Goal: Task Accomplishment & Management: Manage account settings

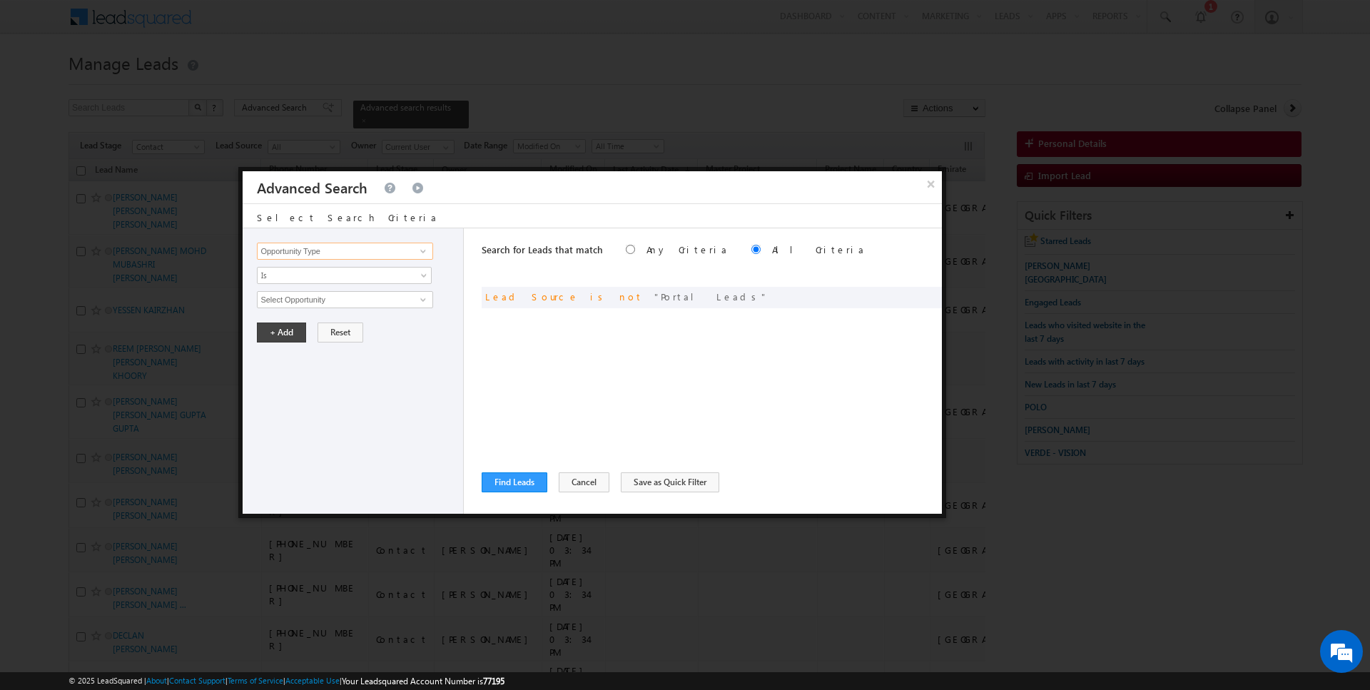
click at [400, 246] on input "Opportunity Type" at bounding box center [345, 251] width 176 height 17
type input "Lead Activity"
click at [305, 301] on link "Is Not" at bounding box center [345, 304] width 174 height 13
click at [318, 295] on input "Select Activity" at bounding box center [345, 299] width 176 height 17
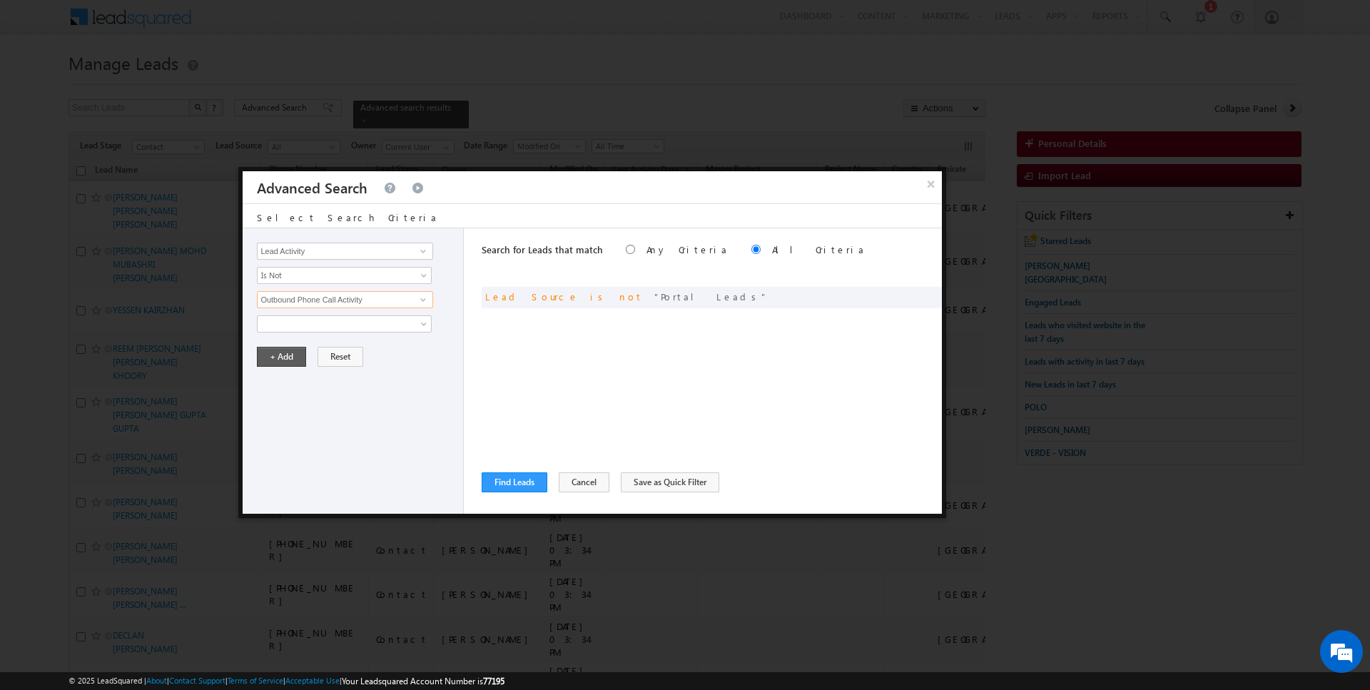
type input "Outbound Phone Call Activity"
click at [278, 351] on button "+ Add" at bounding box center [281, 357] width 49 height 20
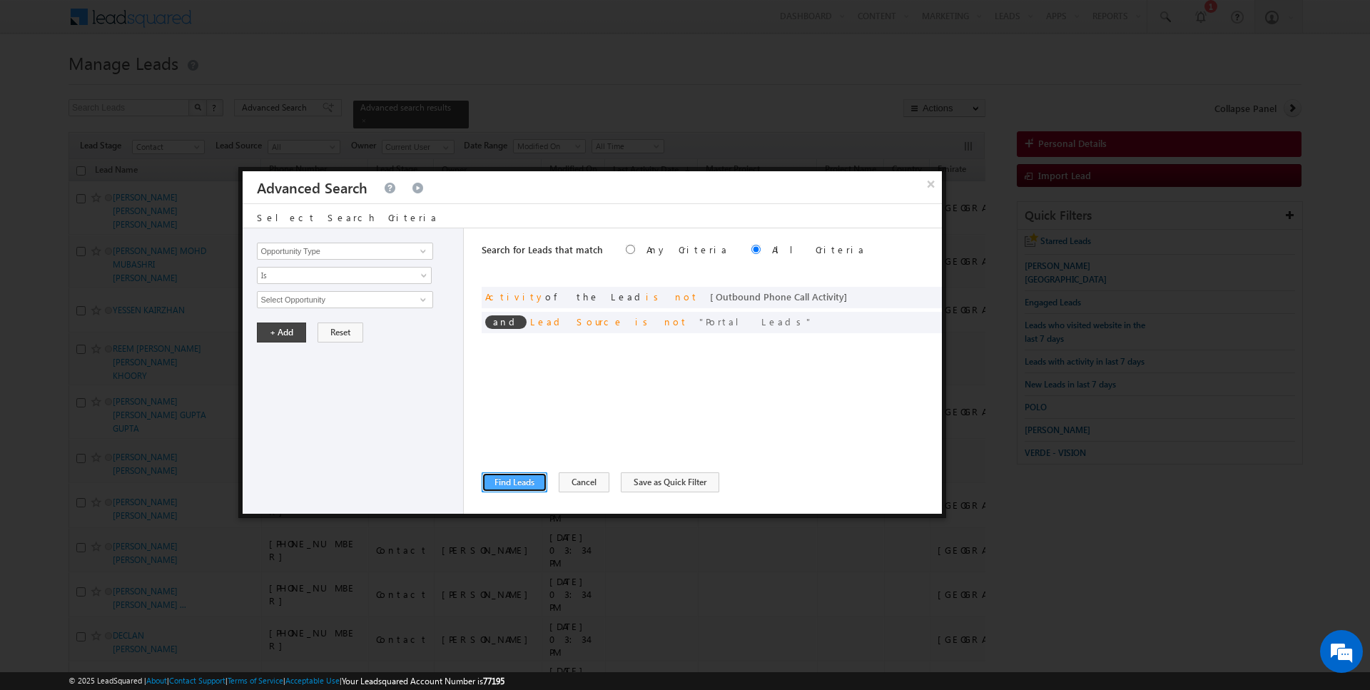
click at [522, 480] on button "Find Leads" at bounding box center [515, 482] width 66 height 20
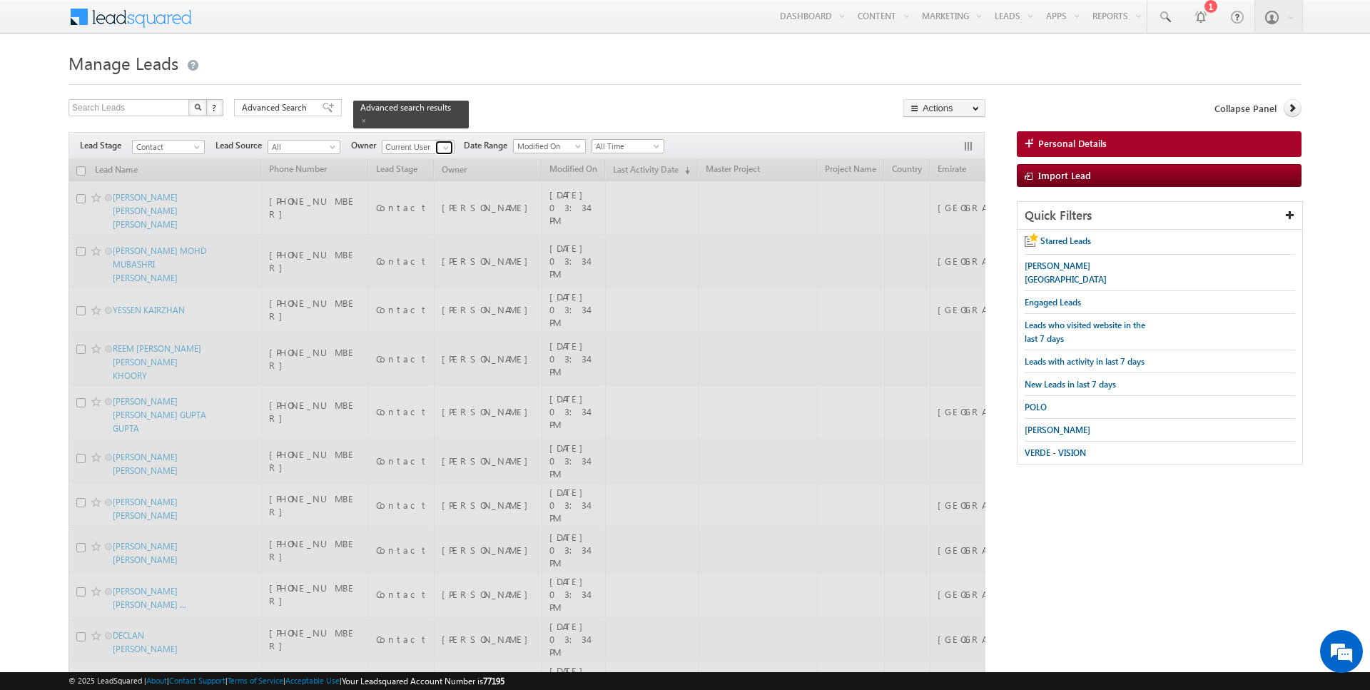
click at [442, 145] on span at bounding box center [445, 147] width 11 height 11
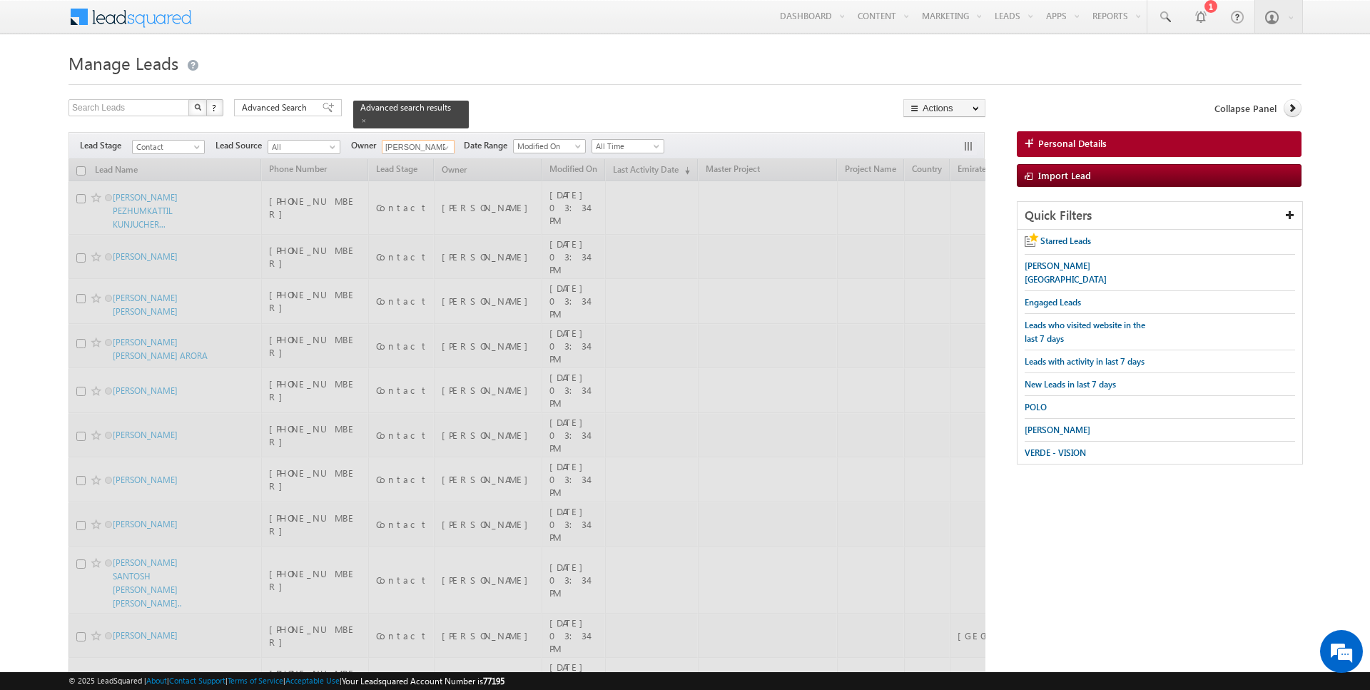
type input "[PERSON_NAME]"
click at [535, 100] on div "Search Leads X ? 1194 results found Advanced Search Advanced Search Advanced se…" at bounding box center [527, 113] width 917 height 29
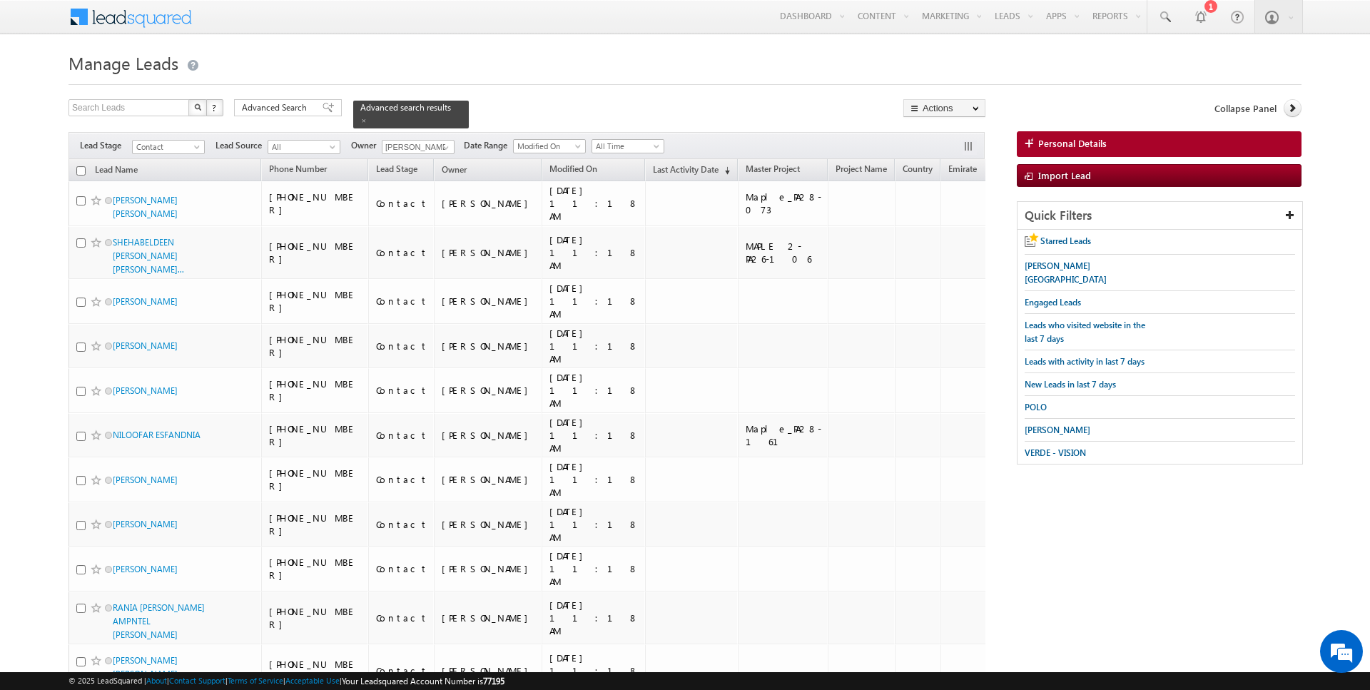
click at [78, 170] on input "checkbox" at bounding box center [80, 170] width 9 height 9
checkbox input "true"
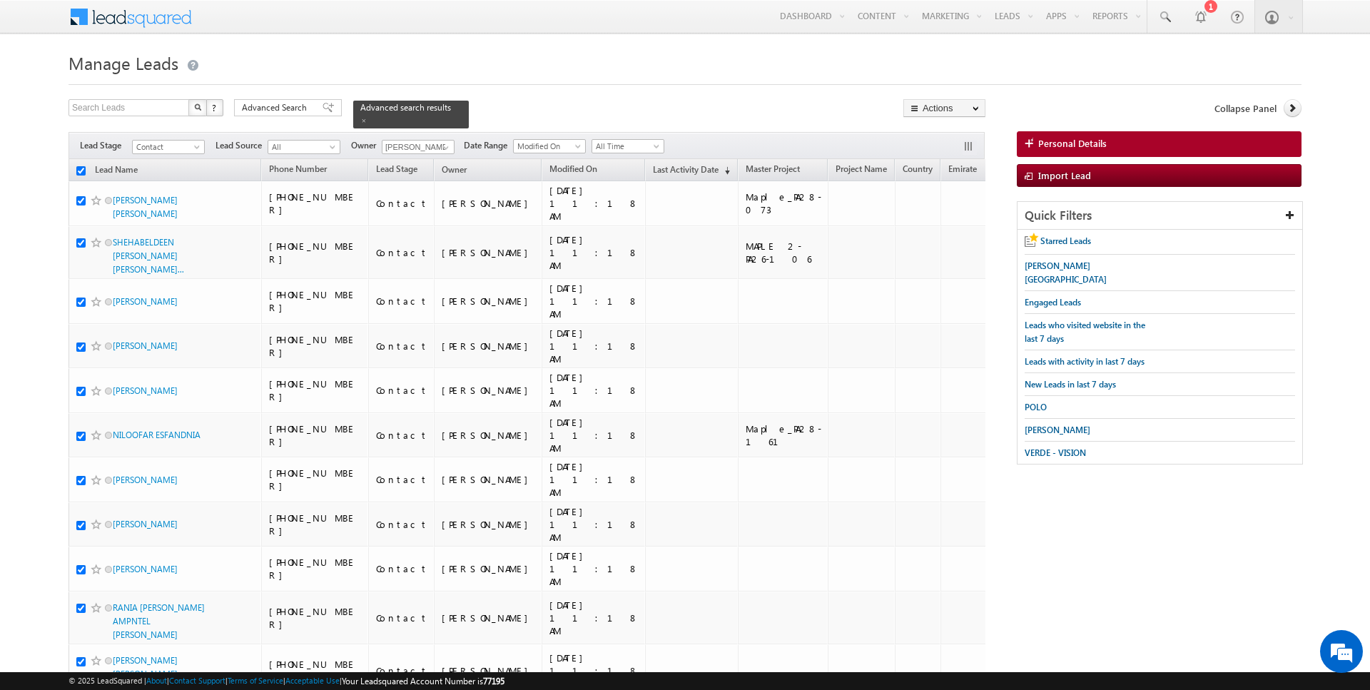
checkbox input "true"
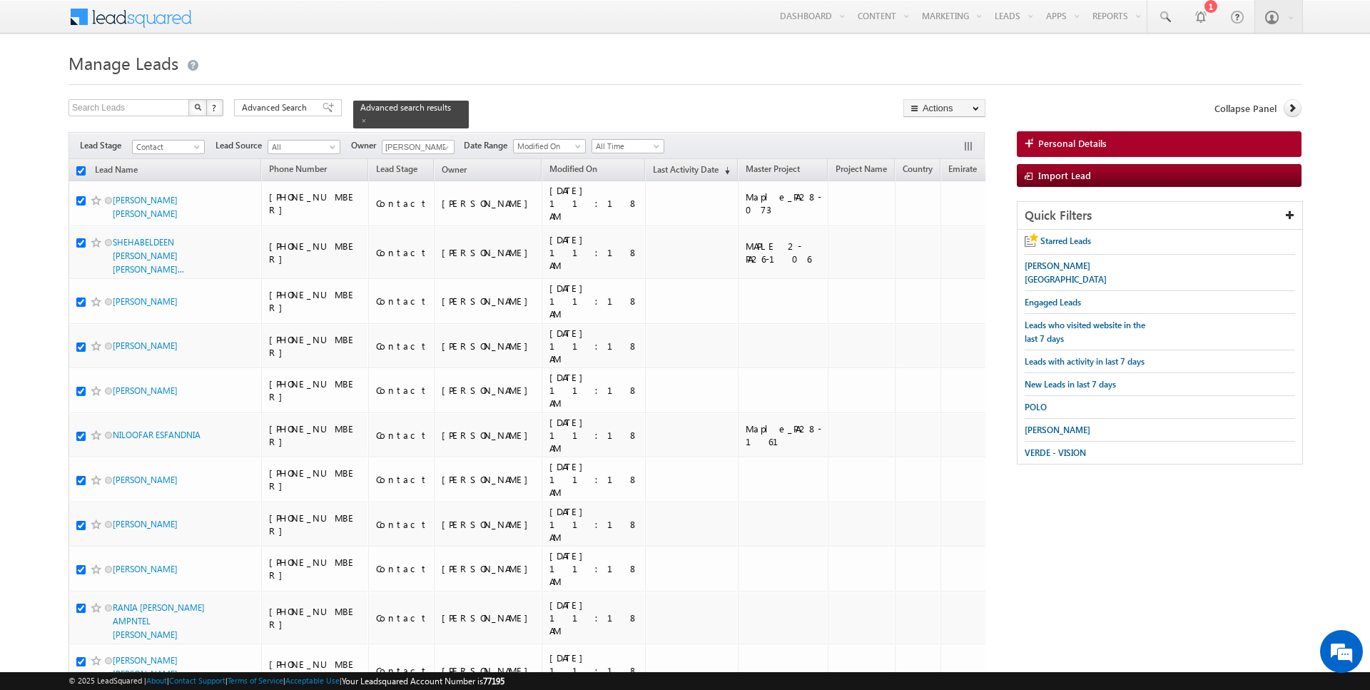
checkbox input "true"
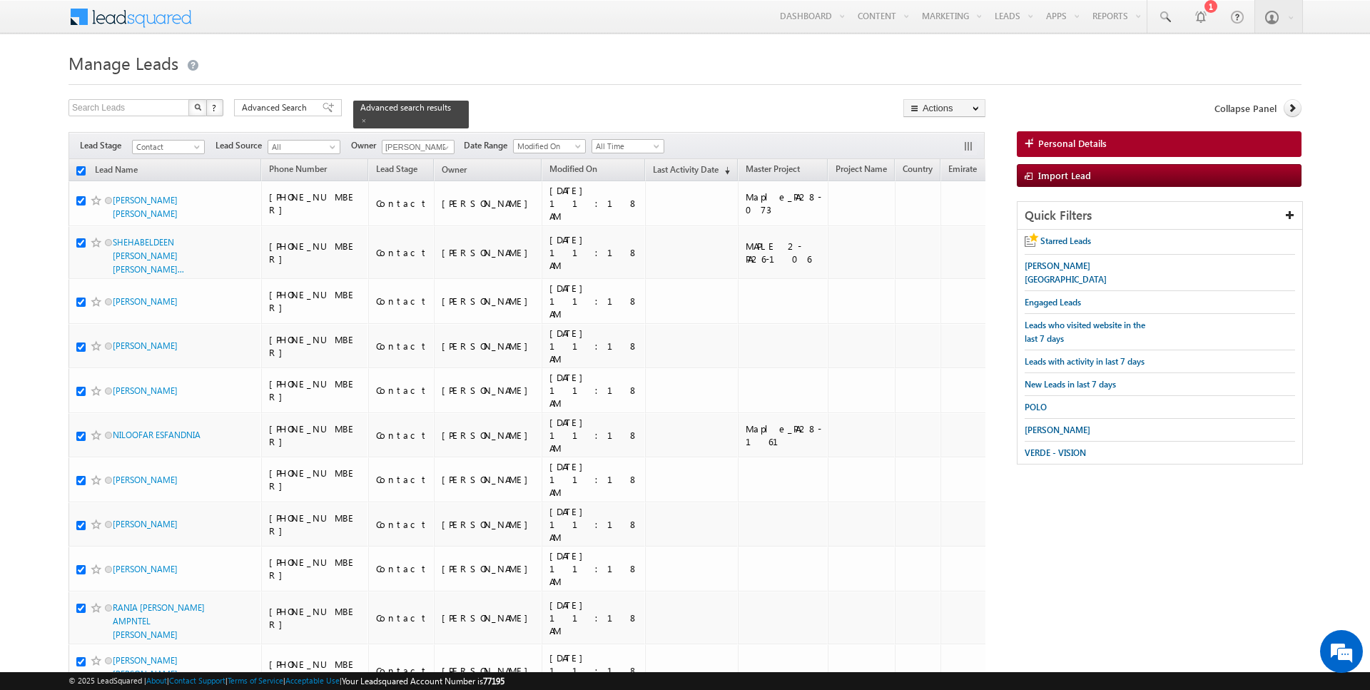
checkbox input "true"
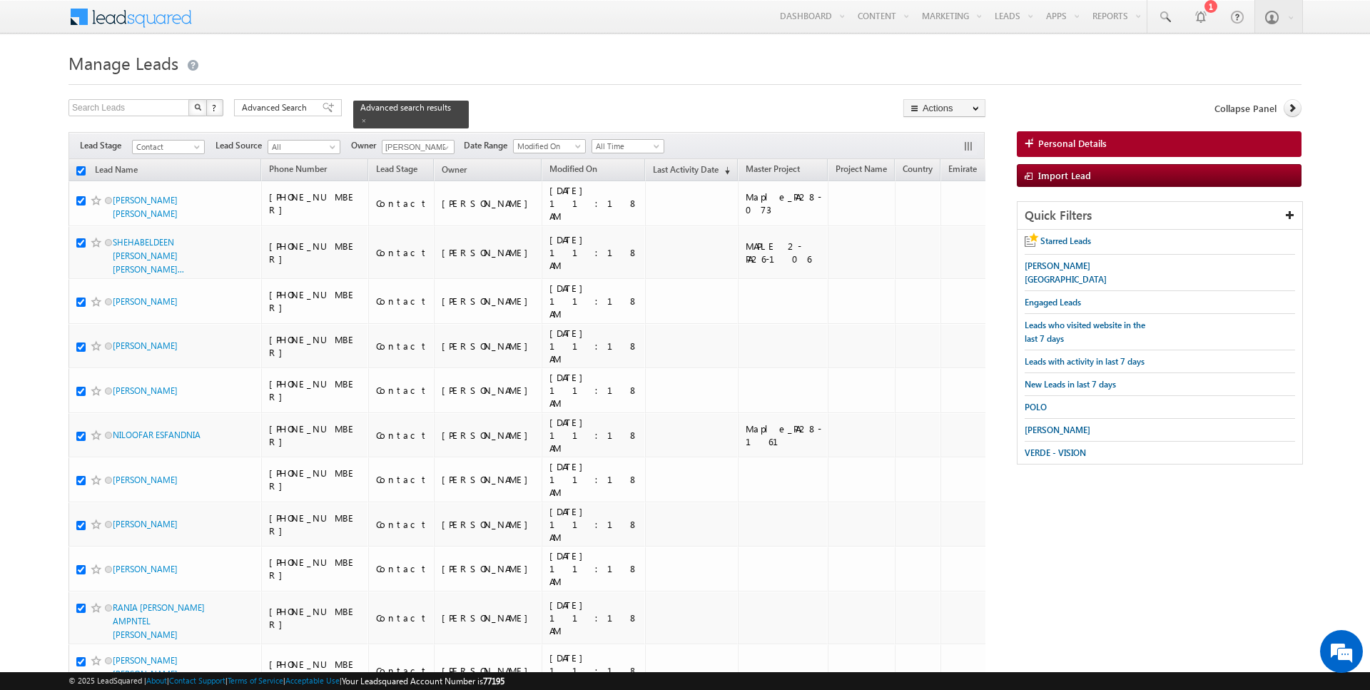
checkbox input "true"
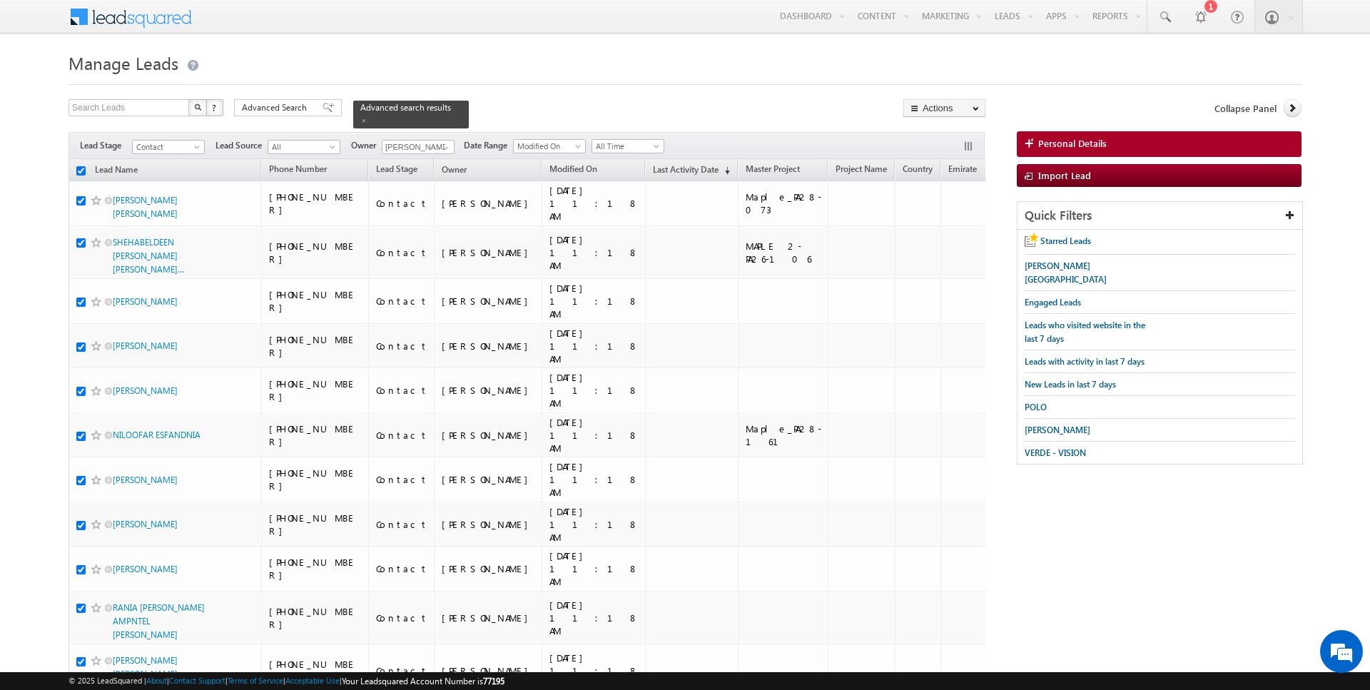
checkbox input "true"
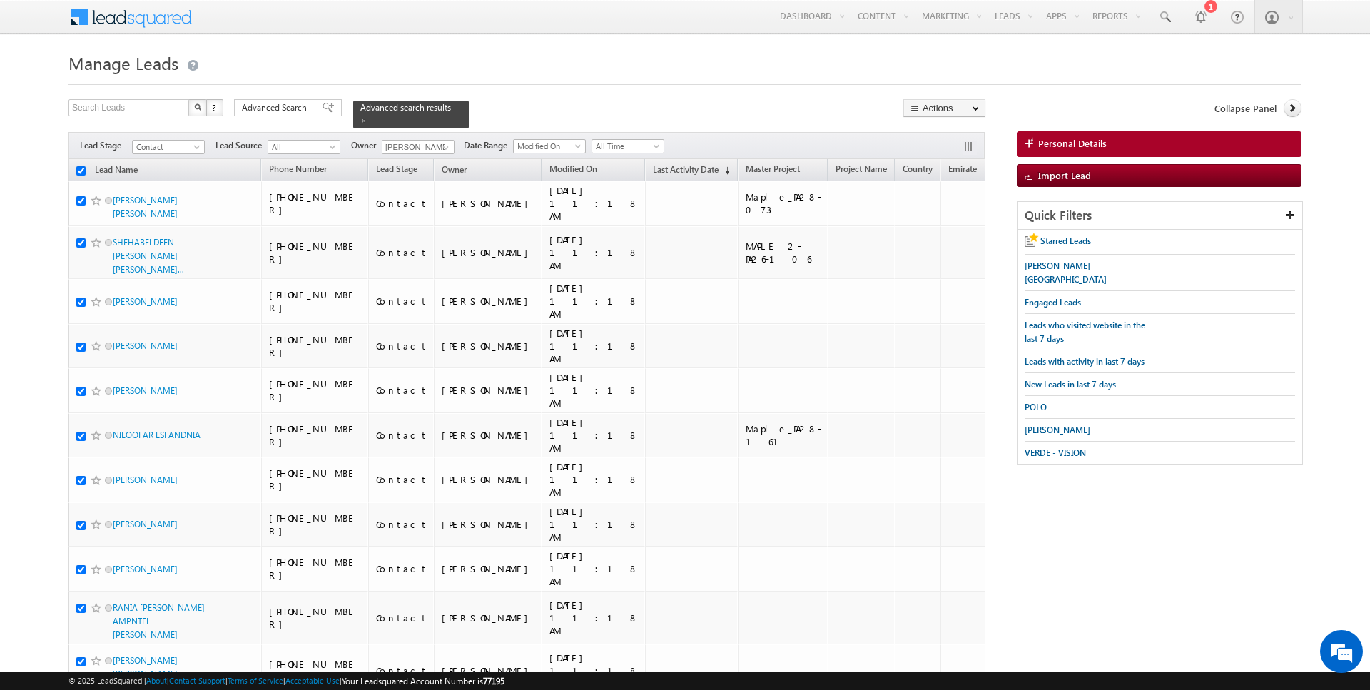
checkbox input "true"
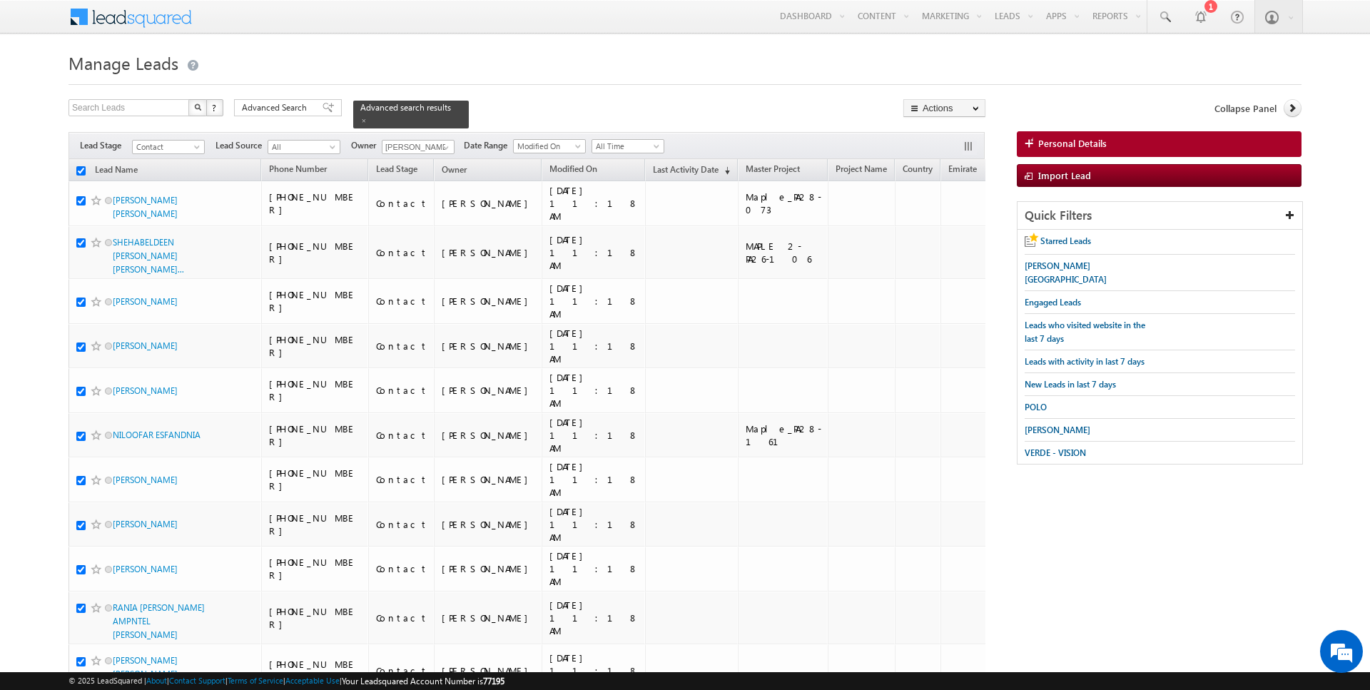
checkbox input "true"
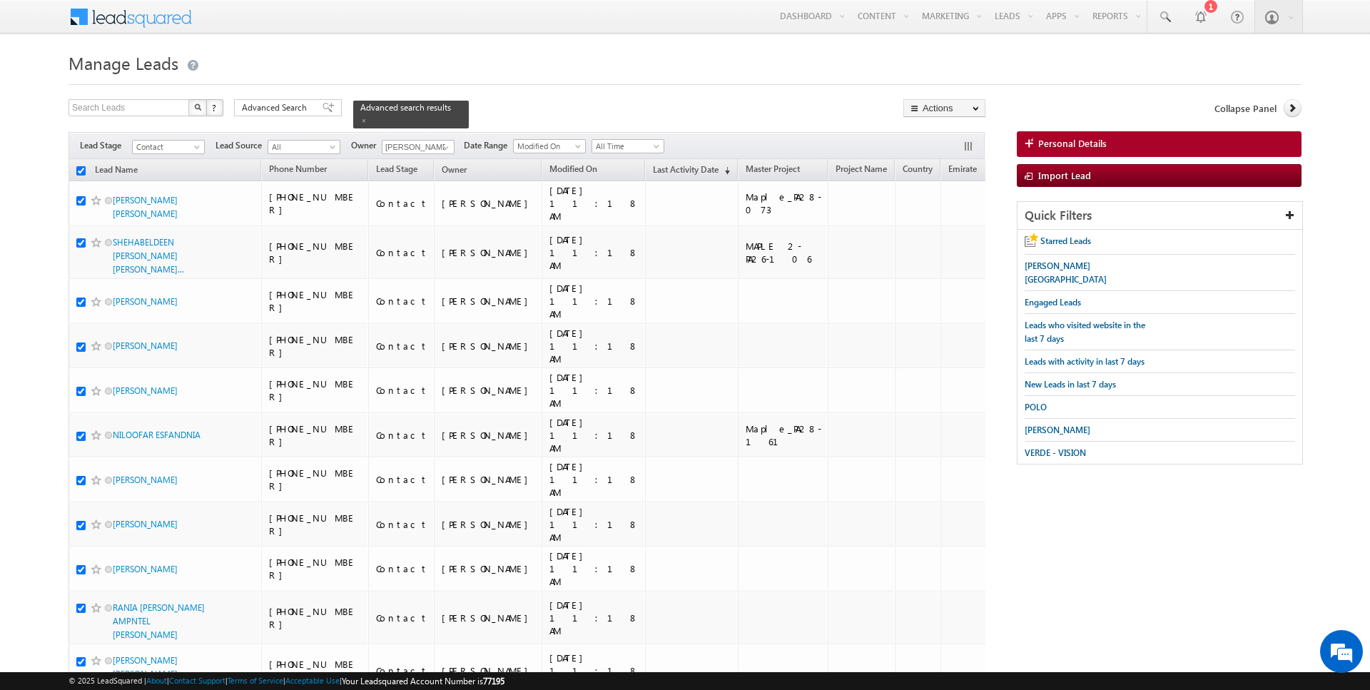
checkbox input "true"
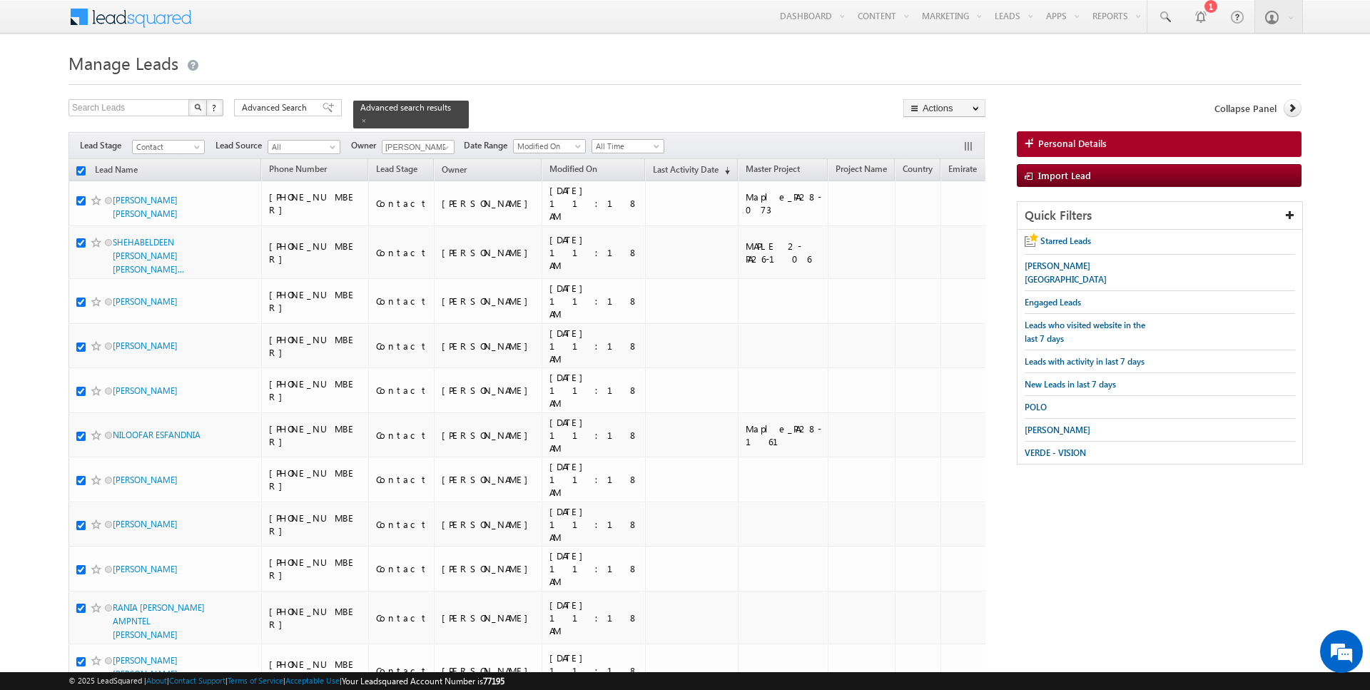
checkbox input "true"
click at [942, 231] on link "Change Owner" at bounding box center [944, 231] width 81 height 17
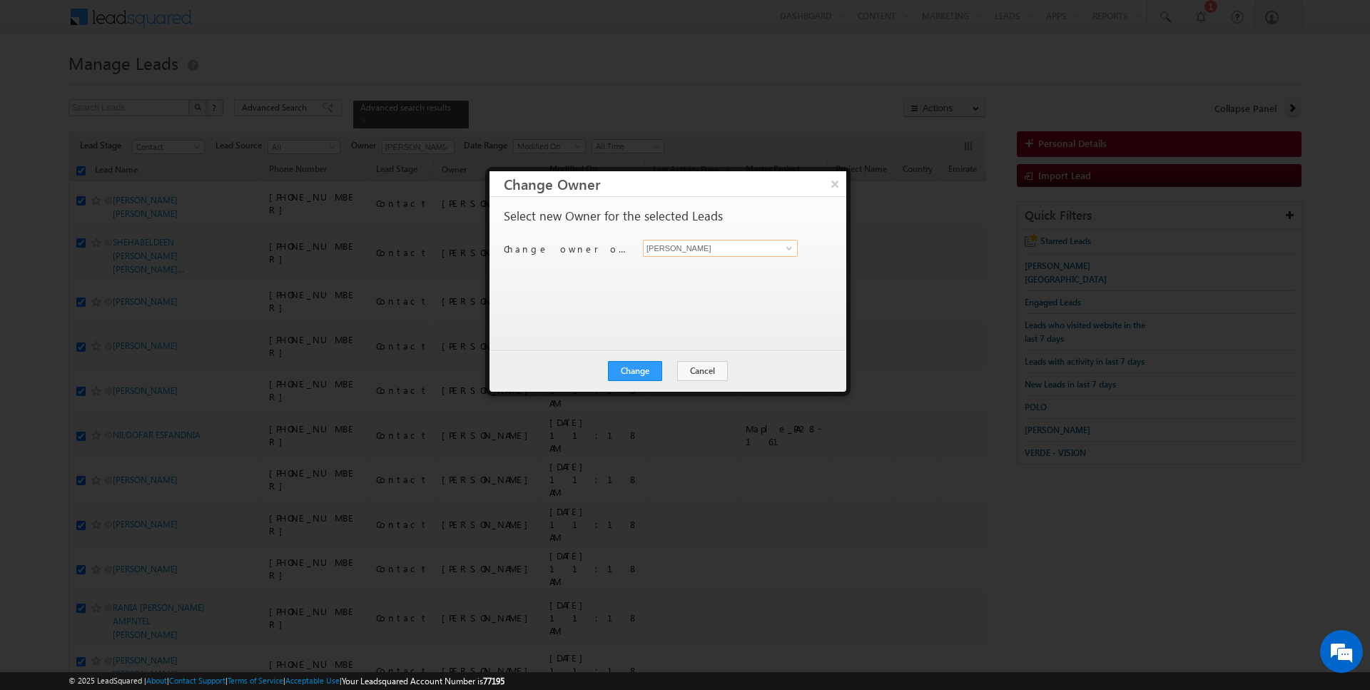
click at [713, 254] on input "[PERSON_NAME]" at bounding box center [720, 248] width 155 height 17
type input "[PERSON_NAME]"
click at [631, 367] on button "Change" at bounding box center [635, 371] width 54 height 20
click at [682, 367] on button "Close" at bounding box center [670, 371] width 46 height 20
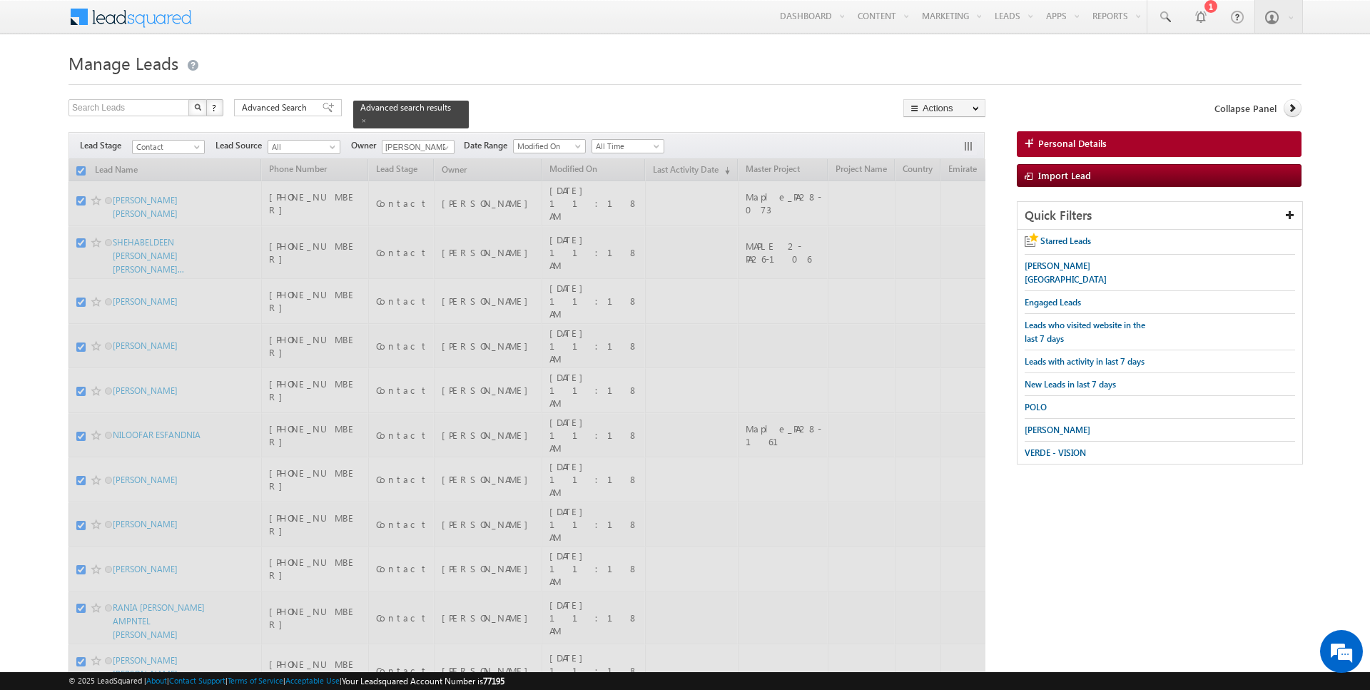
checkbox input "false"
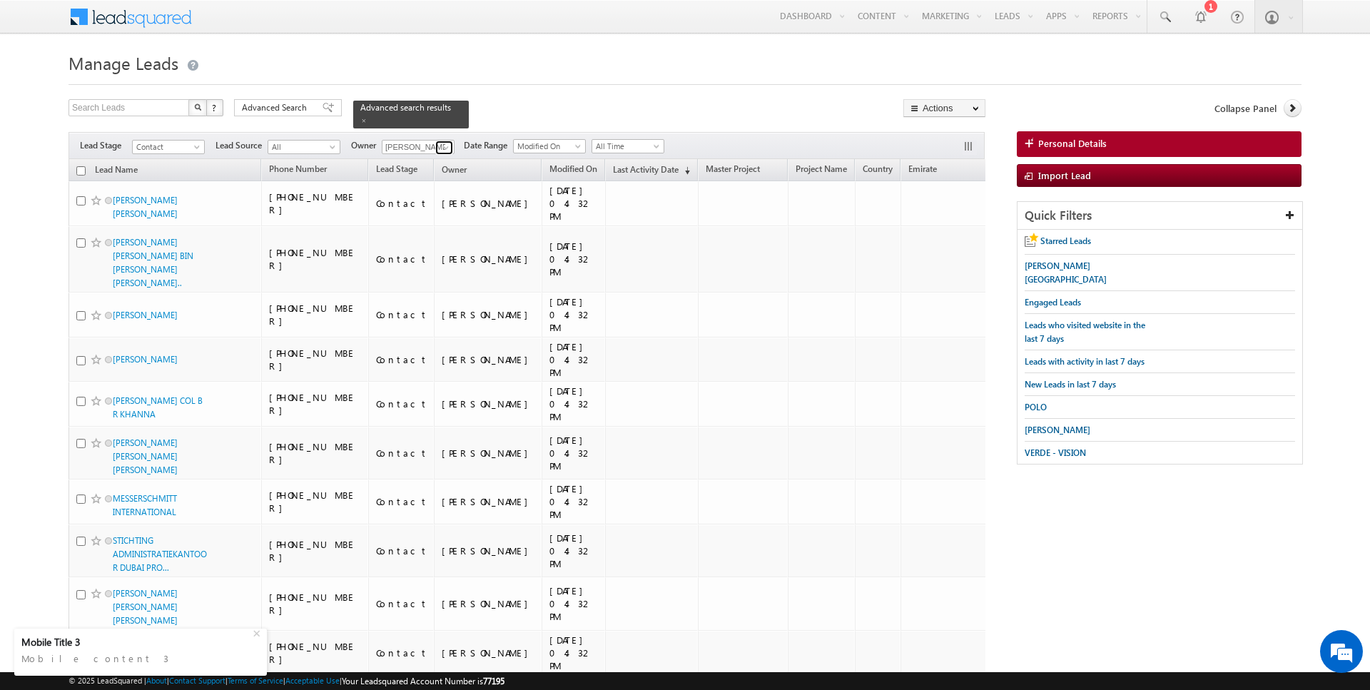
click at [443, 147] on span at bounding box center [445, 147] width 11 height 11
click at [415, 172] on link "Current User" at bounding box center [453, 176] width 143 height 16
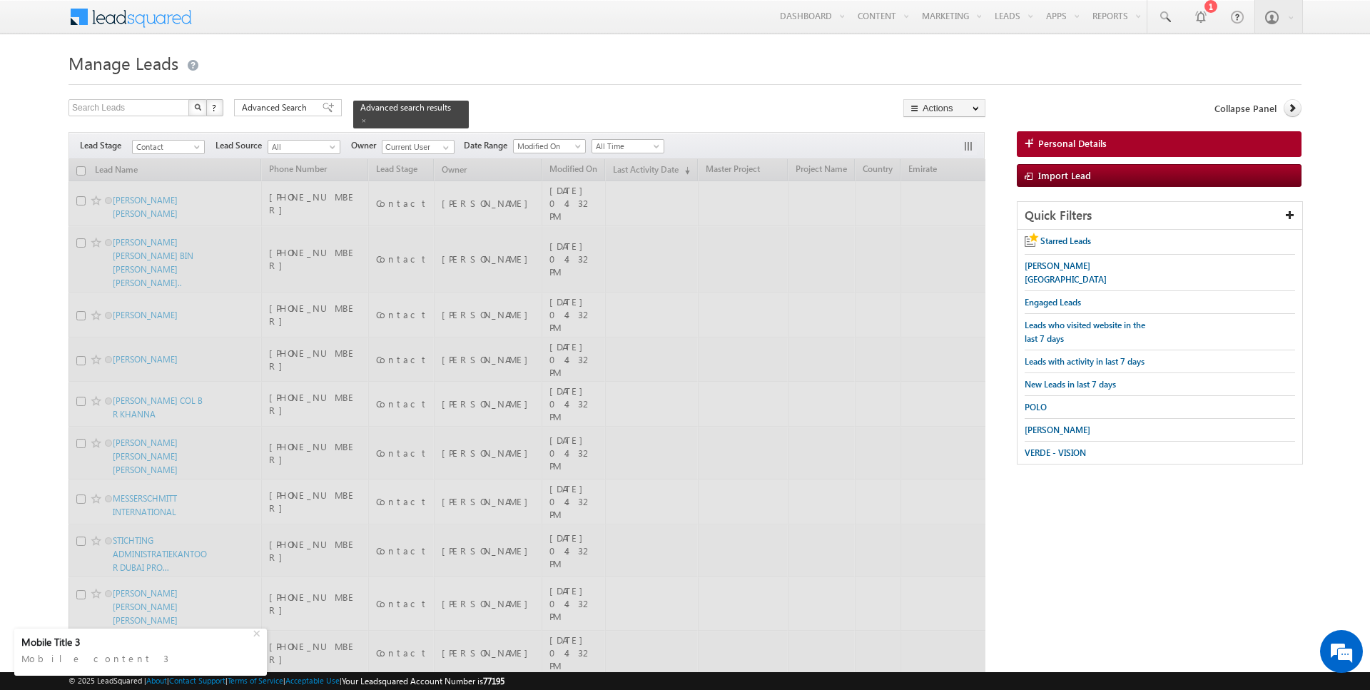
click at [507, 118] on div "Search Leads X ? 45 results found Advanced Search Advanced Search Advanced sear…" at bounding box center [527, 113] width 917 height 29
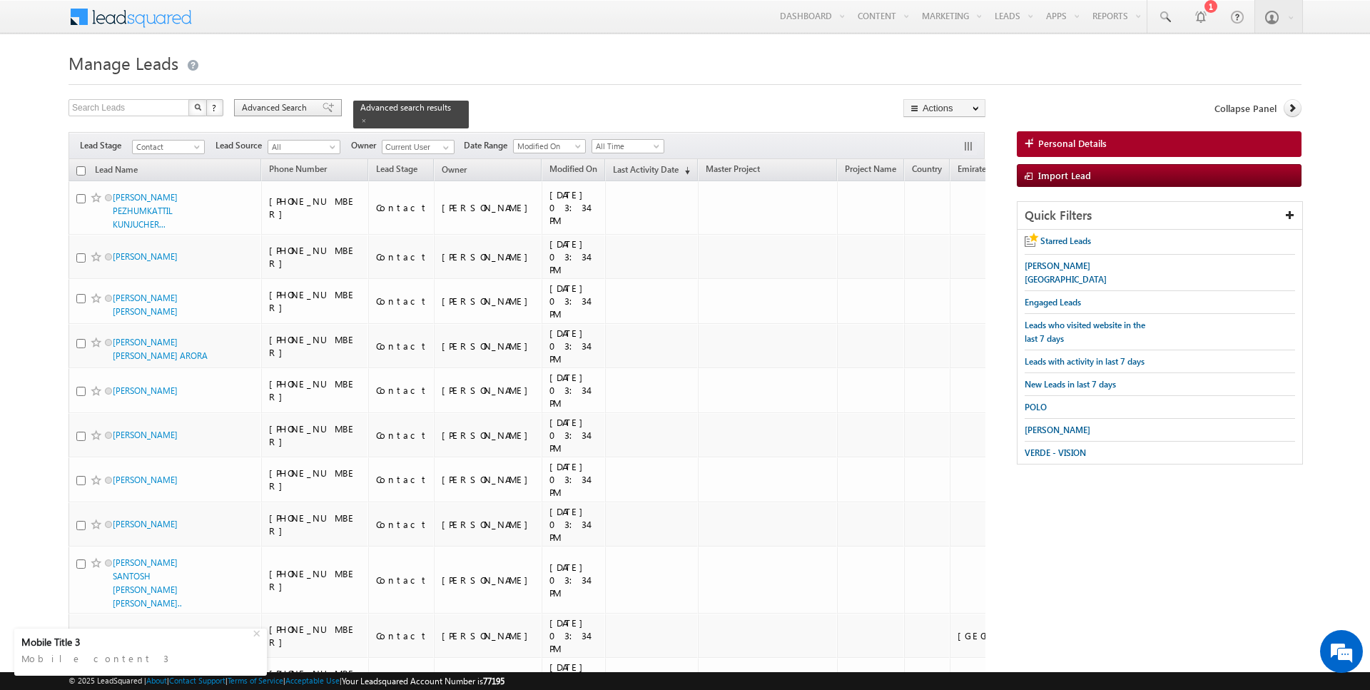
click at [293, 106] on span "Advanced Search" at bounding box center [276, 107] width 69 height 13
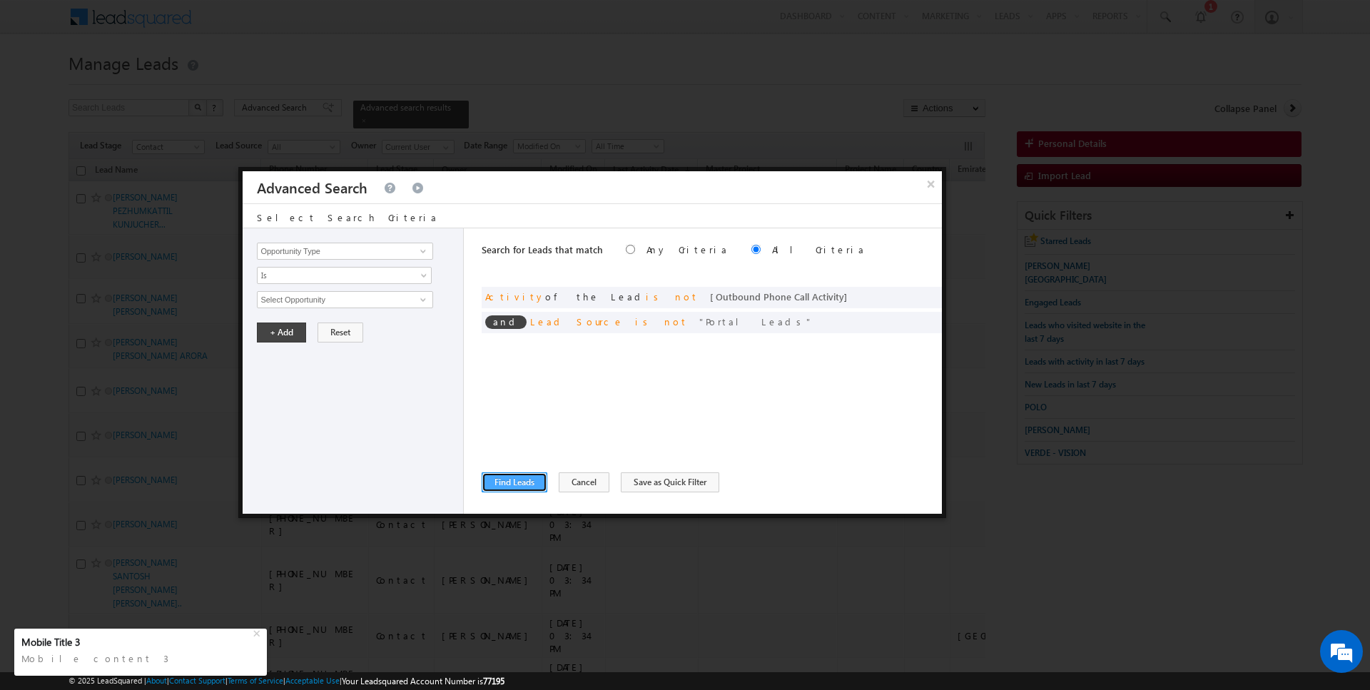
click at [515, 486] on button "Find Leads" at bounding box center [515, 482] width 66 height 20
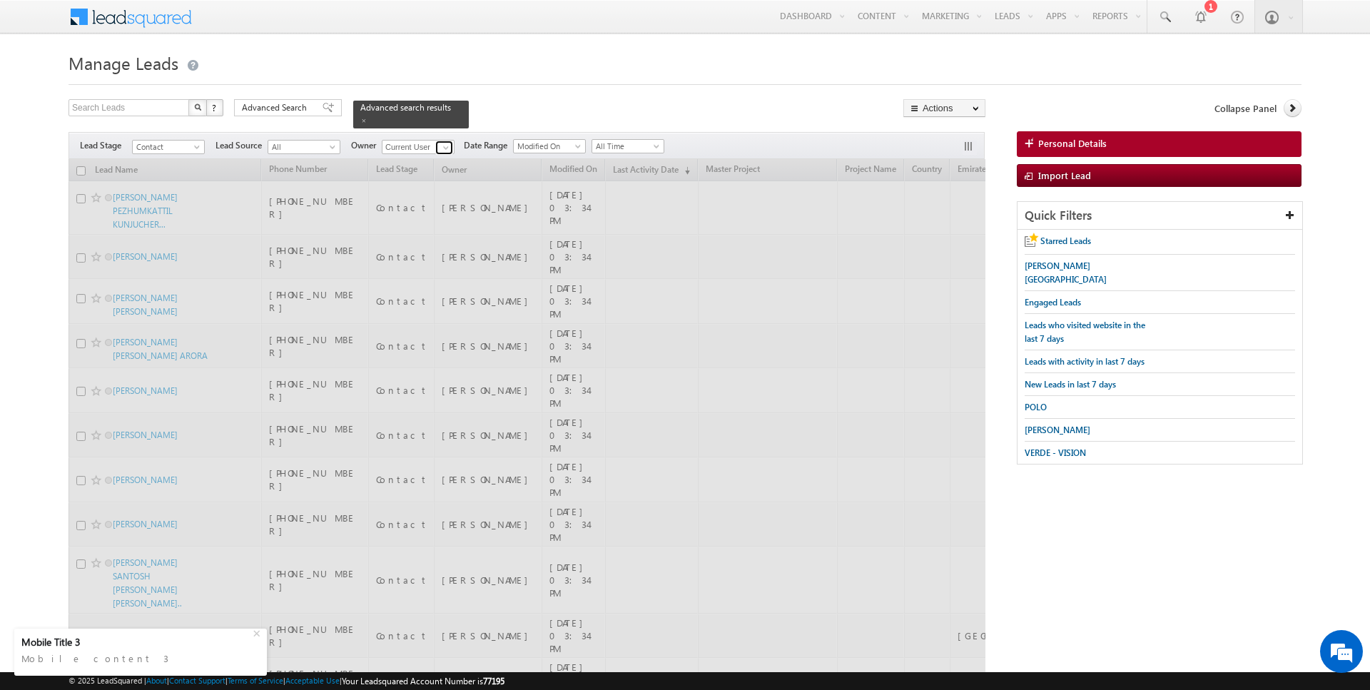
click at [445, 143] on span at bounding box center [445, 147] width 11 height 11
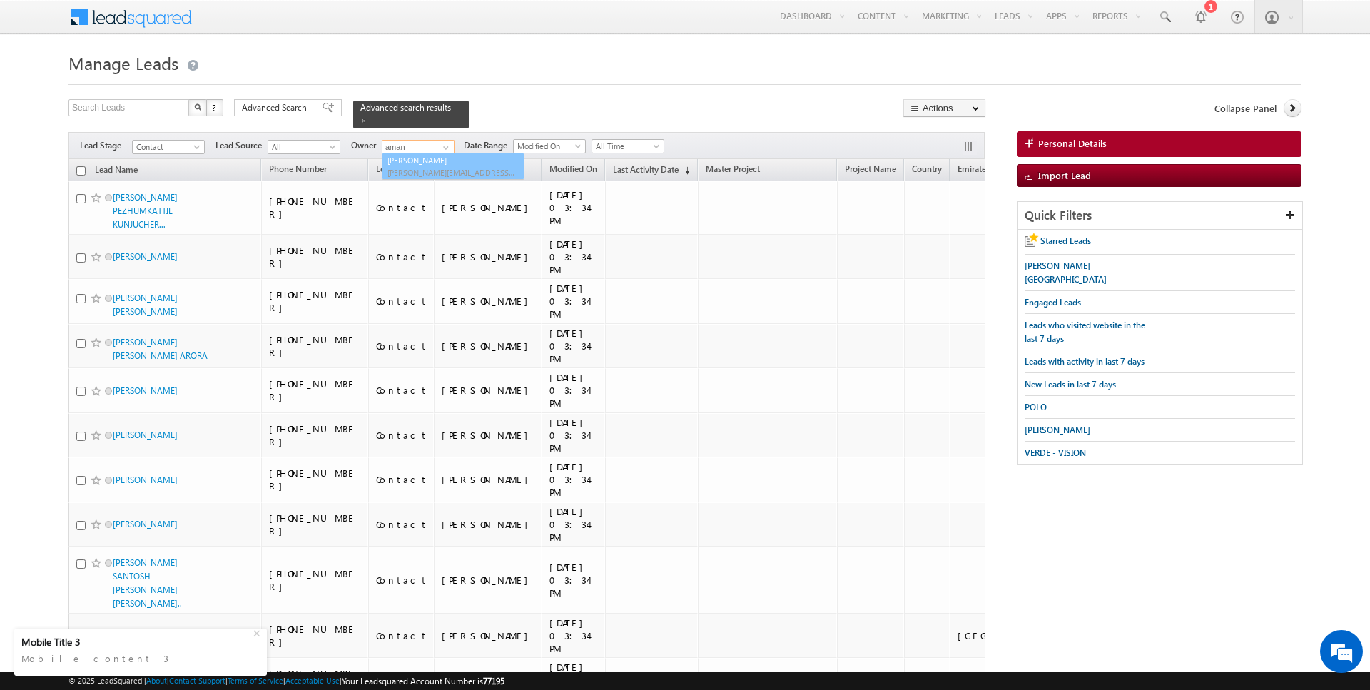
type input "[PERSON_NAME]"
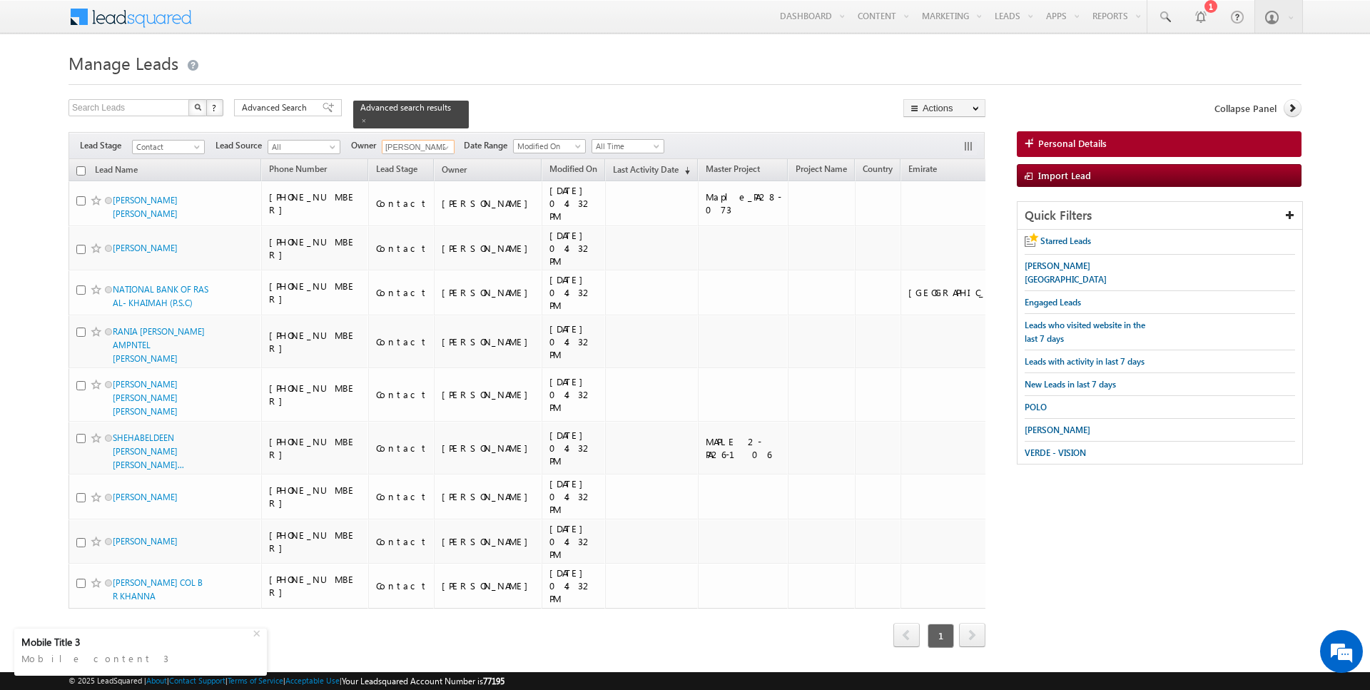
click at [81, 171] on input "checkbox" at bounding box center [80, 170] width 9 height 9
checkbox input "true"
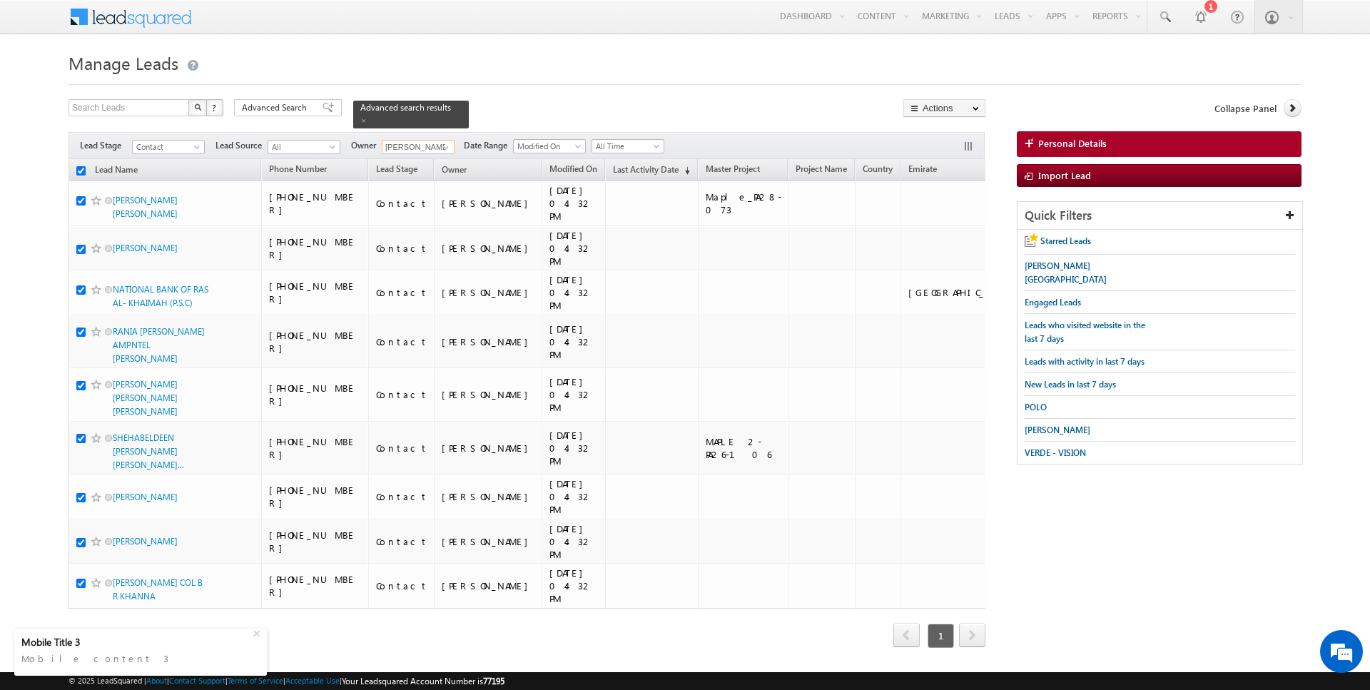
checkbox input "true"
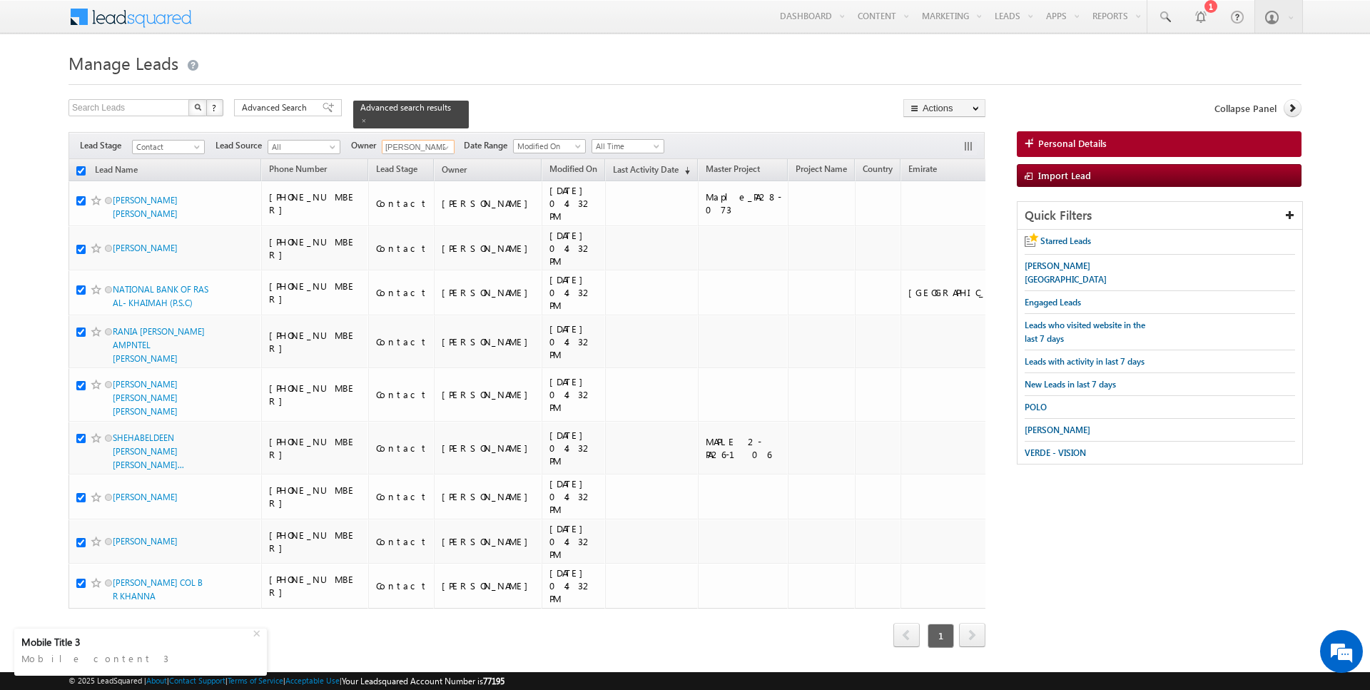
checkbox input "true"
type input "[PERSON_NAME]"
click at [943, 234] on link "Change Owner" at bounding box center [944, 231] width 81 height 17
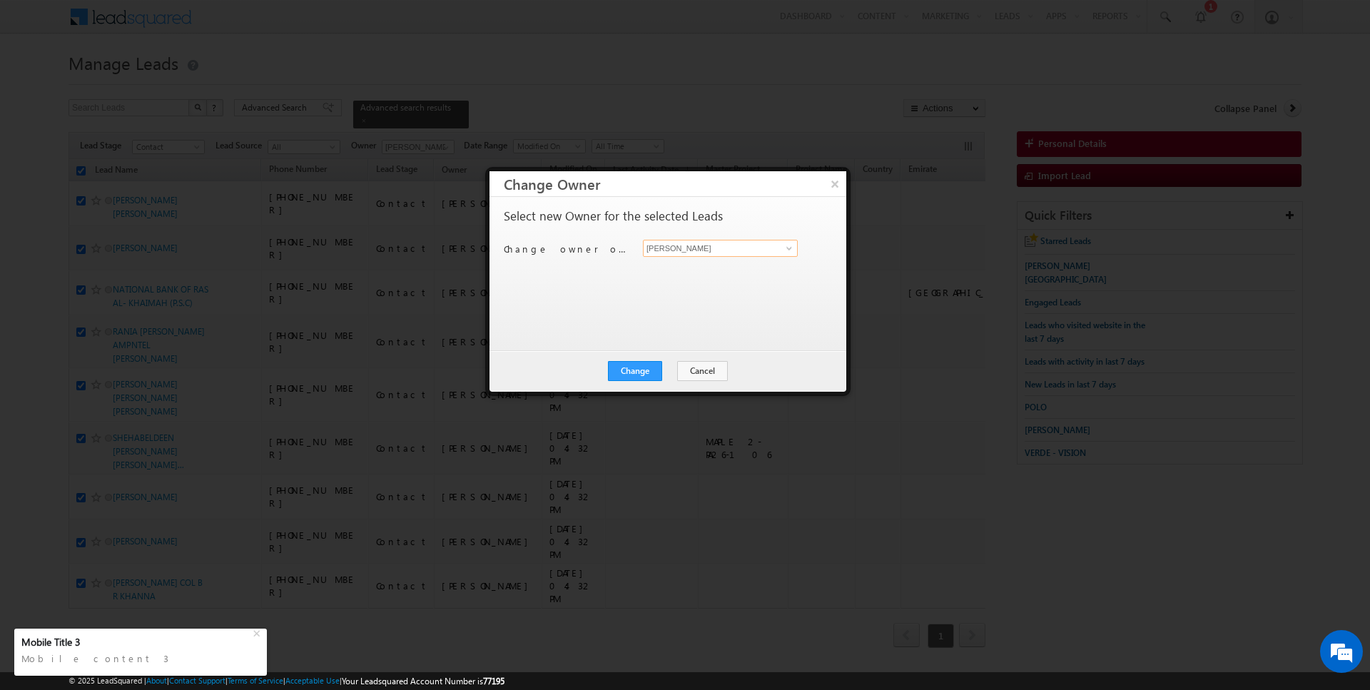
click at [702, 246] on input "[PERSON_NAME]" at bounding box center [720, 248] width 155 height 17
type input "[PERSON_NAME]"
click at [627, 363] on button "Change" at bounding box center [635, 371] width 54 height 20
click at [672, 370] on button "Close" at bounding box center [670, 371] width 46 height 20
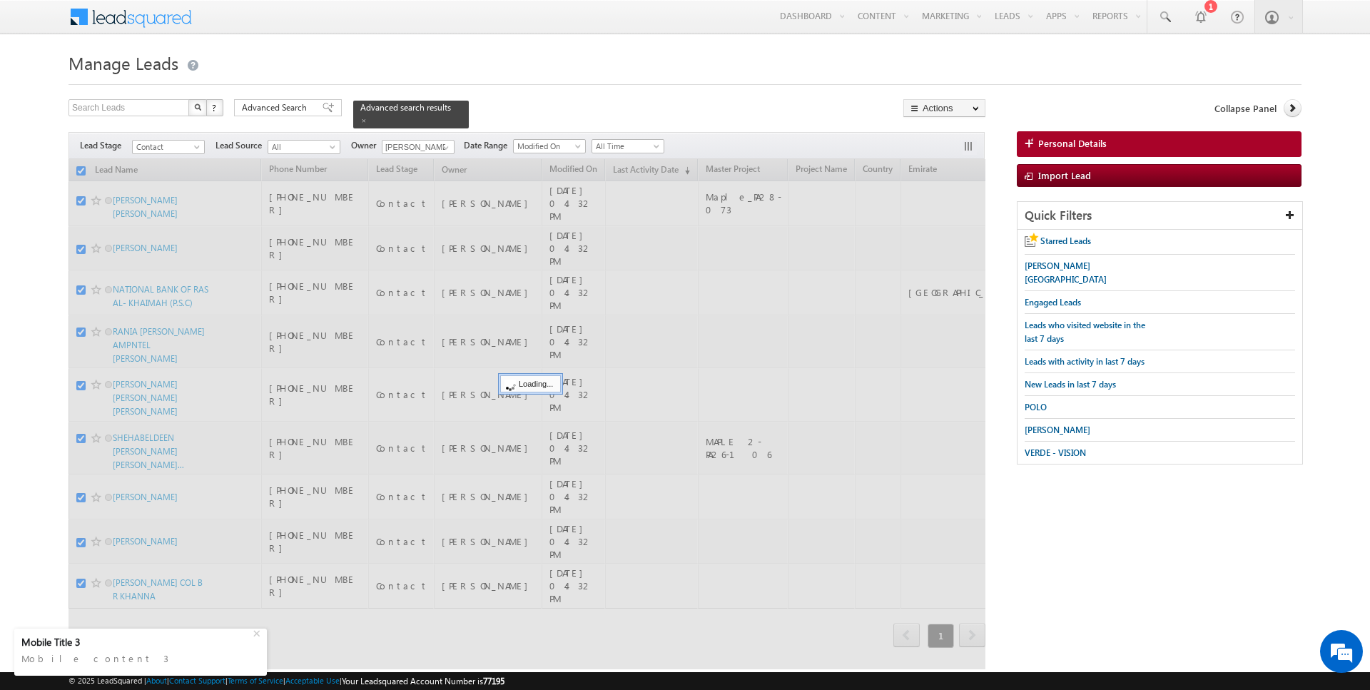
checkbox input "false"
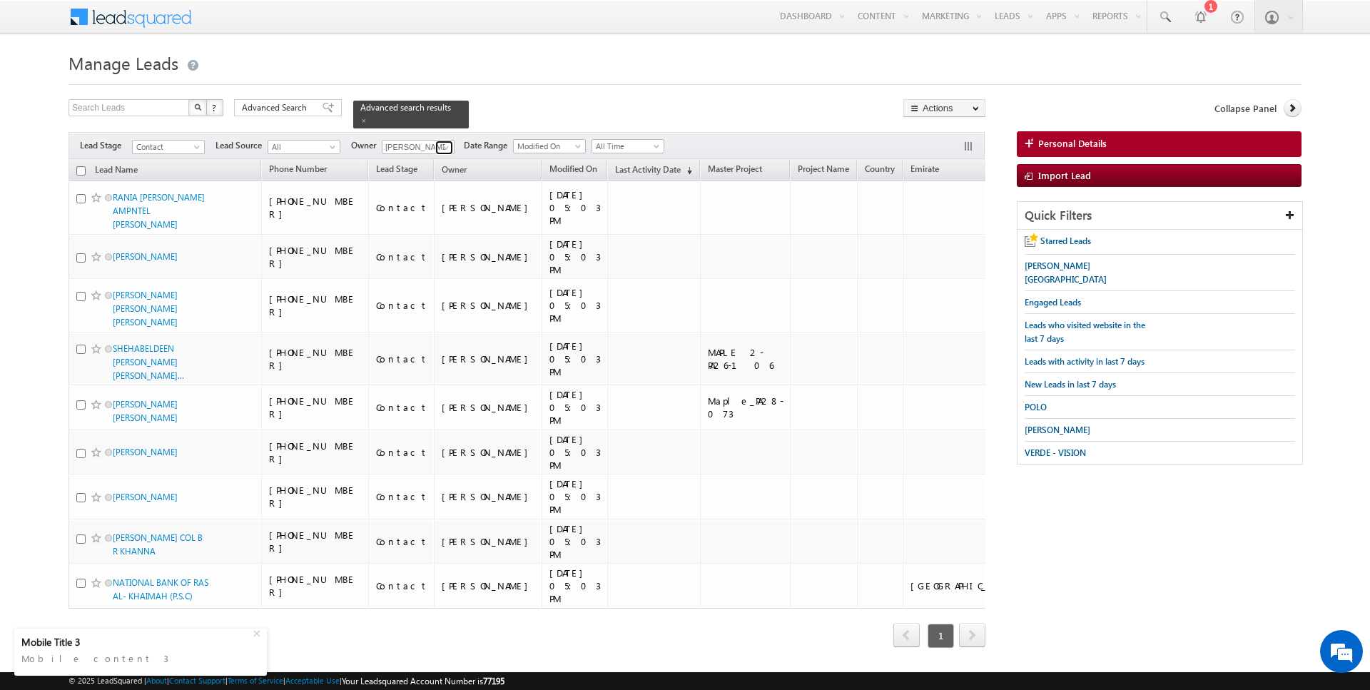
click at [447, 147] on span at bounding box center [445, 147] width 11 height 11
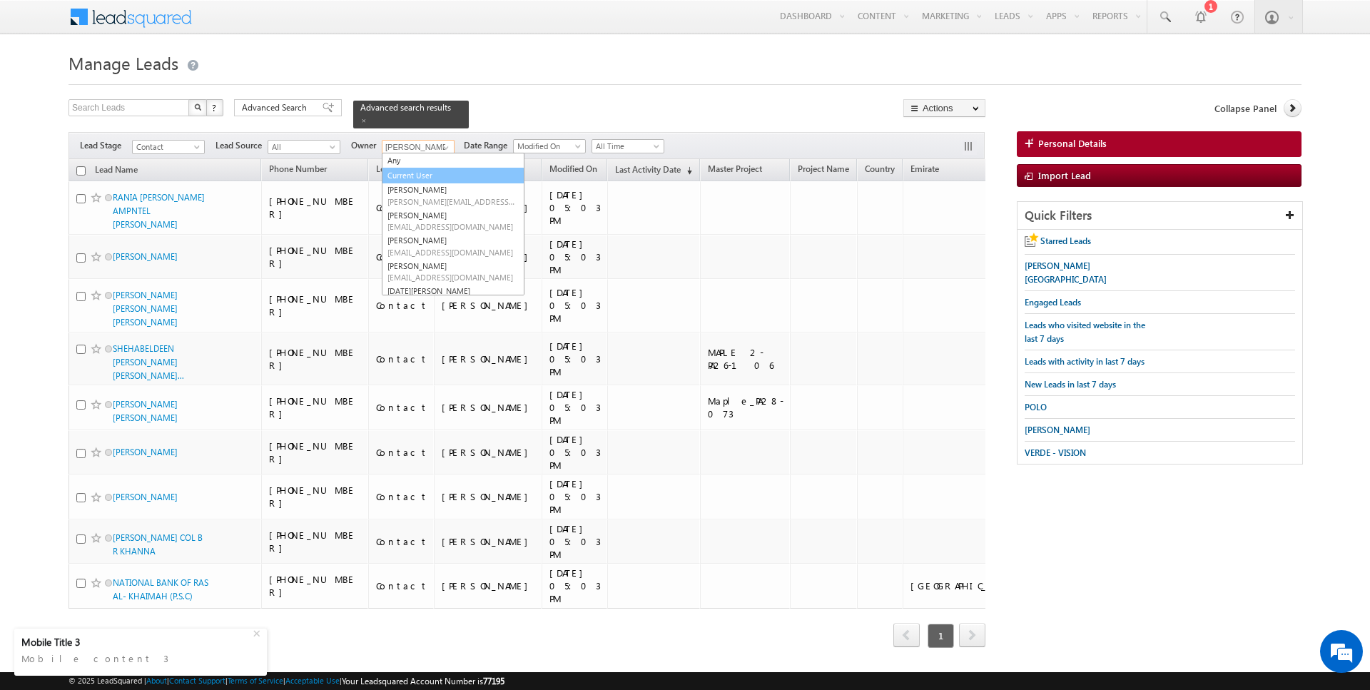
click at [413, 179] on link "Current User" at bounding box center [453, 176] width 143 height 16
type input "Current User"
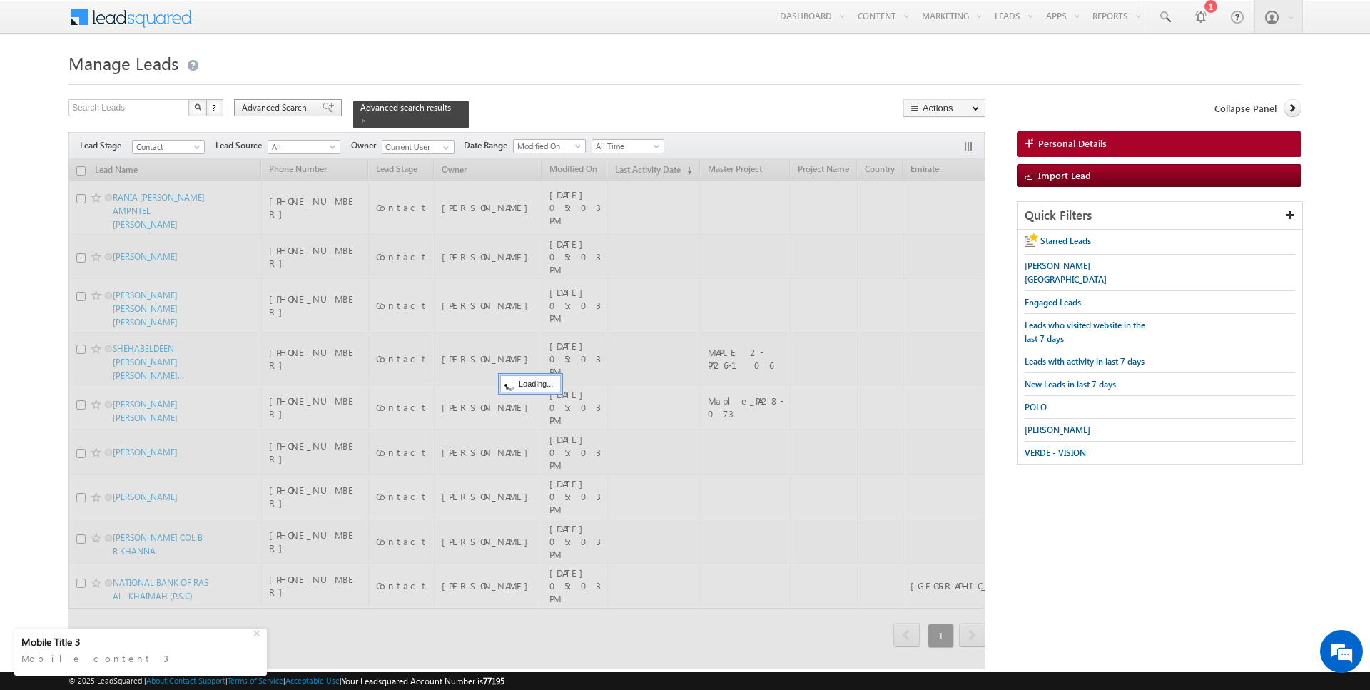
click at [305, 108] on span "Advanced Search" at bounding box center [276, 107] width 69 height 13
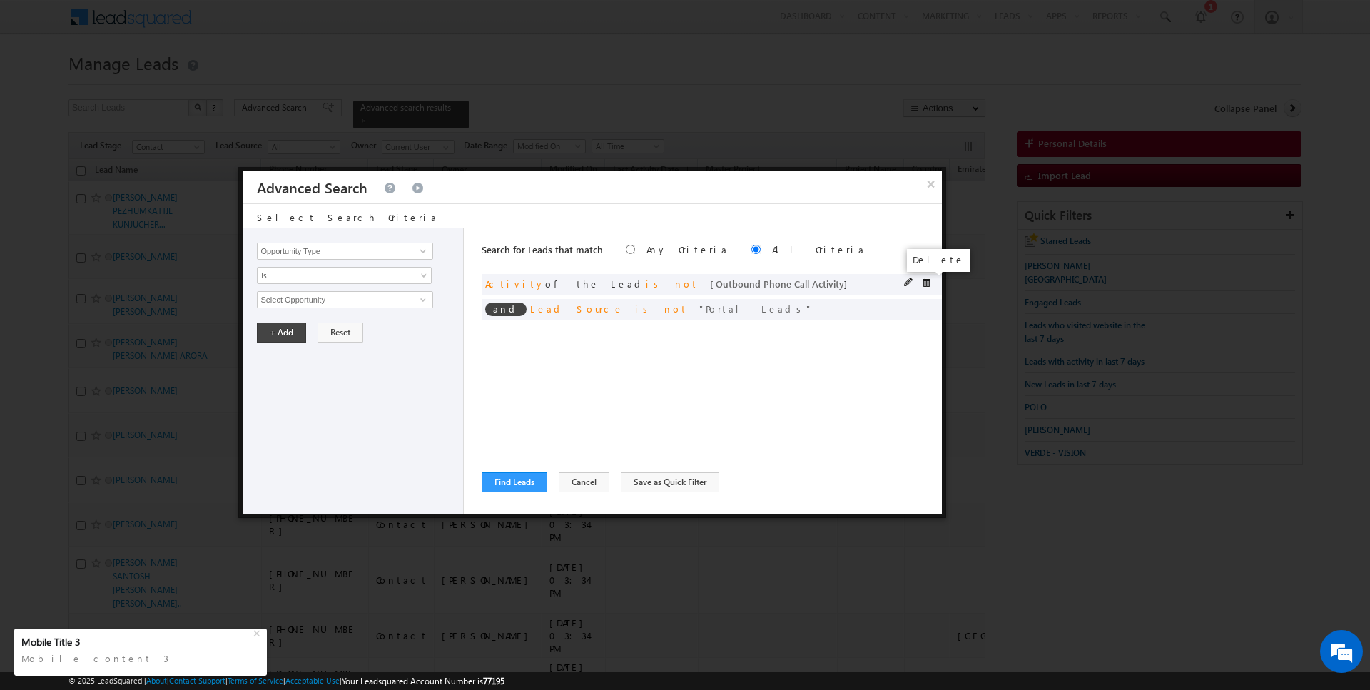
click at [930, 279] on span at bounding box center [926, 283] width 10 height 10
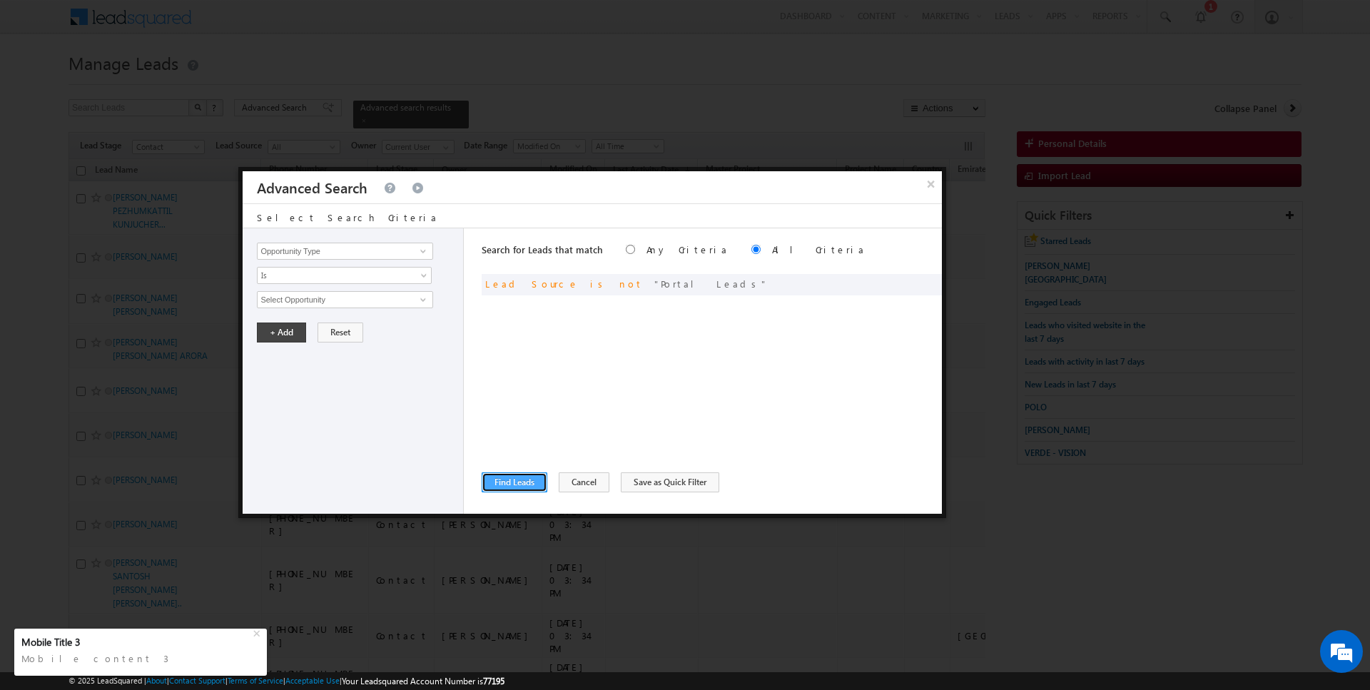
click at [509, 483] on button "Find Leads" at bounding box center [515, 482] width 66 height 20
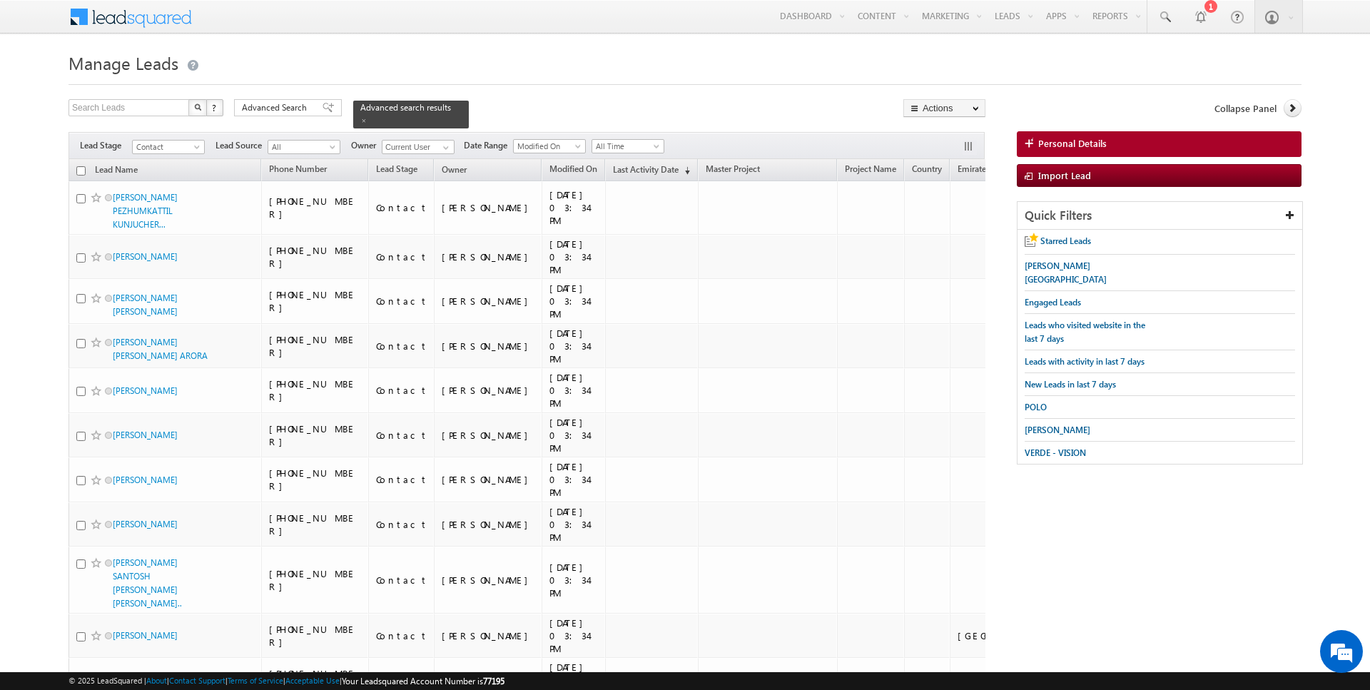
click at [81, 168] on input "checkbox" at bounding box center [80, 170] width 9 height 9
checkbox input "true"
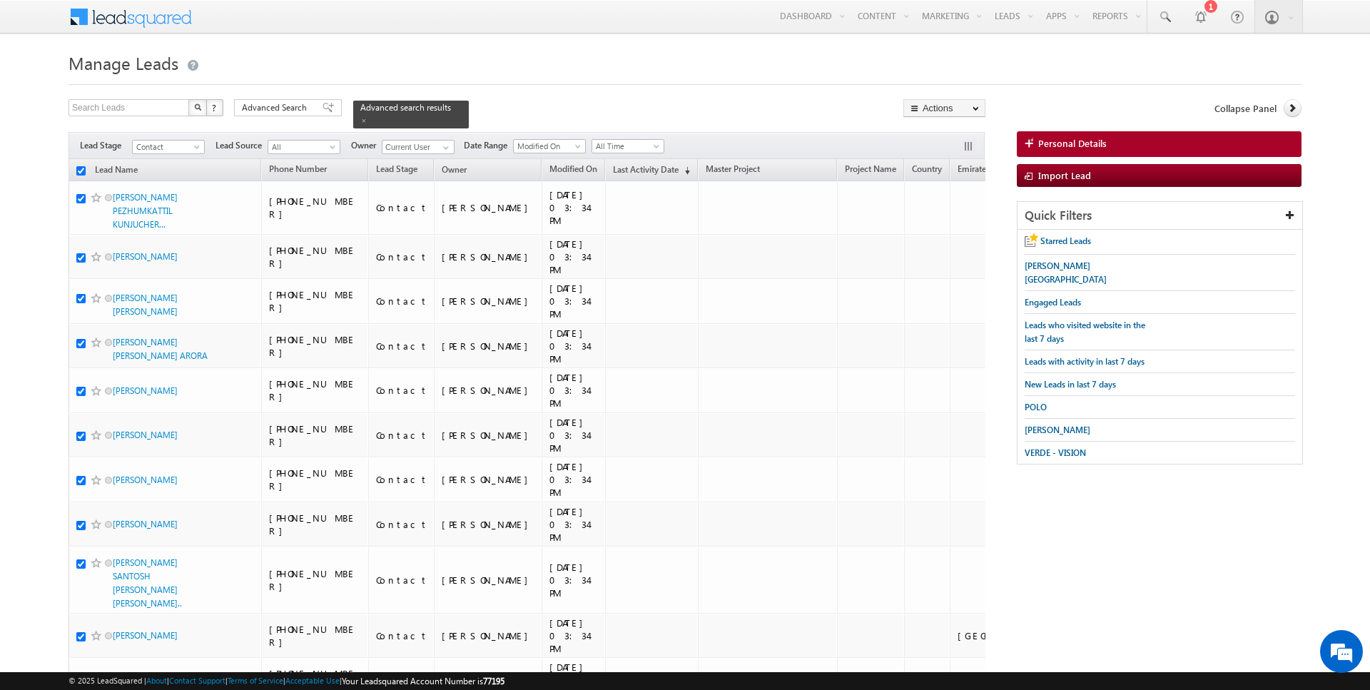
checkbox input "true"
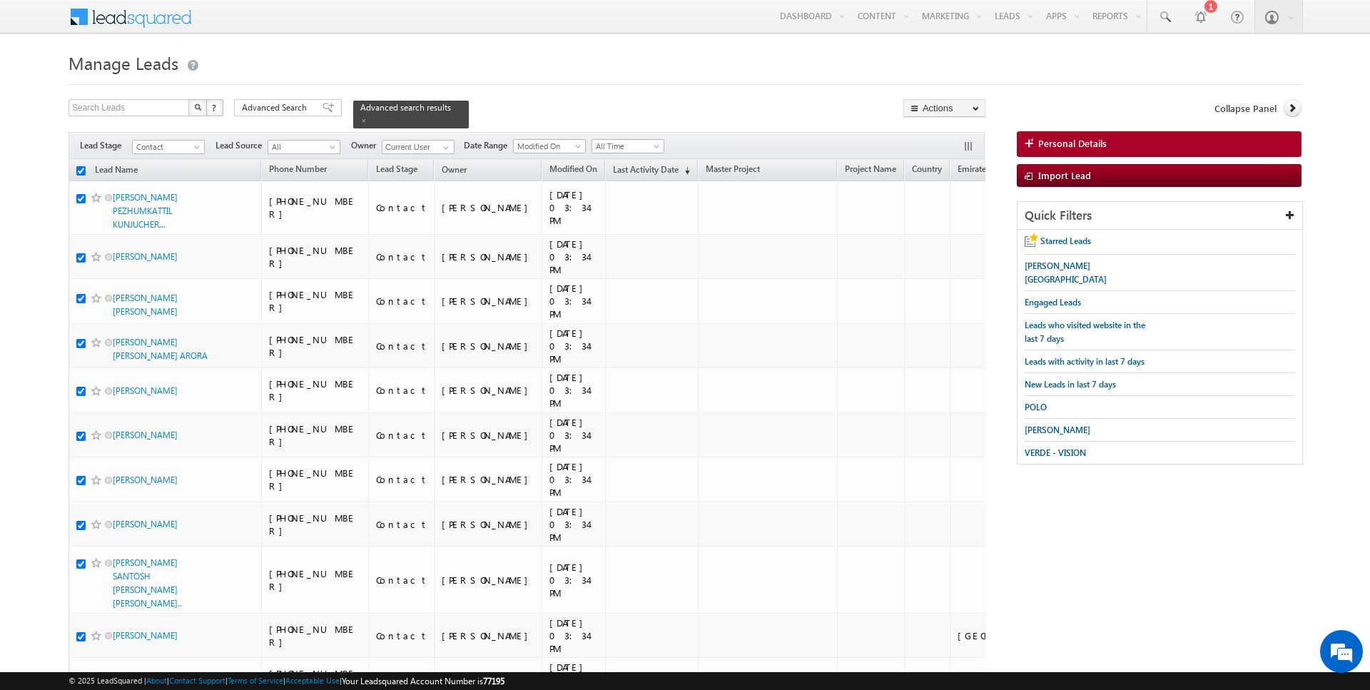
checkbox input "true"
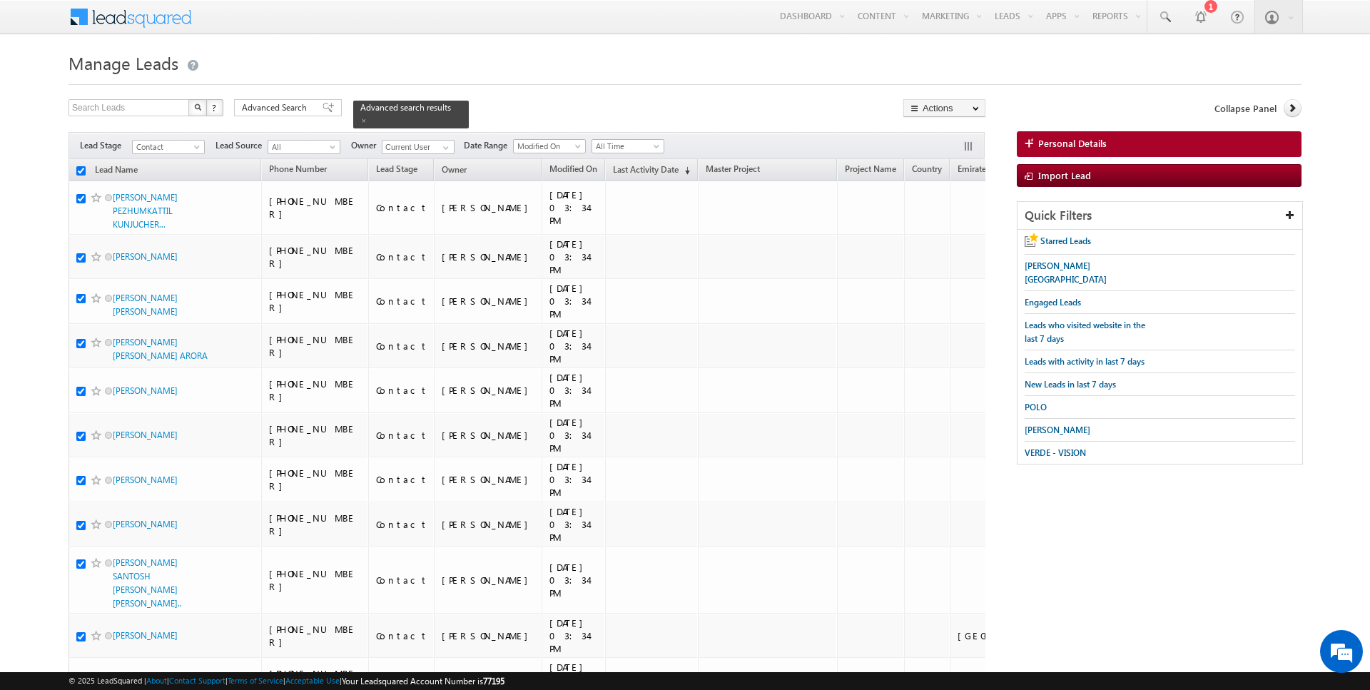
checkbox input "true"
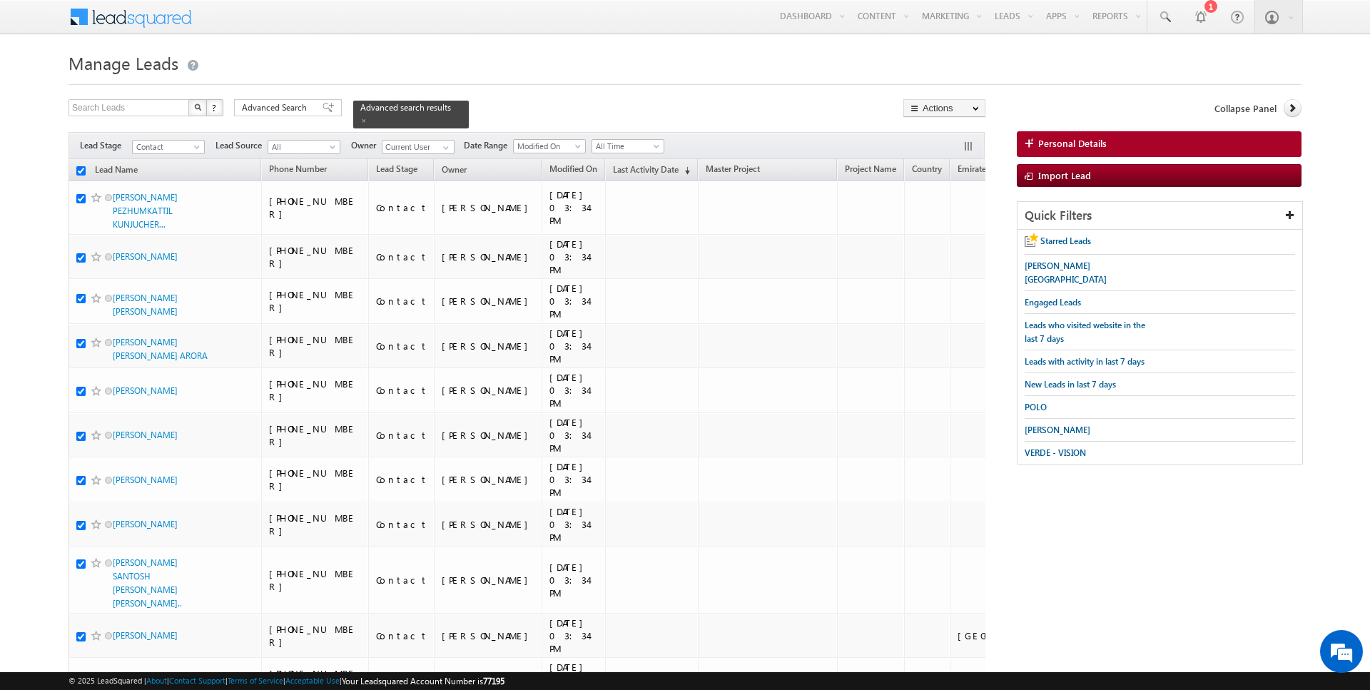
checkbox input "true"
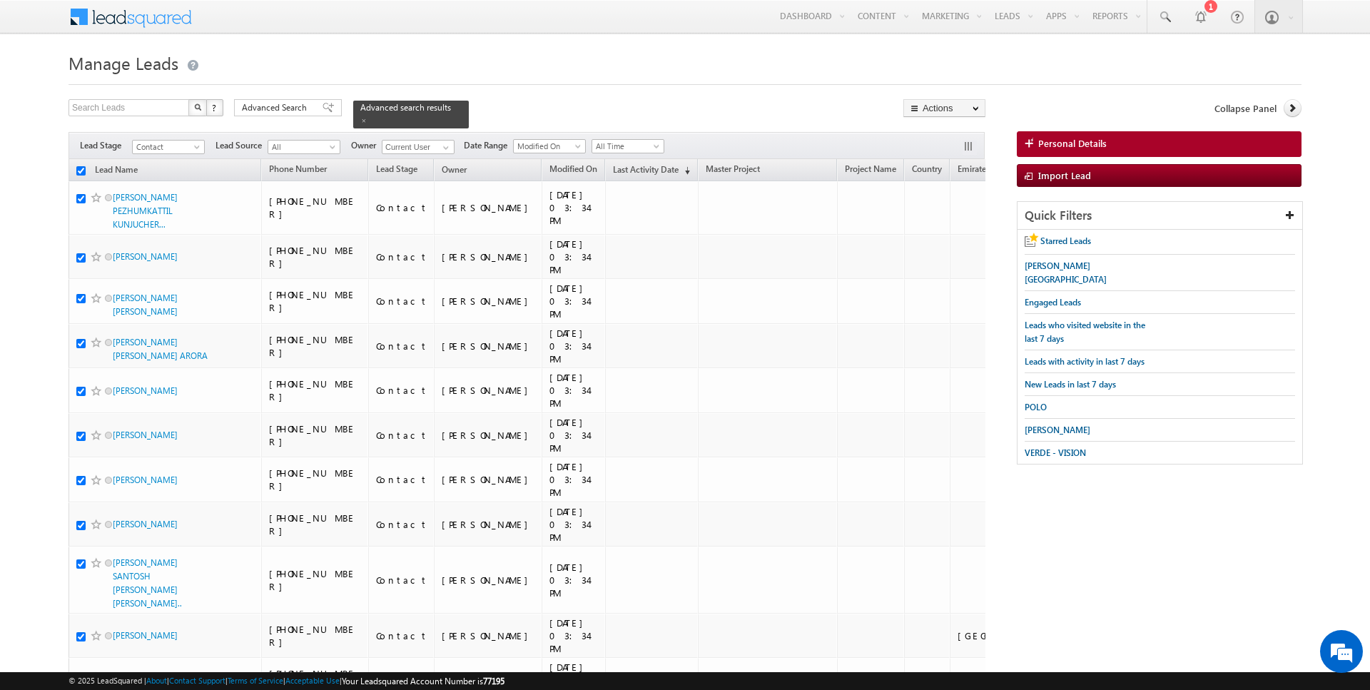
checkbox input "true"
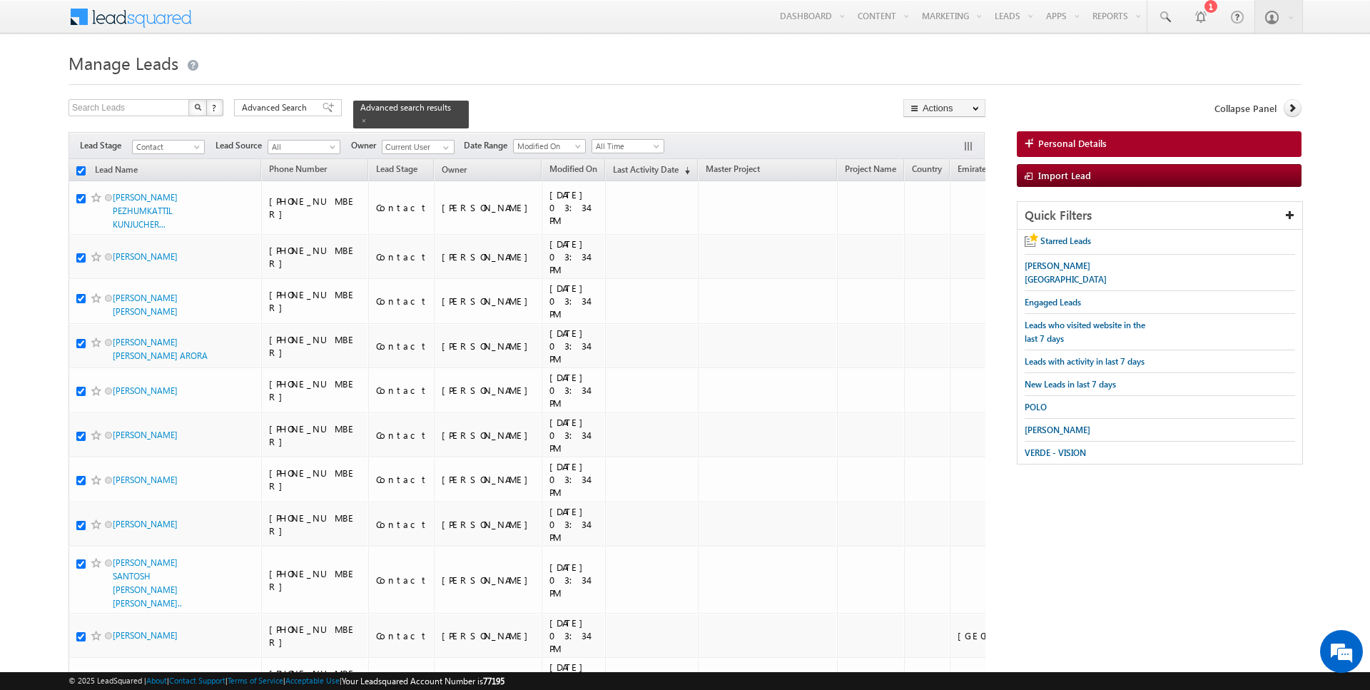
checkbox input "true"
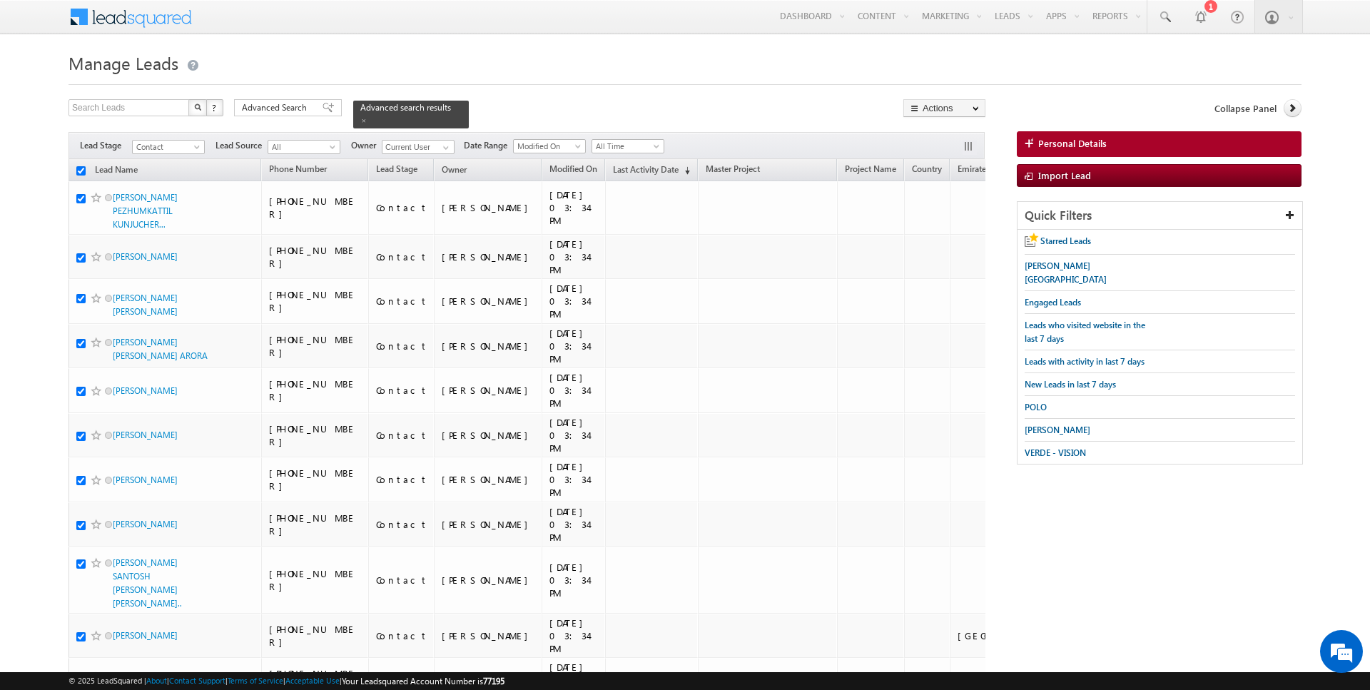
checkbox input "true"
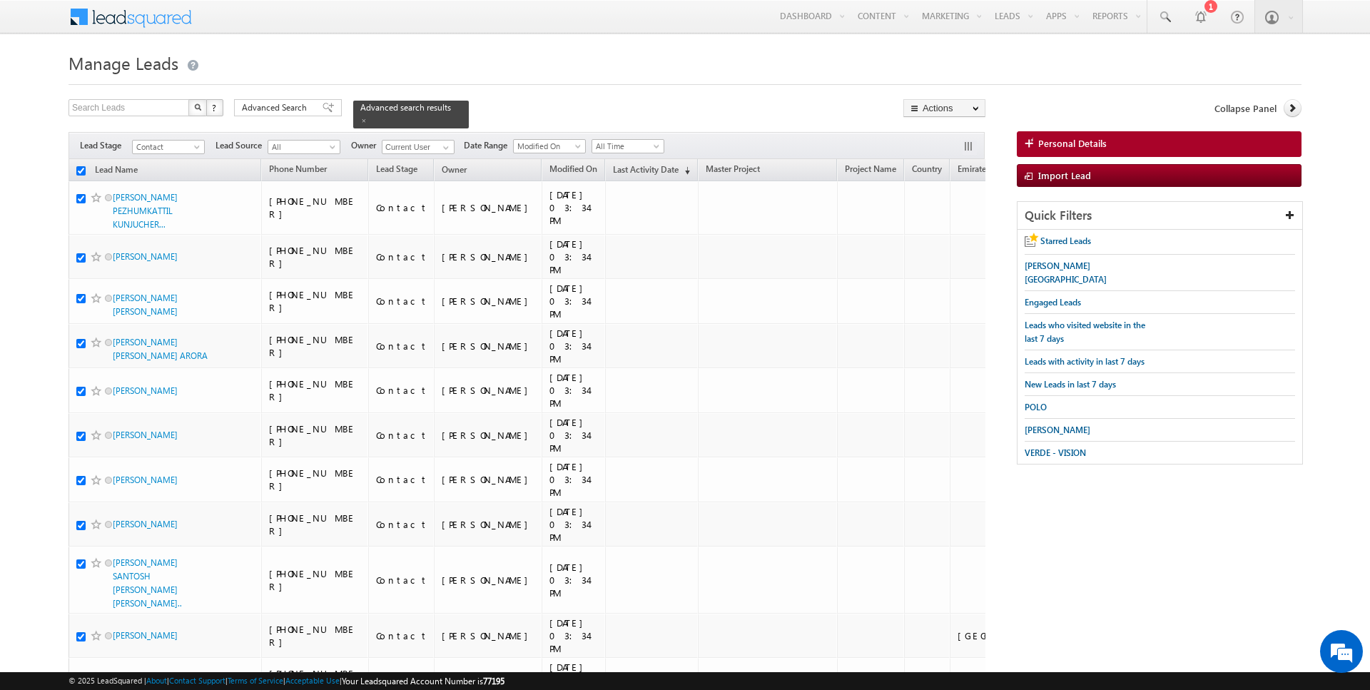
checkbox input "true"
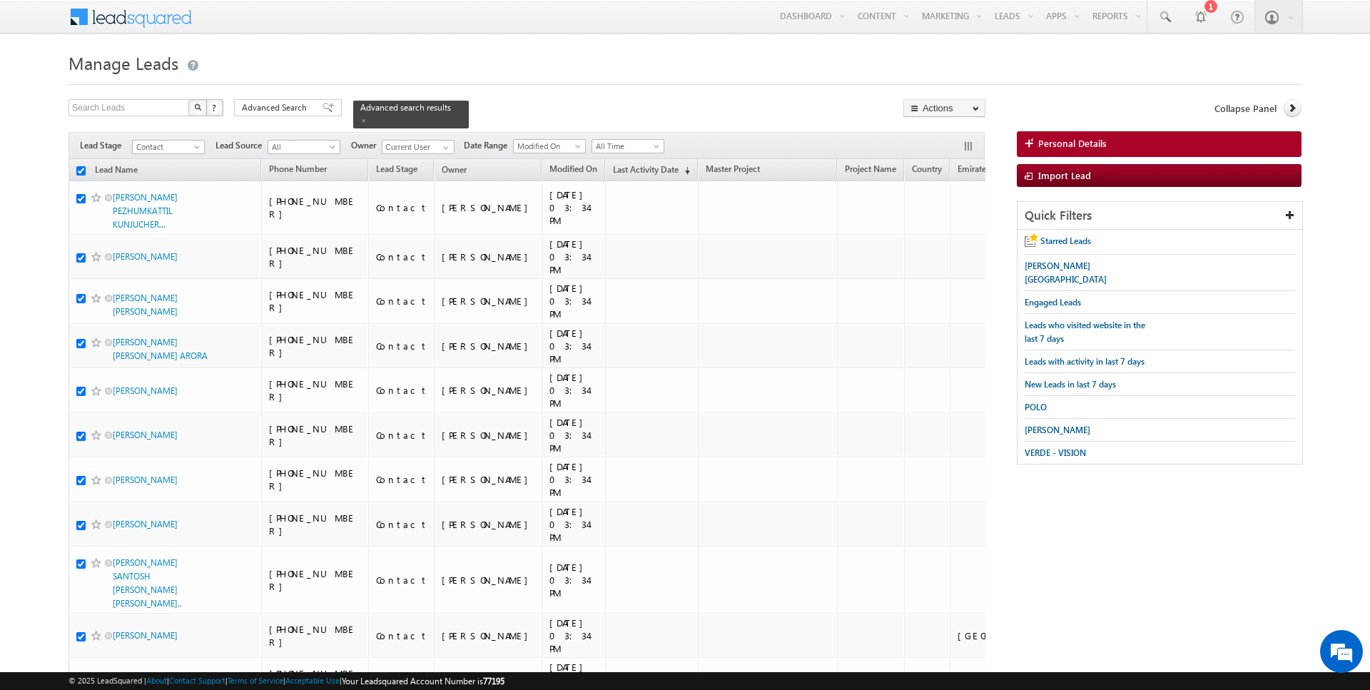
checkbox input "true"
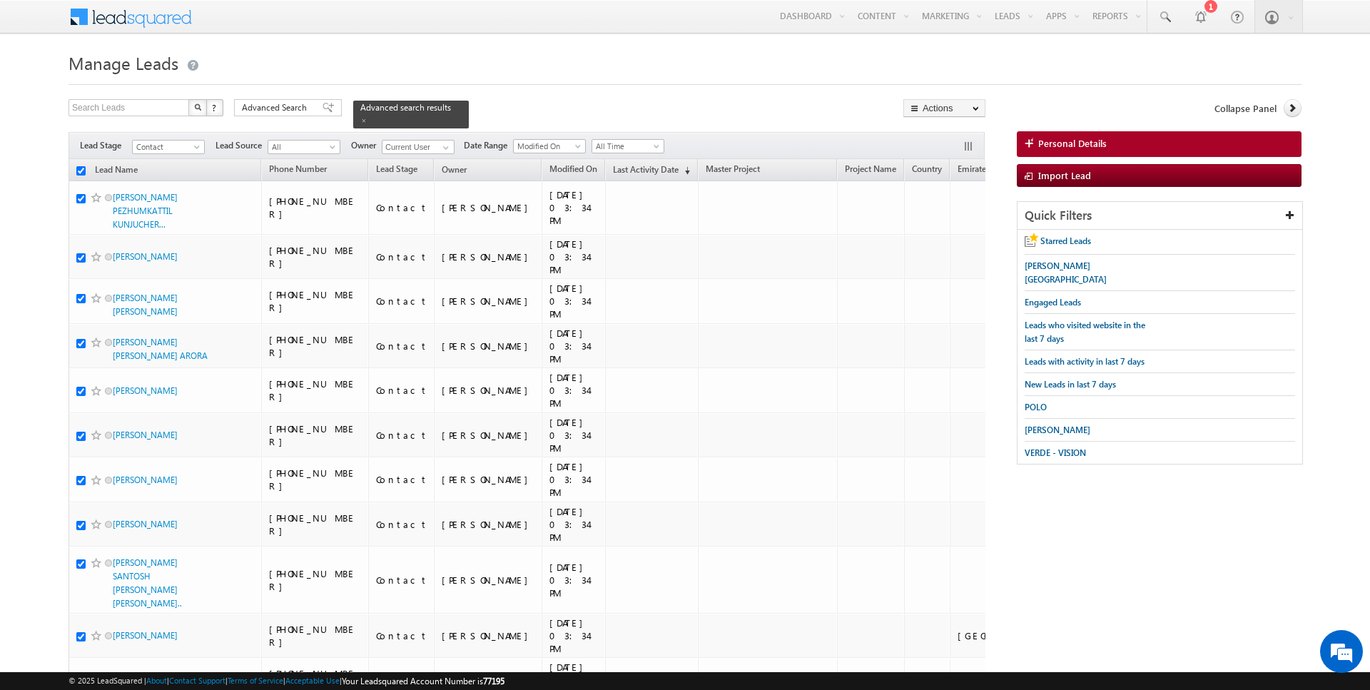
checkbox input "true"
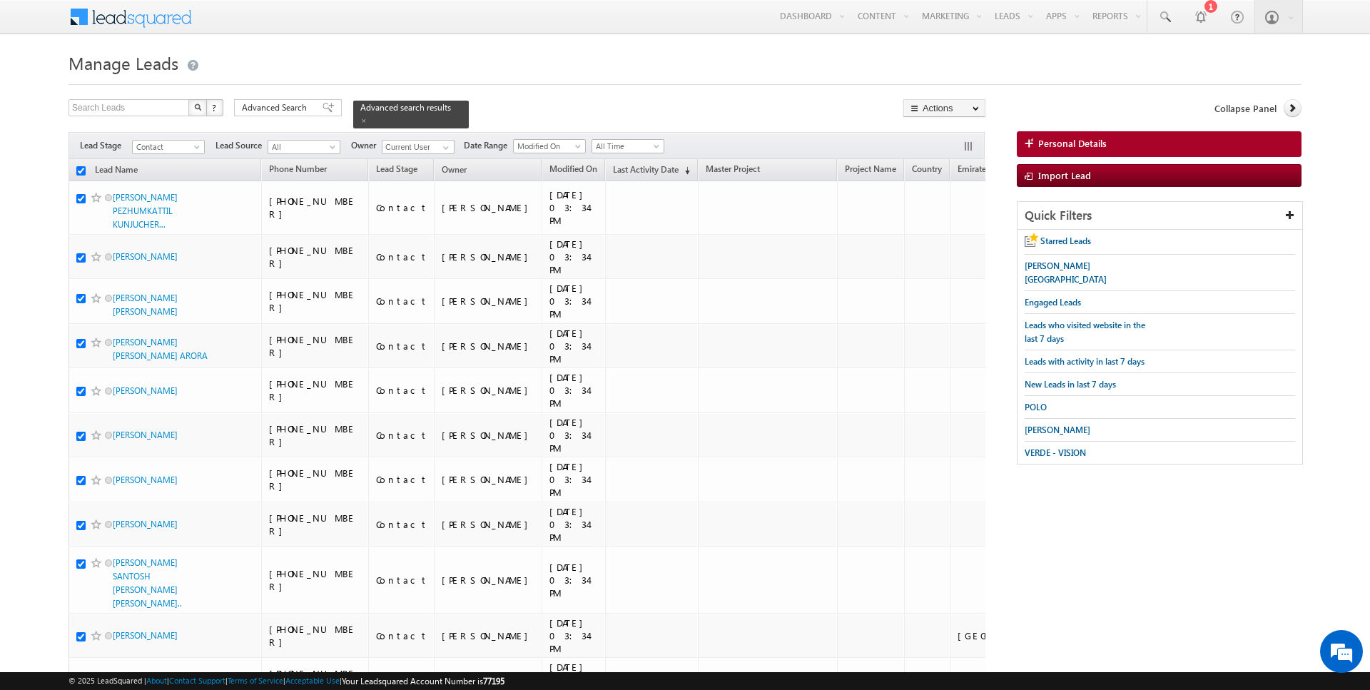
checkbox input "true"
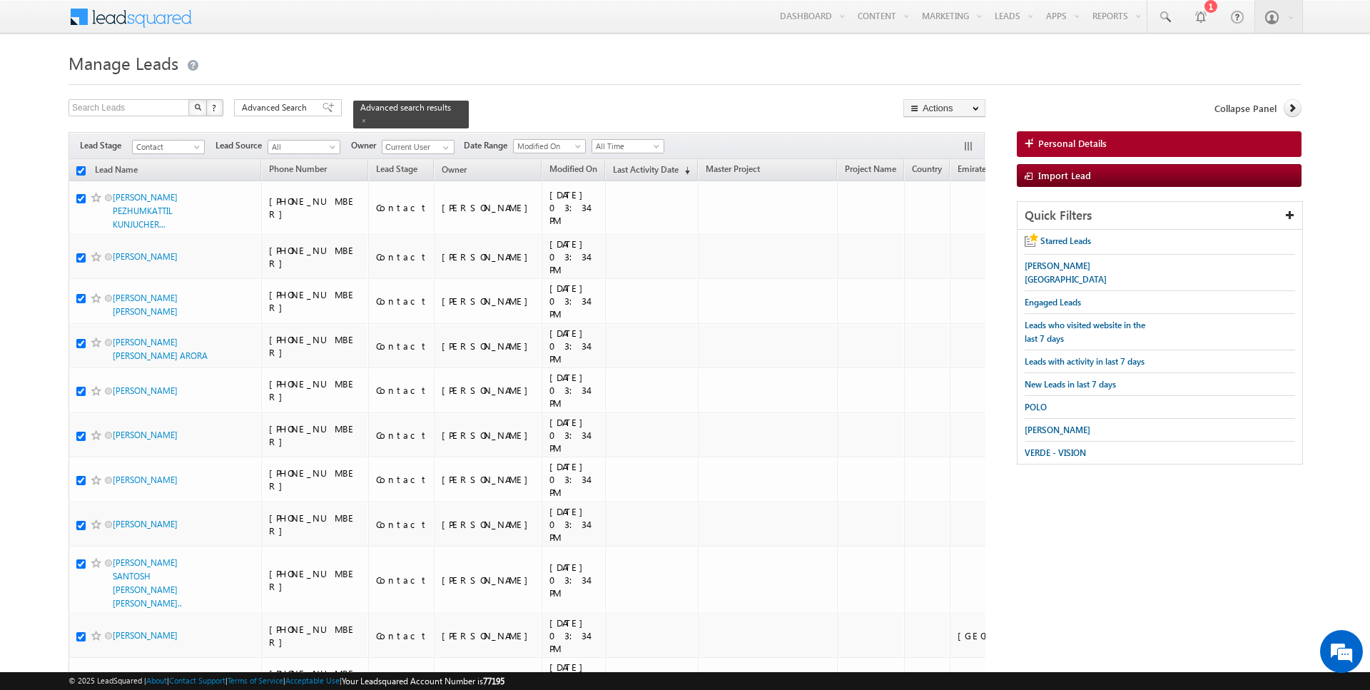
checkbox input "true"
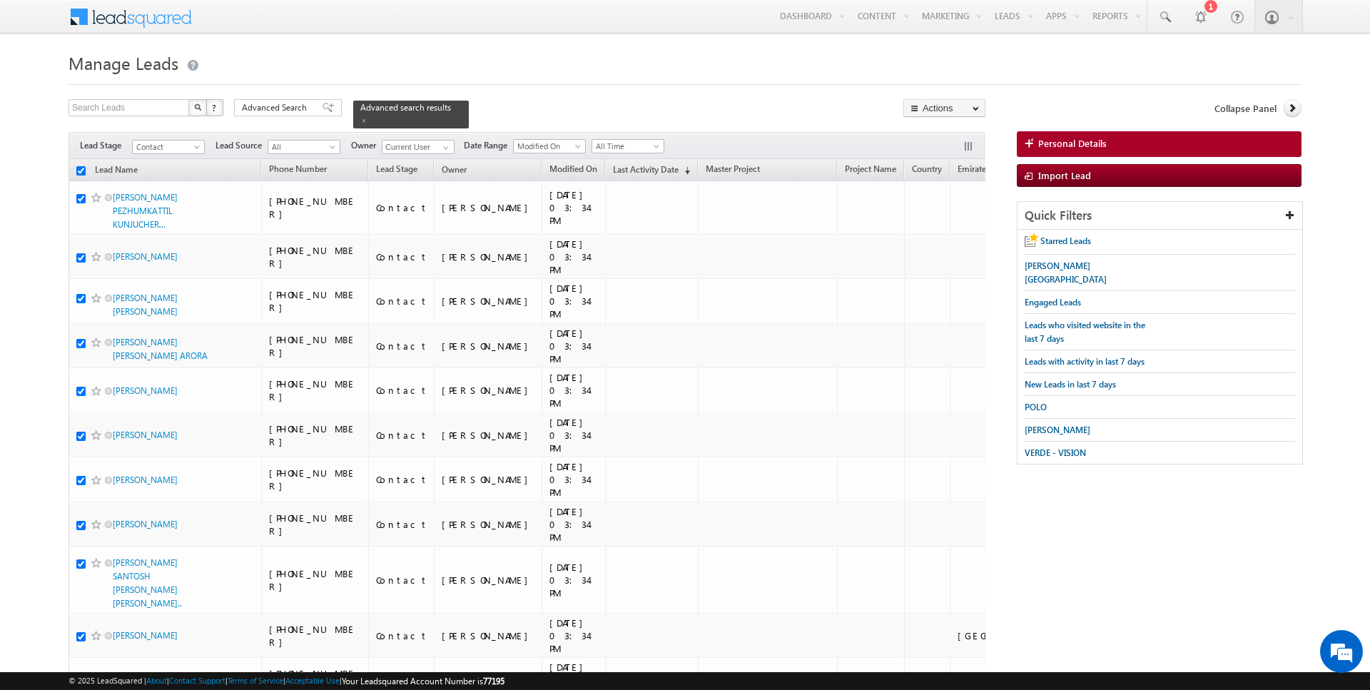
checkbox input "true"
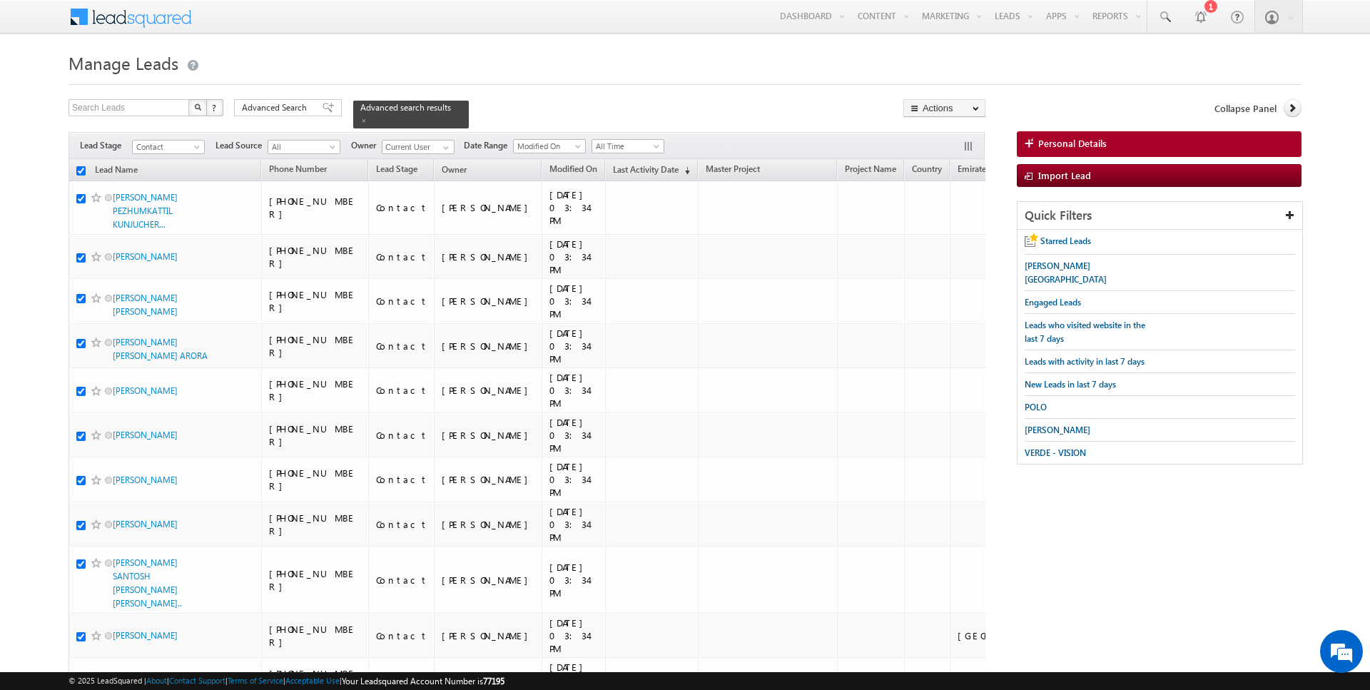
checkbox input "true"
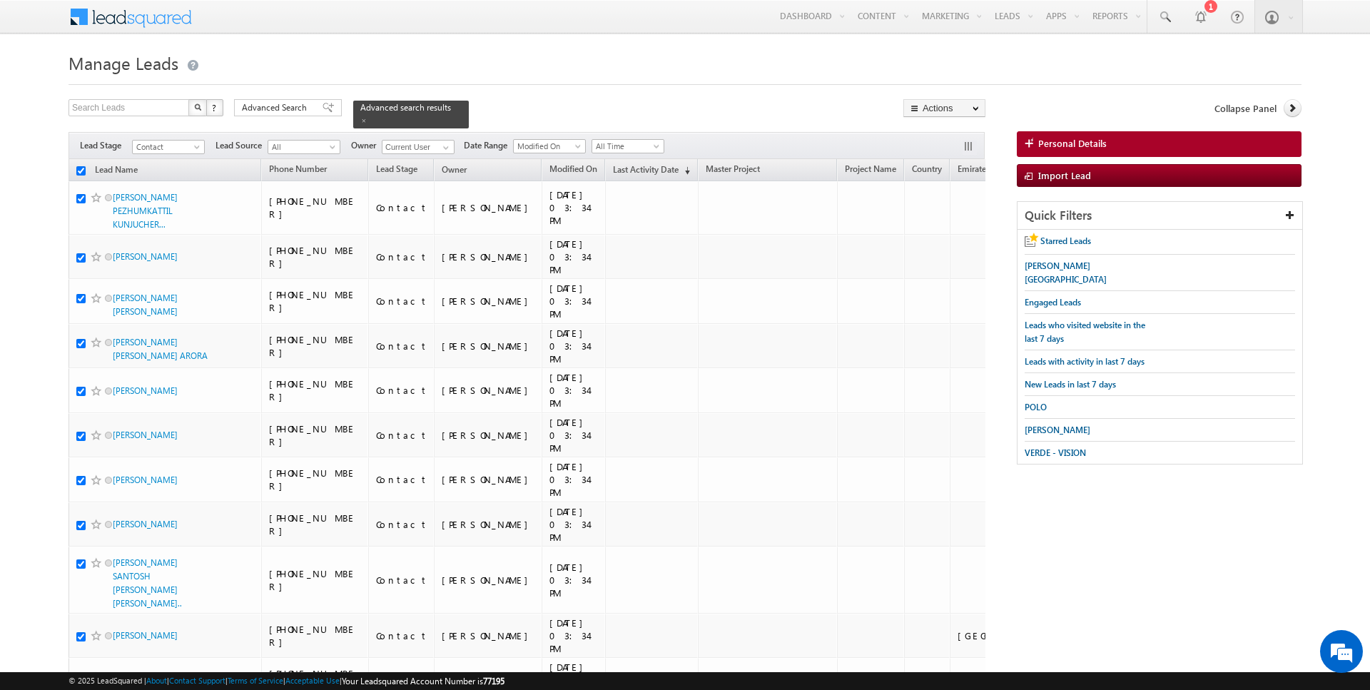
checkbox input "true"
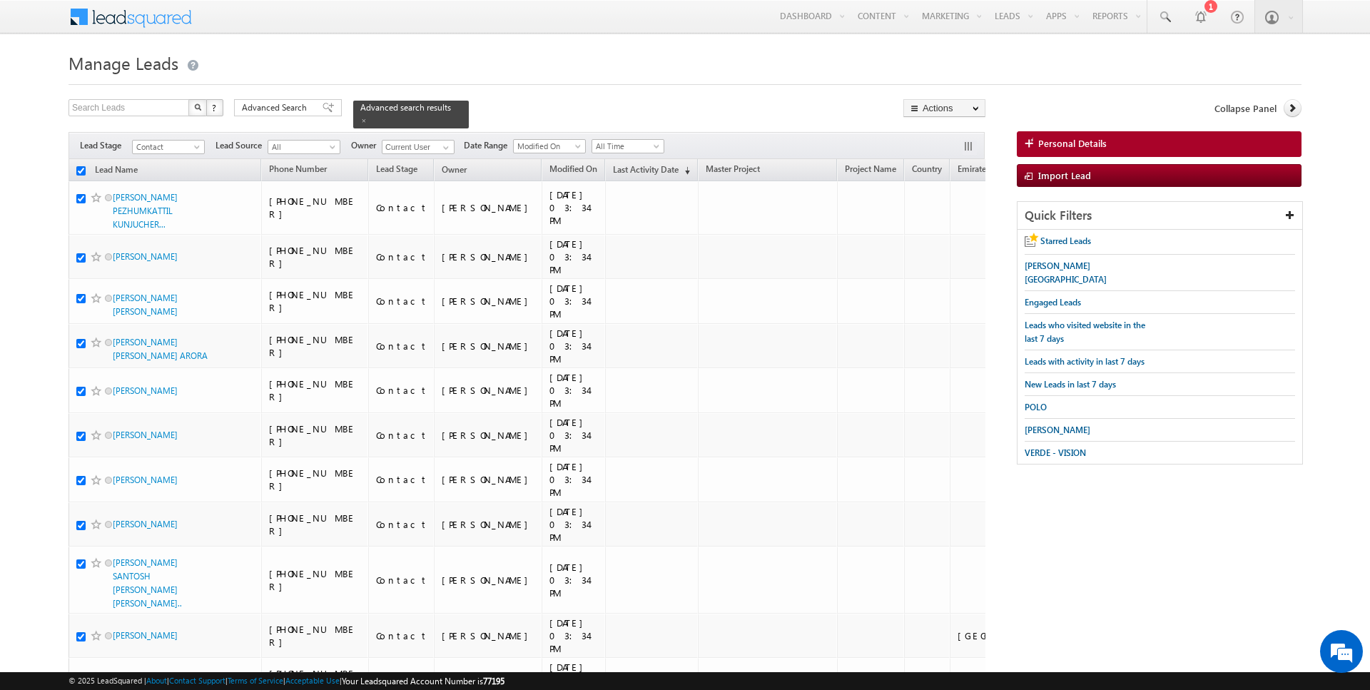
checkbox input "true"
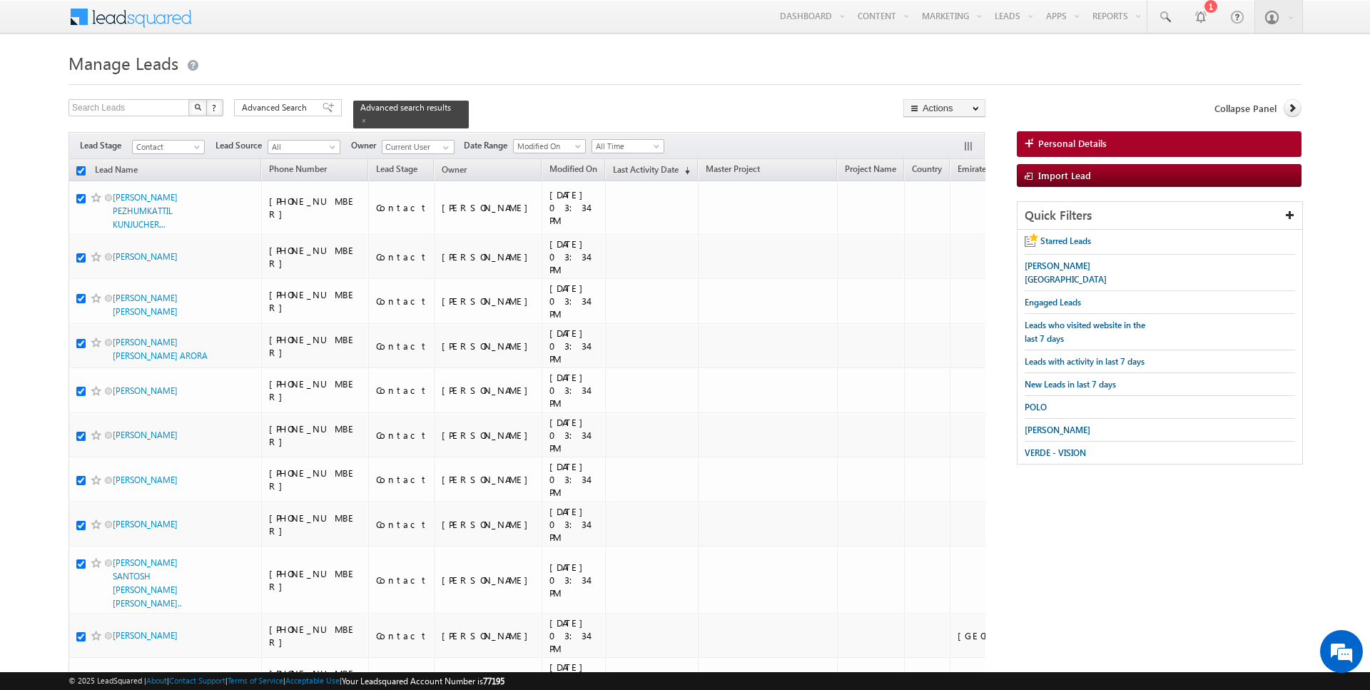
checkbox input "true"
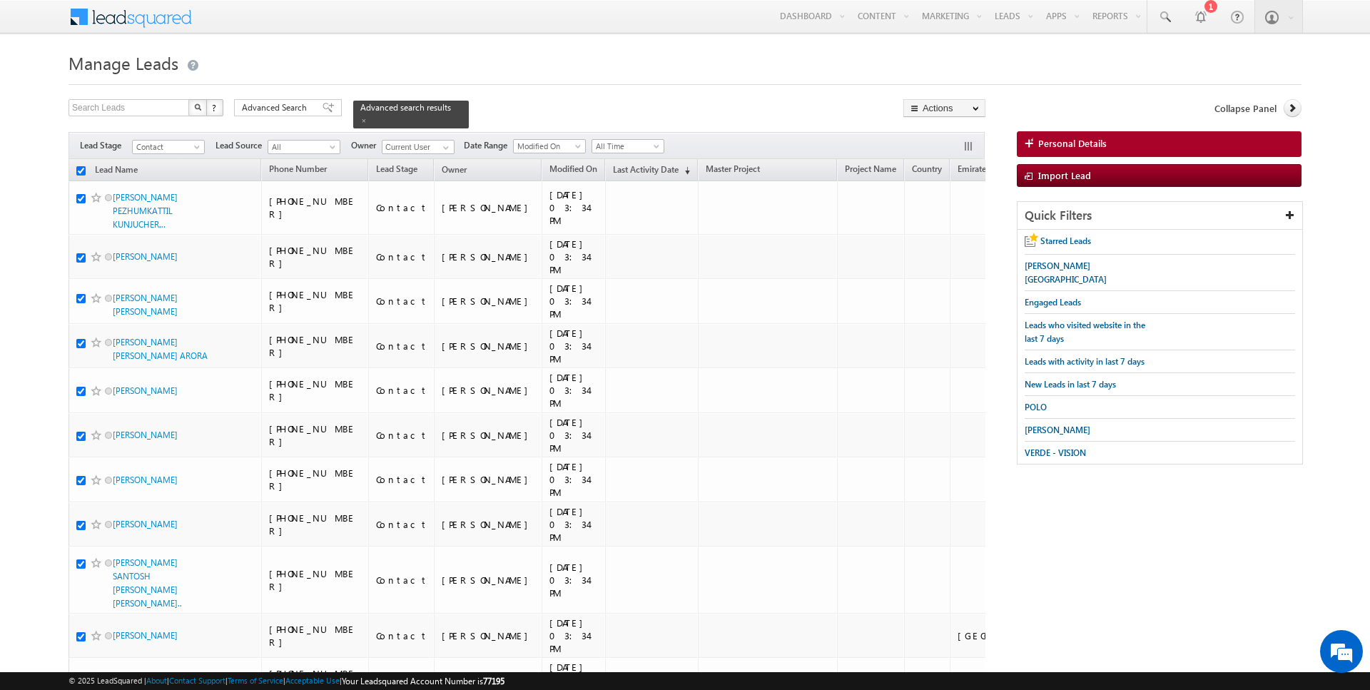
checkbox input "true"
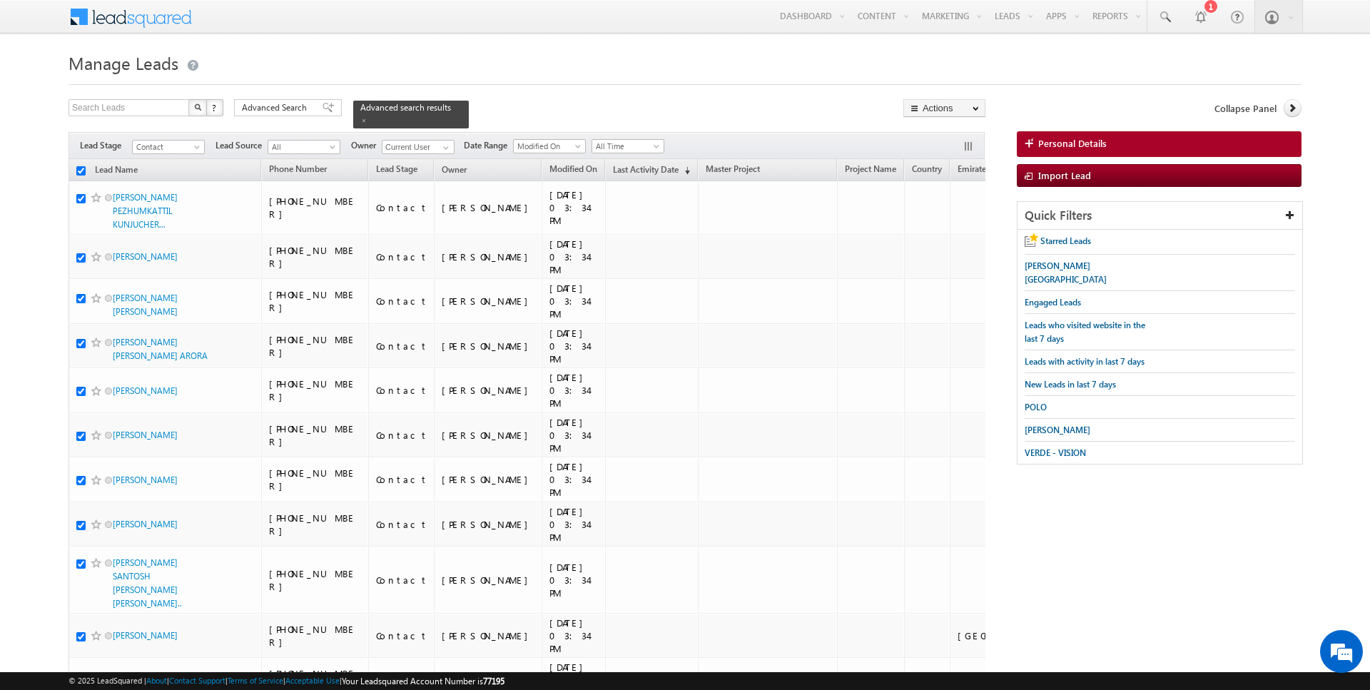
checkbox input "true"
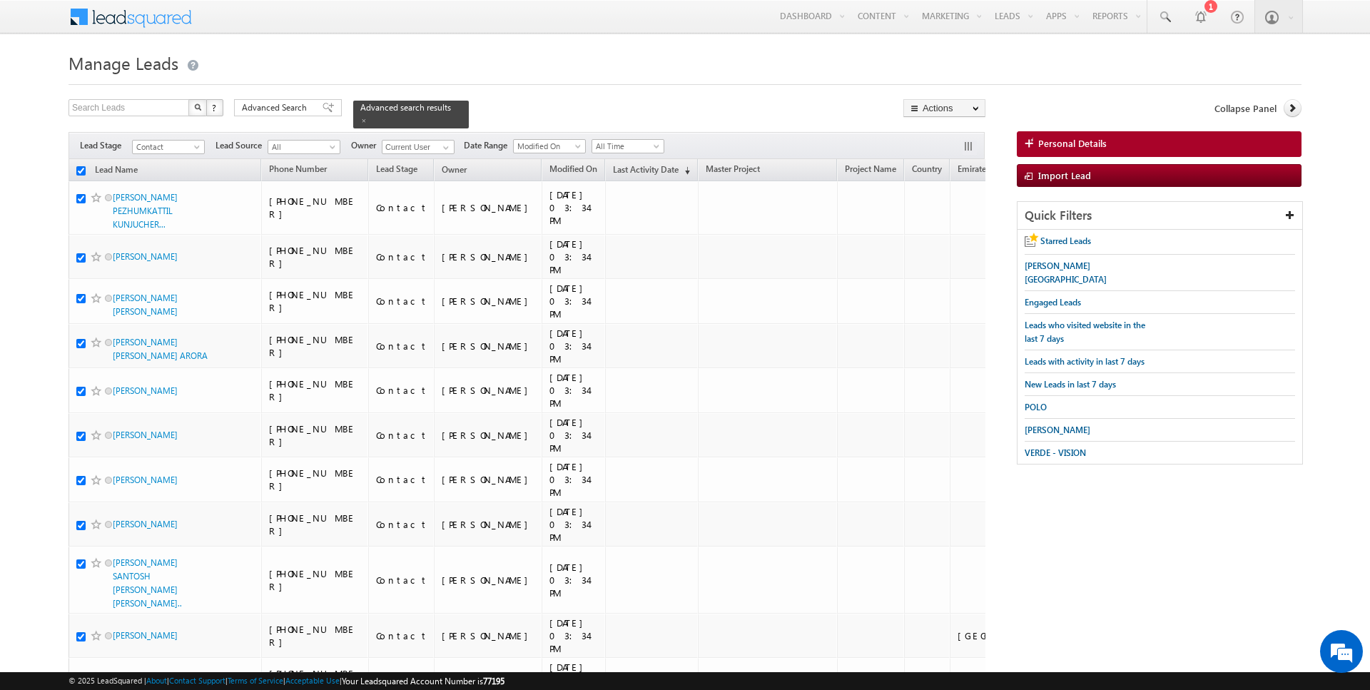
checkbox input "true"
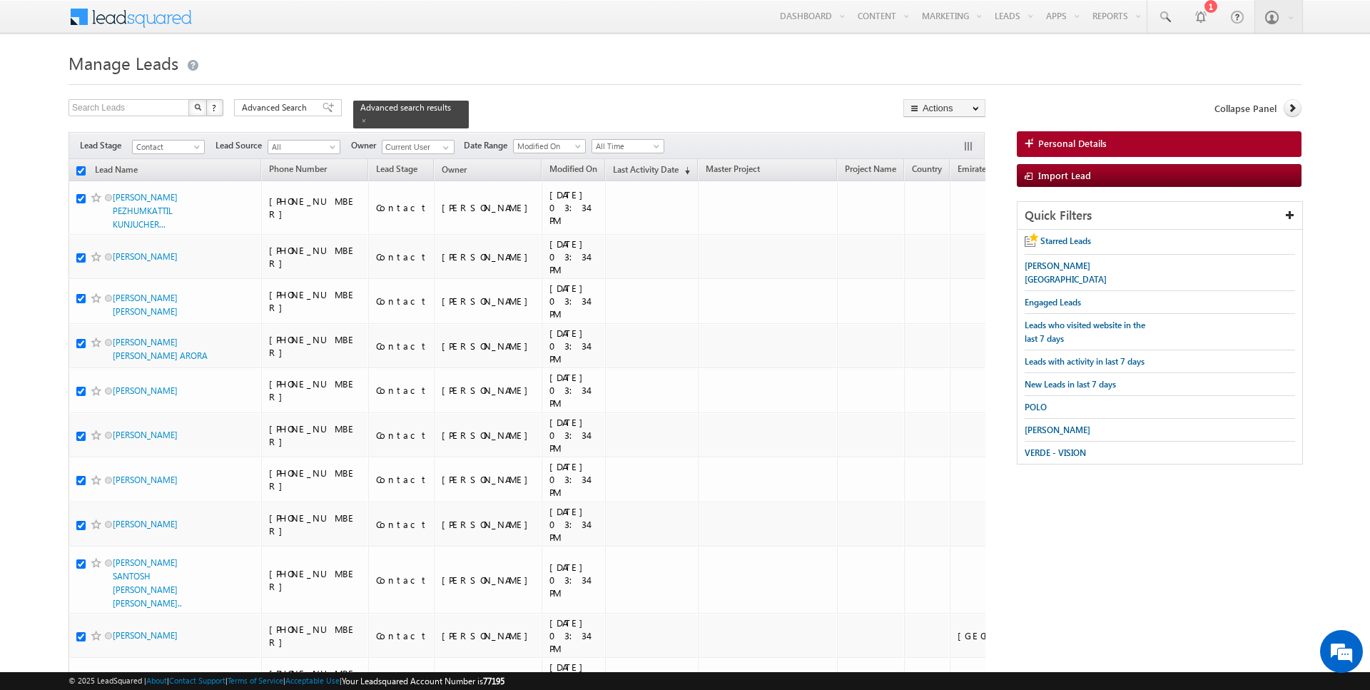
checkbox input "true"
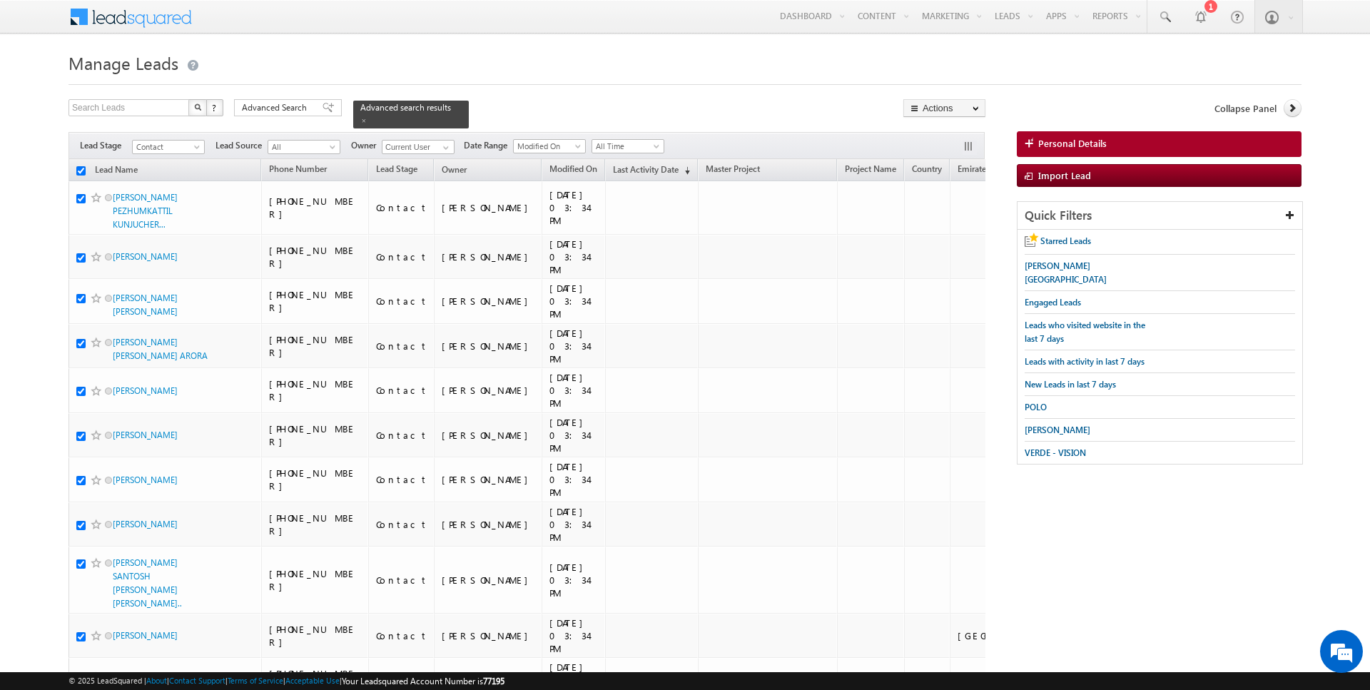
checkbox input "true"
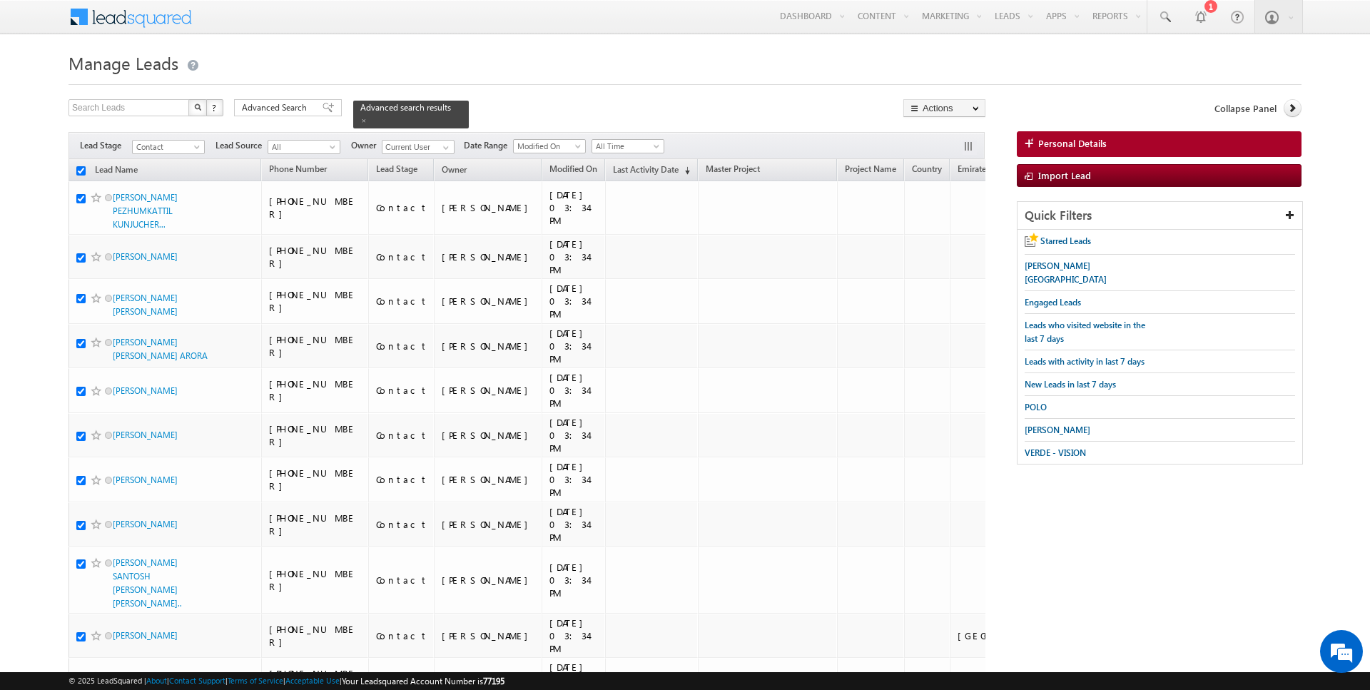
checkbox input "true"
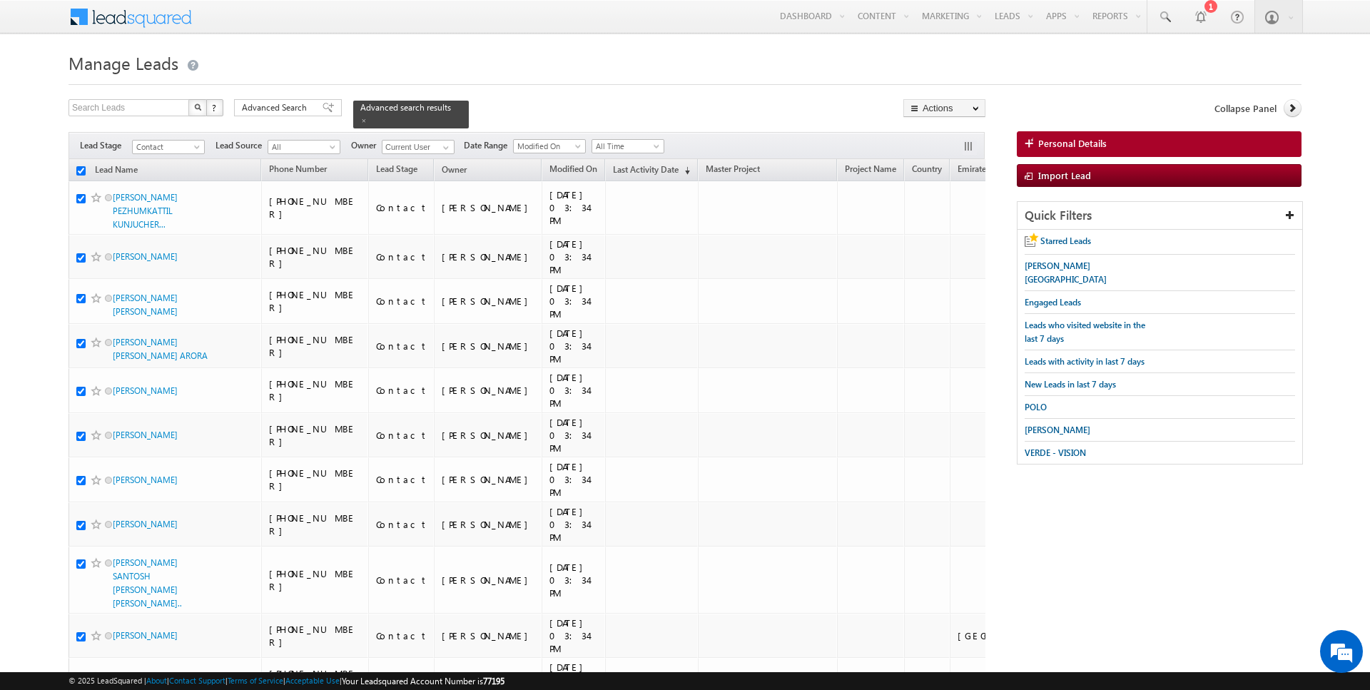
checkbox input "true"
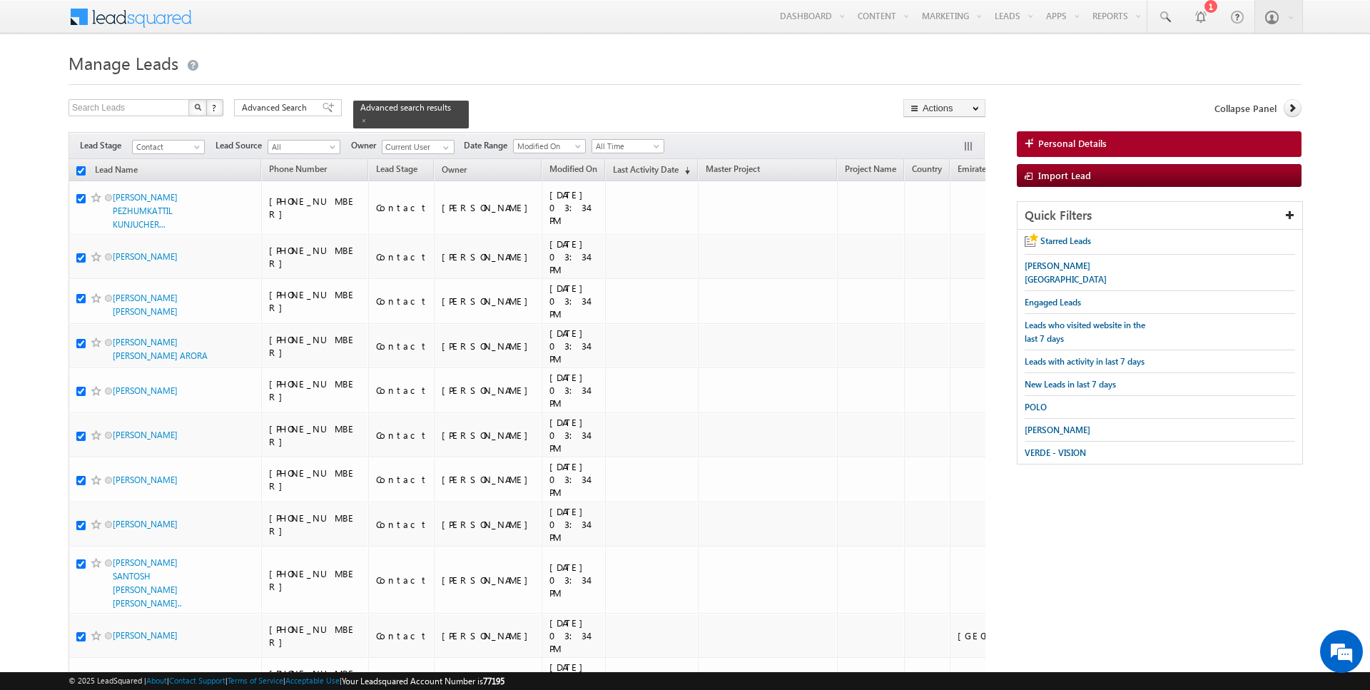
checkbox input "true"
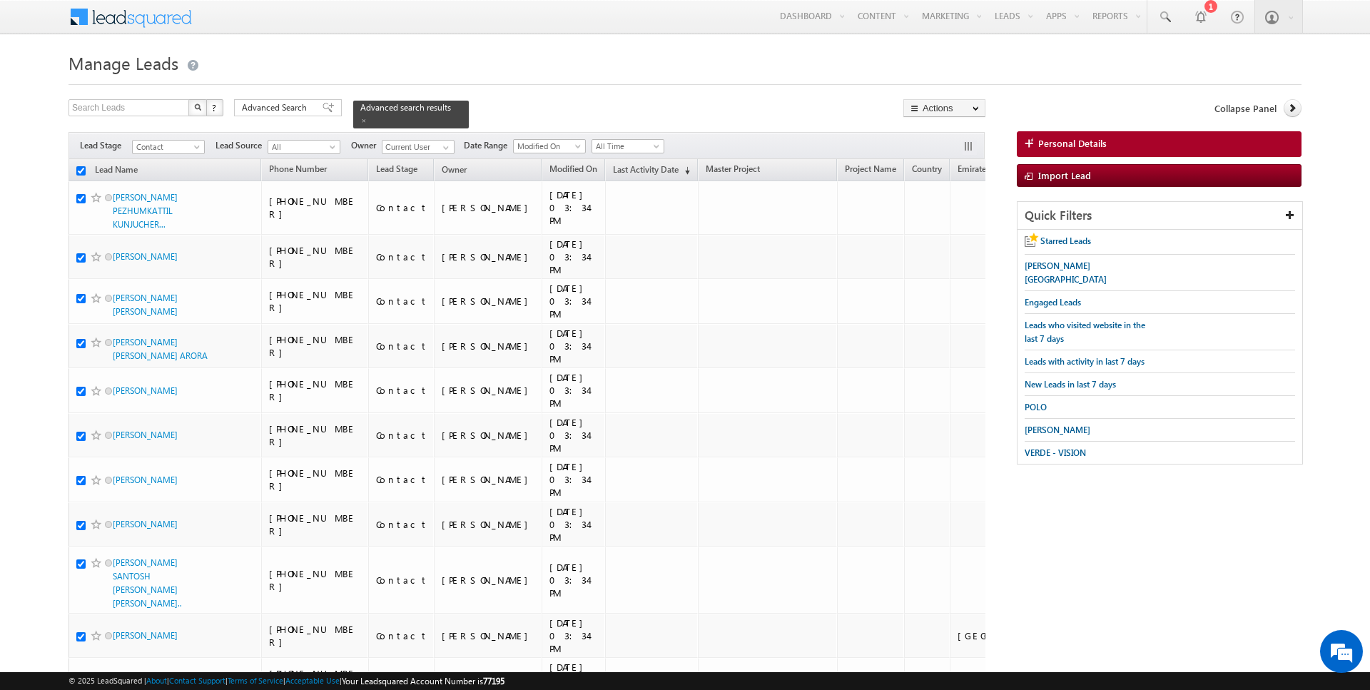
checkbox input "true"
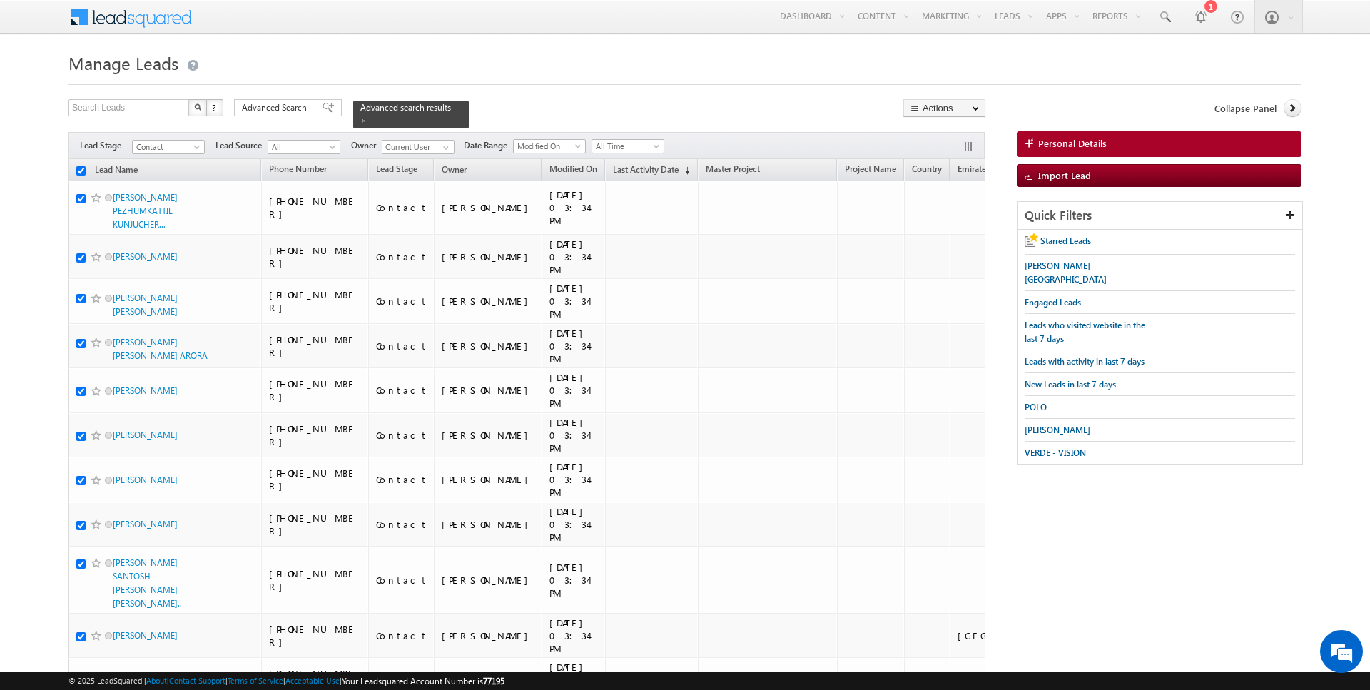
checkbox input "true"
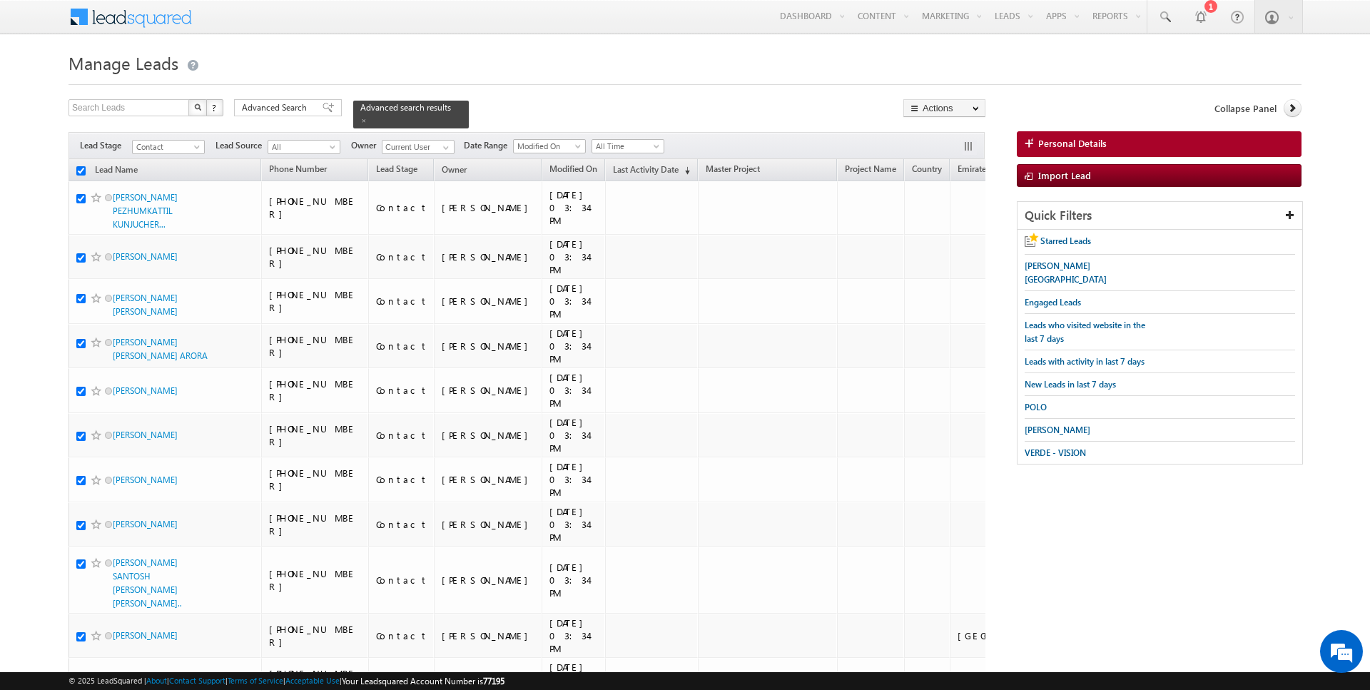
checkbox input "true"
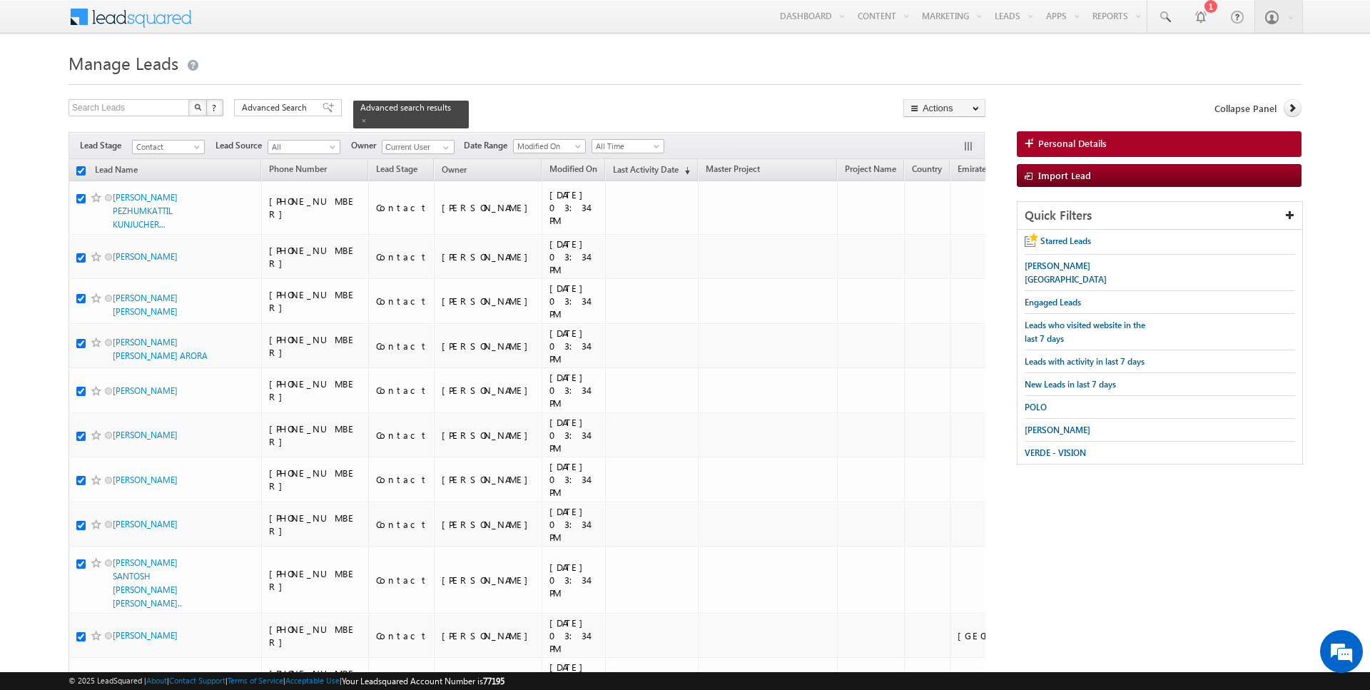
checkbox input "true"
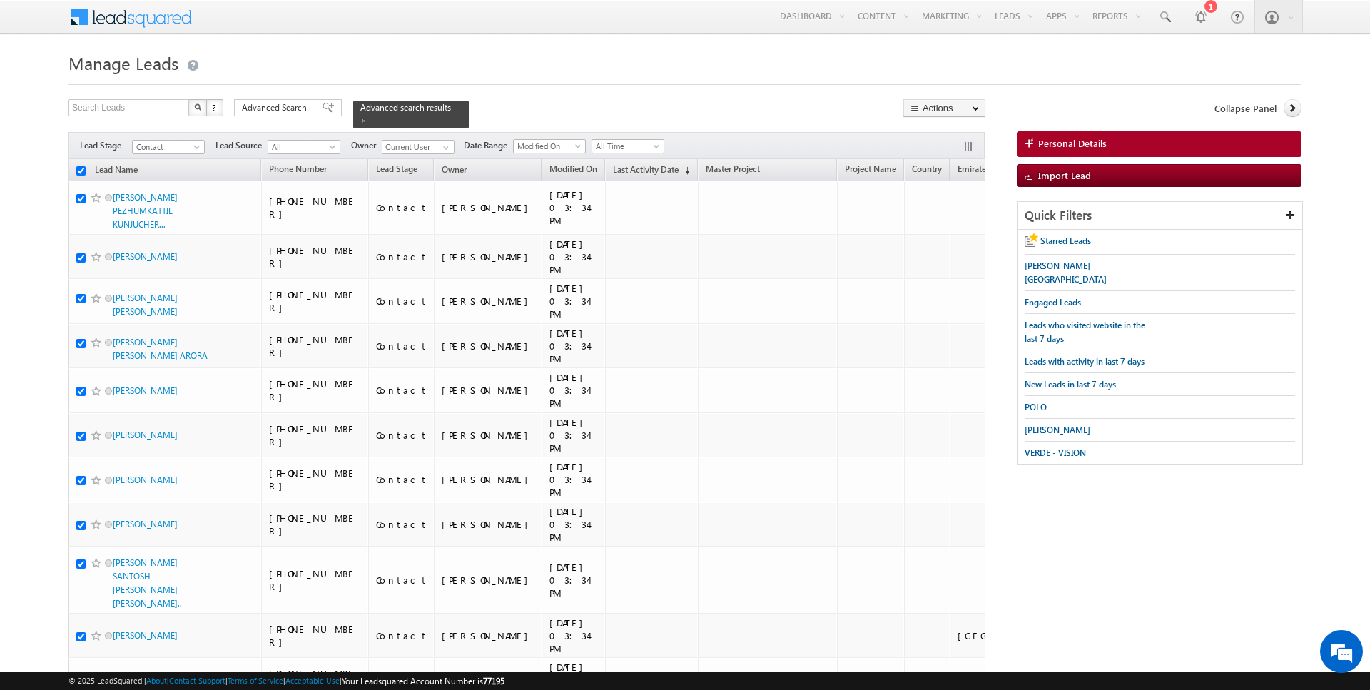
checkbox input "true"
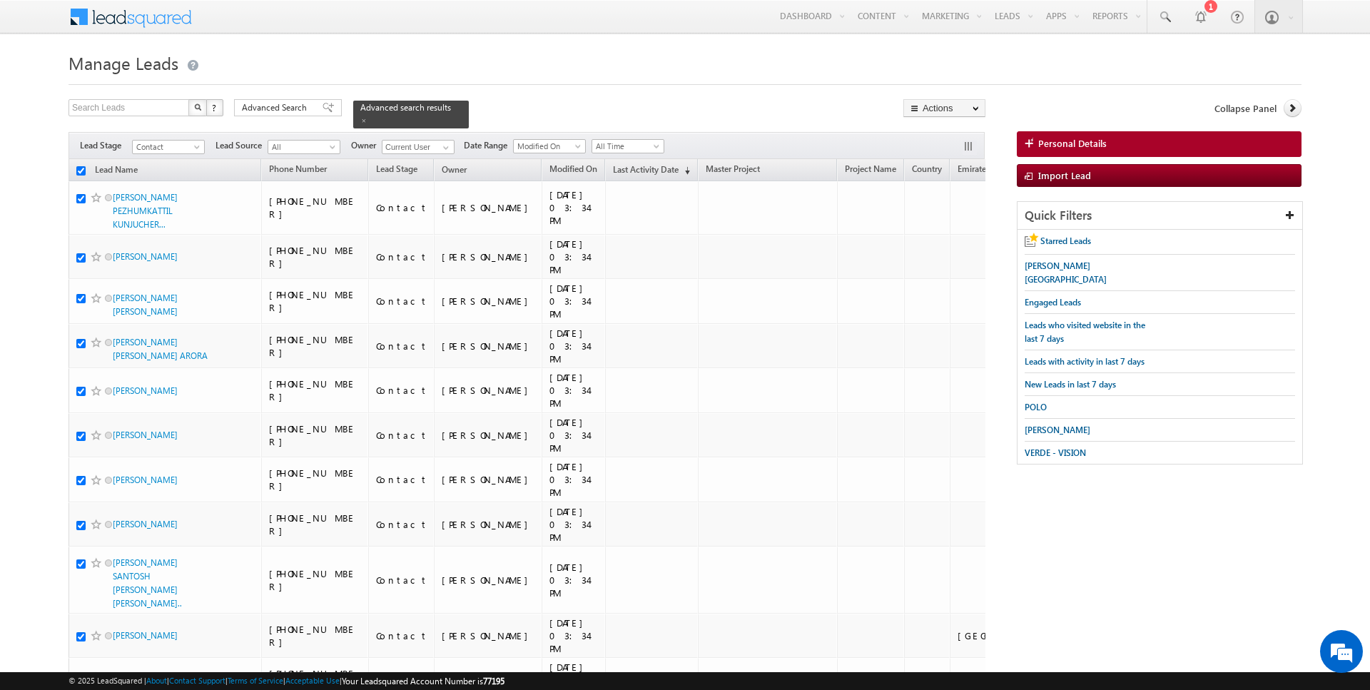
checkbox input "true"
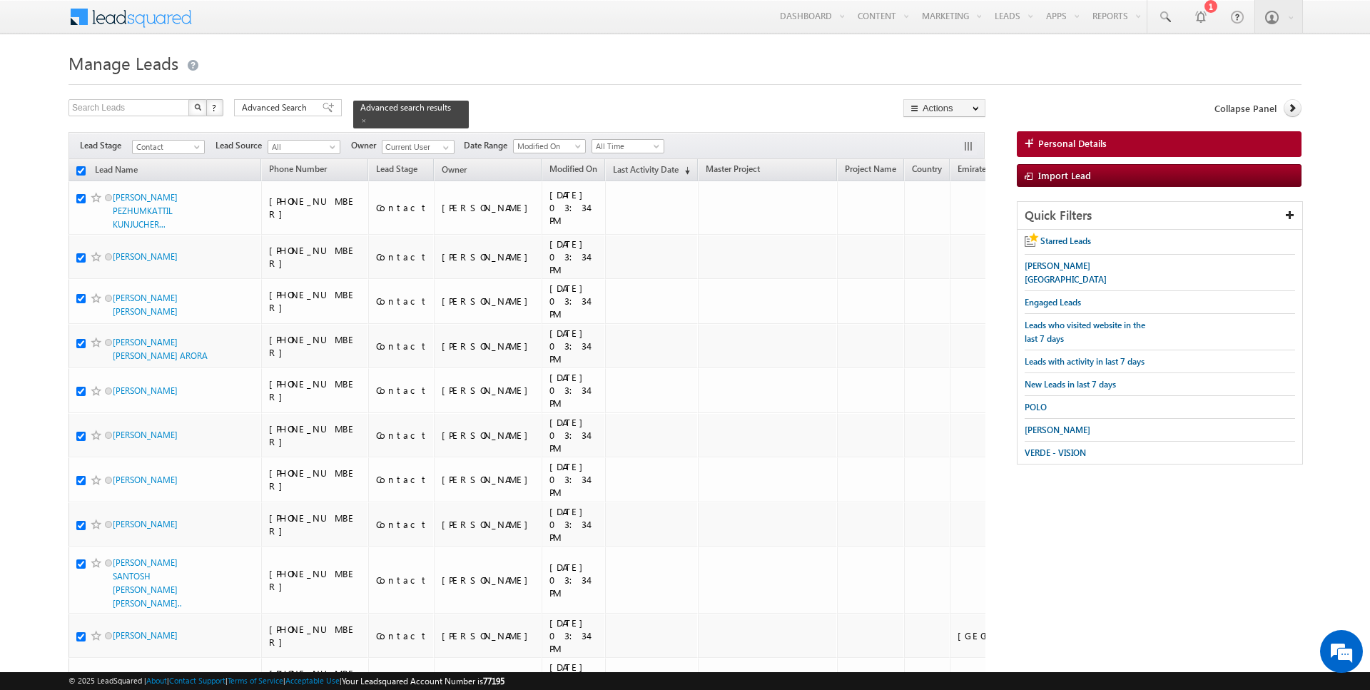
checkbox input "true"
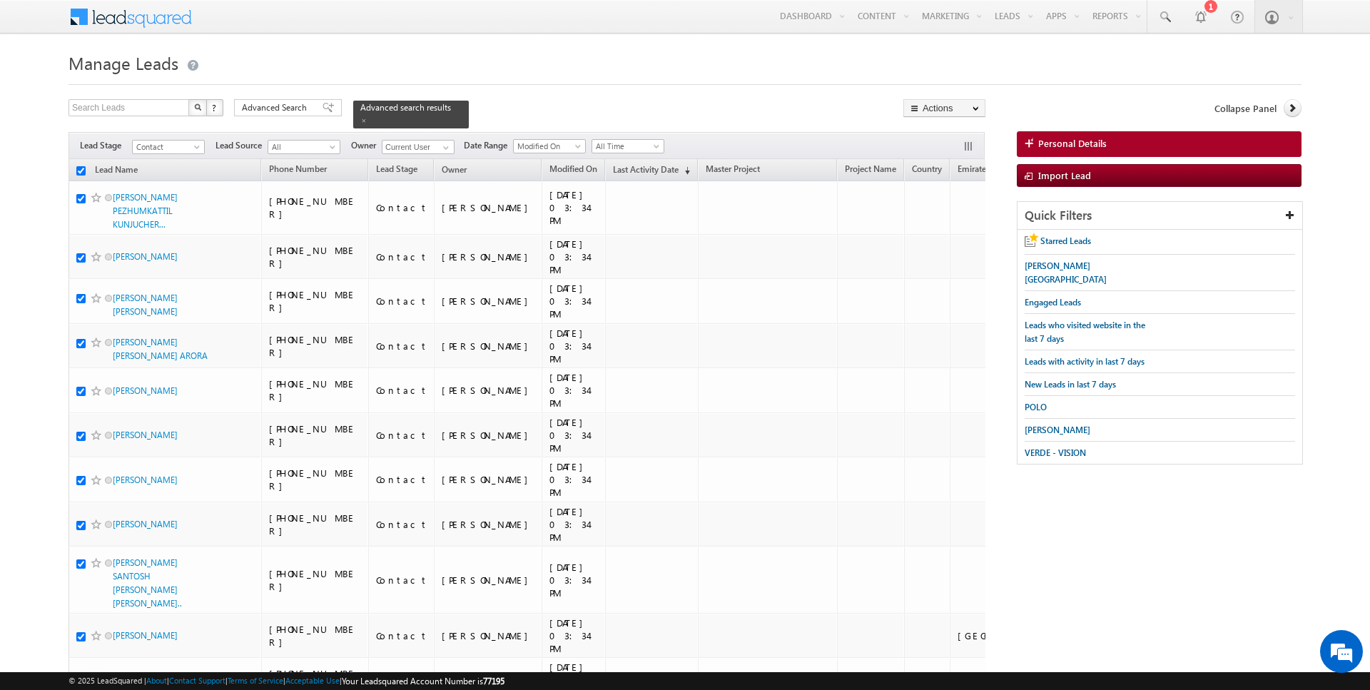
checkbox input "true"
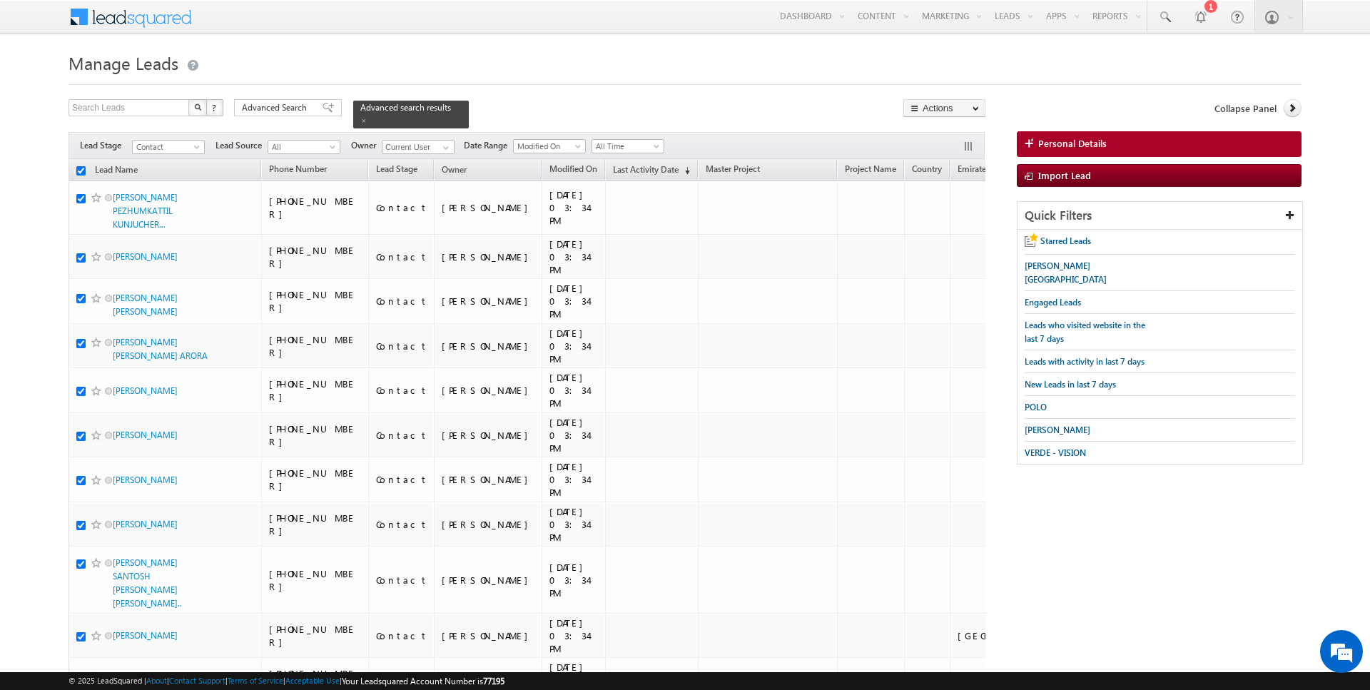
checkbox input "true"
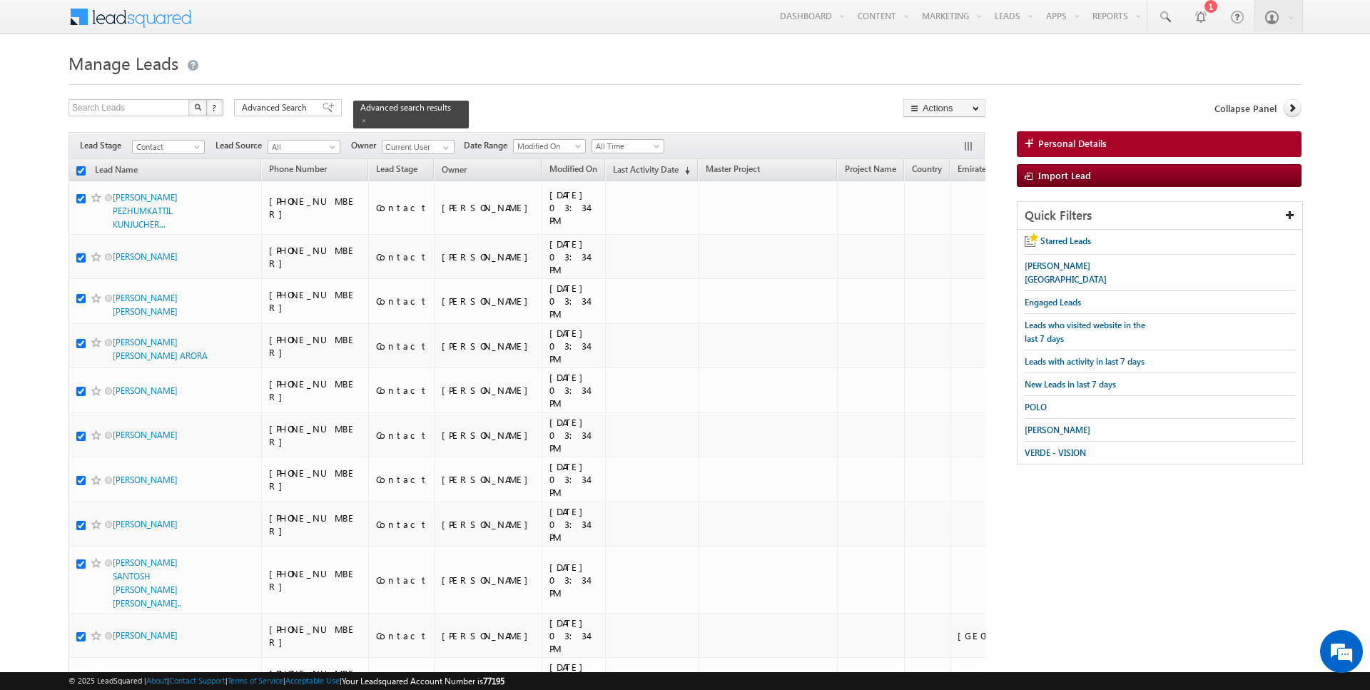
checkbox input "true"
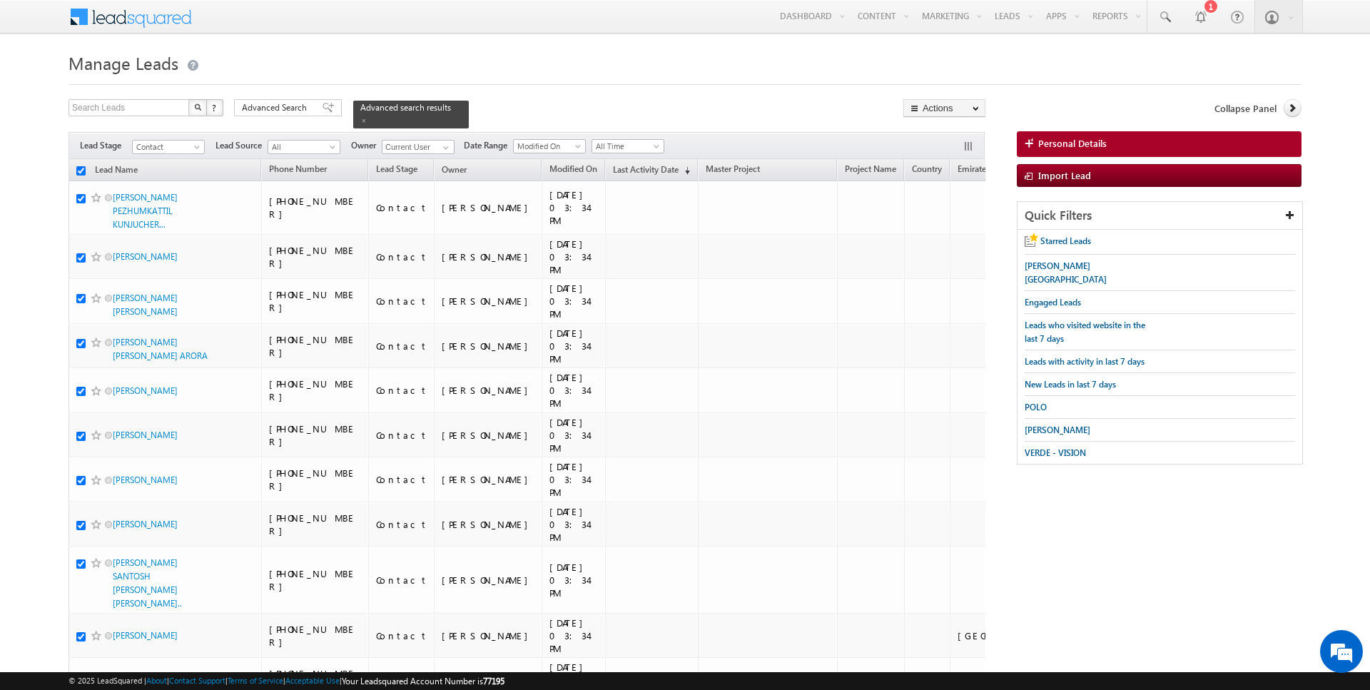
checkbox input "true"
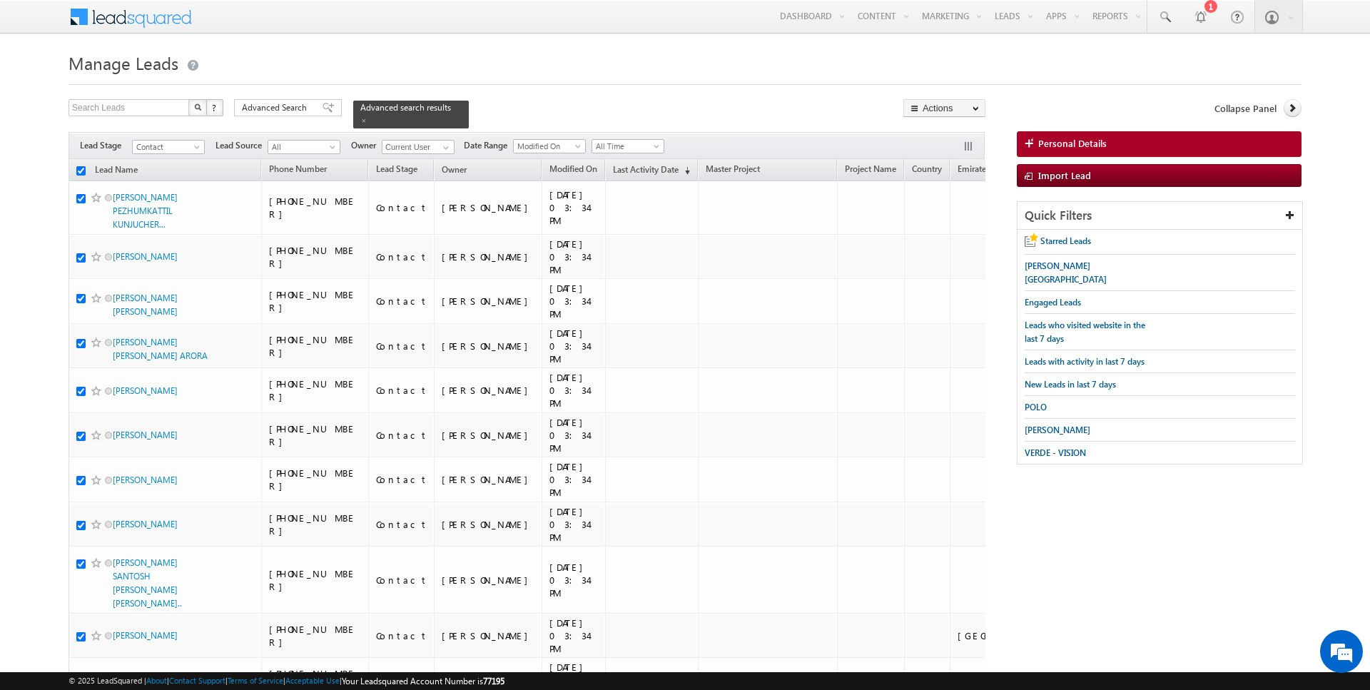
checkbox input "true"
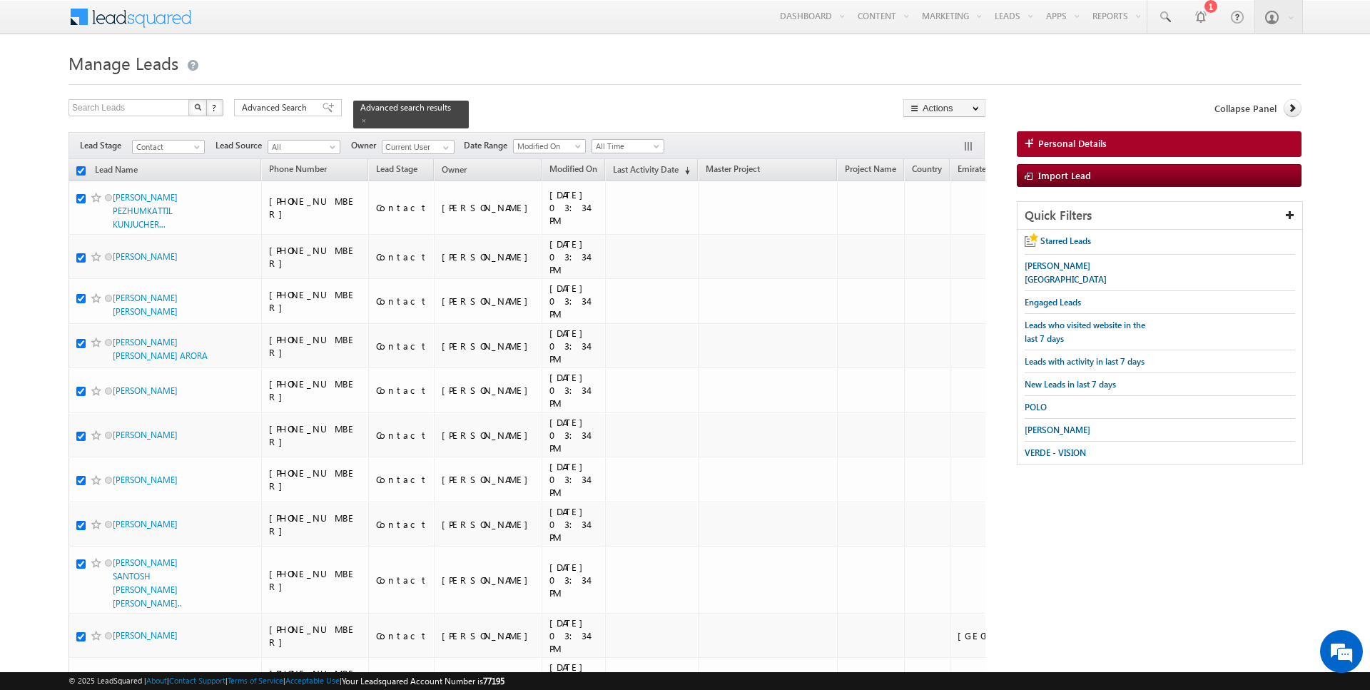
checkbox input "true"
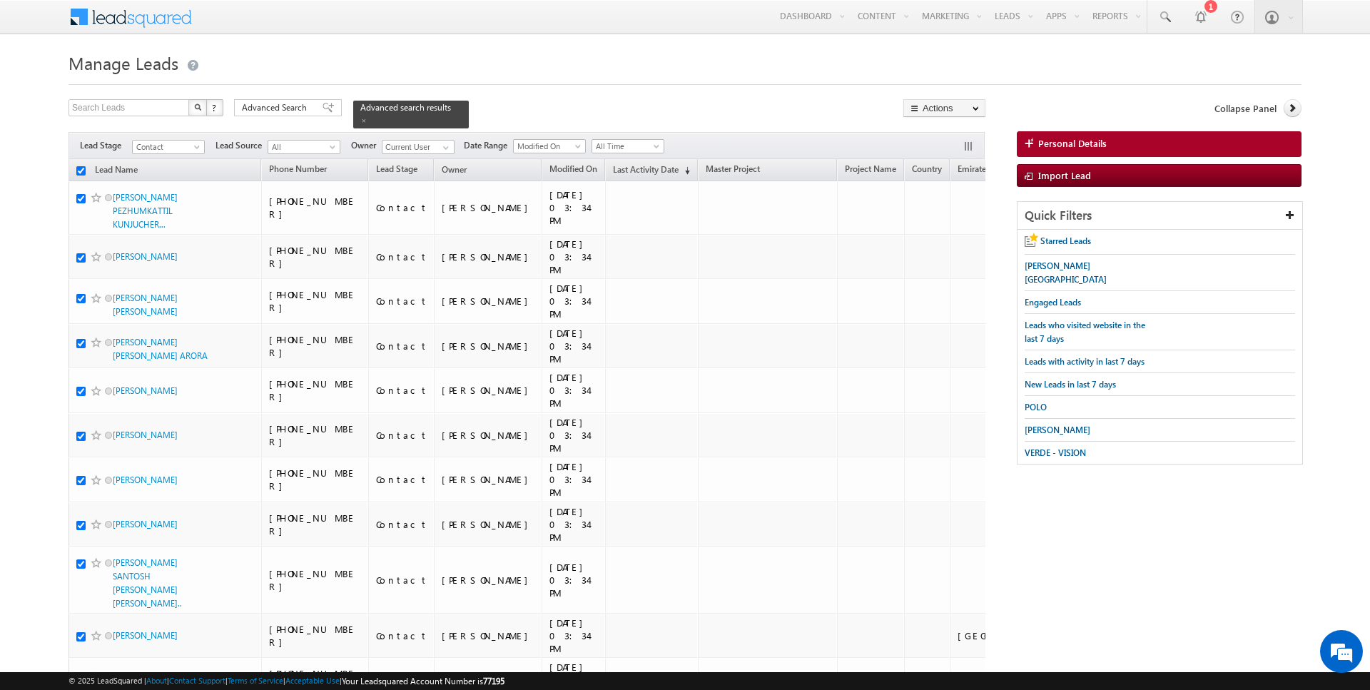
checkbox input "true"
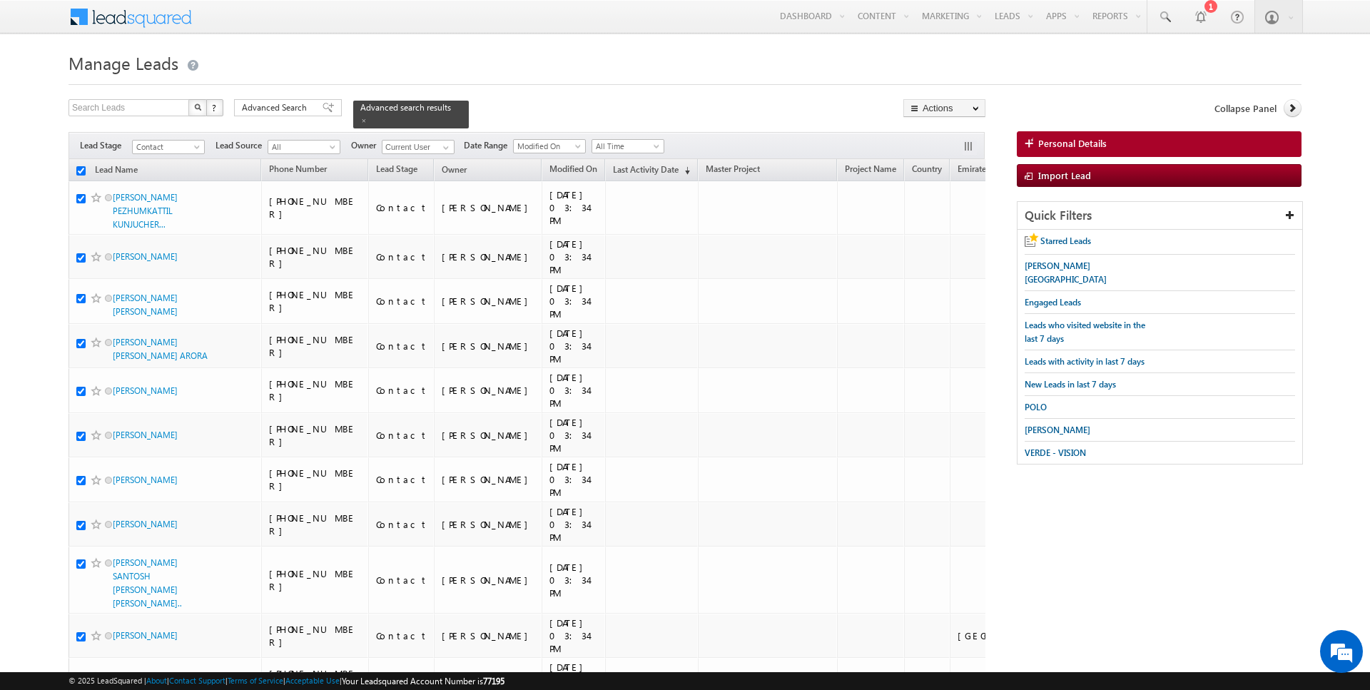
checkbox input "true"
click at [951, 228] on link "Change Owner" at bounding box center [944, 231] width 81 height 17
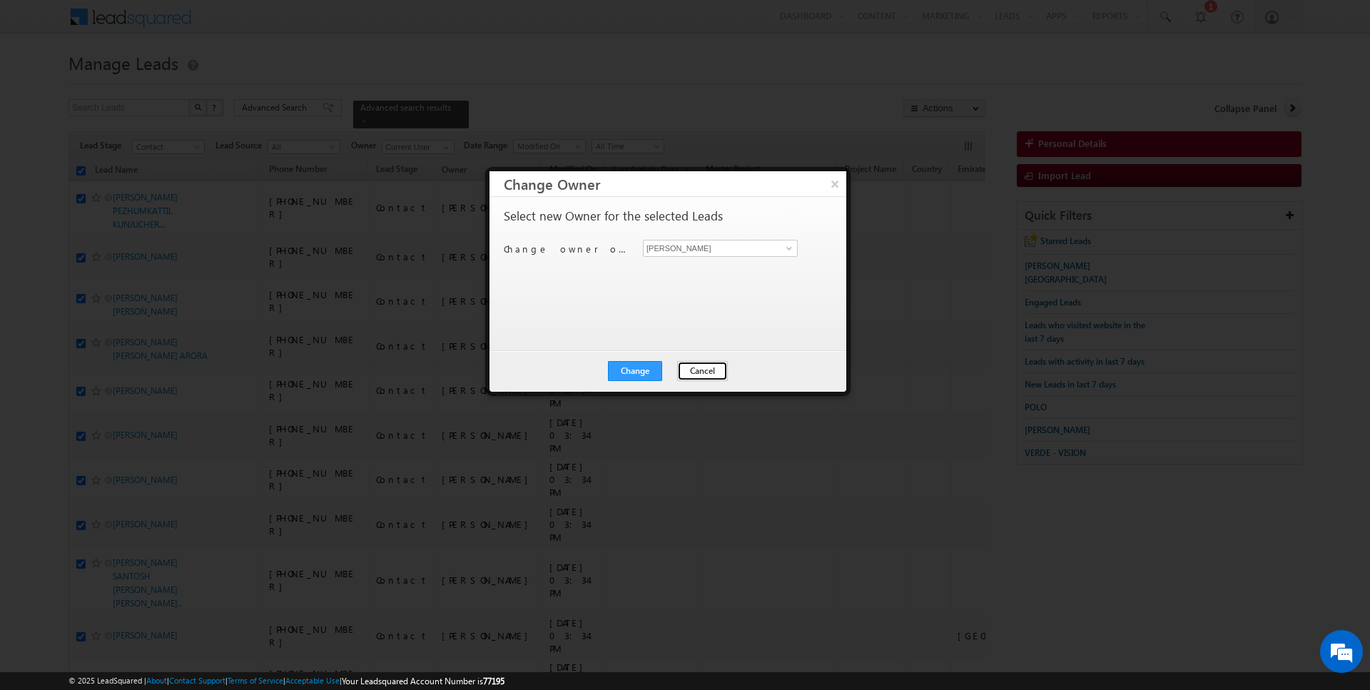
click at [695, 368] on button "Cancel" at bounding box center [702, 371] width 51 height 20
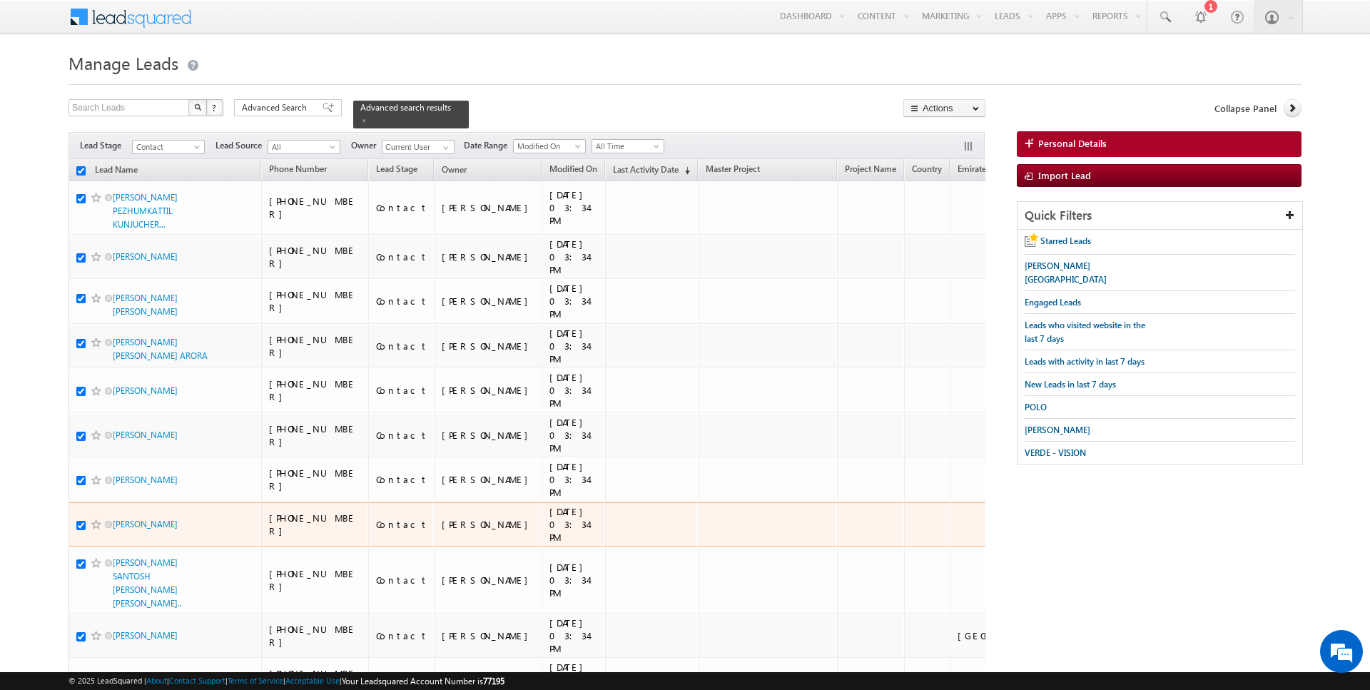
click at [338, 512] on div "+971-509036578" at bounding box center [315, 525] width 93 height 26
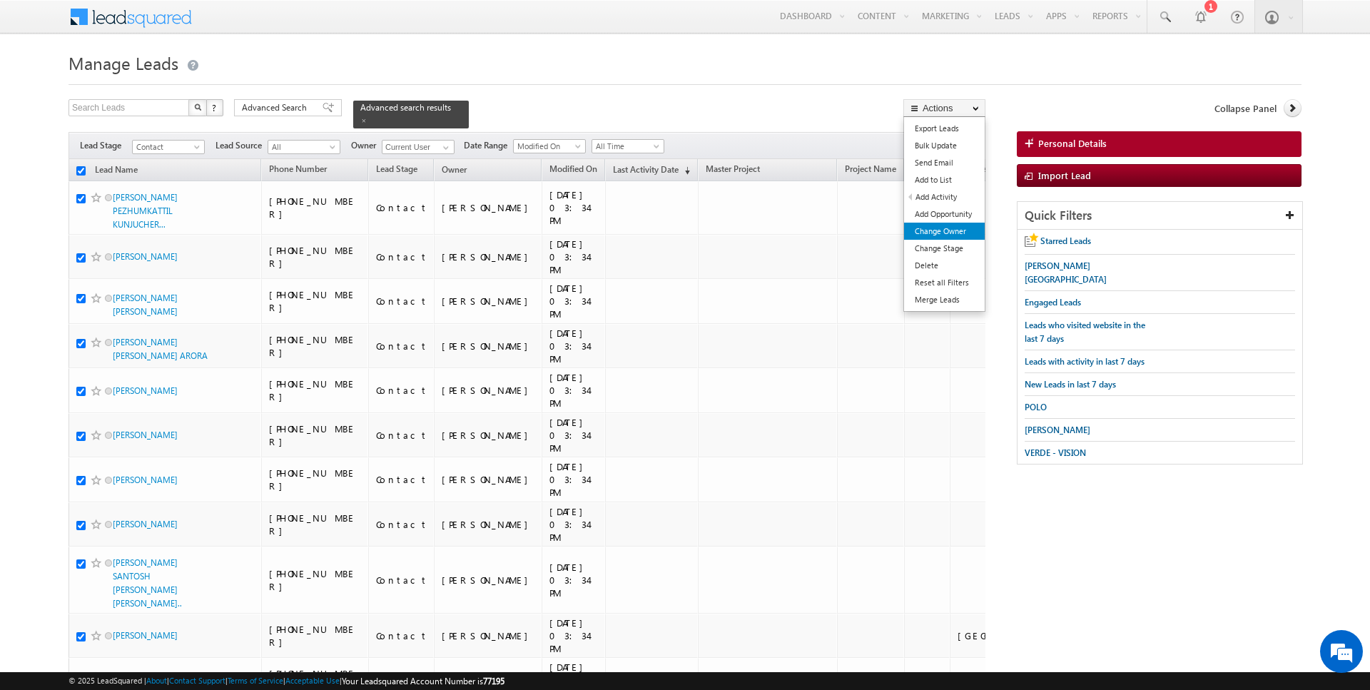
click at [942, 231] on link "Change Owner" at bounding box center [944, 231] width 81 height 17
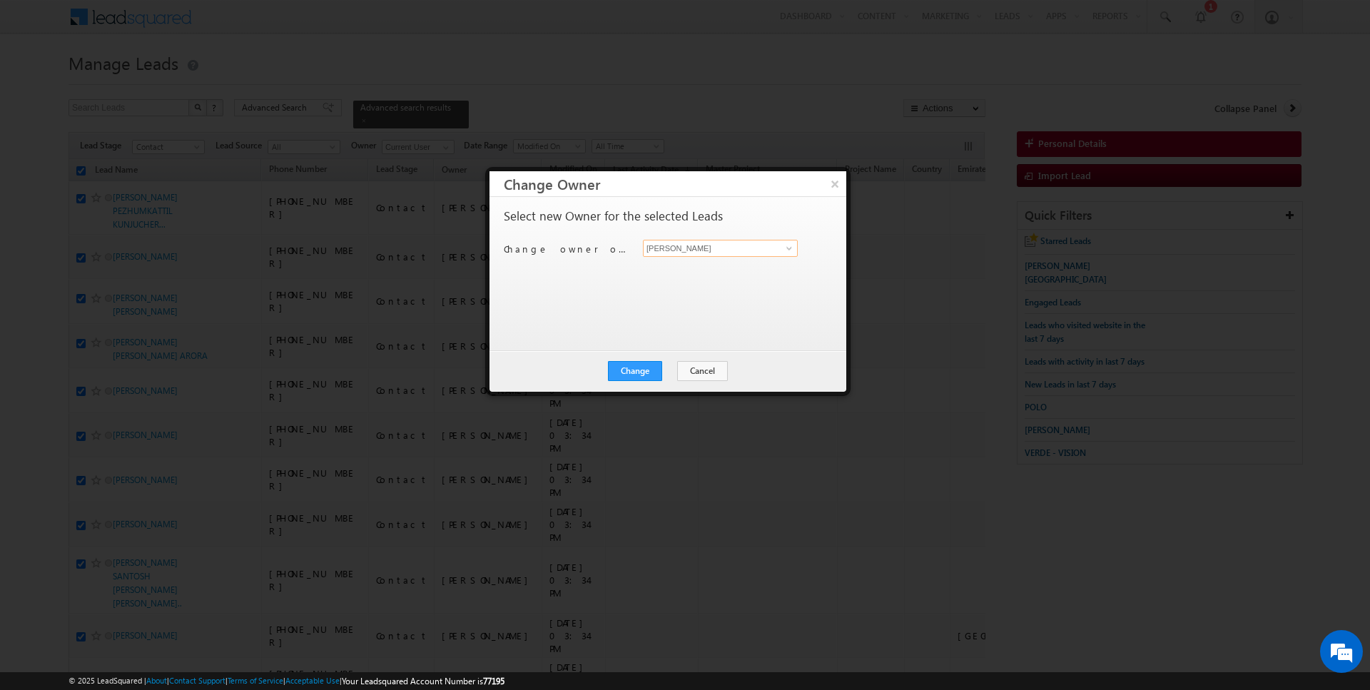
click at [665, 246] on input "[PERSON_NAME]" at bounding box center [720, 248] width 155 height 17
click at [640, 372] on button "Change" at bounding box center [635, 371] width 54 height 20
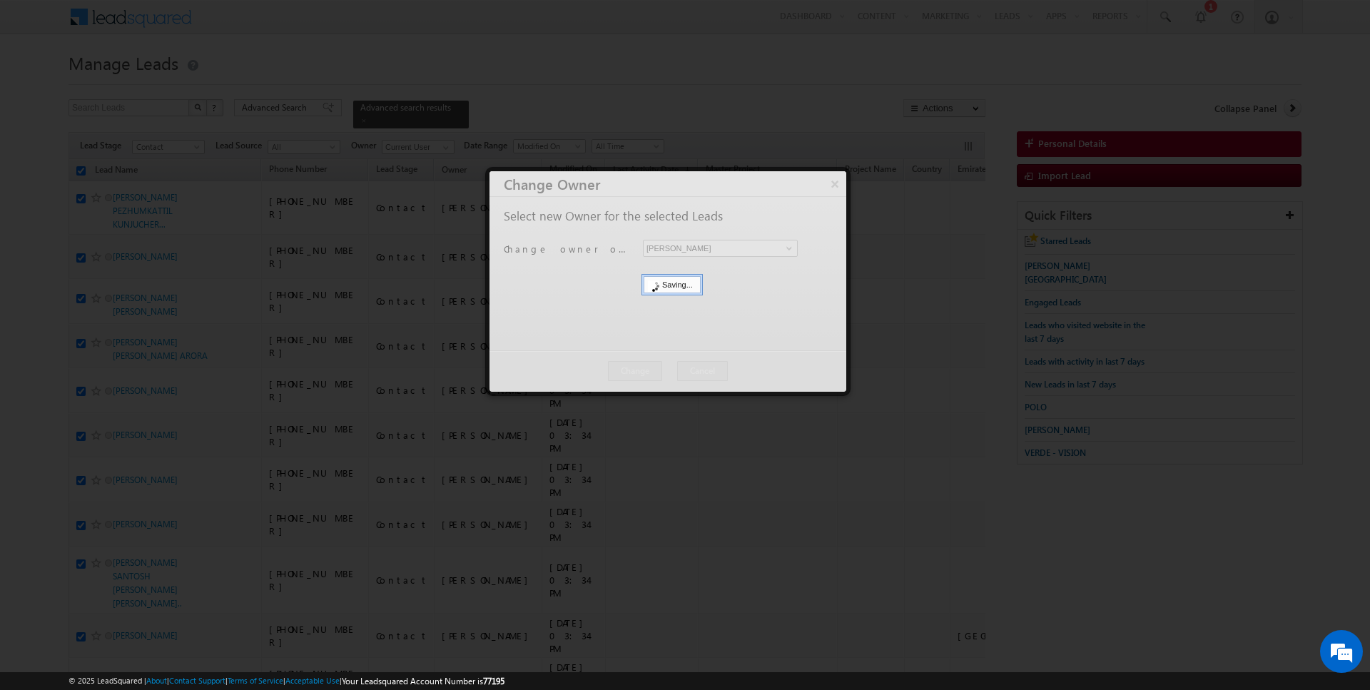
click at [0, 0] on button "Close" at bounding box center [0, 0] width 0 height 0
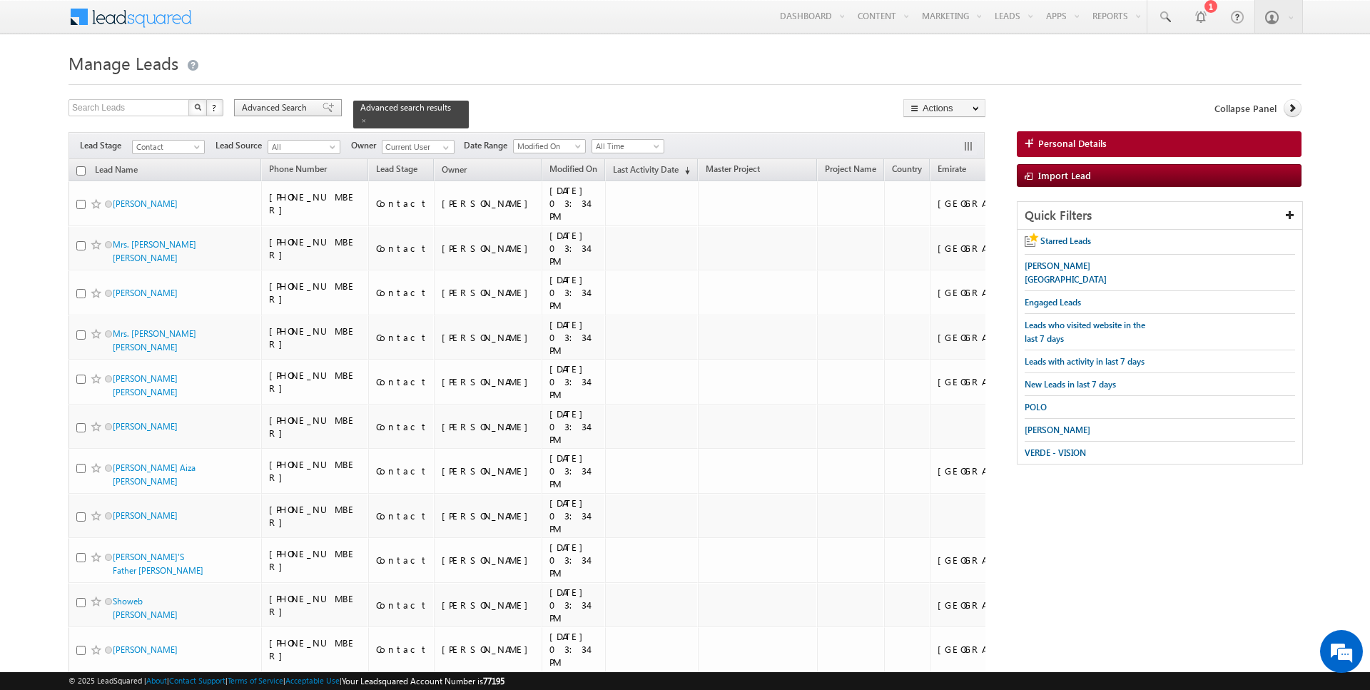
click at [277, 116] on div "Advanced Search" at bounding box center [288, 107] width 108 height 17
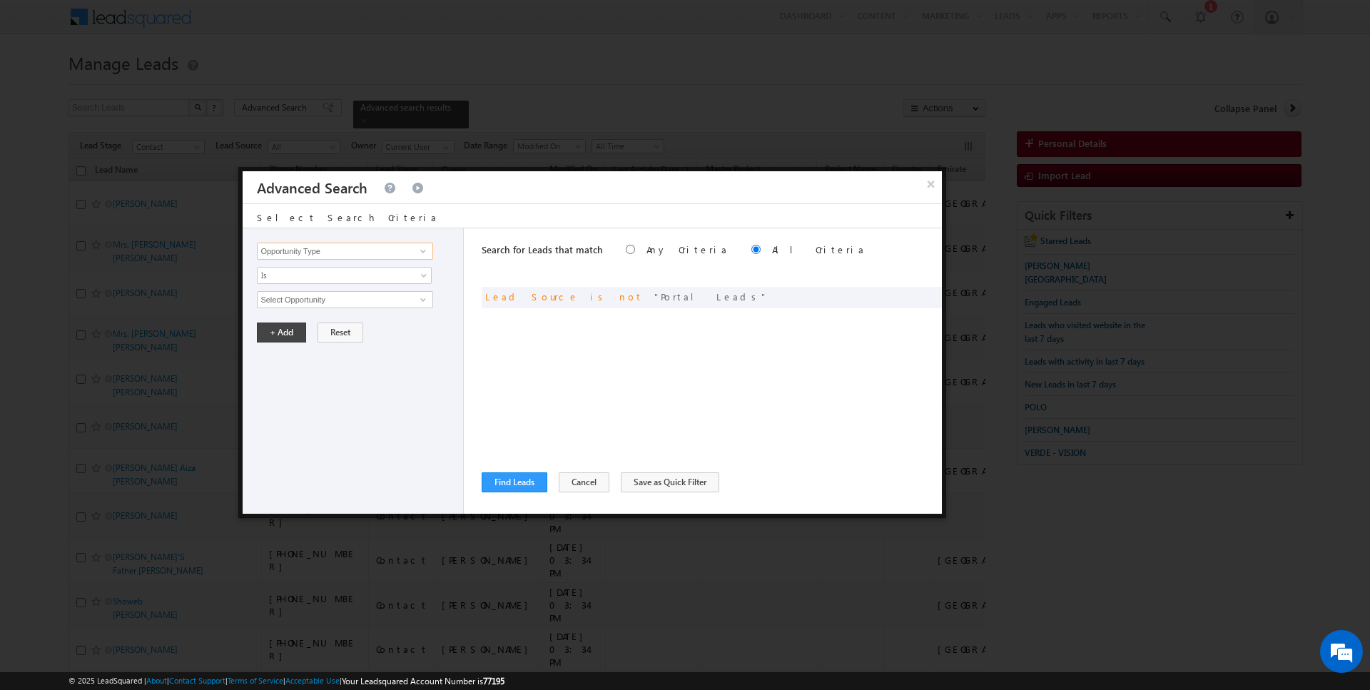
click at [325, 246] on input "Opportunity Type" at bounding box center [345, 251] width 176 height 17
click at [587, 480] on button "Cancel" at bounding box center [584, 482] width 51 height 20
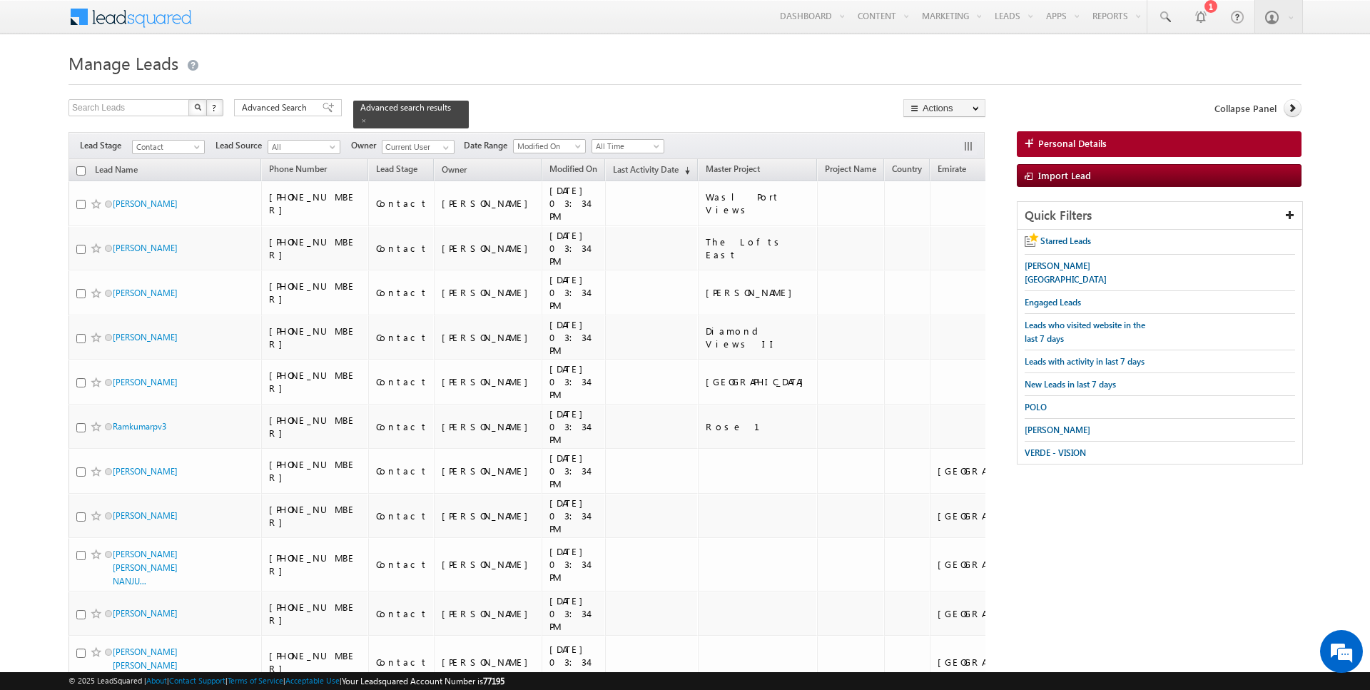
click at [82, 168] on input "checkbox" at bounding box center [80, 170] width 9 height 9
checkbox input "true"
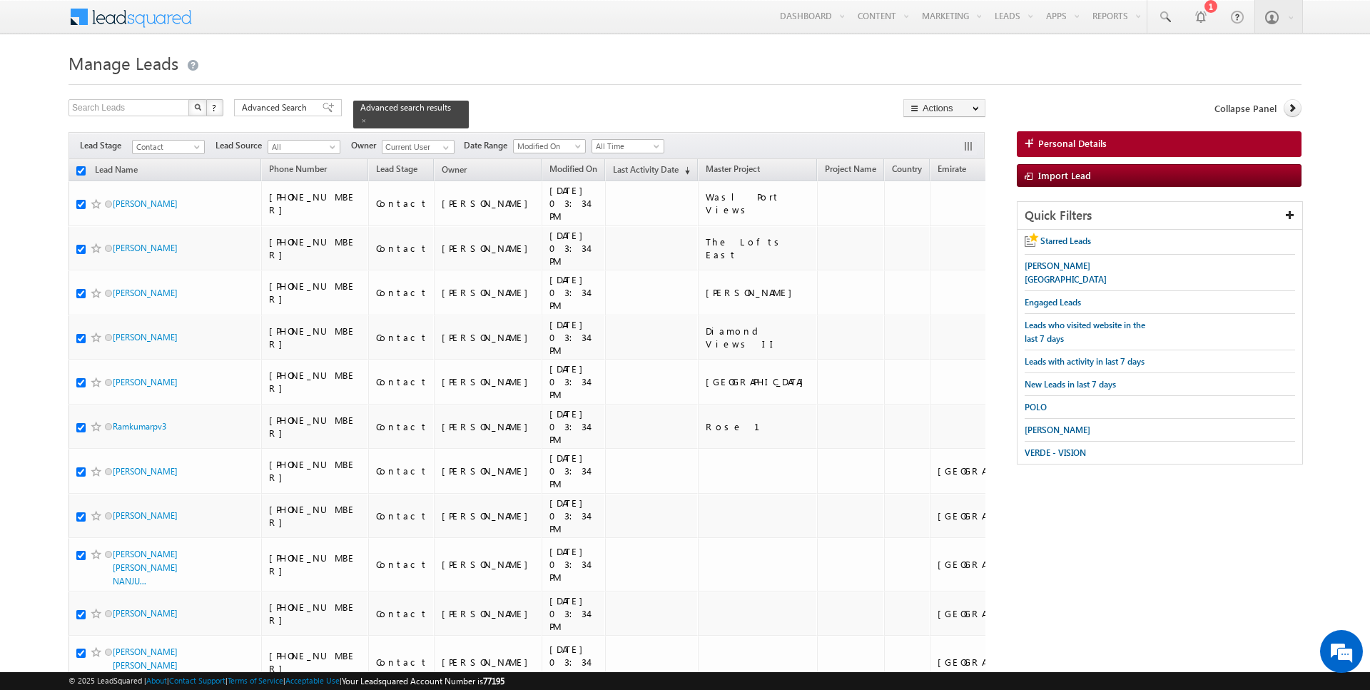
checkbox input "true"
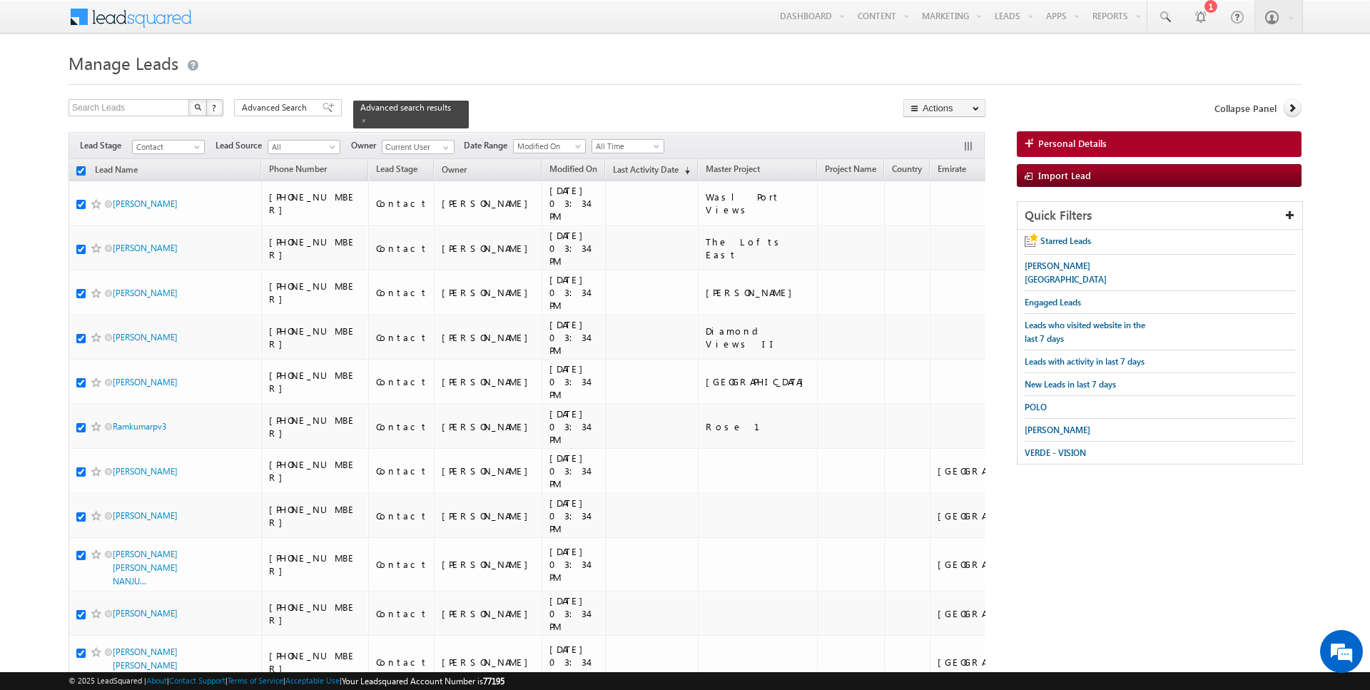
checkbox input "true"
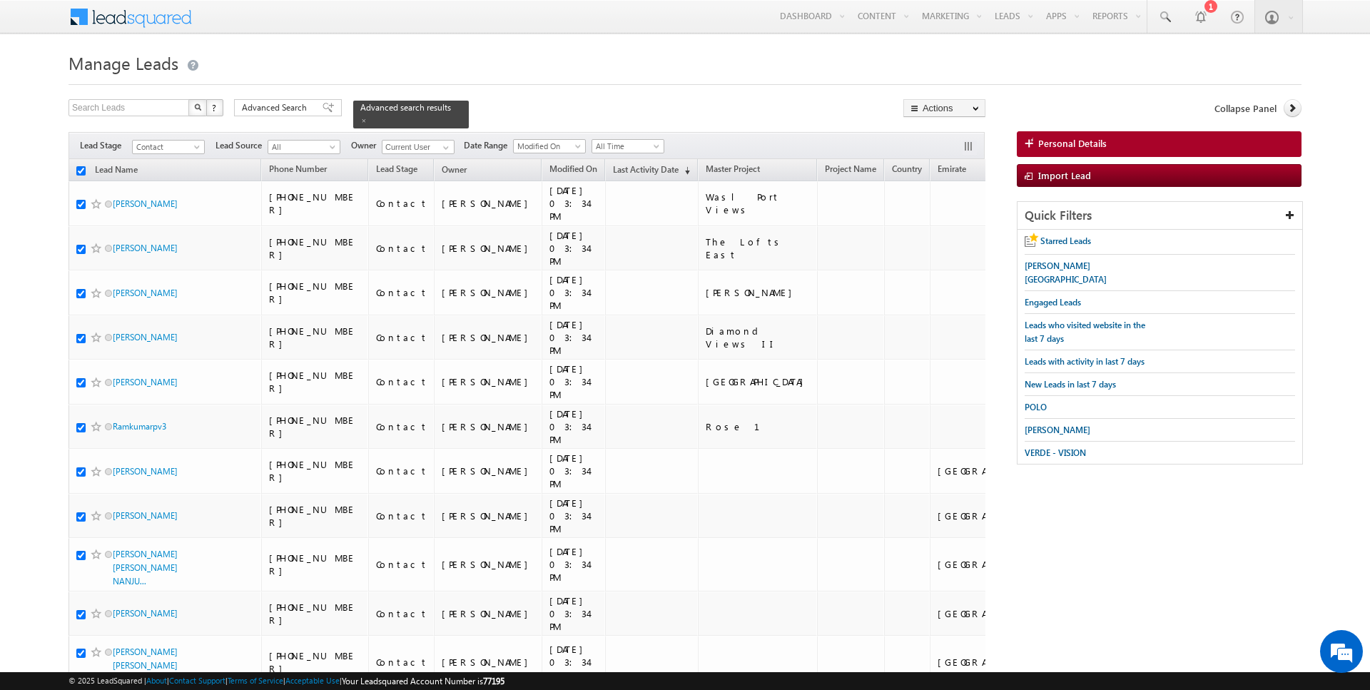
checkbox input "true"
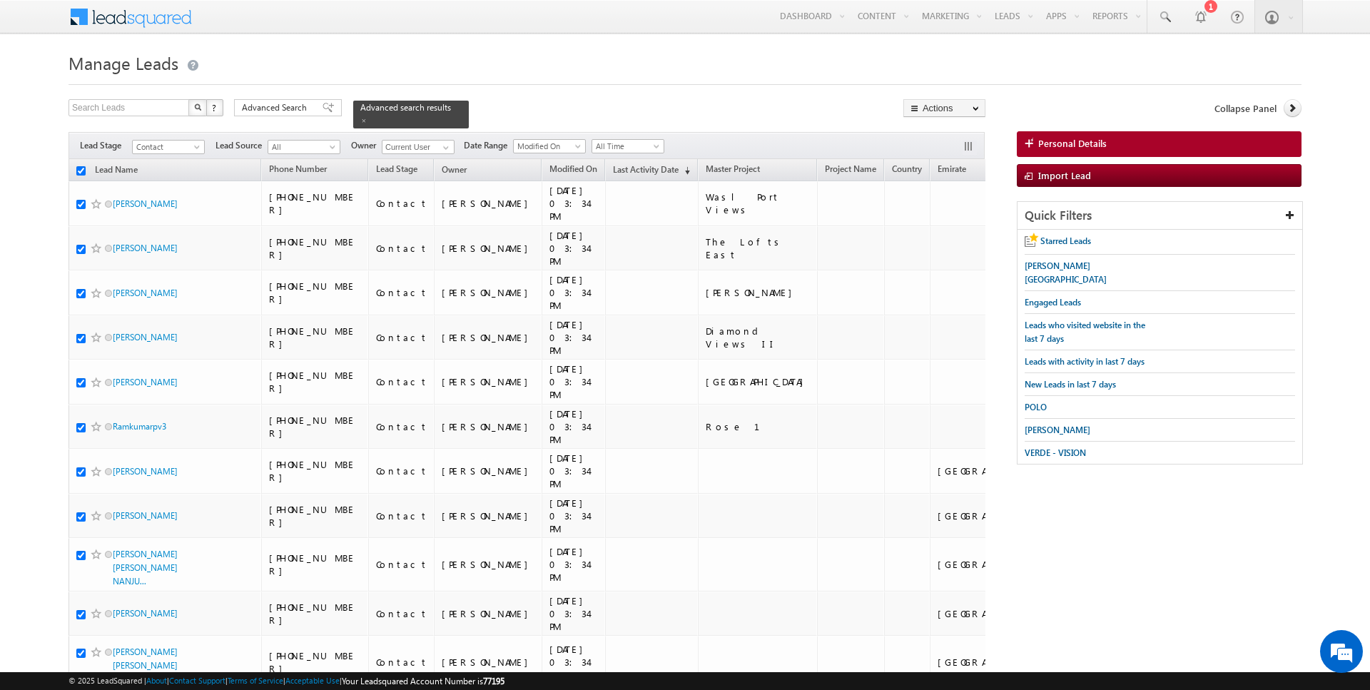
checkbox input "true"
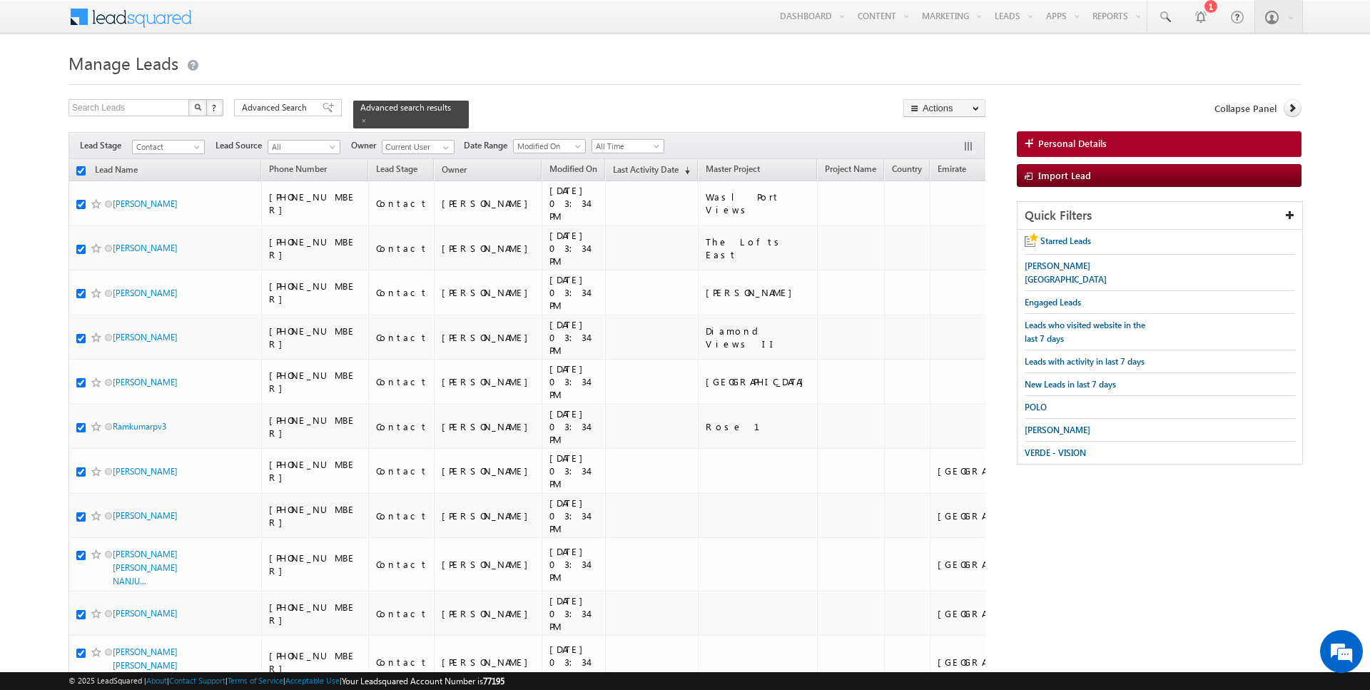
checkbox input "true"
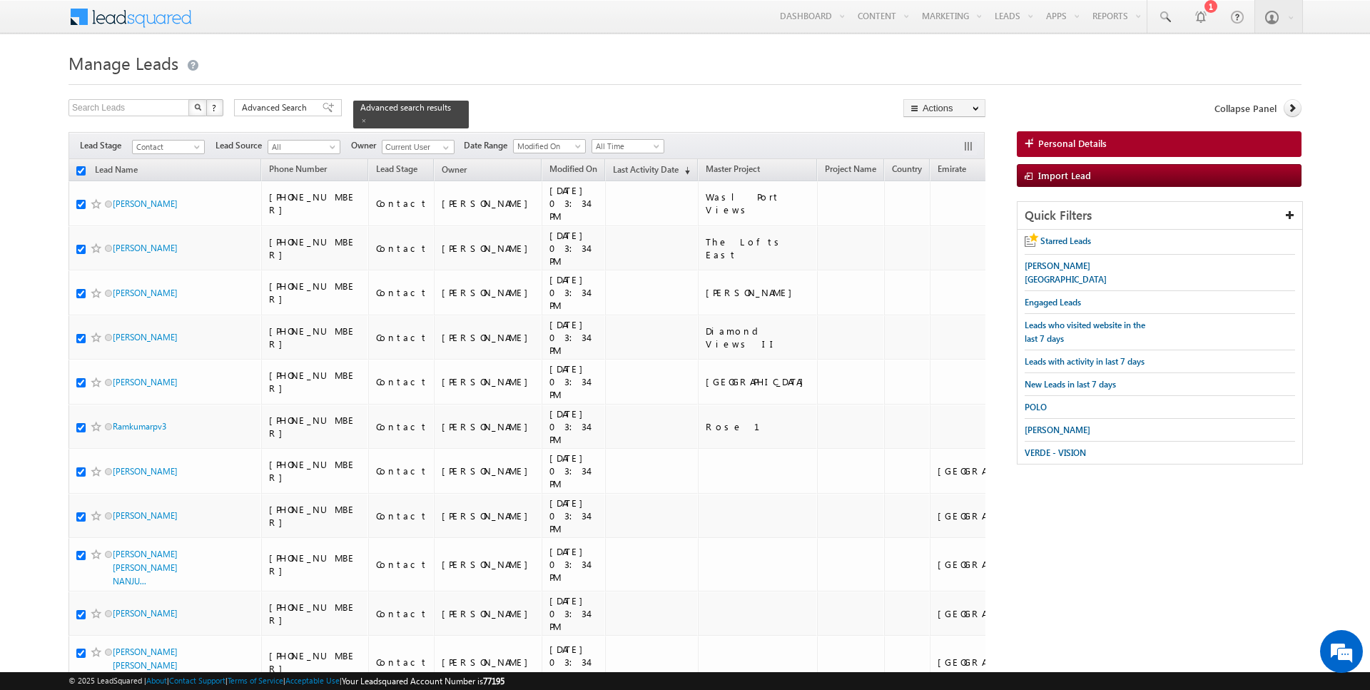
checkbox input "true"
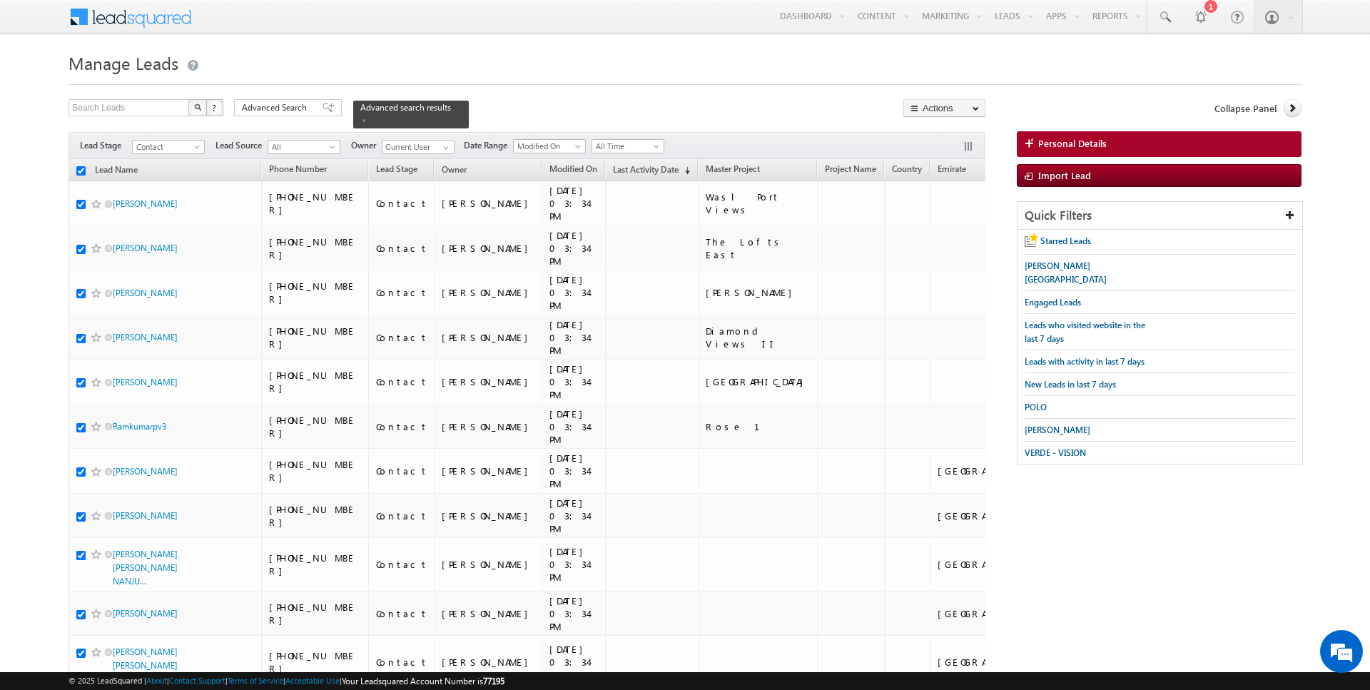
checkbox input "true"
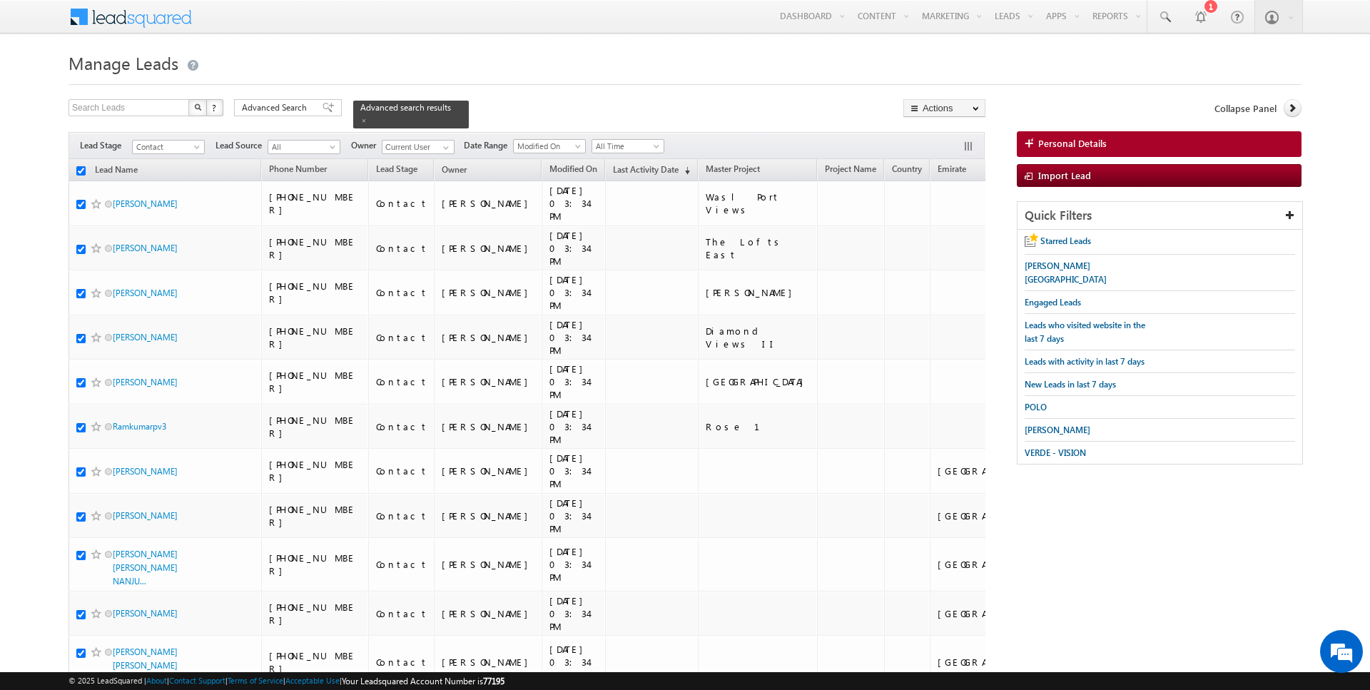
checkbox input "true"
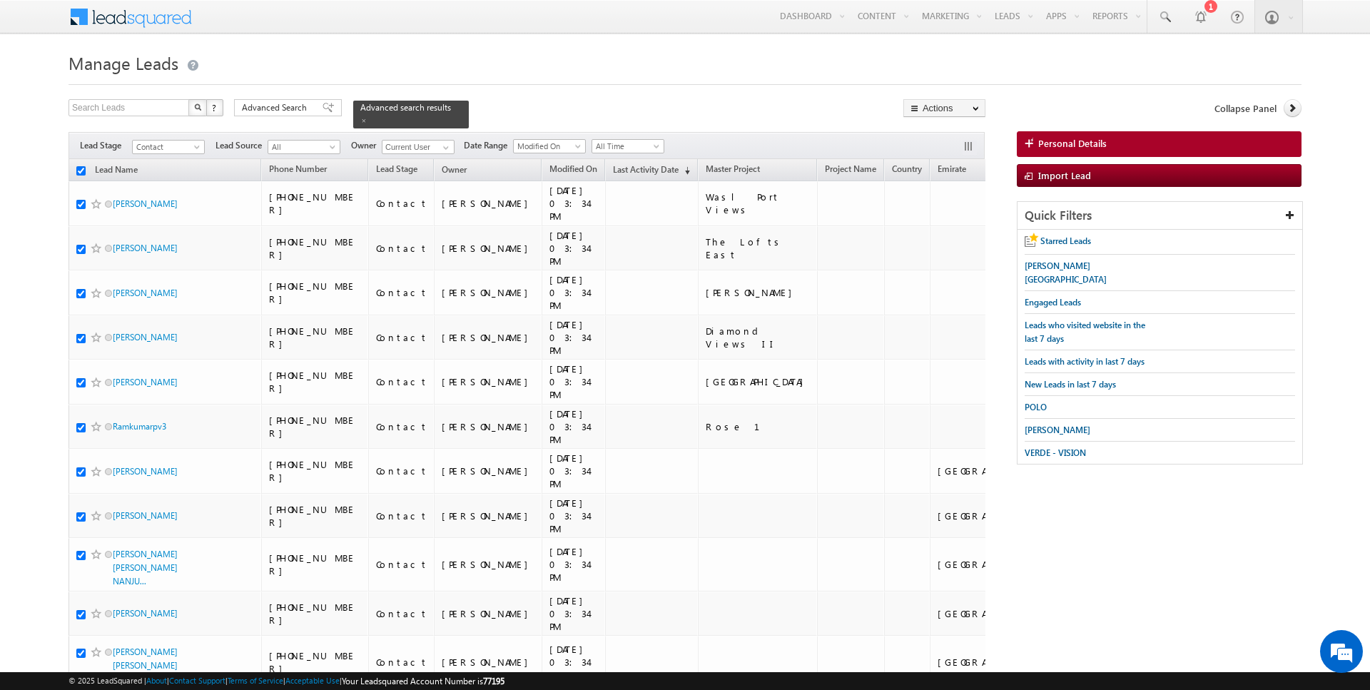
checkbox input "true"
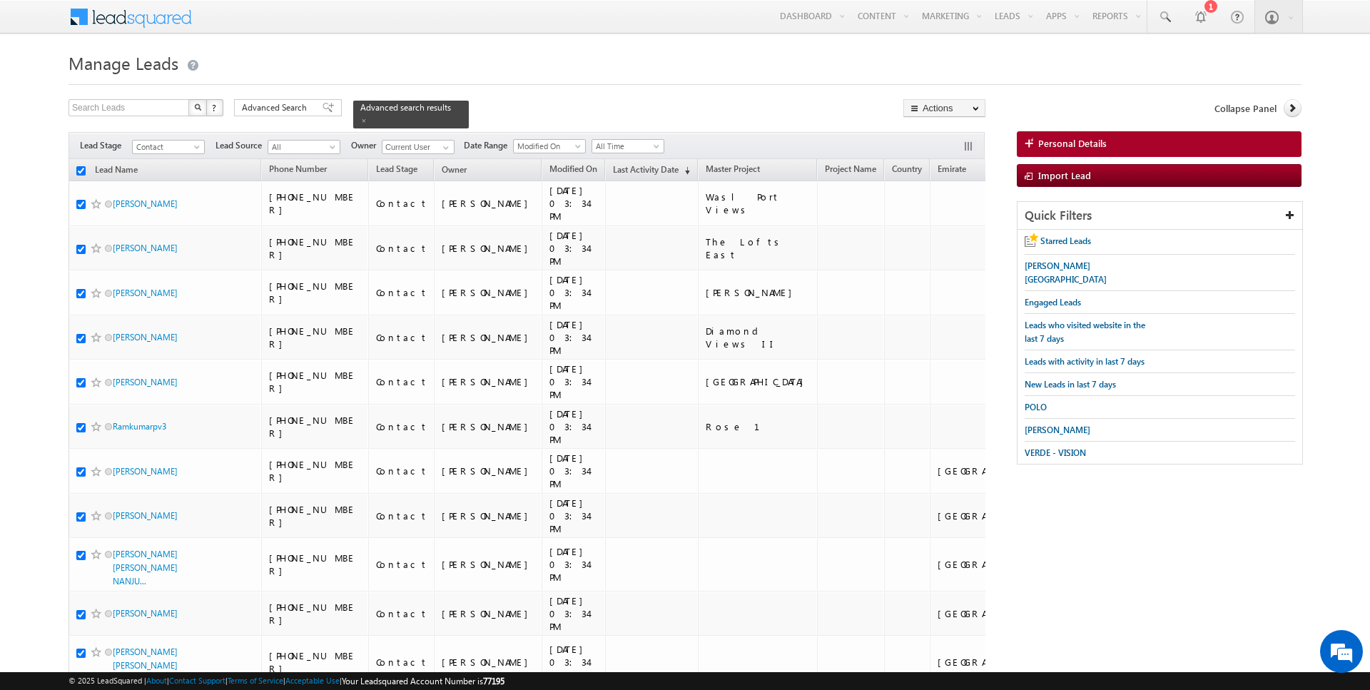
checkbox input "true"
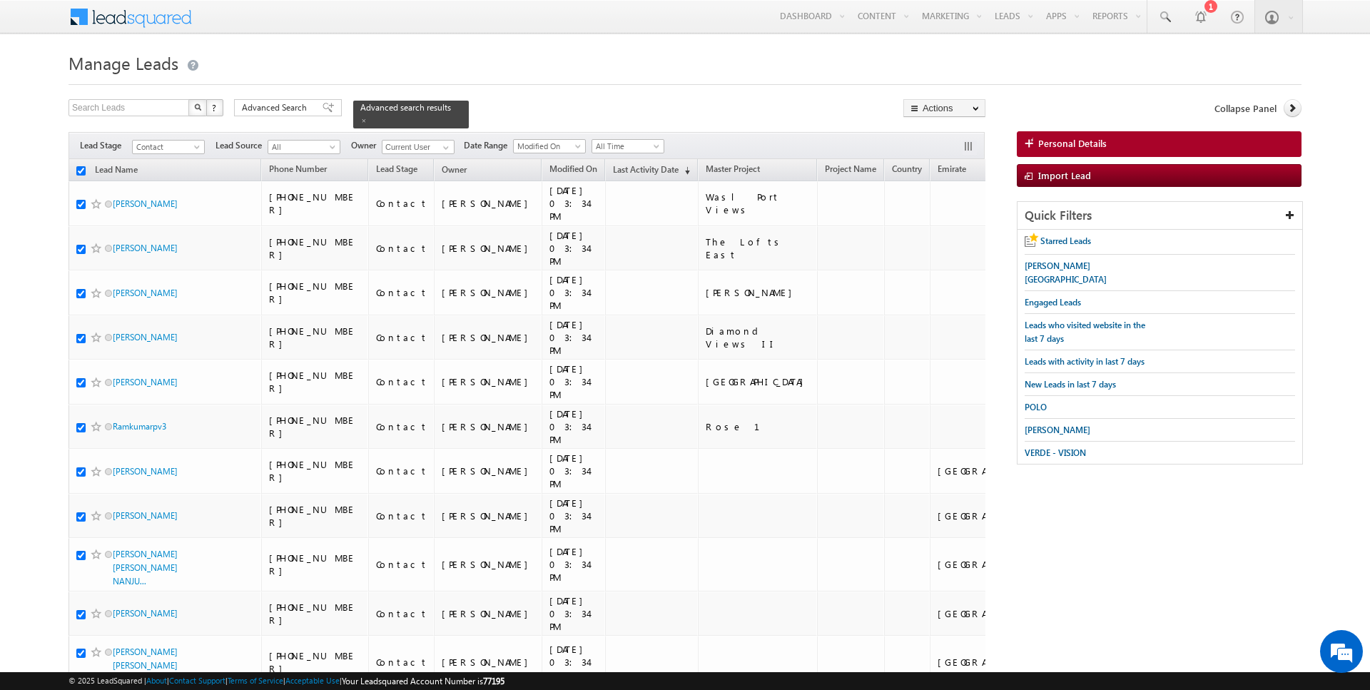
checkbox input "true"
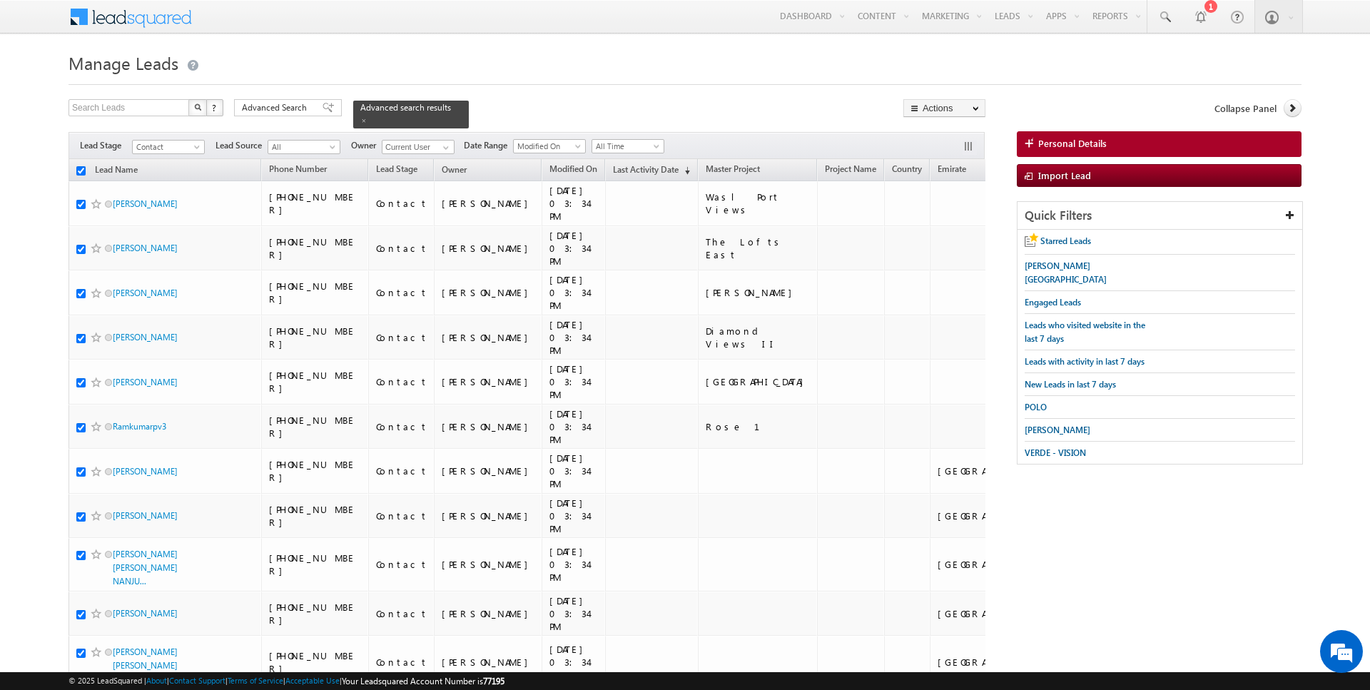
checkbox input "true"
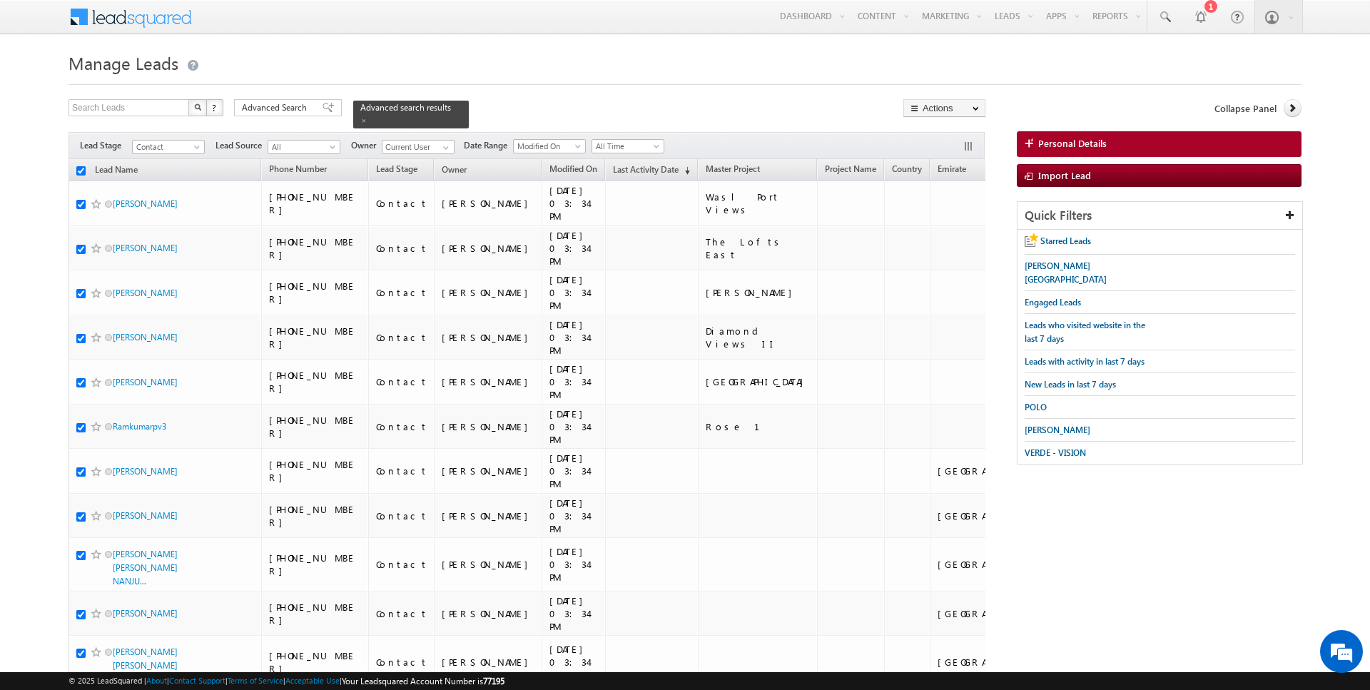
checkbox input "true"
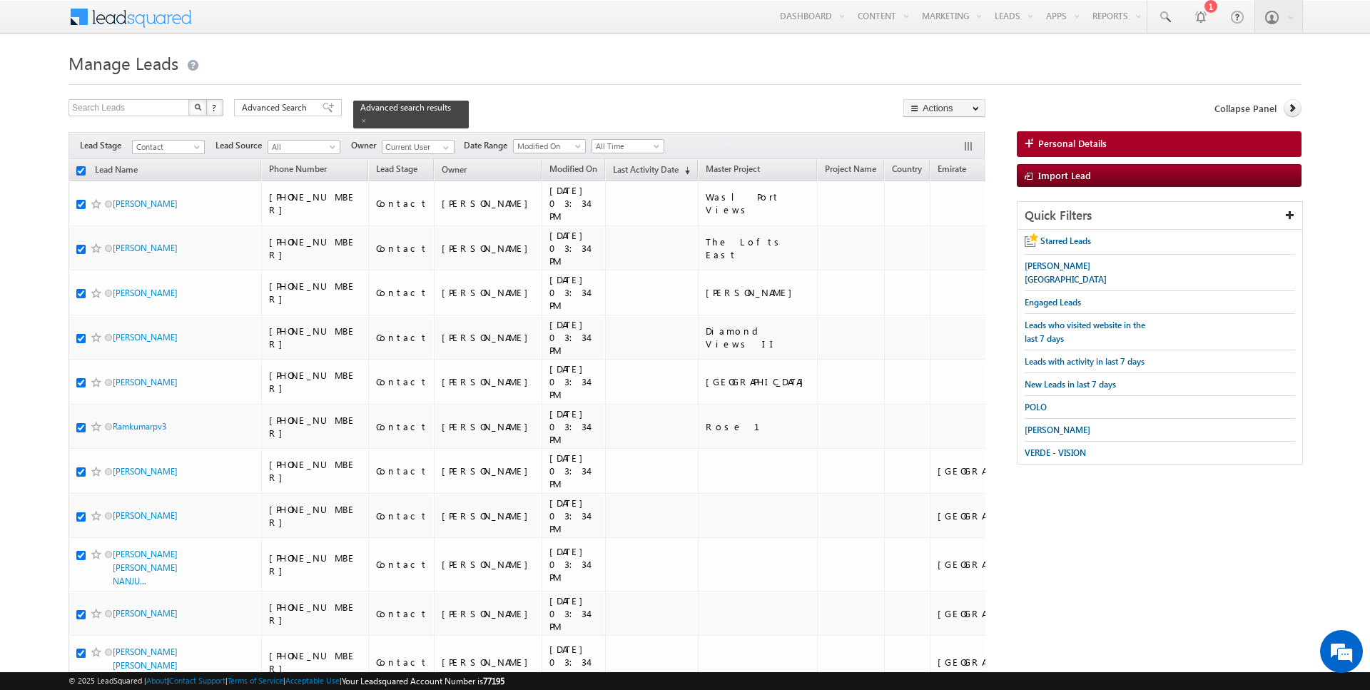
checkbox input "true"
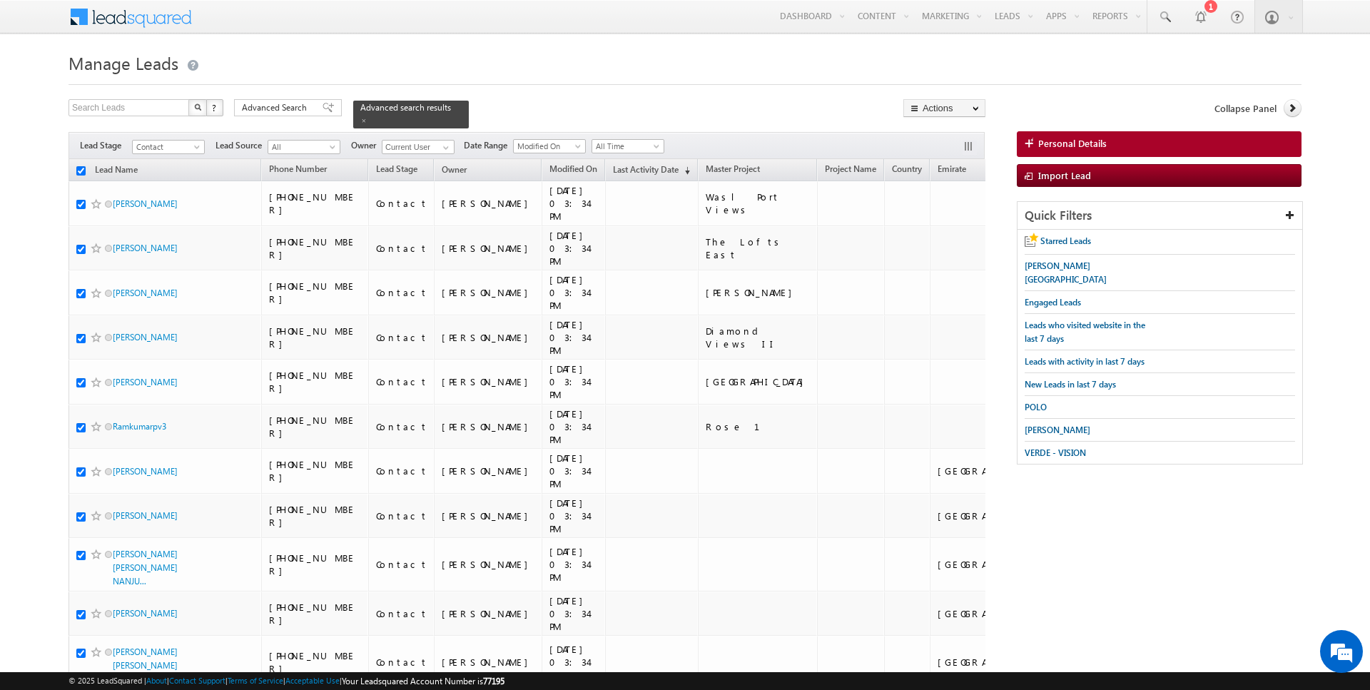
checkbox input "true"
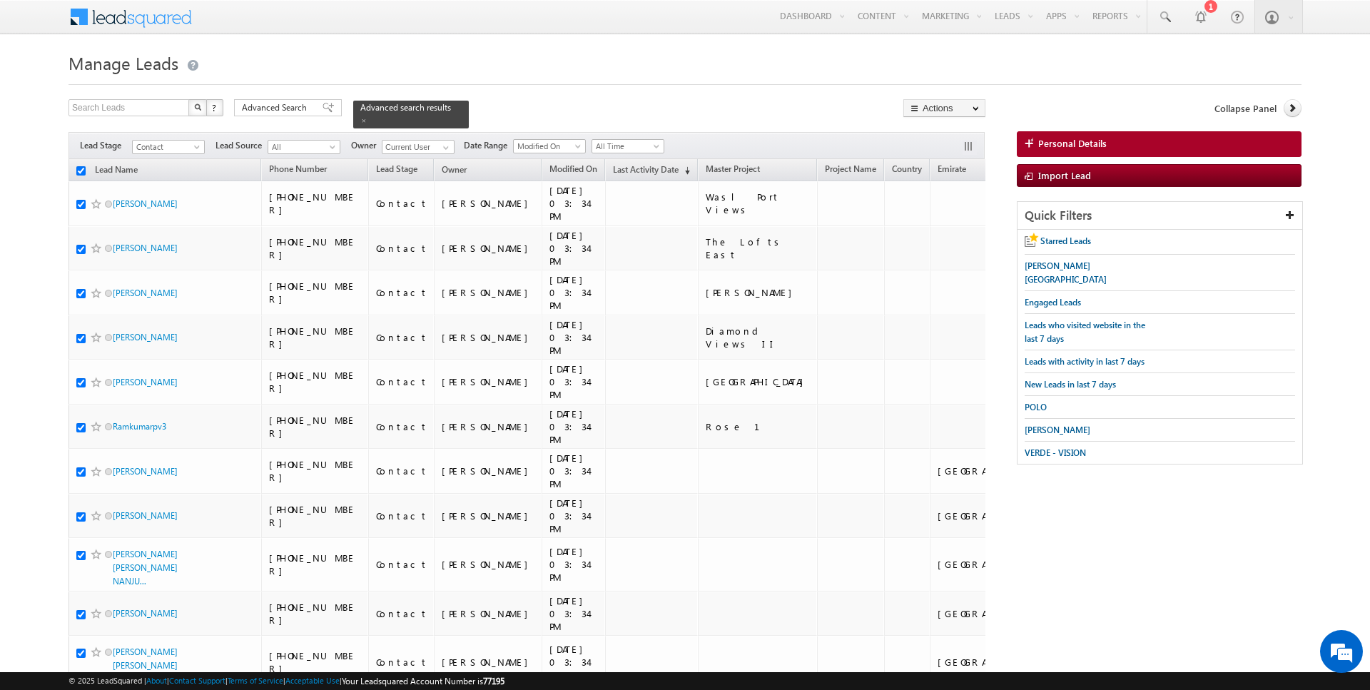
checkbox input "true"
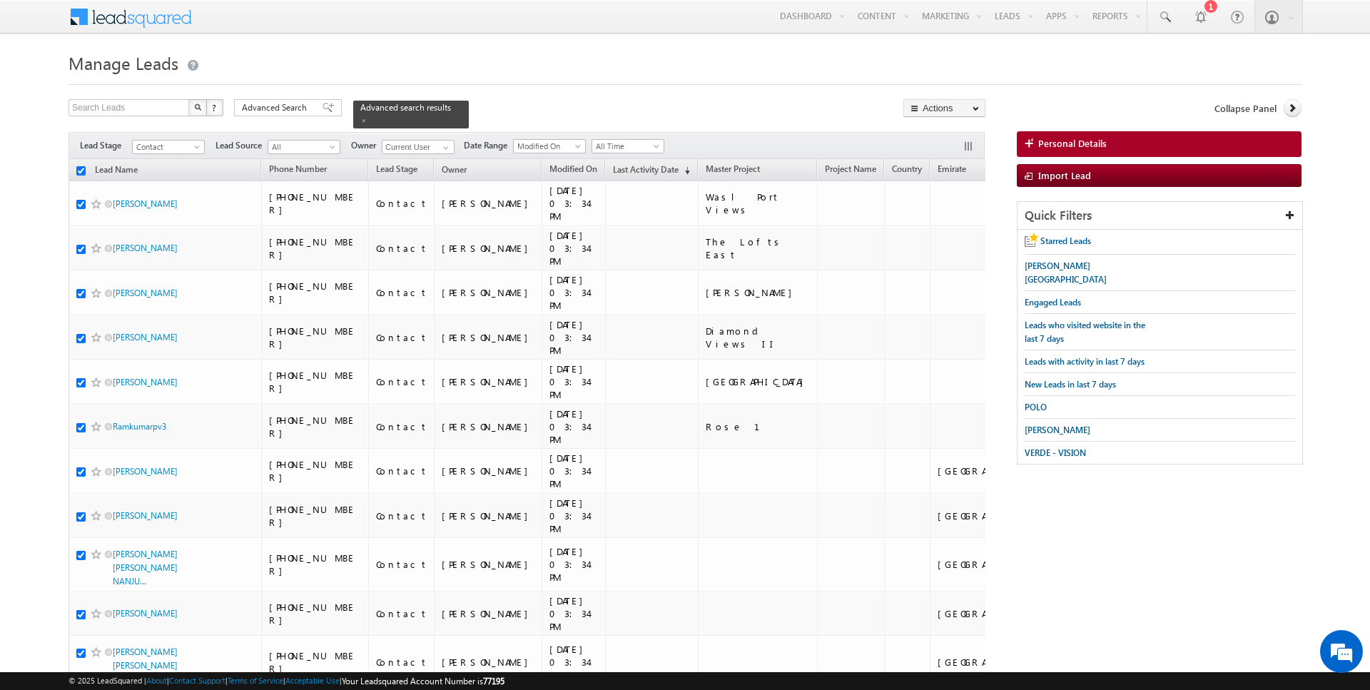
checkbox input "true"
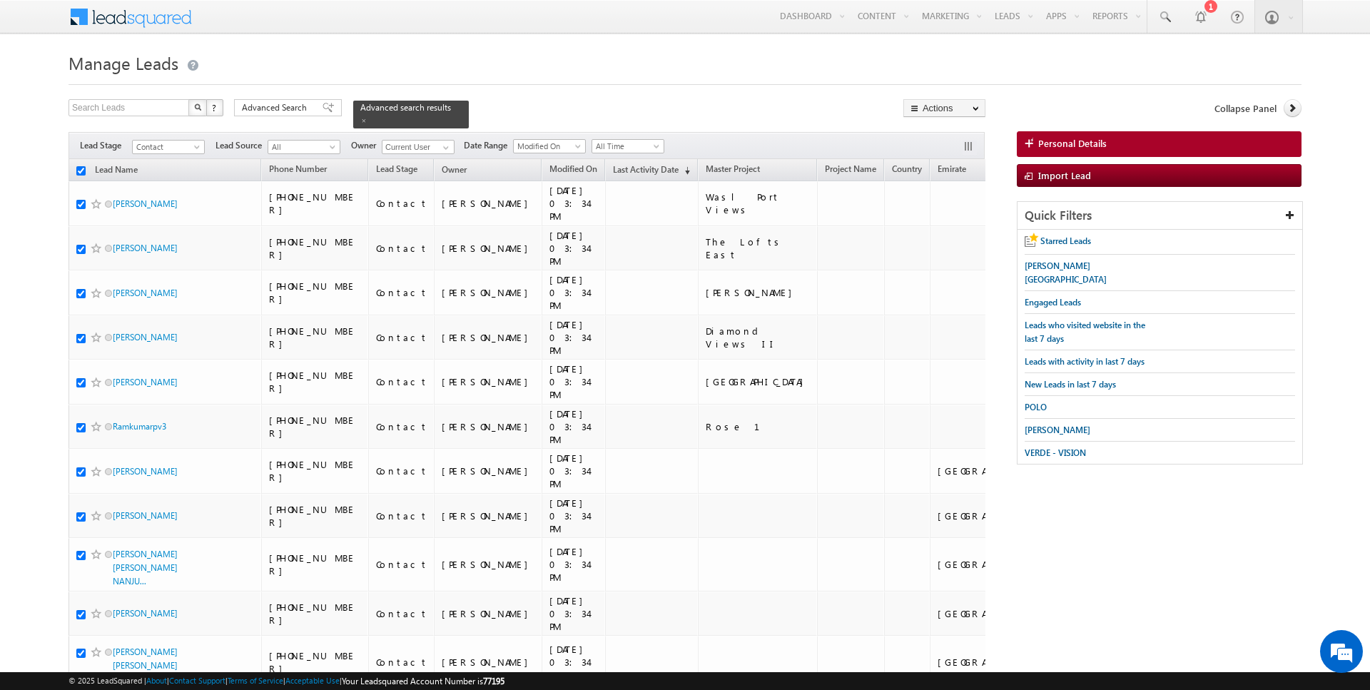
checkbox input "true"
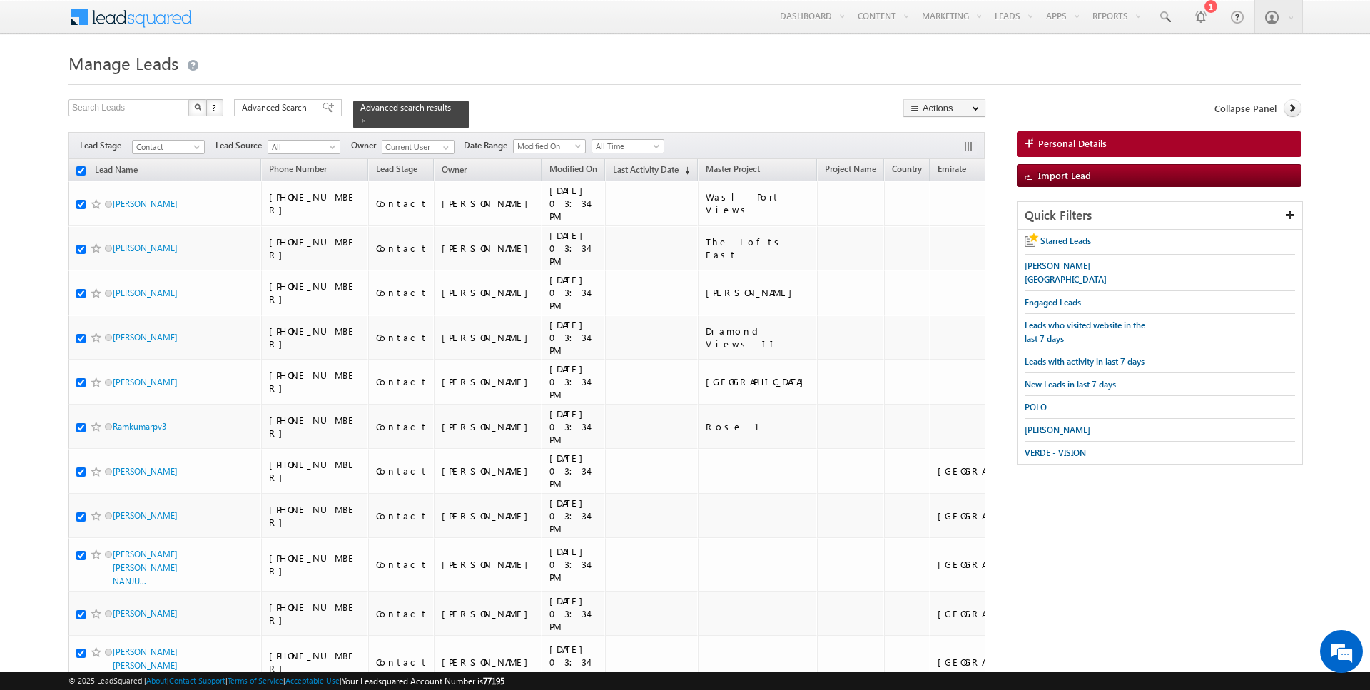
checkbox input "true"
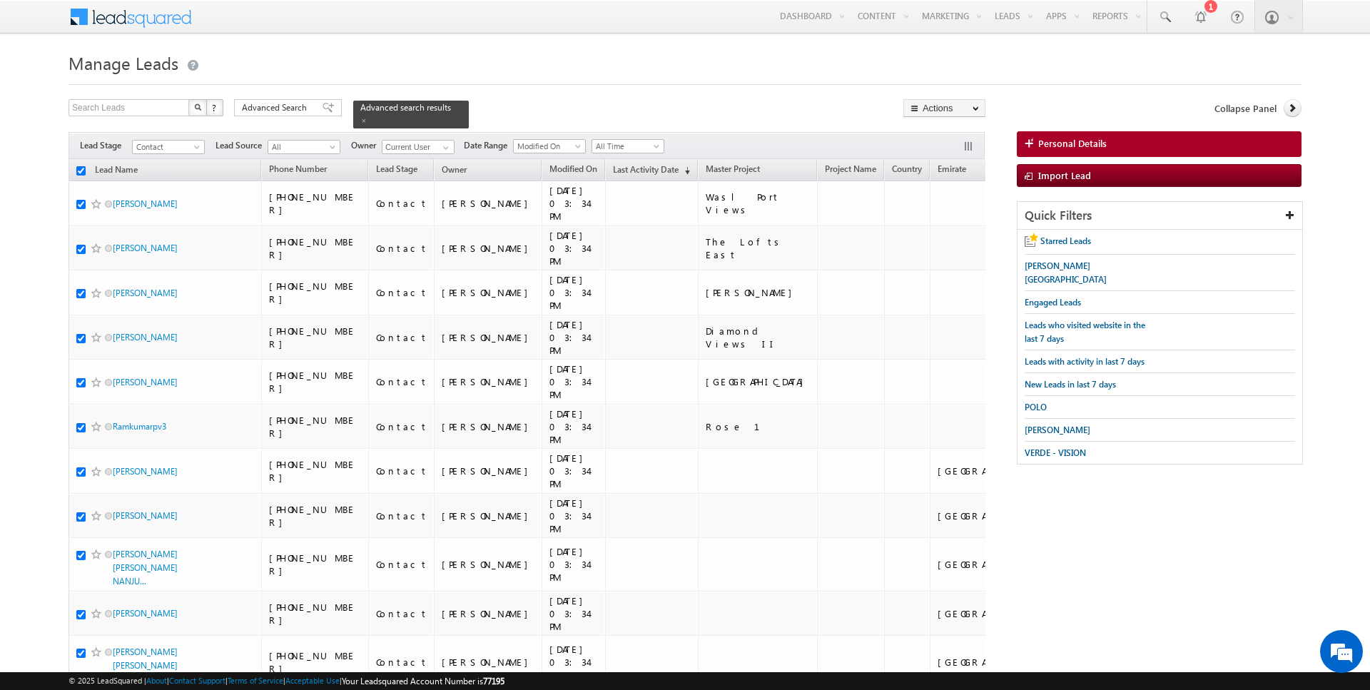
checkbox input "true"
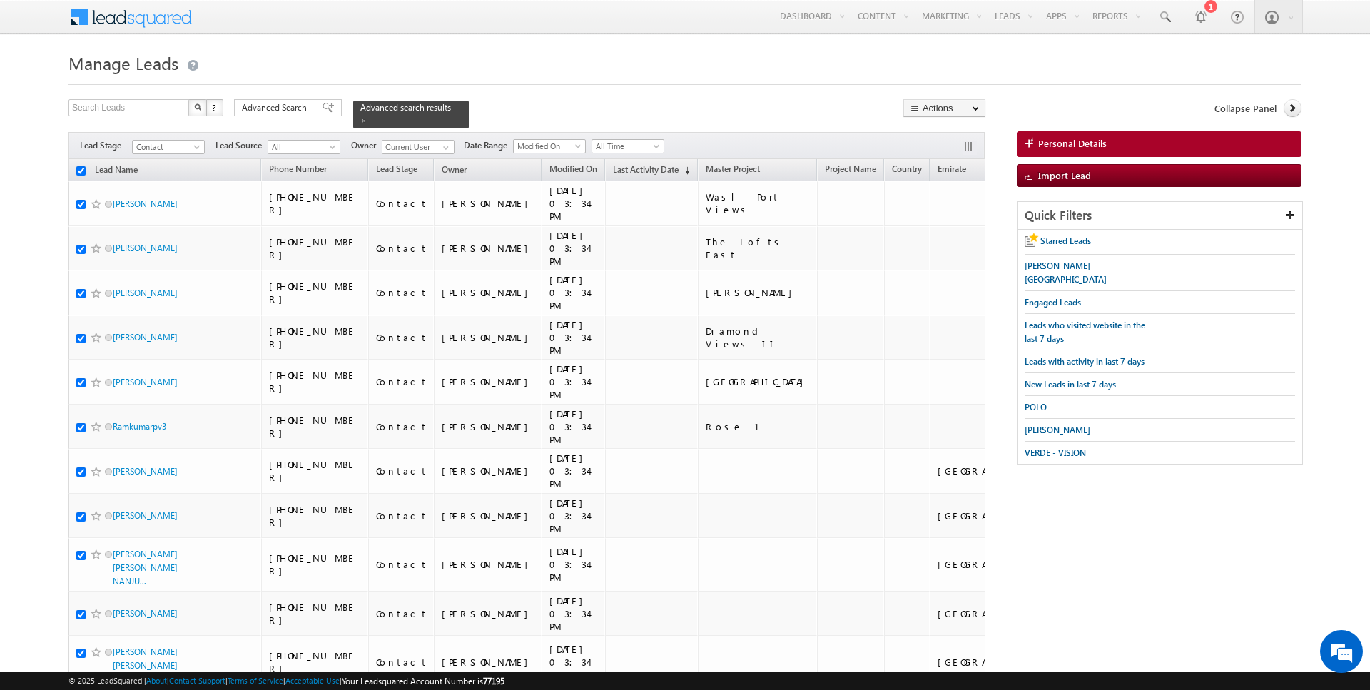
checkbox input "true"
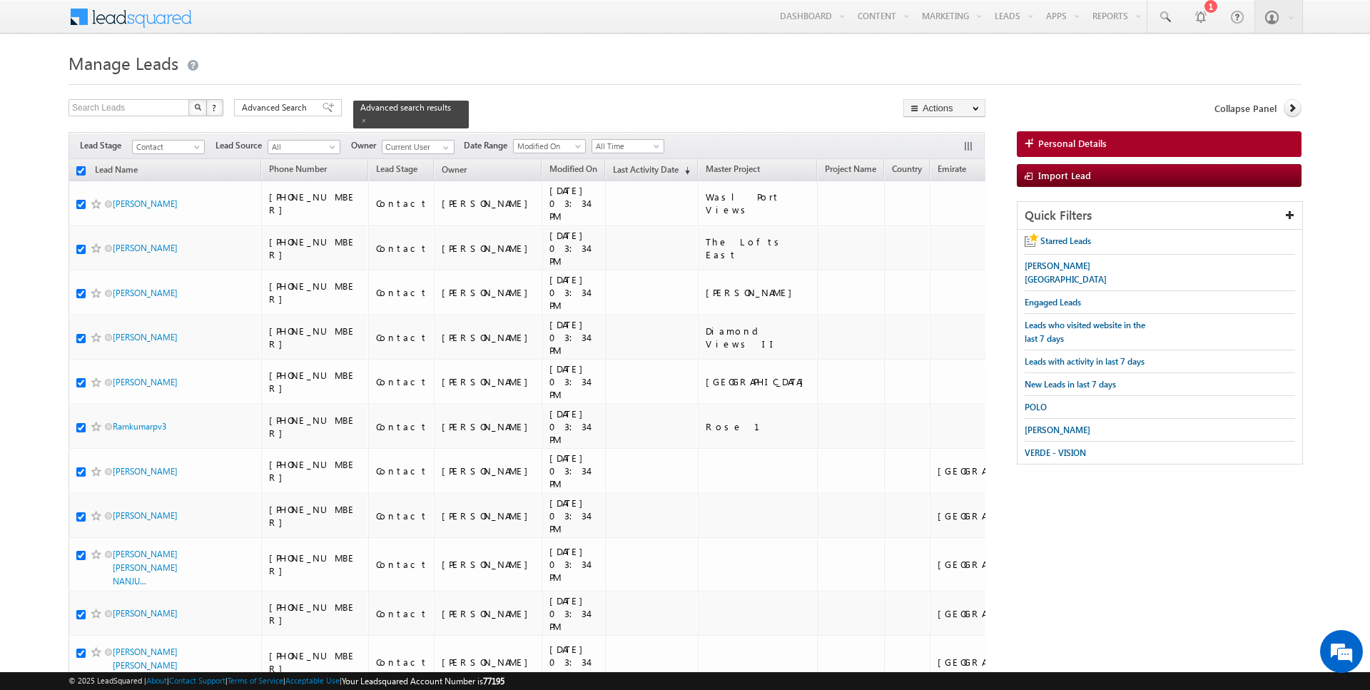
checkbox input "true"
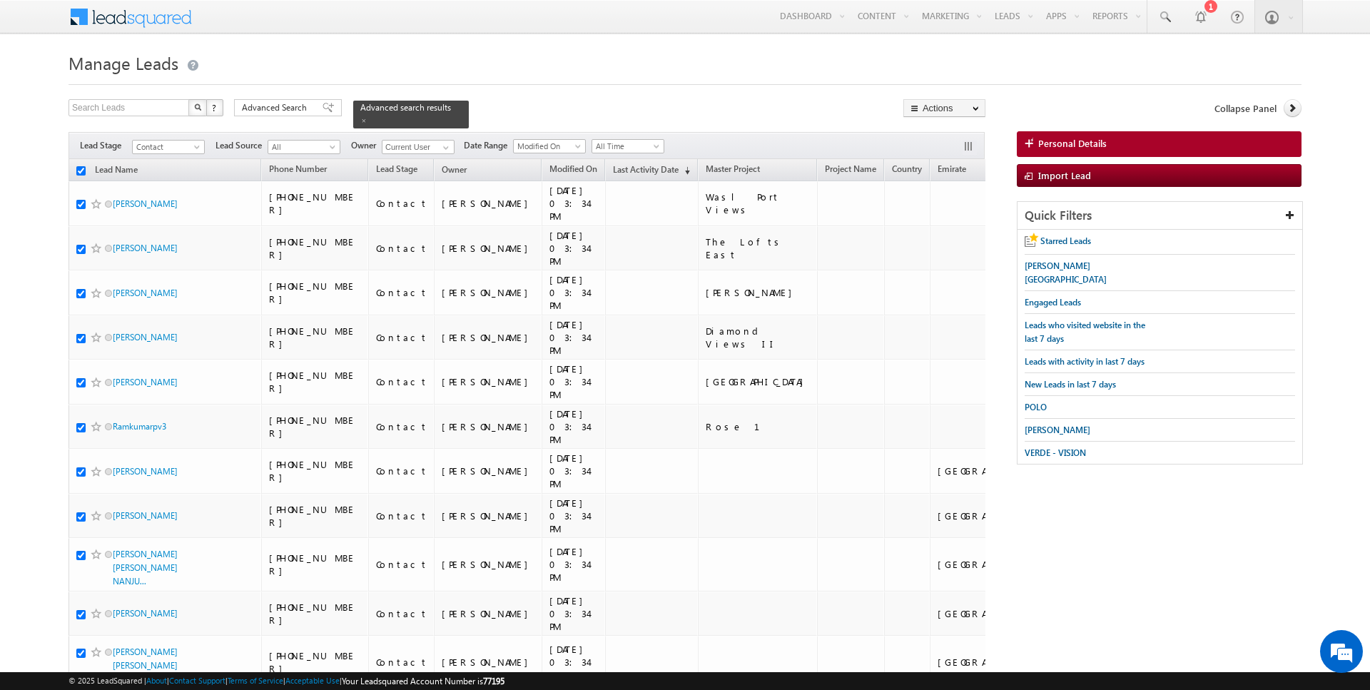
checkbox input "true"
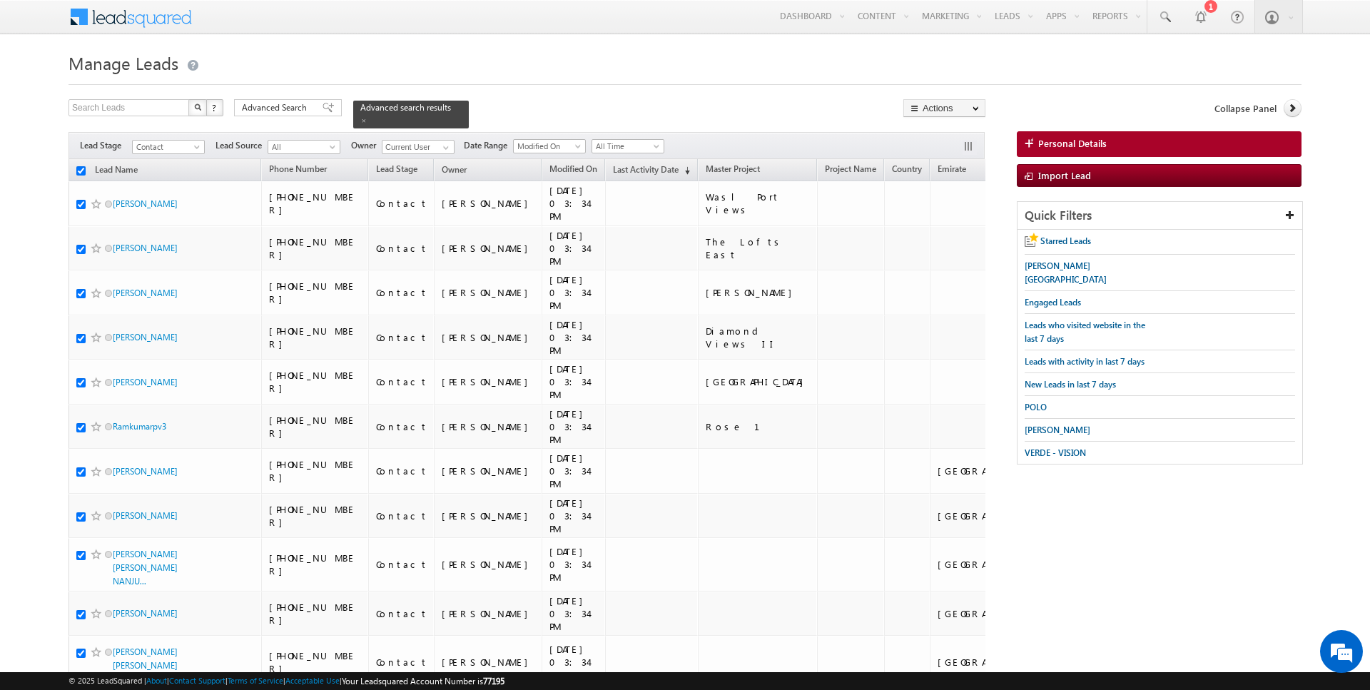
checkbox input "true"
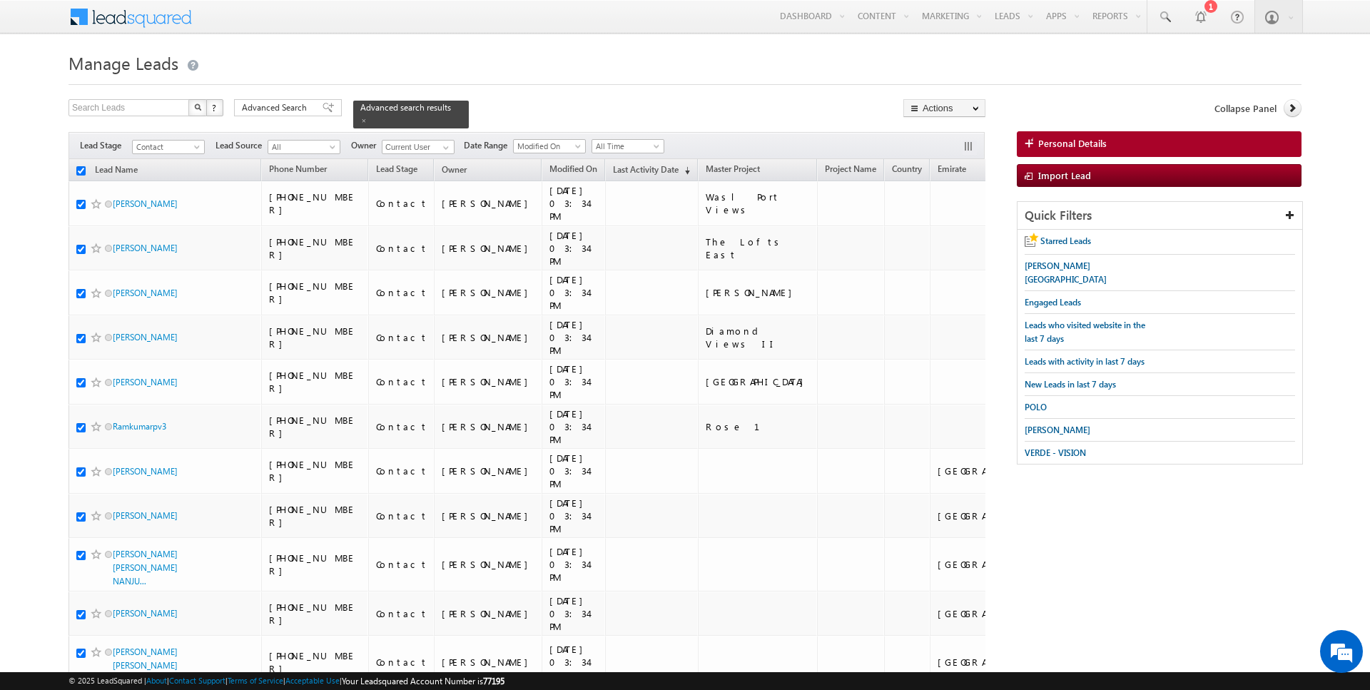
checkbox input "true"
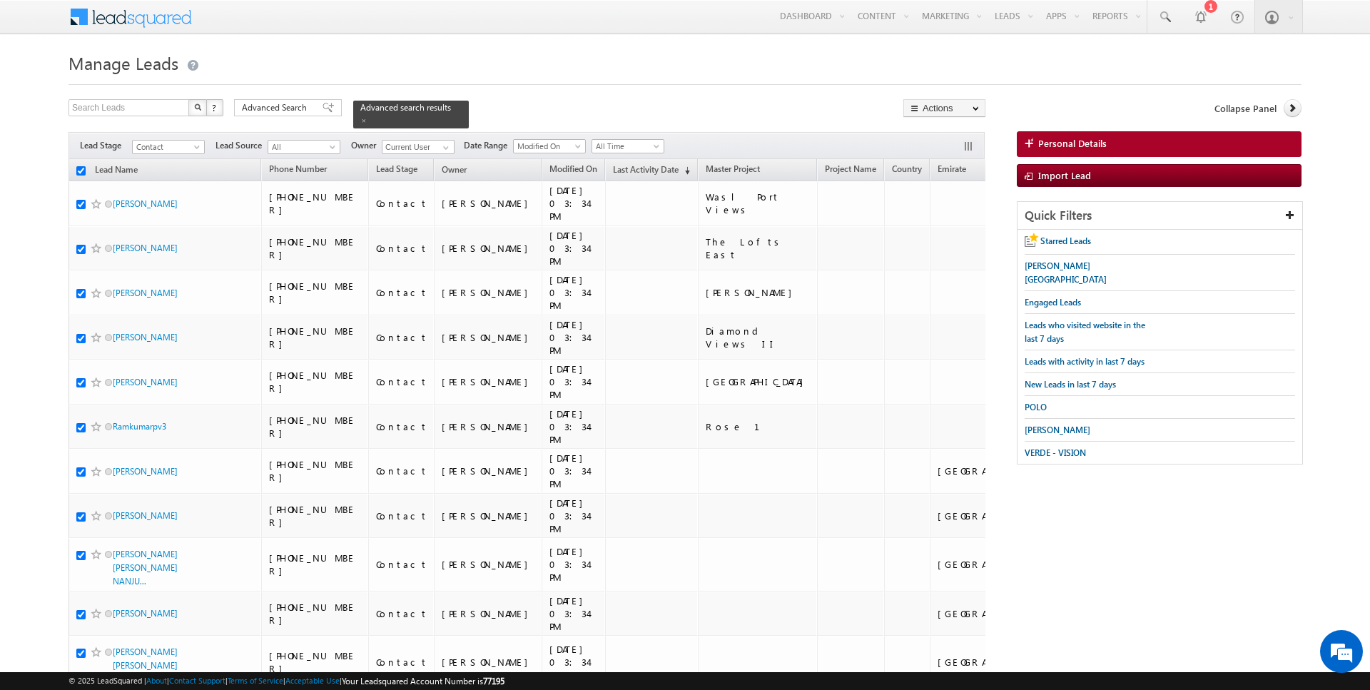
checkbox input "true"
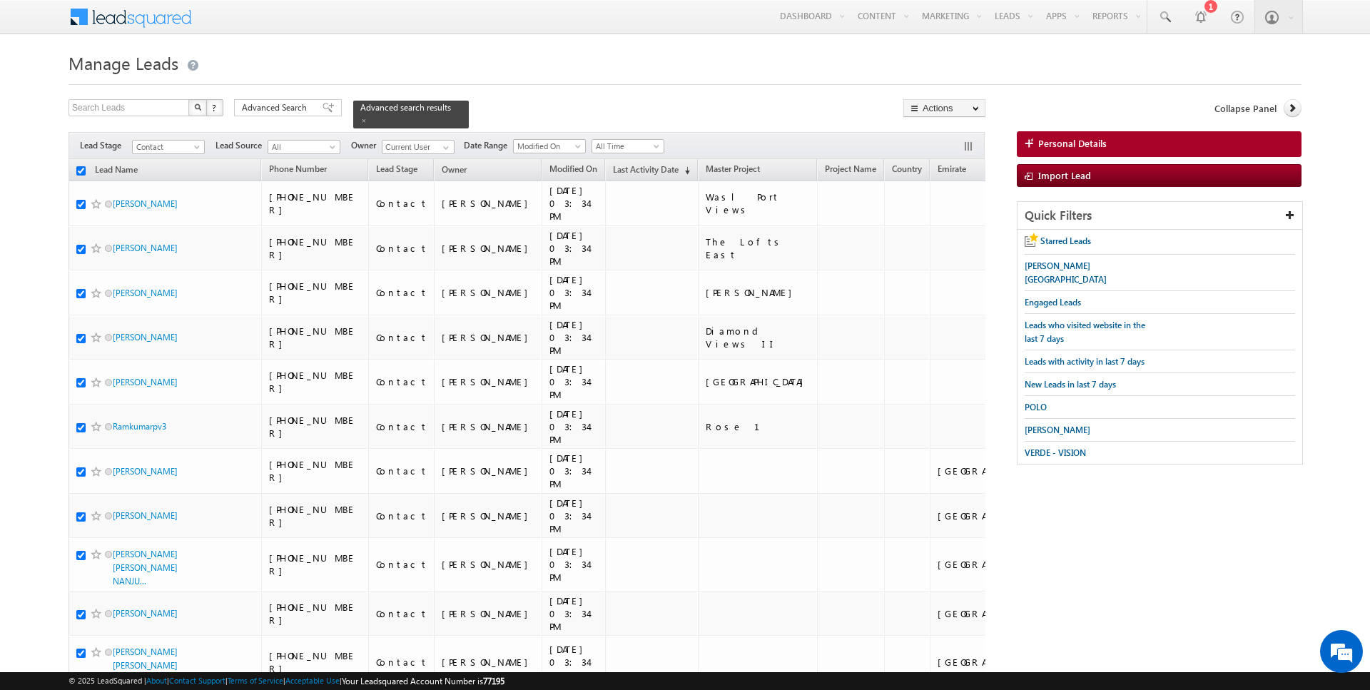
checkbox input "true"
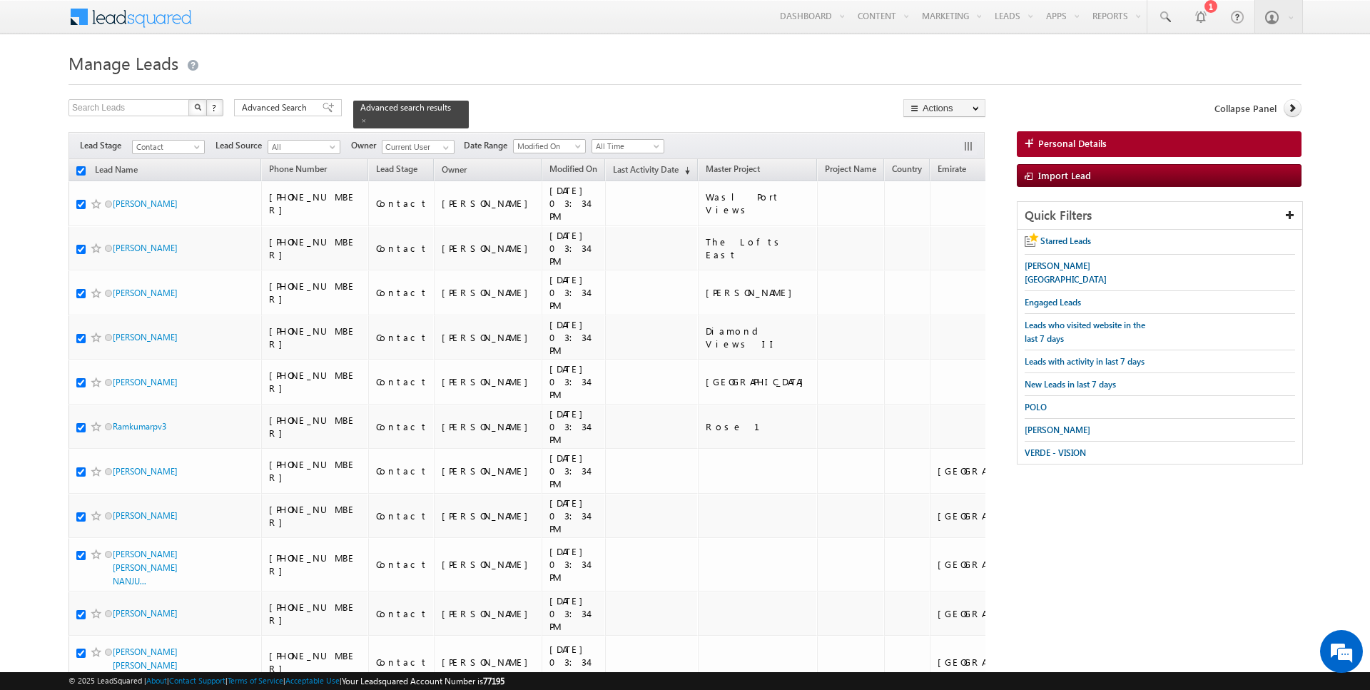
checkbox input "true"
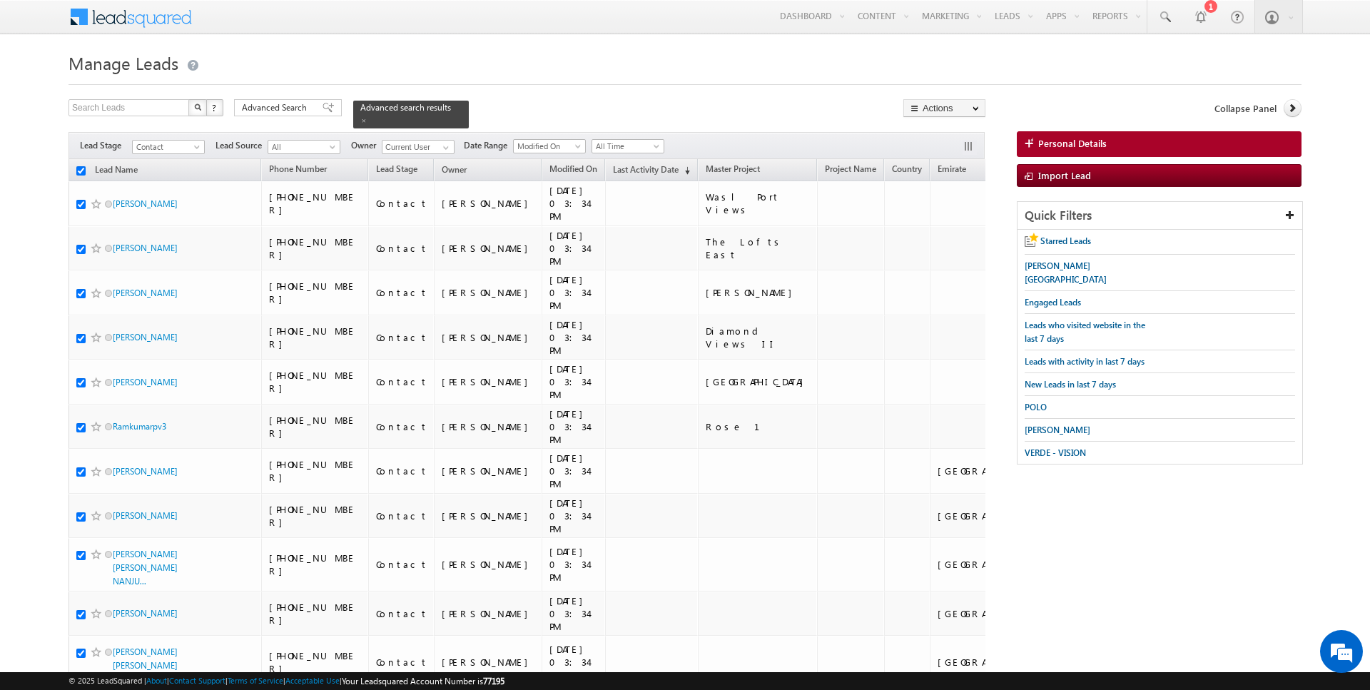
checkbox input "true"
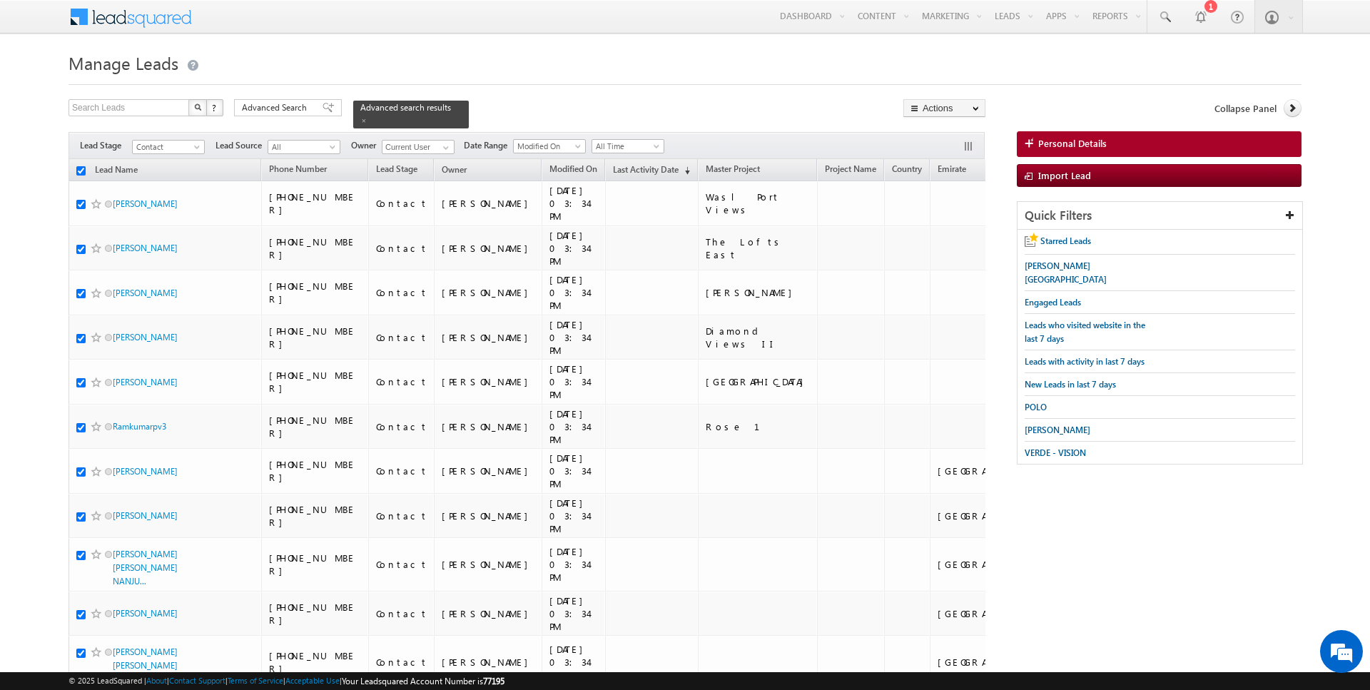
checkbox input "true"
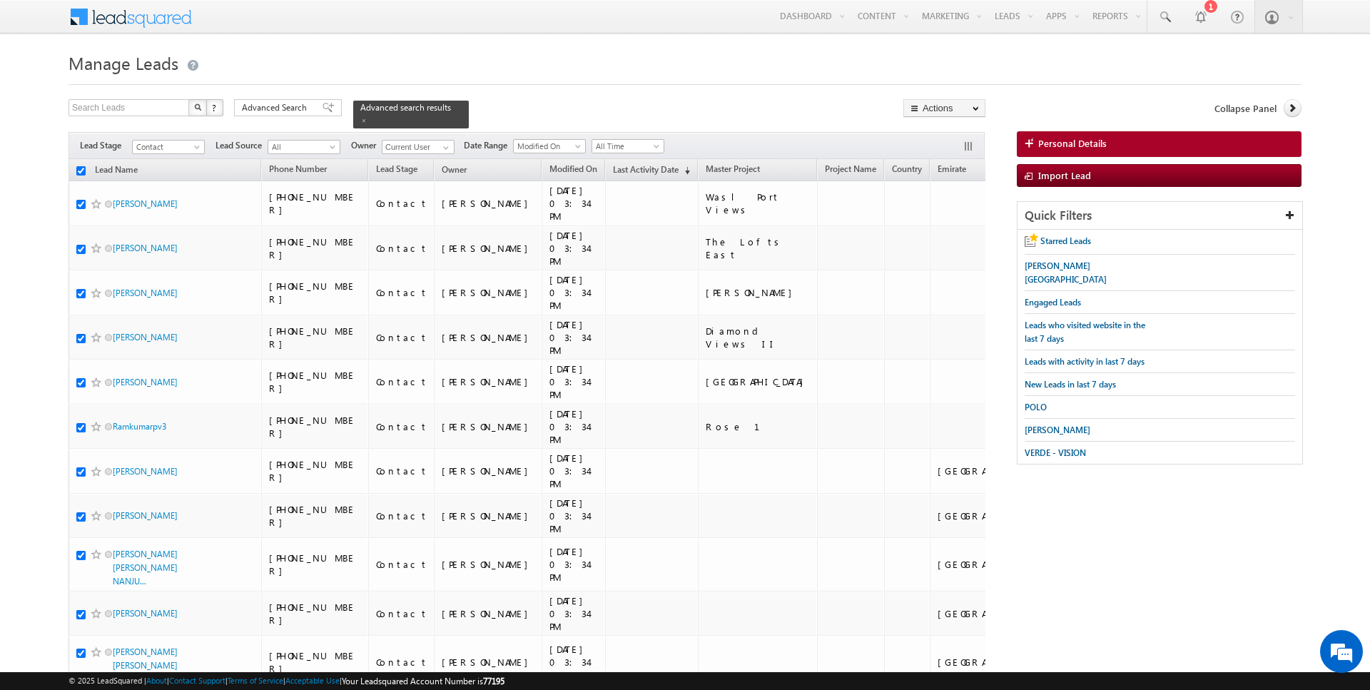
checkbox input "true"
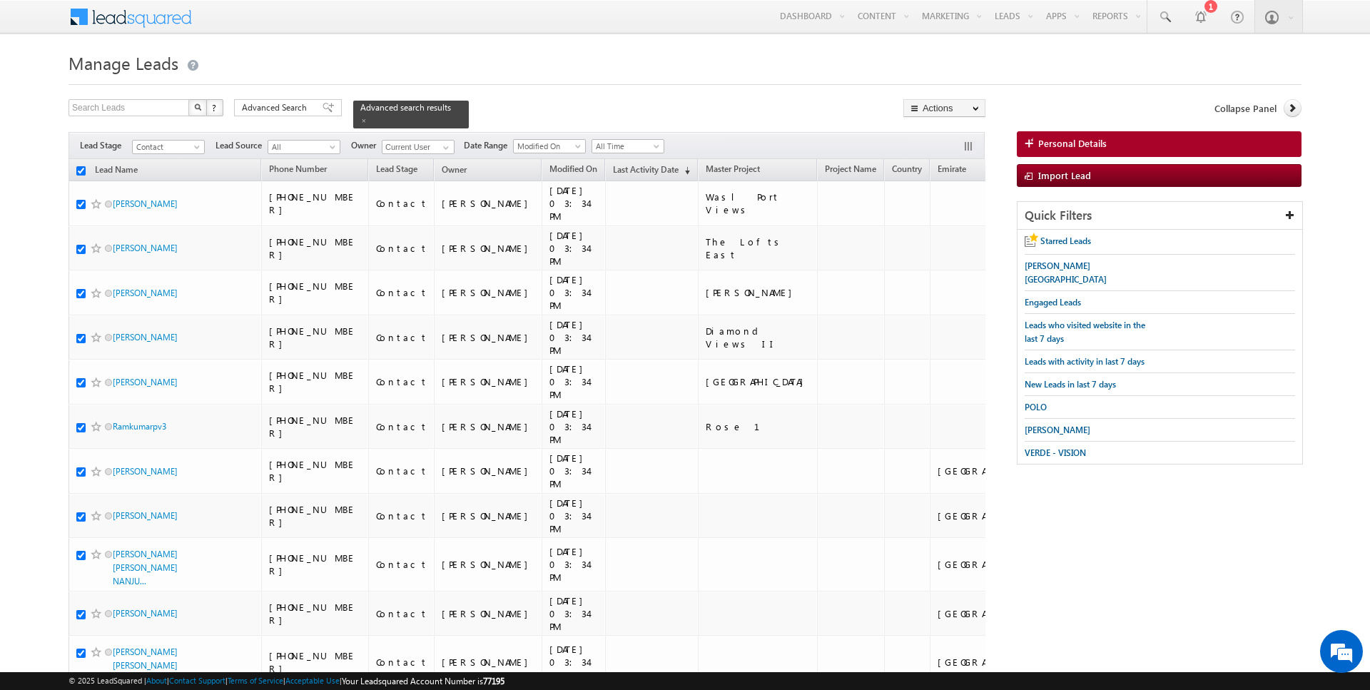
checkbox input "true"
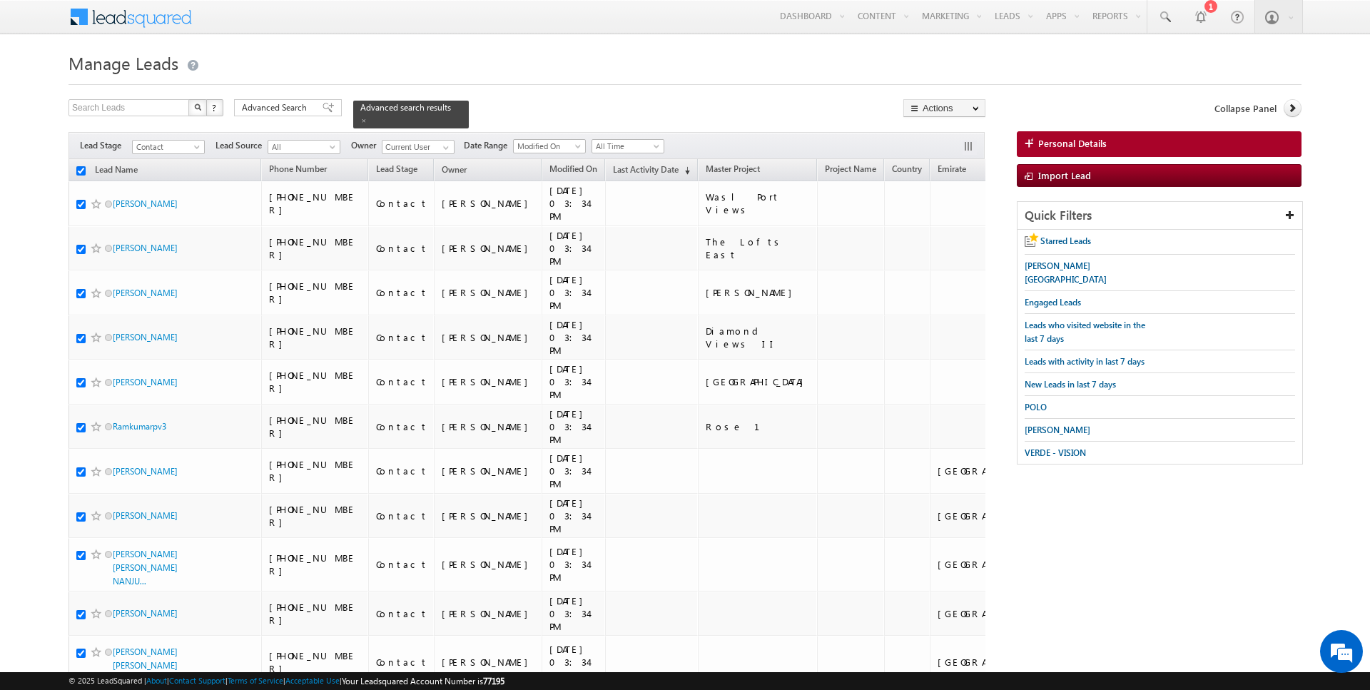
checkbox input "true"
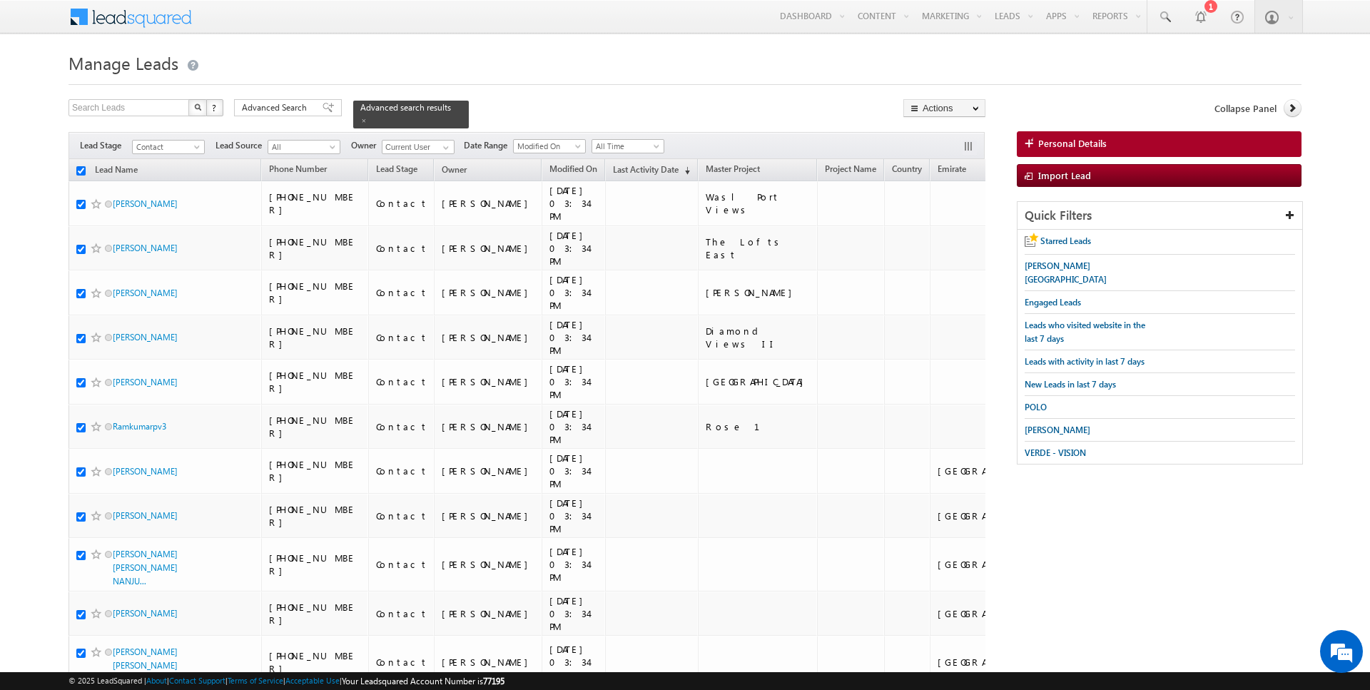
checkbox input "true"
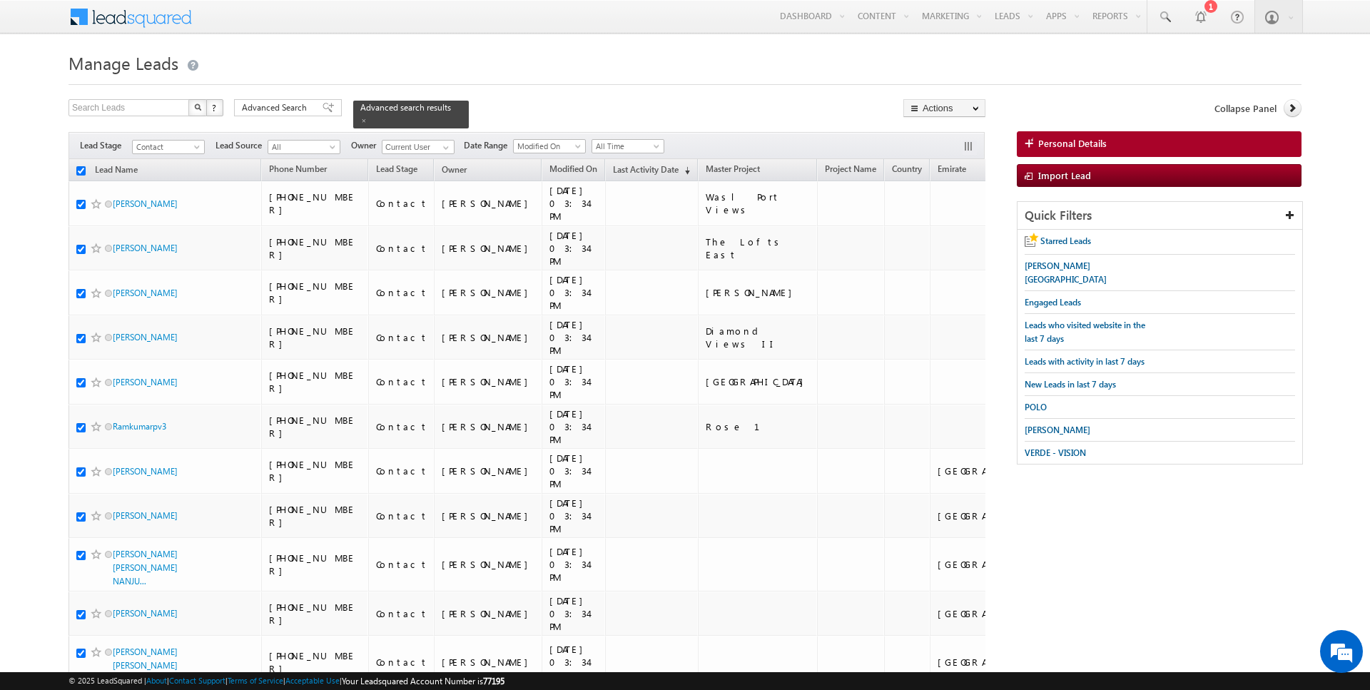
checkbox input "true"
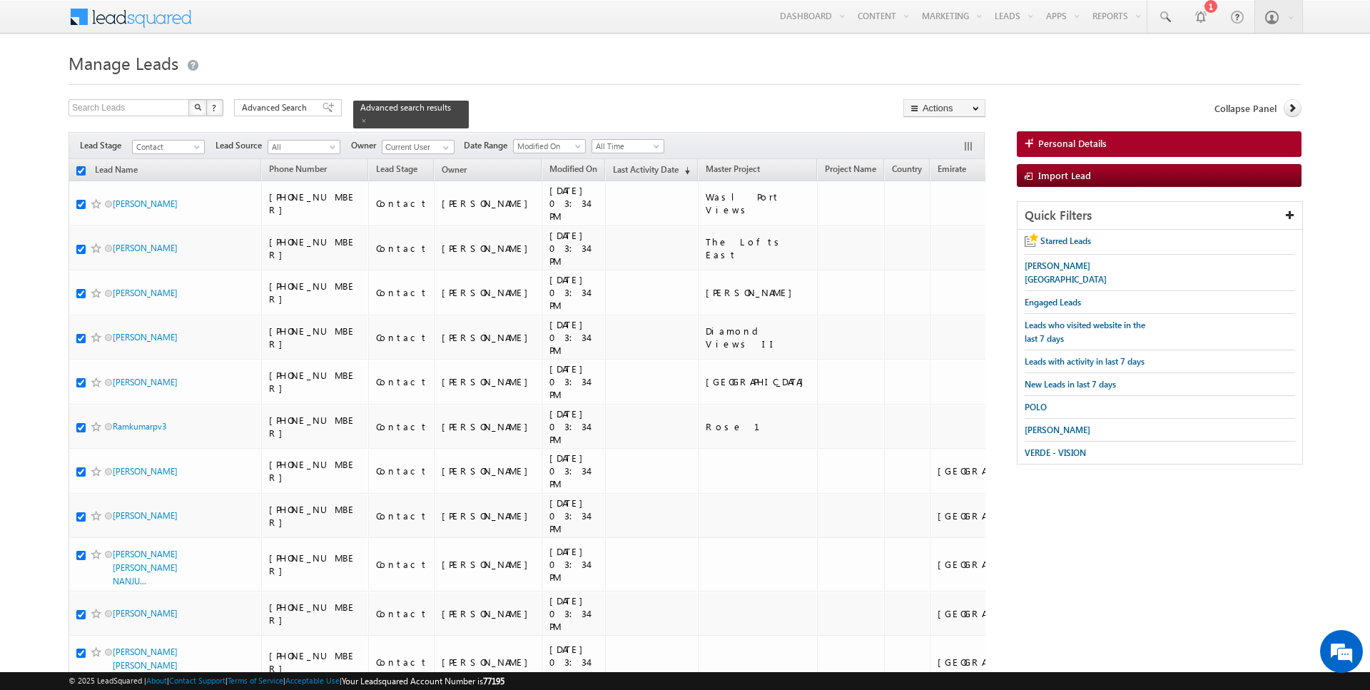
checkbox input "true"
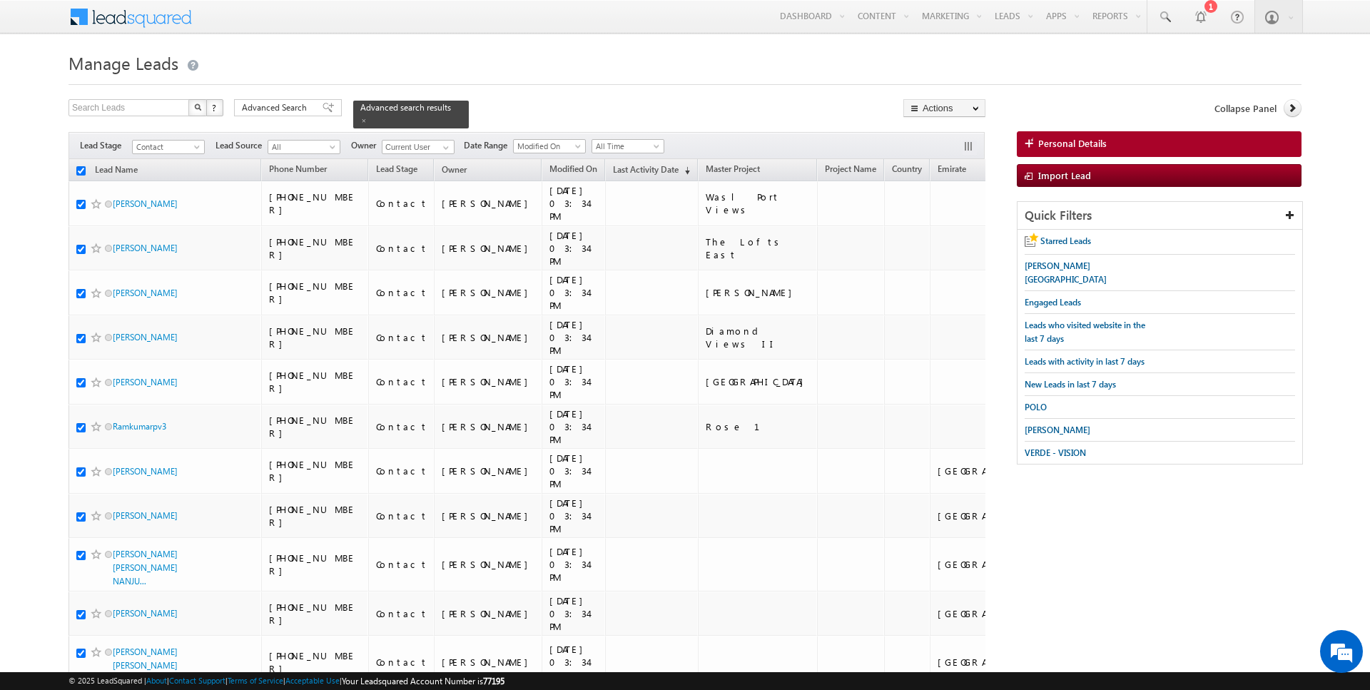
checkbox input "true"
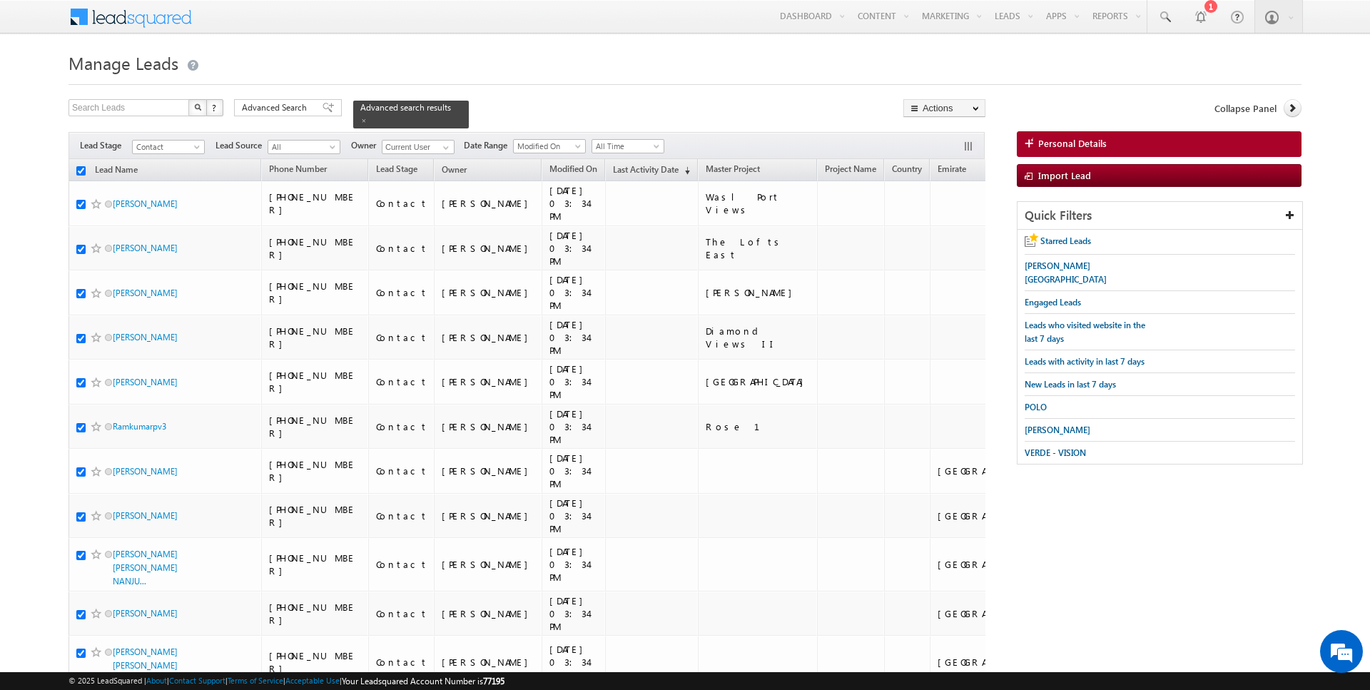
checkbox input "true"
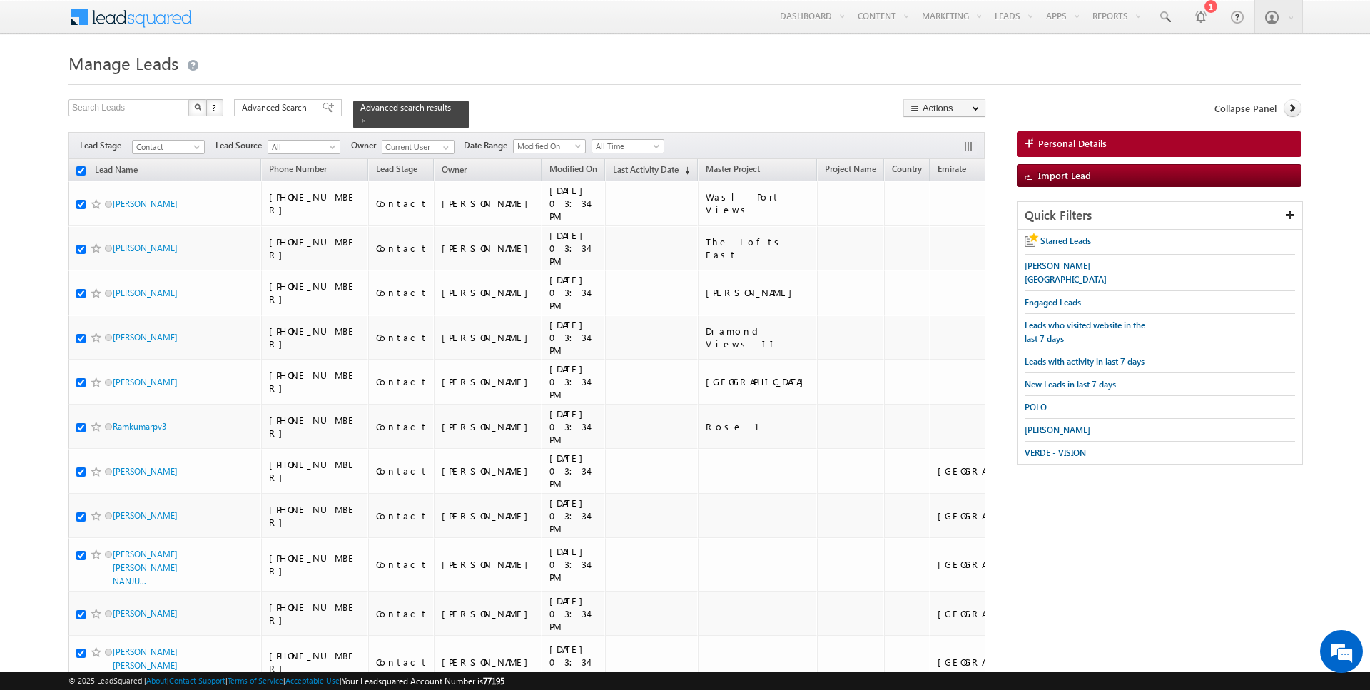
checkbox input "true"
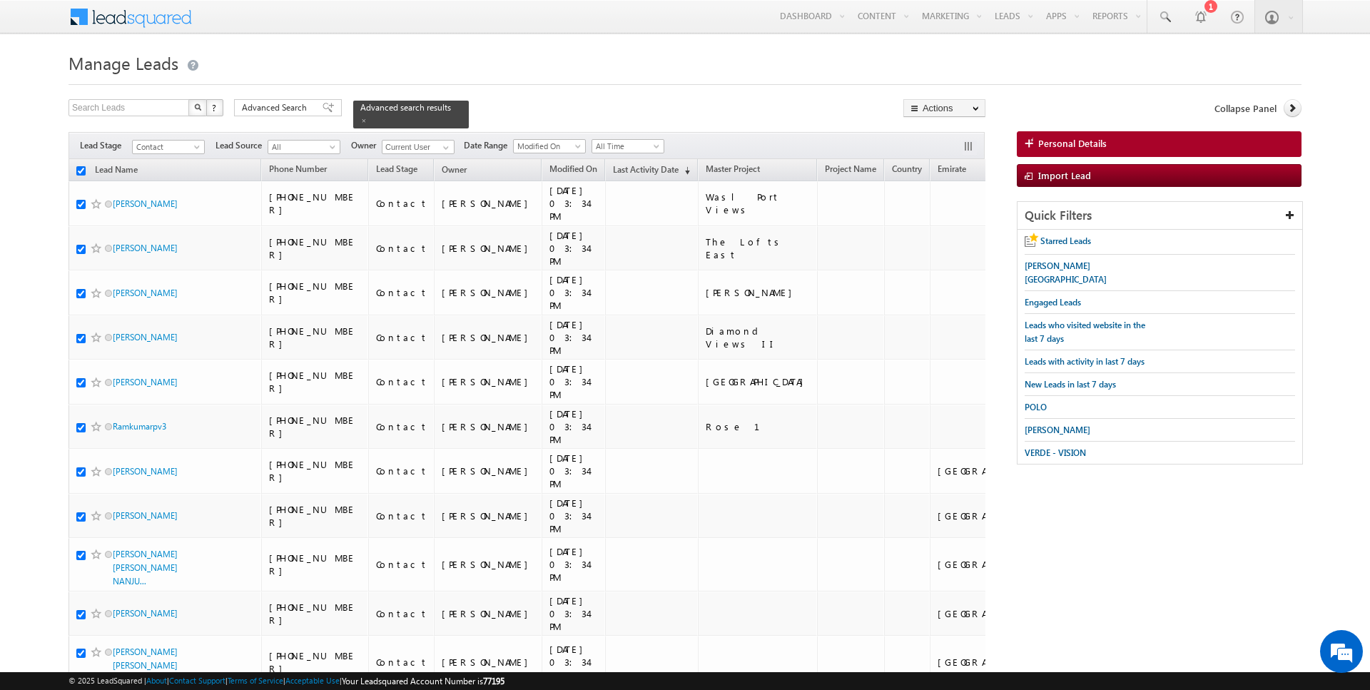
checkbox input "true"
click at [944, 231] on link "Change Owner" at bounding box center [944, 231] width 81 height 17
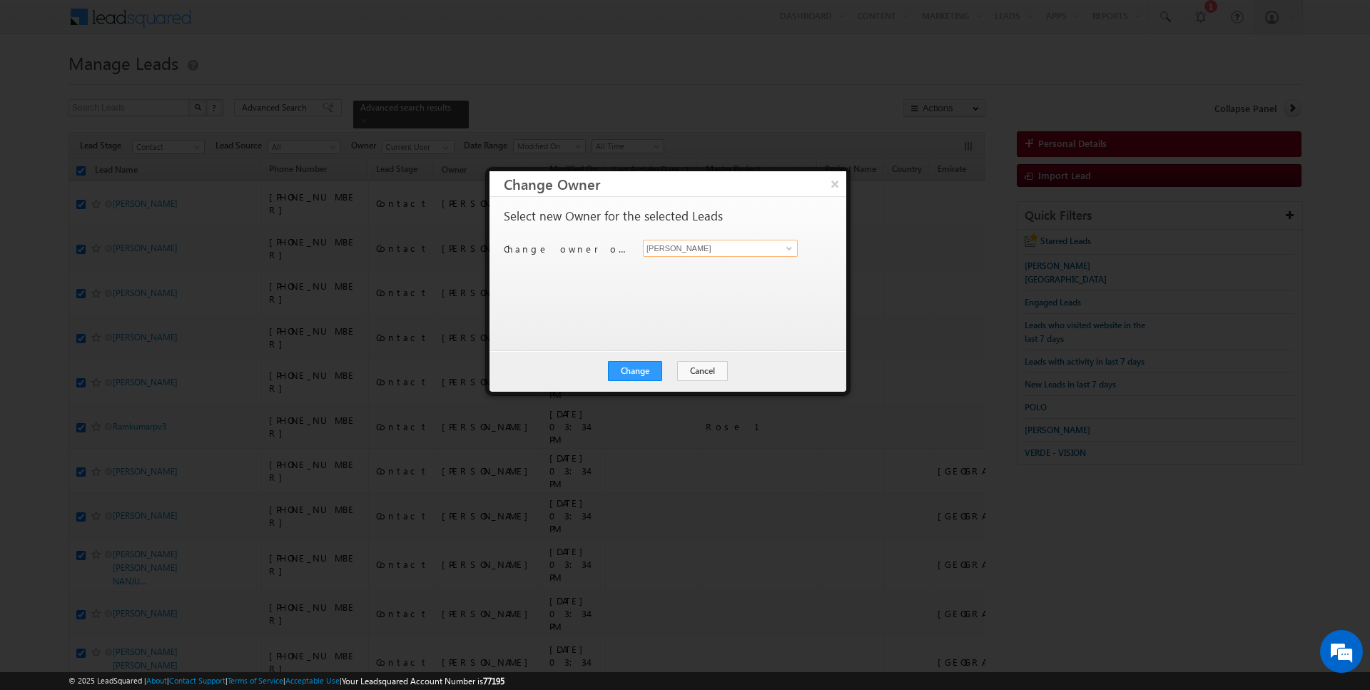
click at [723, 253] on input "[PERSON_NAME]" at bounding box center [720, 248] width 155 height 17
click at [664, 358] on div "Change Cancel Close" at bounding box center [668, 370] width 357 height 41
click at [648, 373] on button "Change" at bounding box center [635, 371] width 54 height 20
click at [665, 372] on button "Close" at bounding box center [670, 371] width 46 height 20
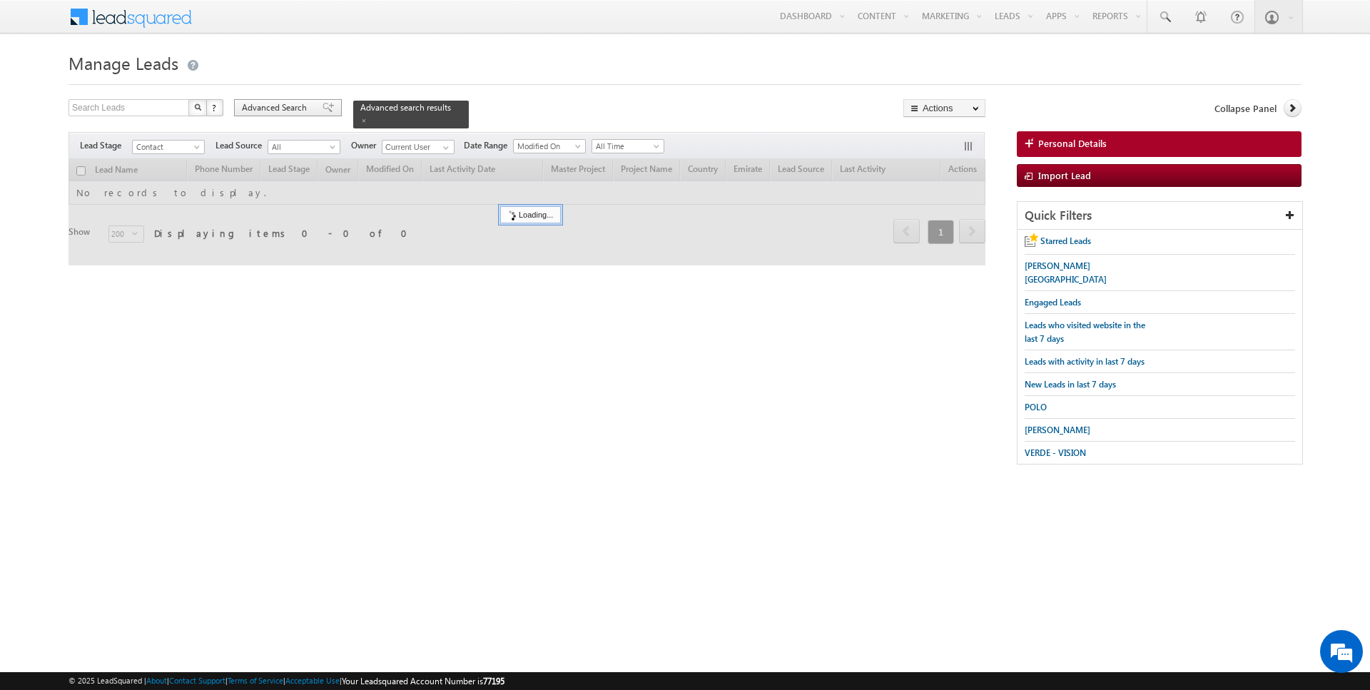
click at [254, 101] on span "Advanced Search" at bounding box center [276, 107] width 69 height 13
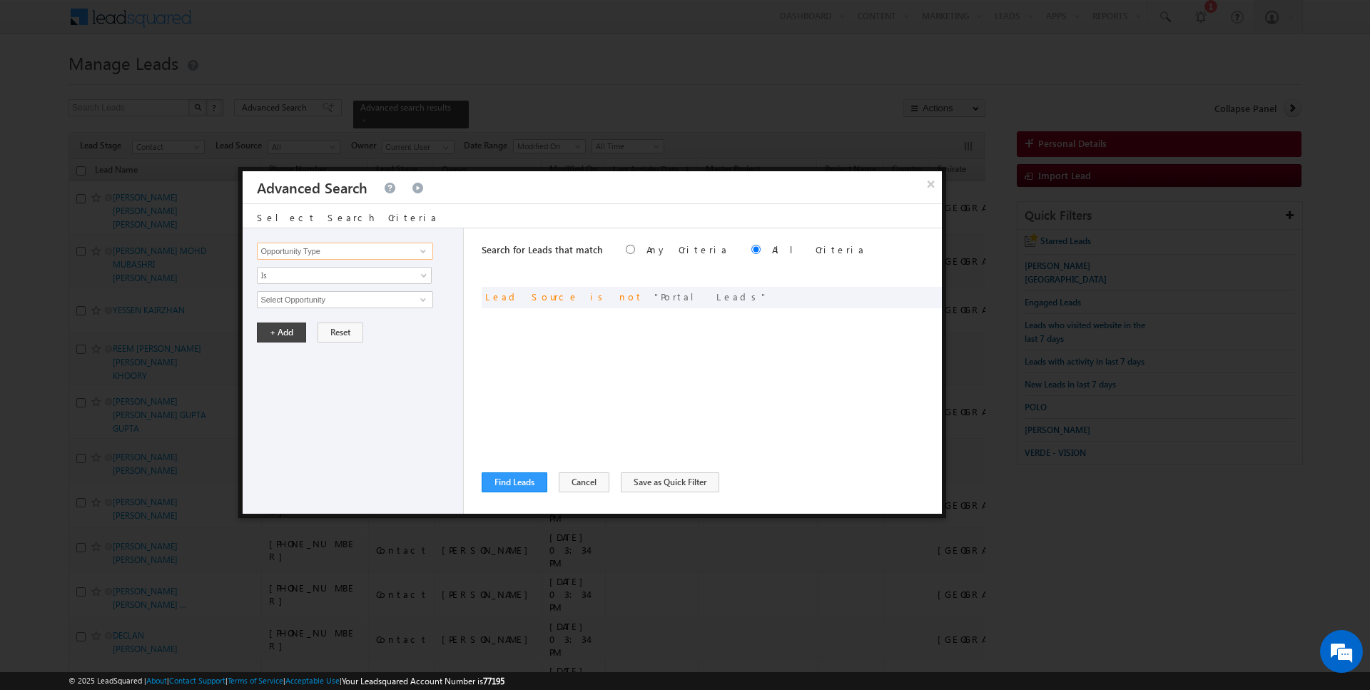
click at [343, 253] on input "Opportunity Type" at bounding box center [345, 251] width 176 height 17
type input "Lead Activity"
click at [345, 278] on span "Is" at bounding box center [335, 275] width 155 height 13
click at [330, 298] on link "Is Not" at bounding box center [345, 304] width 174 height 13
click at [330, 298] on input "Select Activity" at bounding box center [345, 299] width 176 height 17
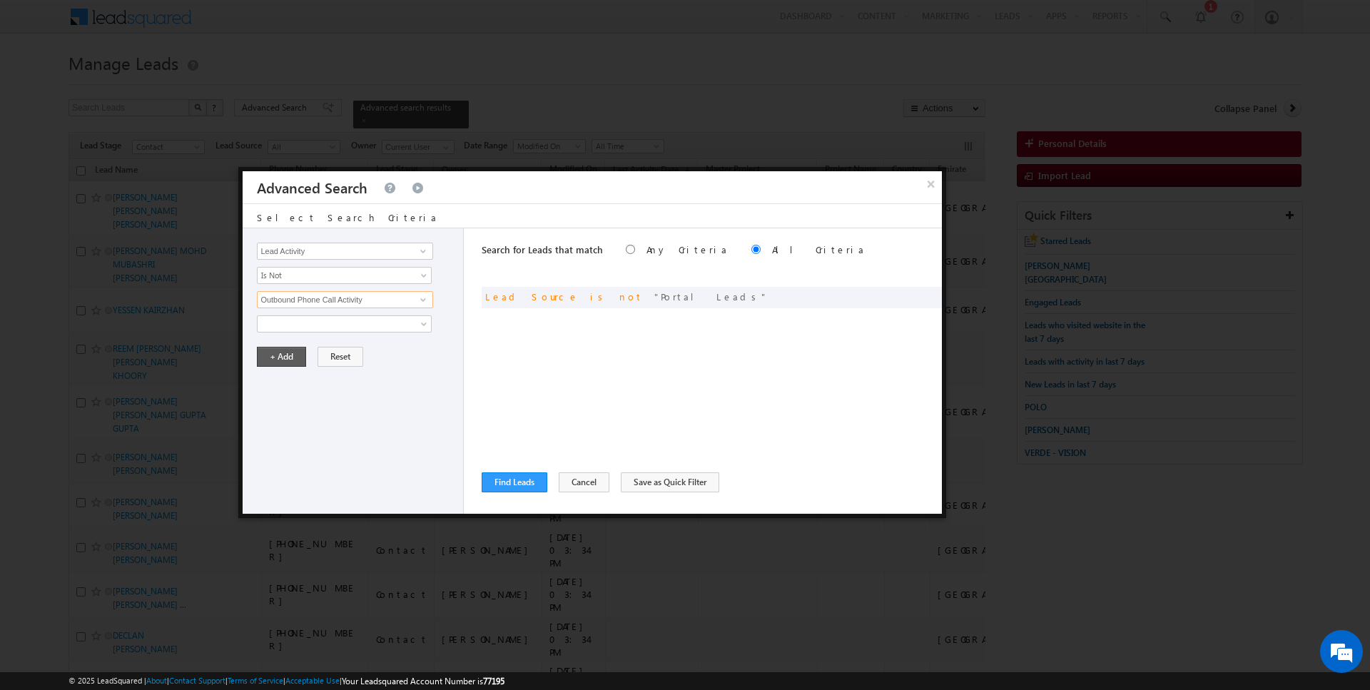
type input "Outbound Phone Call Activity"
click at [280, 358] on button "+ Add" at bounding box center [281, 357] width 49 height 20
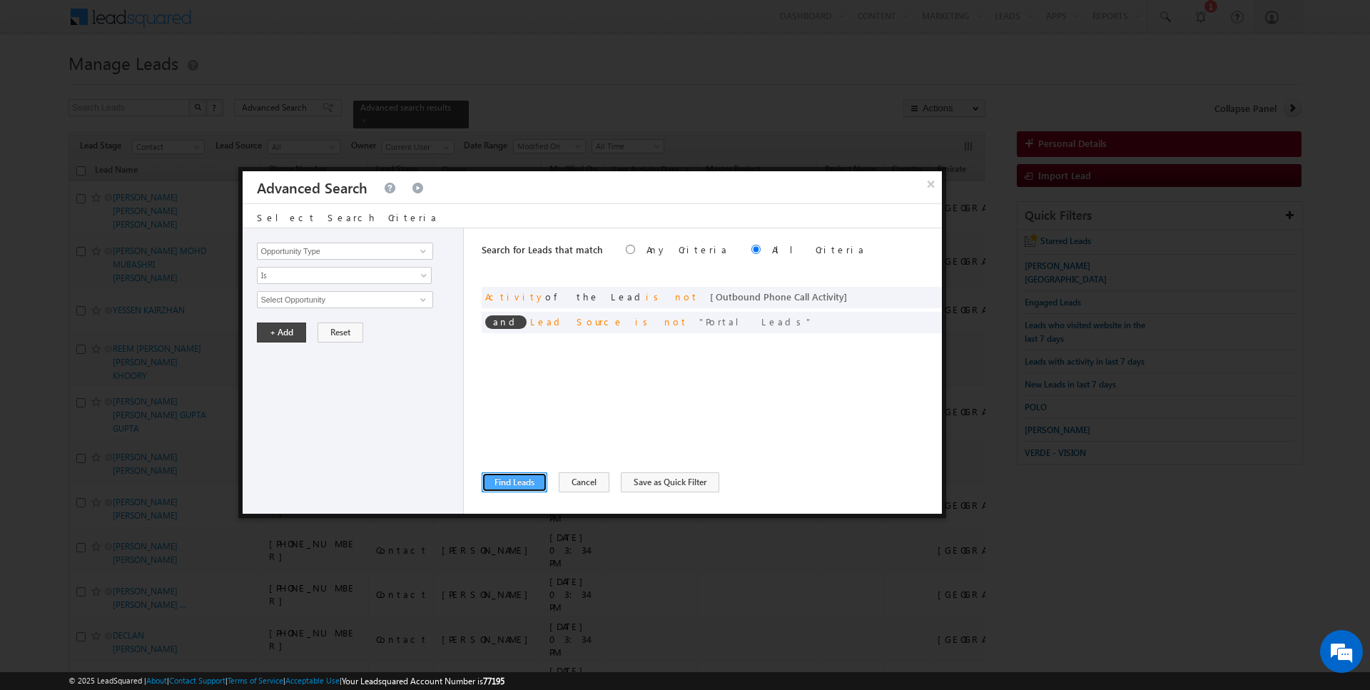
click at [523, 488] on button "Find Leads" at bounding box center [515, 482] width 66 height 20
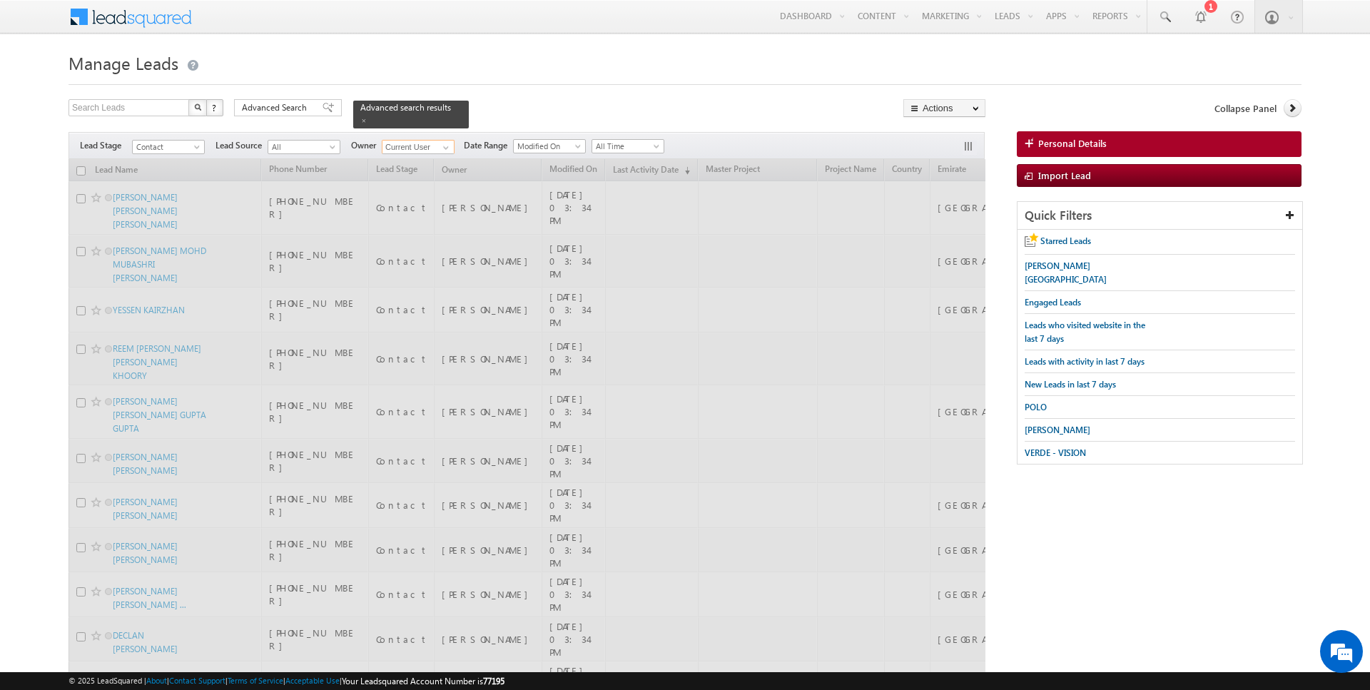
click at [425, 146] on input "Current User" at bounding box center [418, 147] width 73 height 14
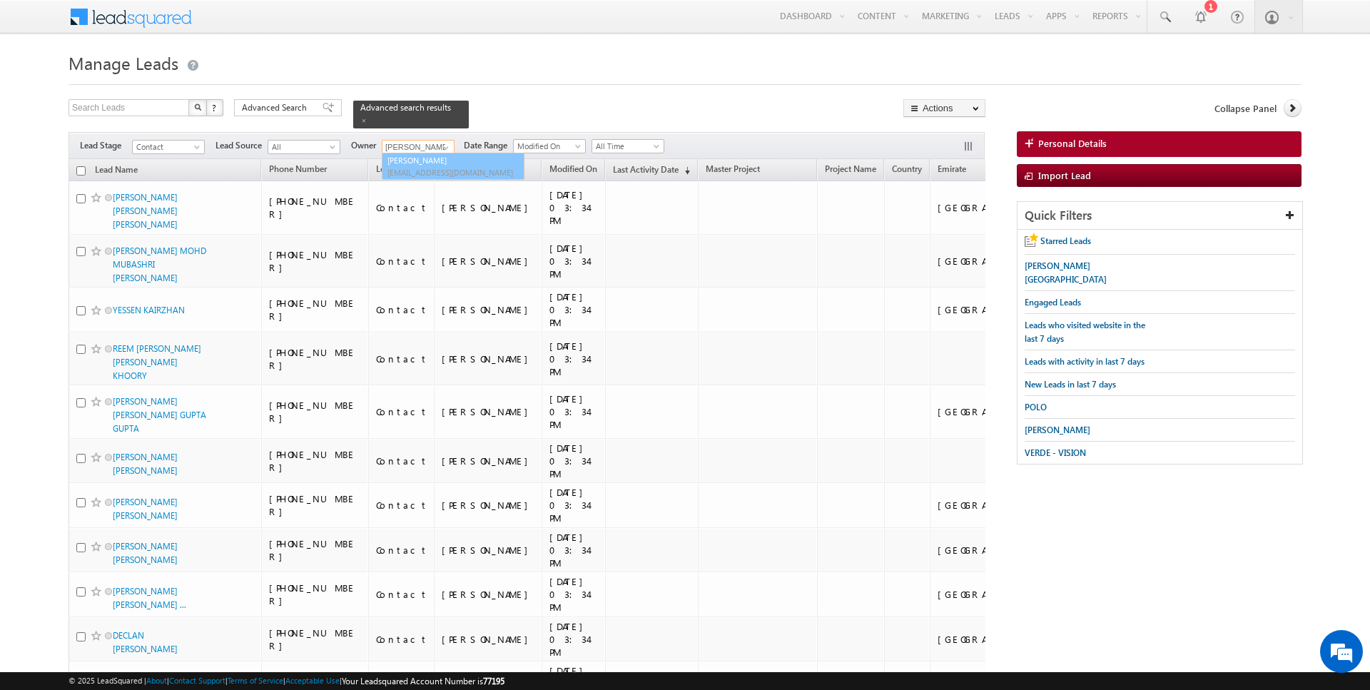
type input "[PERSON_NAME]"
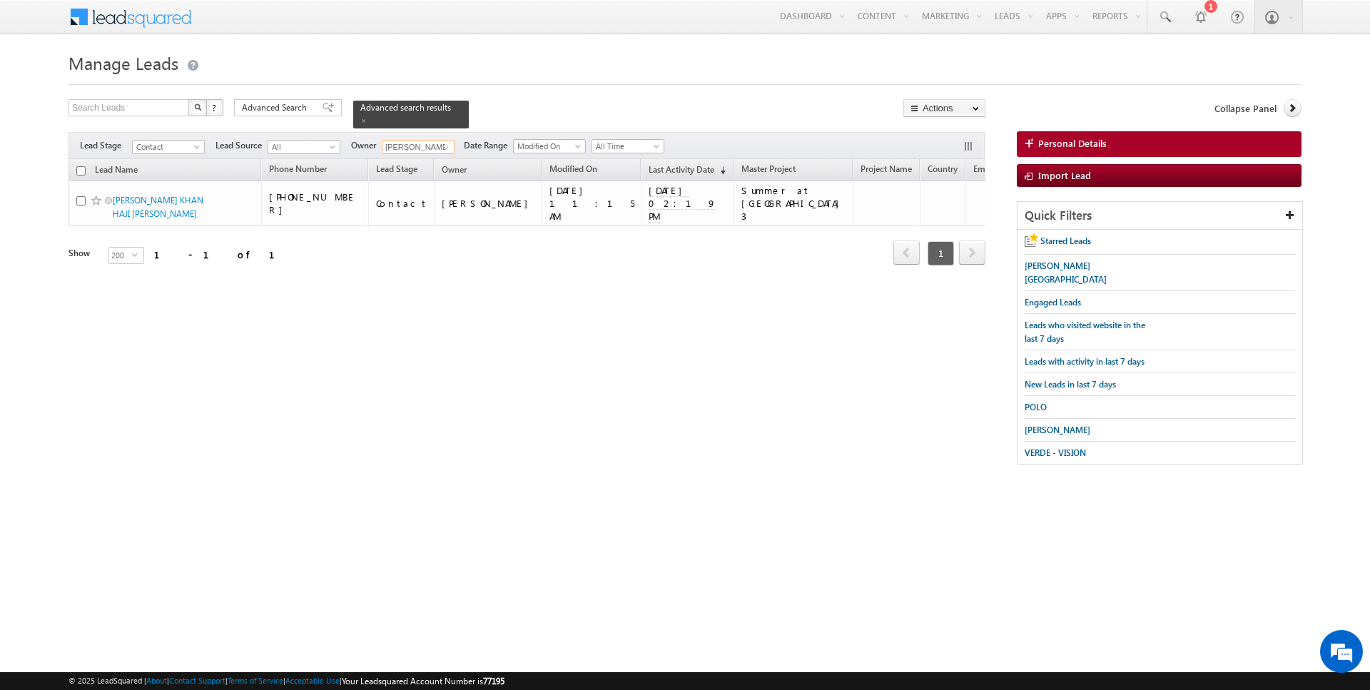
click at [83, 168] on input "checkbox" at bounding box center [80, 170] width 9 height 9
checkbox input "true"
type input "[PERSON_NAME]"
click at [946, 233] on link "Change Owner" at bounding box center [944, 231] width 81 height 17
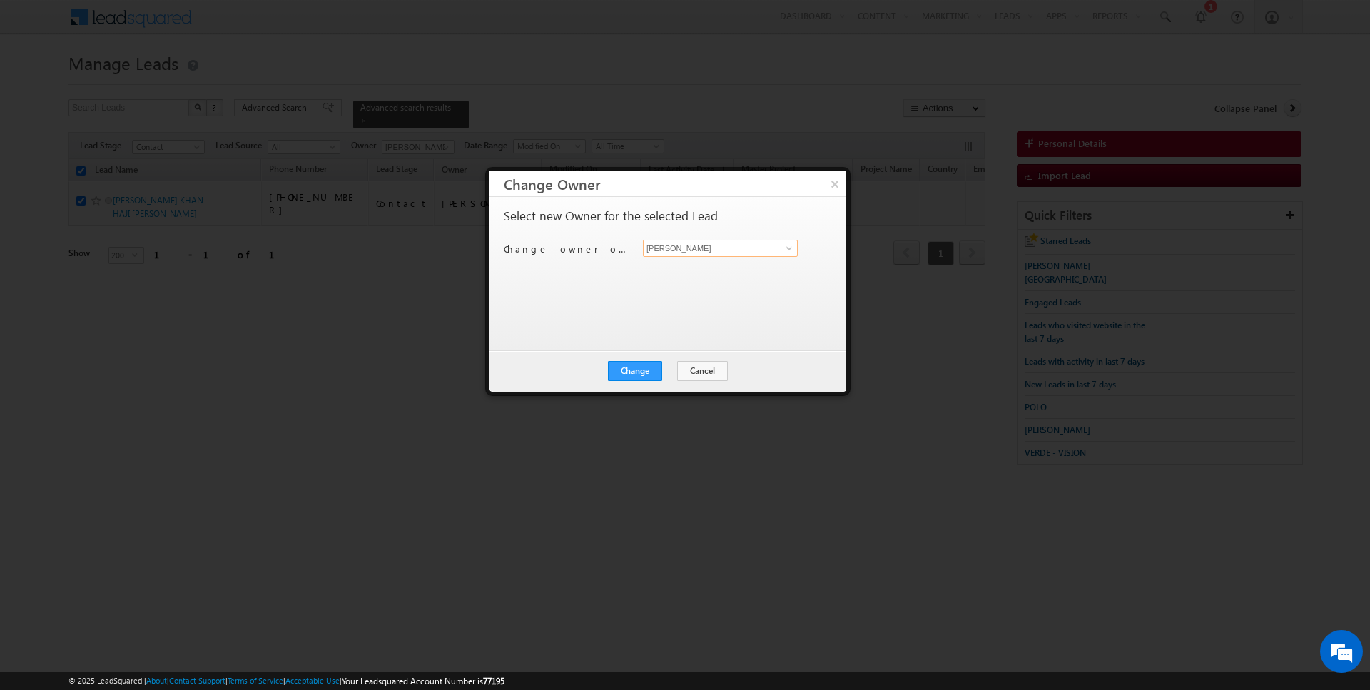
click at [689, 250] on input "[PERSON_NAME]" at bounding box center [720, 248] width 155 height 17
type input "[PERSON_NAME]"
click at [627, 374] on button "Change" at bounding box center [635, 371] width 54 height 20
click at [662, 374] on button "Close" at bounding box center [670, 371] width 46 height 20
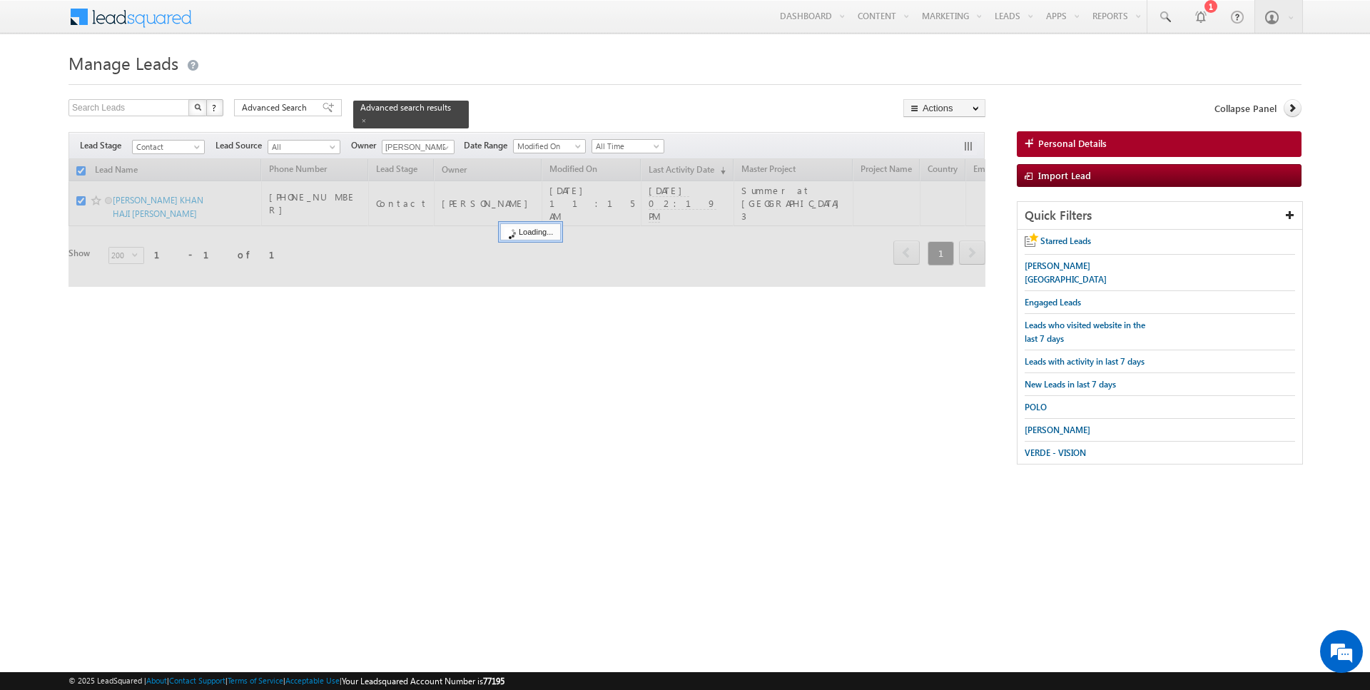
checkbox input "false"
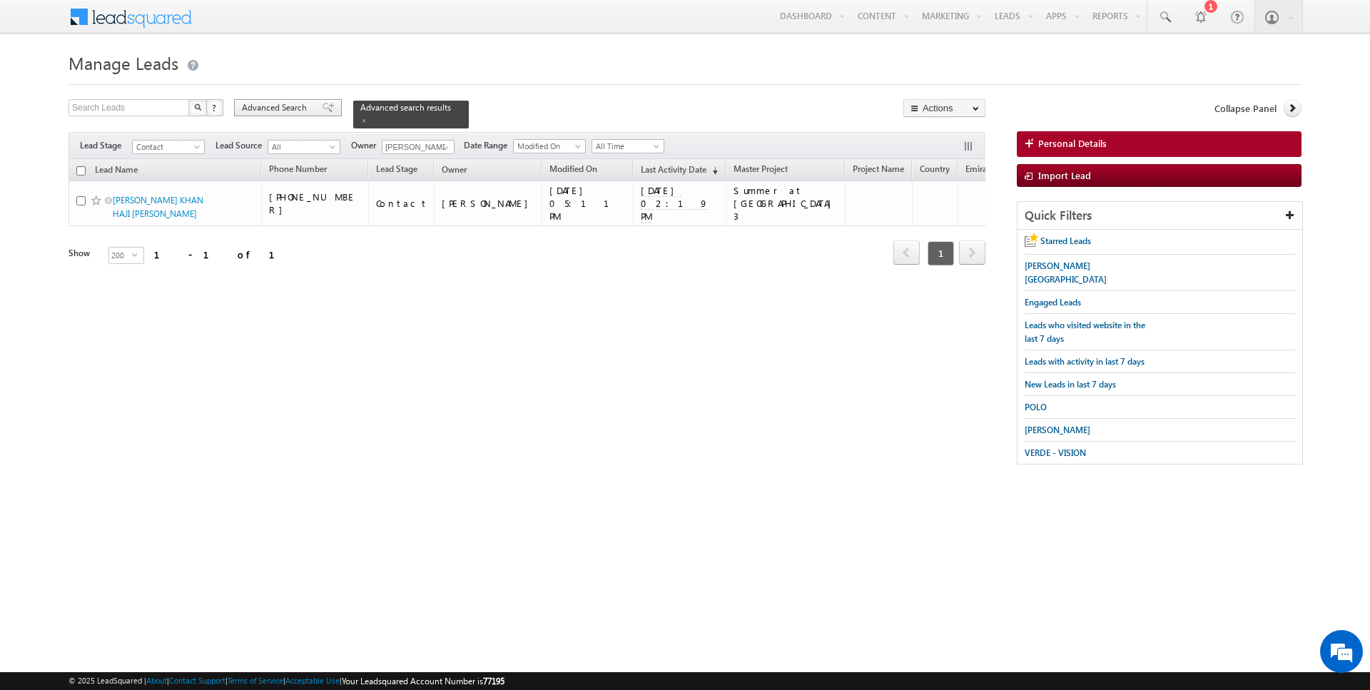
click at [291, 103] on span "Advanced Search" at bounding box center [276, 107] width 69 height 13
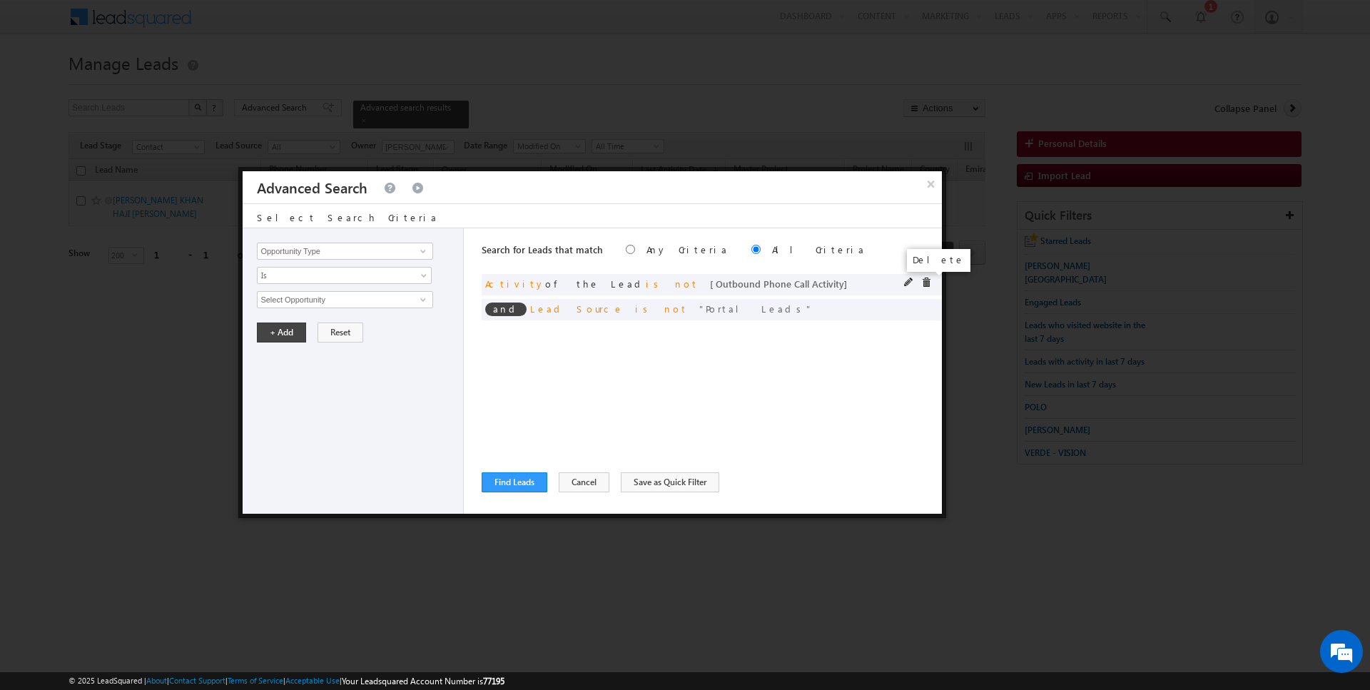
click at [926, 281] on span at bounding box center [926, 283] width 10 height 10
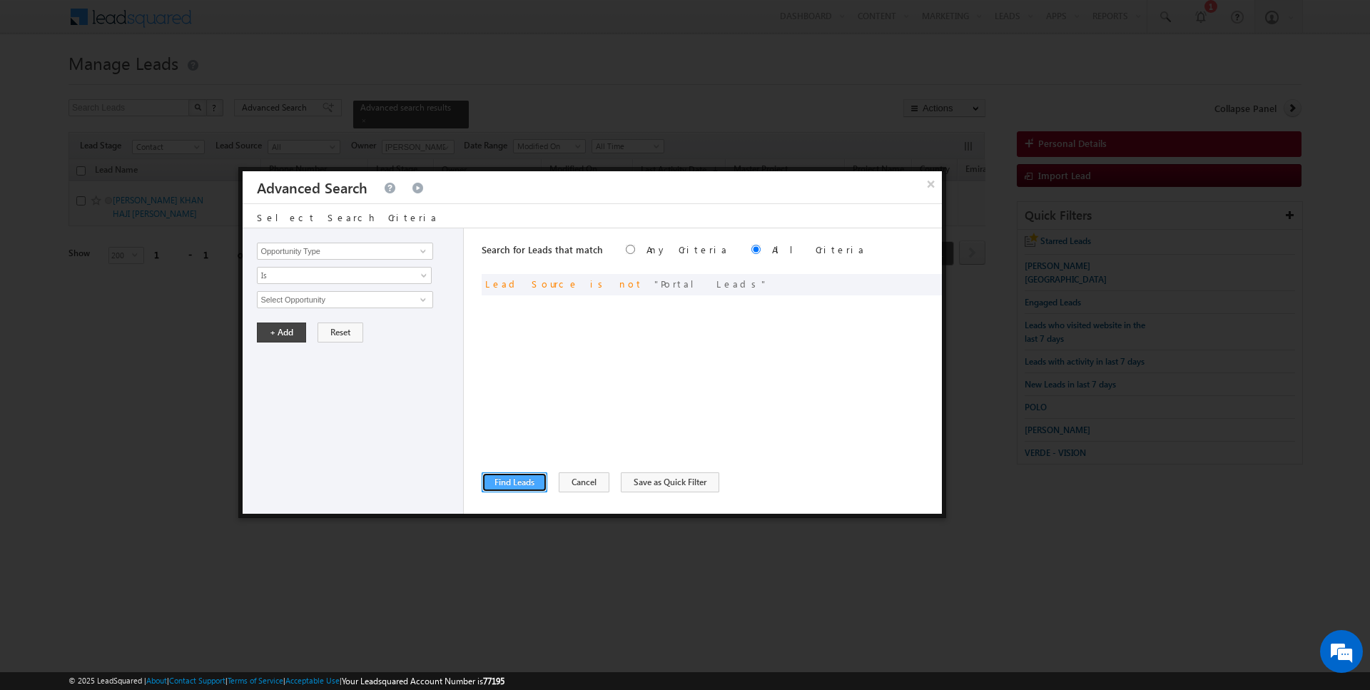
click at [530, 484] on button "Find Leads" at bounding box center [515, 482] width 66 height 20
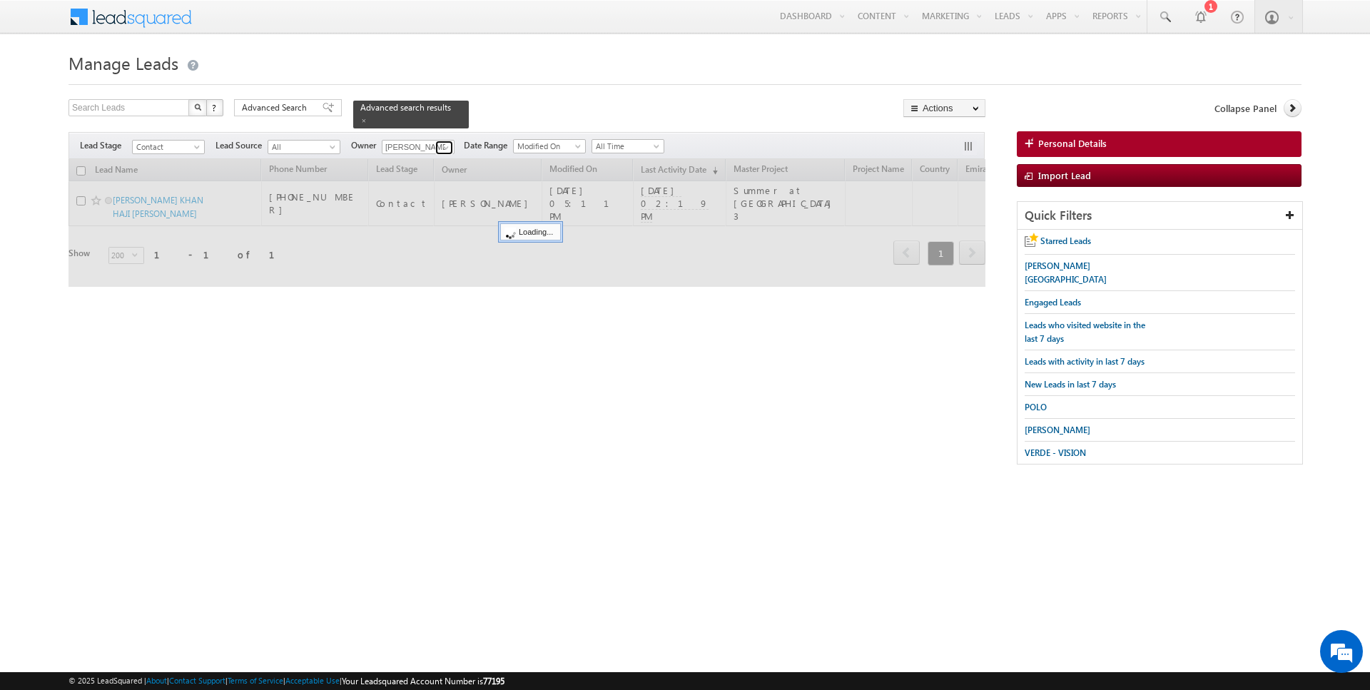
click at [444, 151] on span at bounding box center [445, 147] width 11 height 11
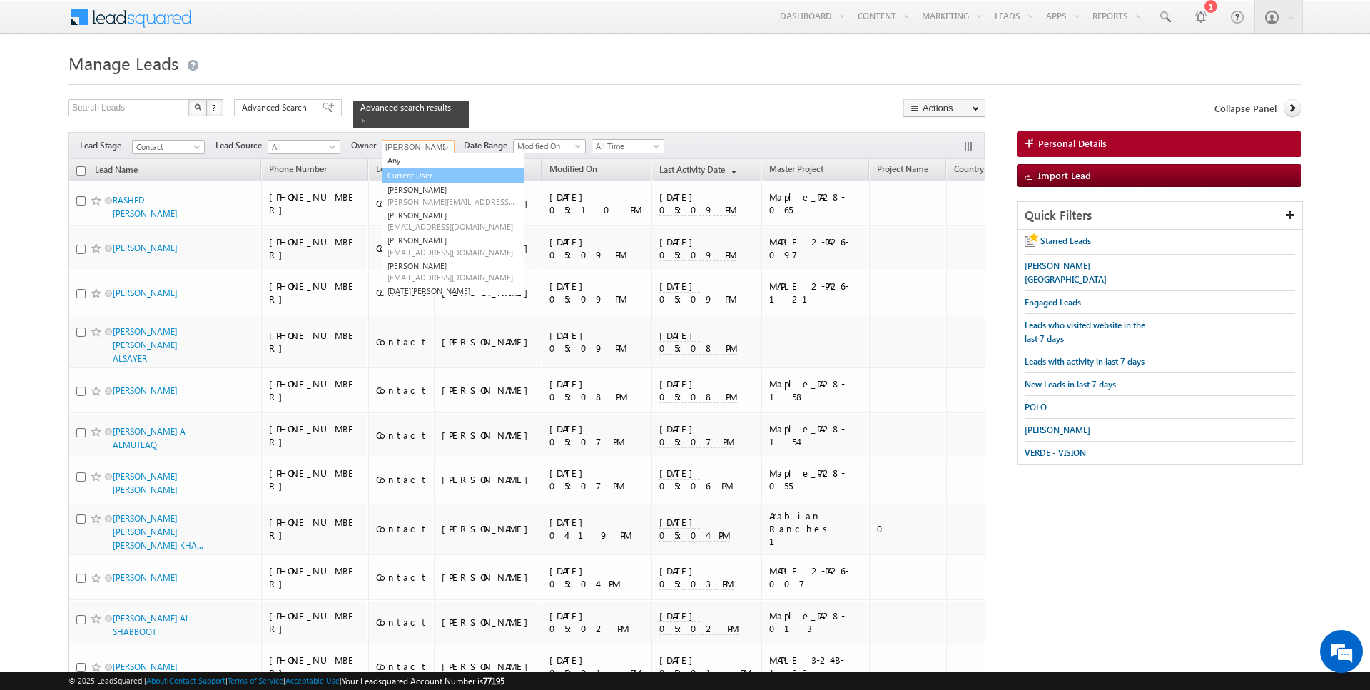
type input "Current User"
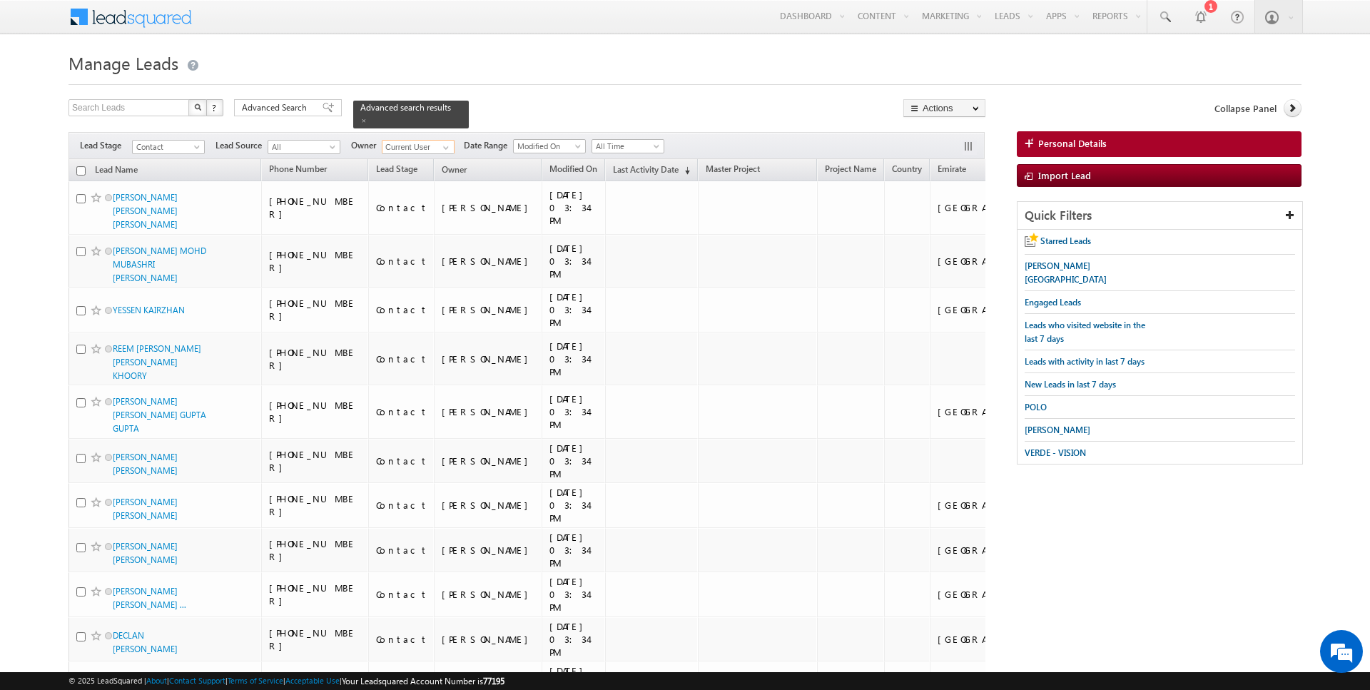
click at [79, 169] on input "checkbox" at bounding box center [80, 170] width 9 height 9
checkbox input "true"
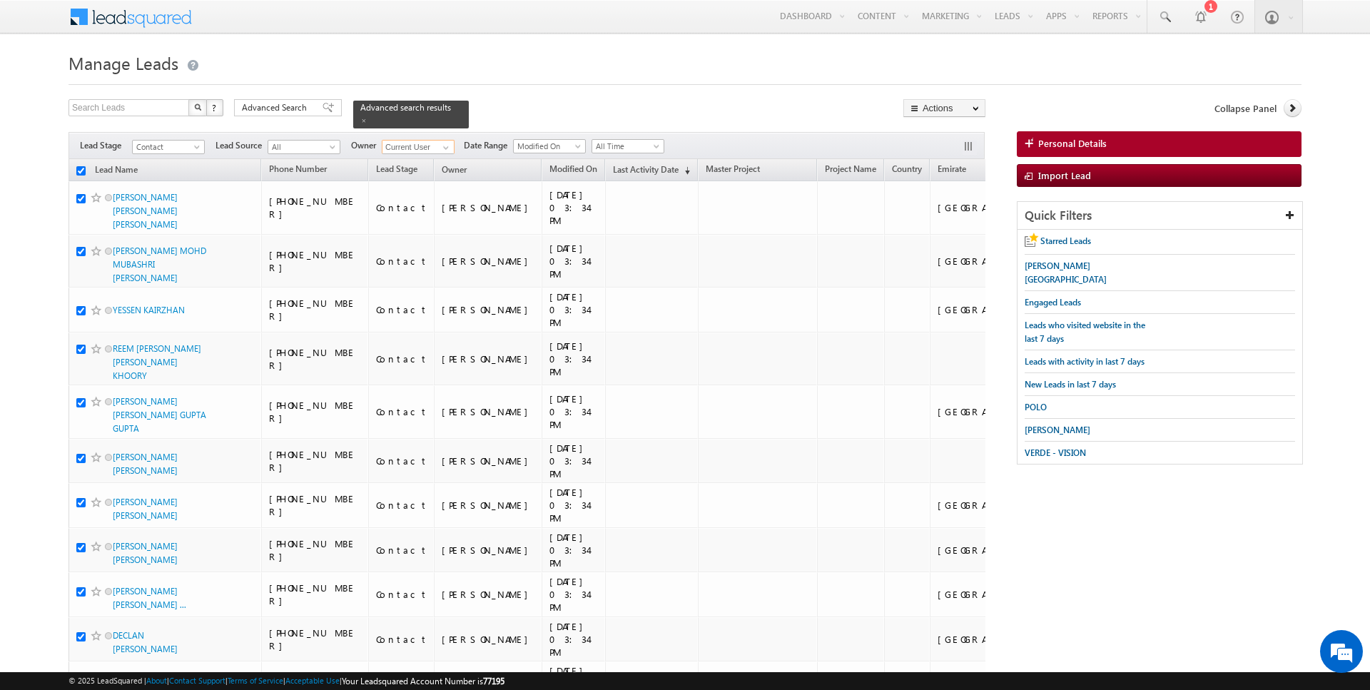
checkbox input "true"
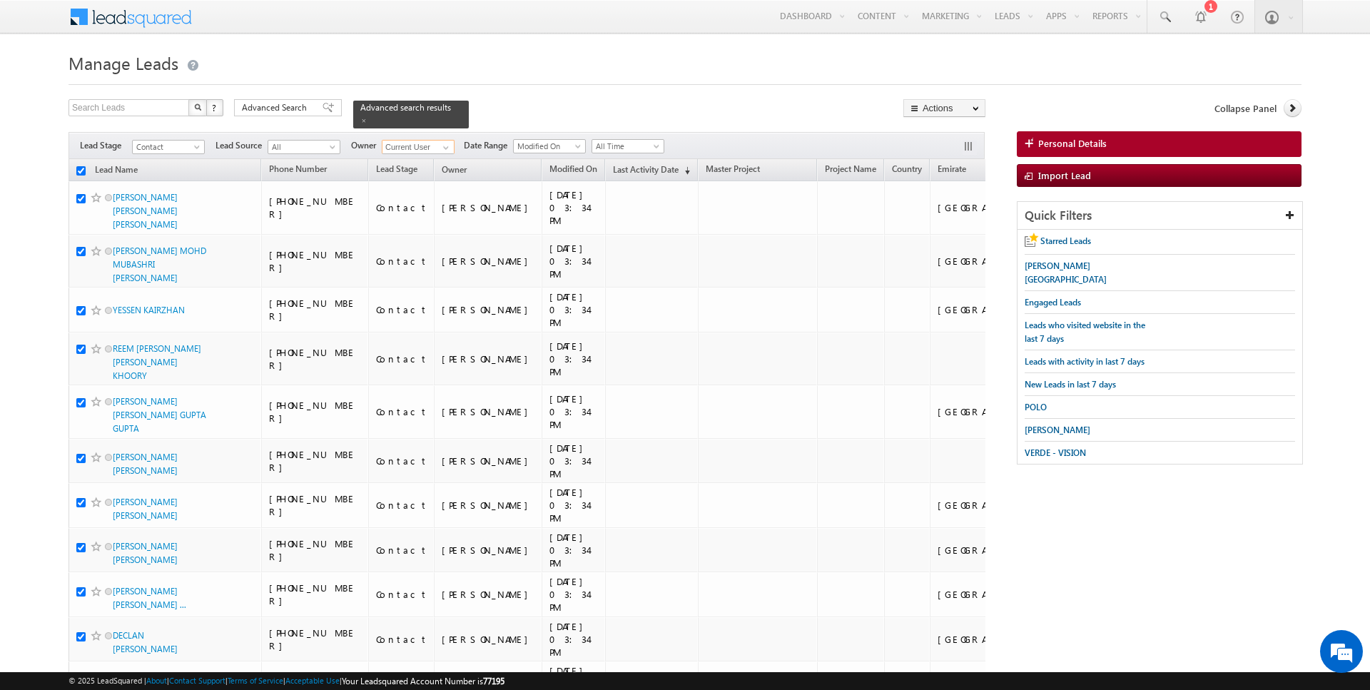
checkbox input "true"
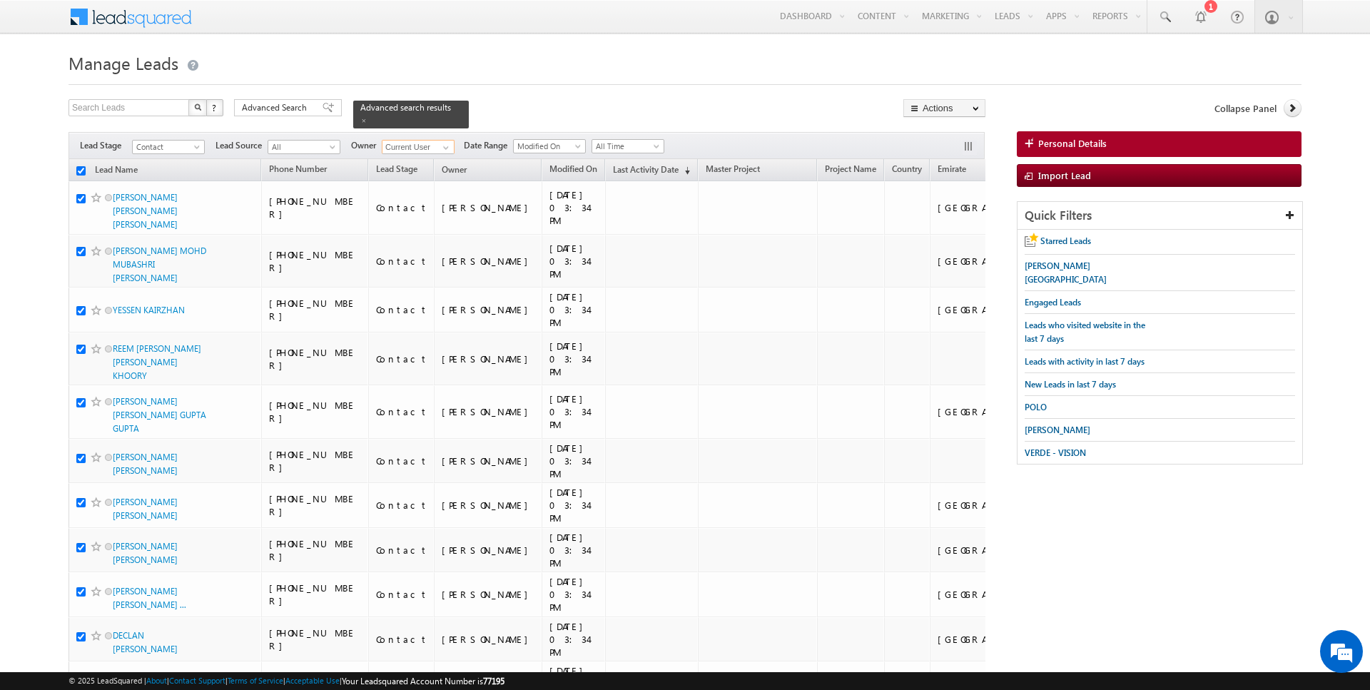
checkbox input "true"
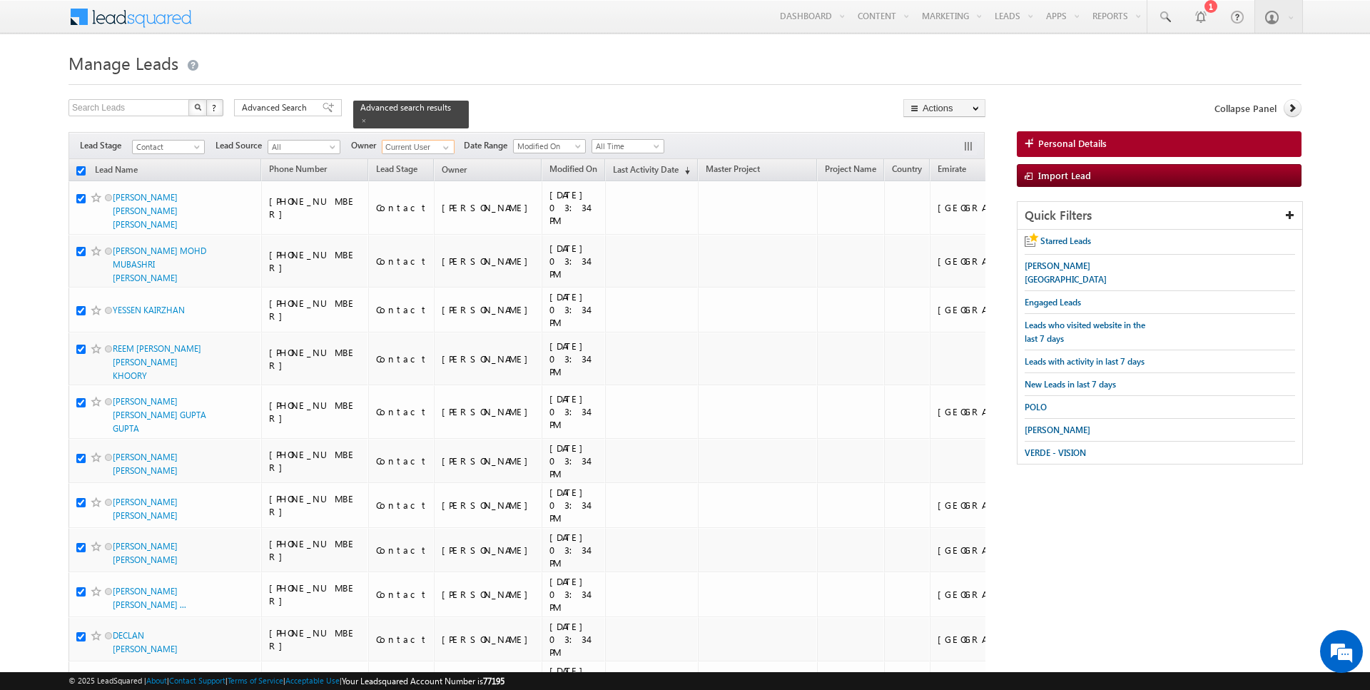
checkbox input "true"
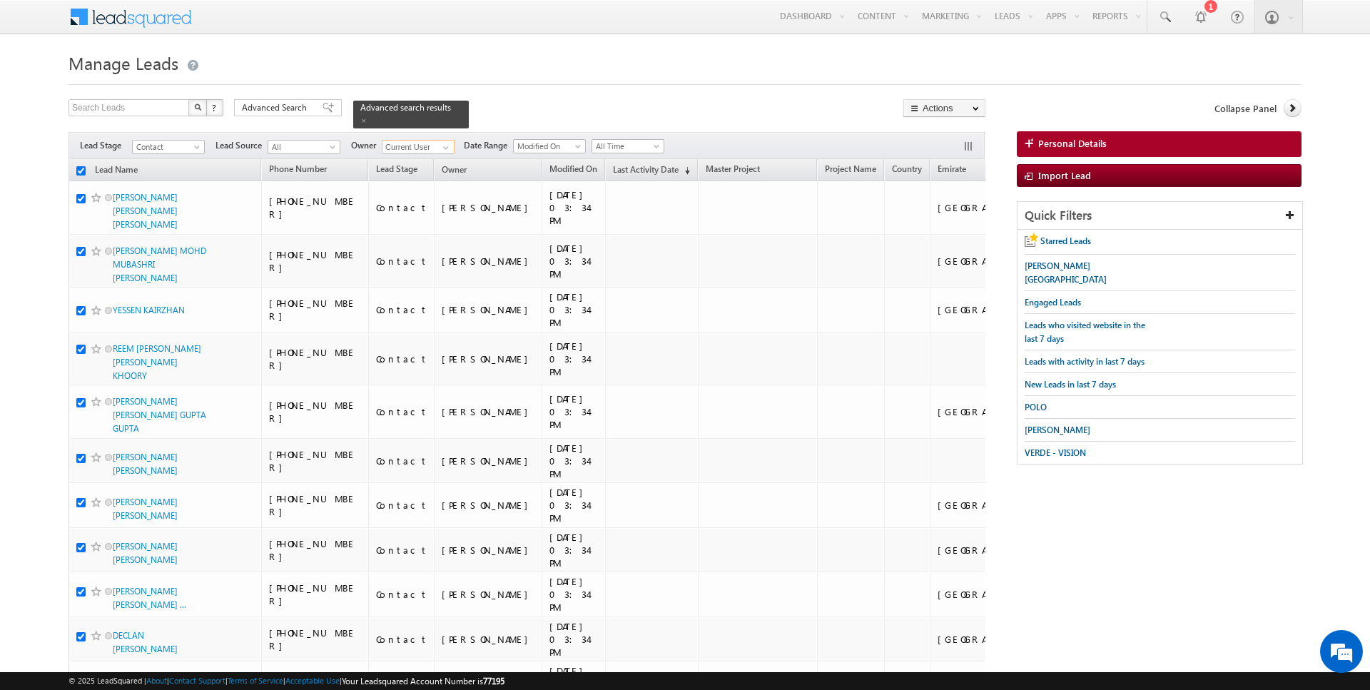
checkbox input "true"
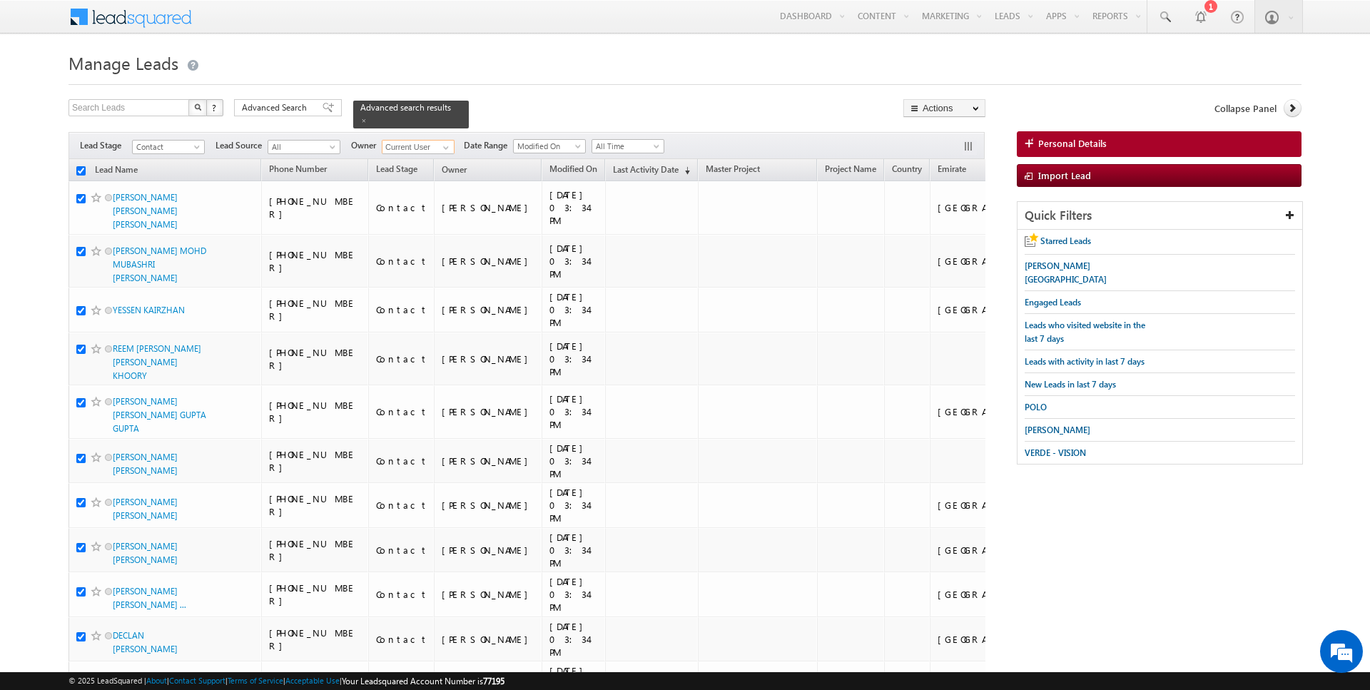
checkbox input "true"
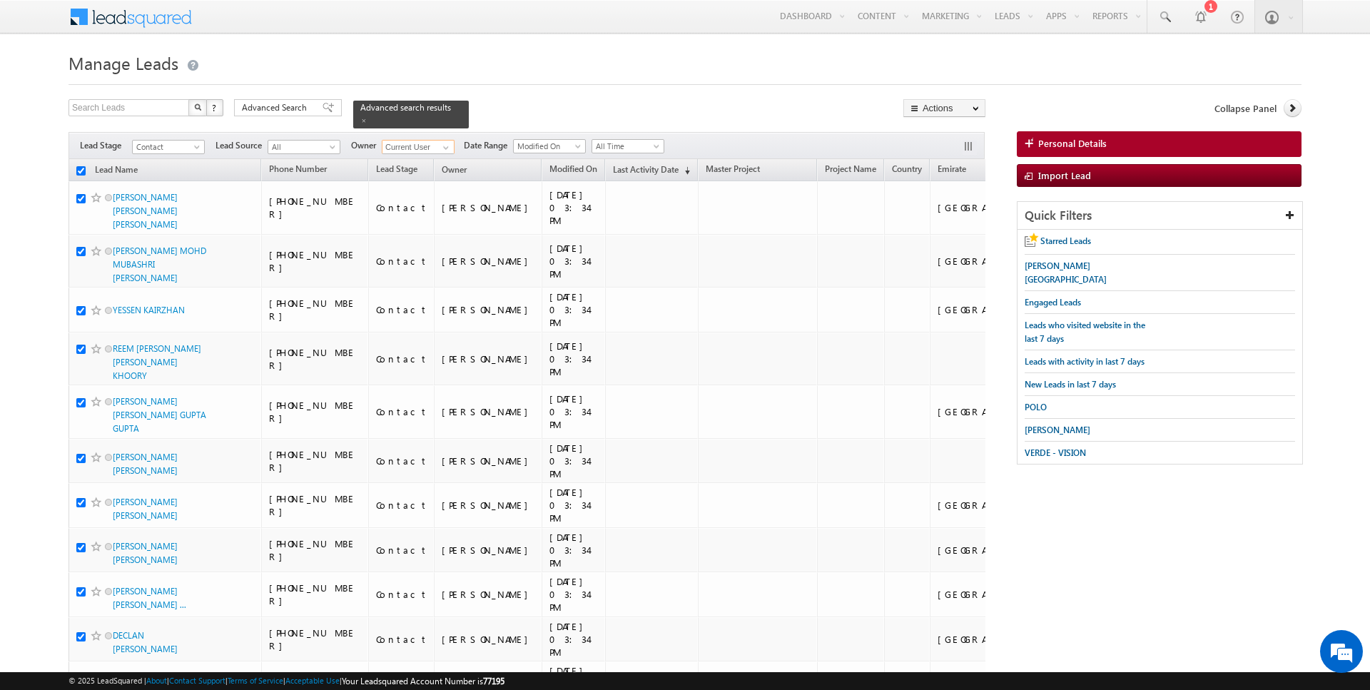
checkbox input "true"
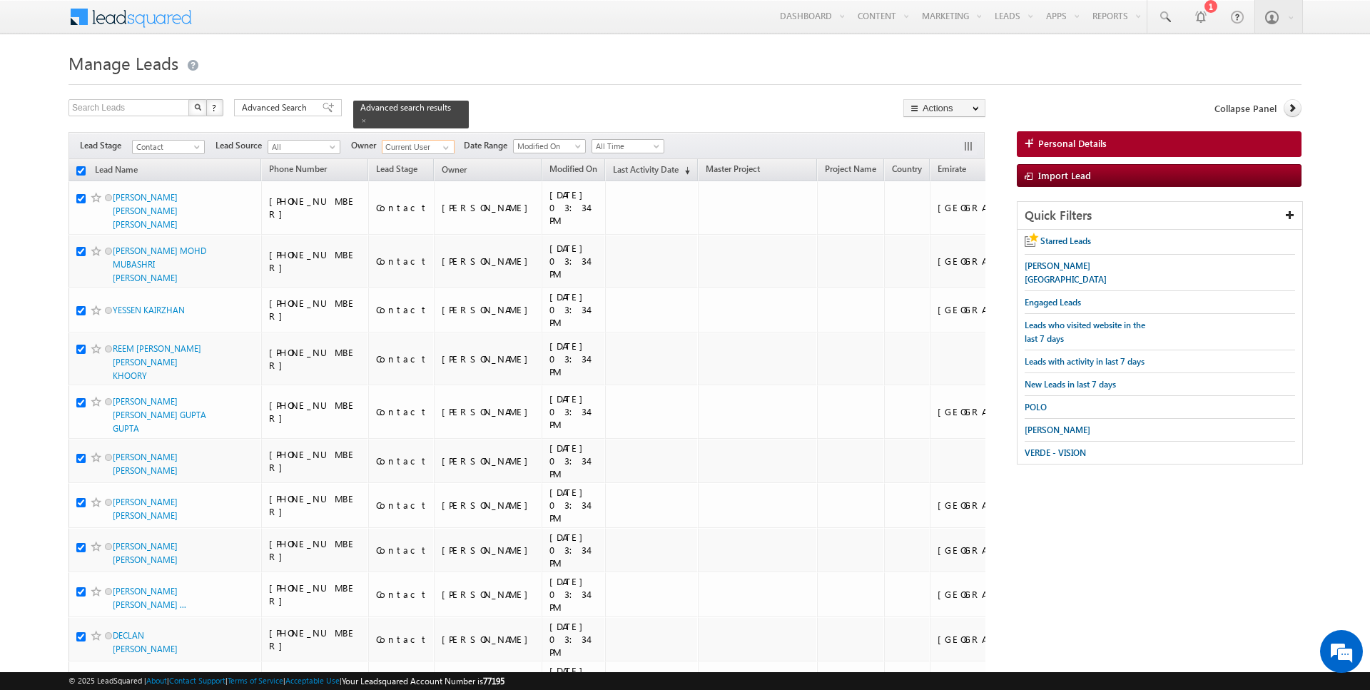
checkbox input "true"
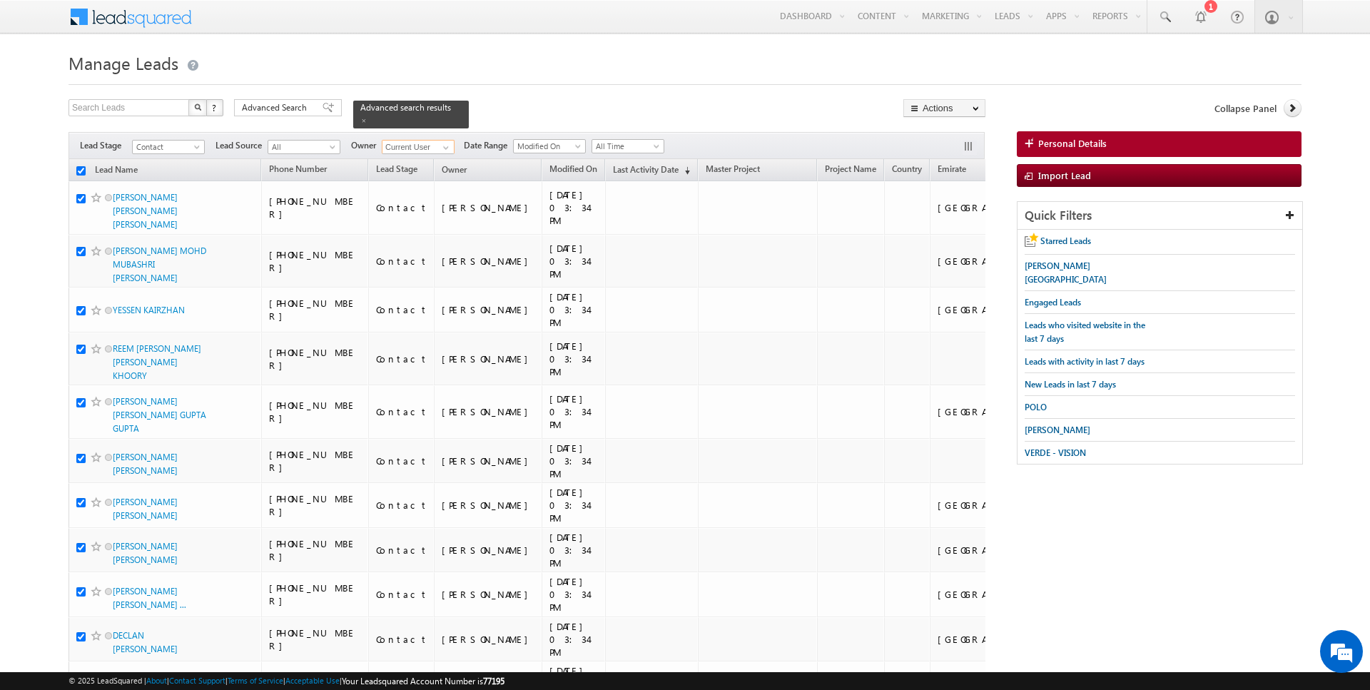
checkbox input "true"
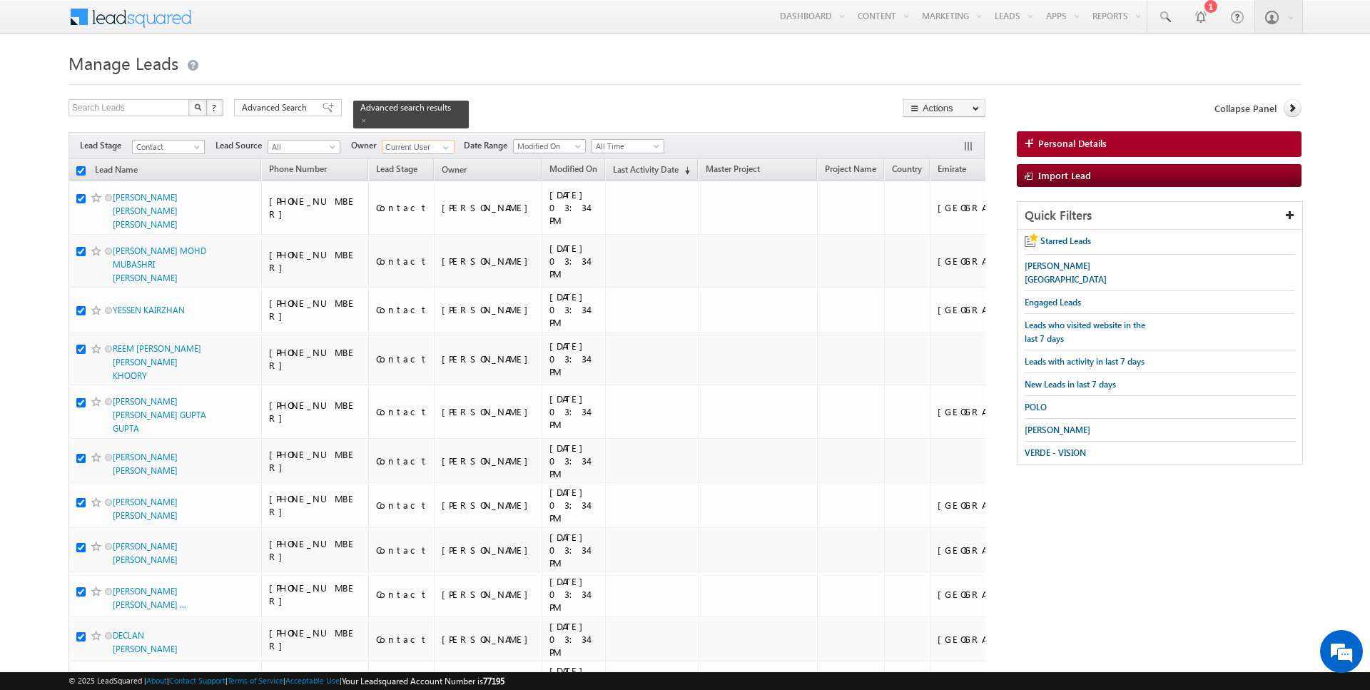
checkbox input "true"
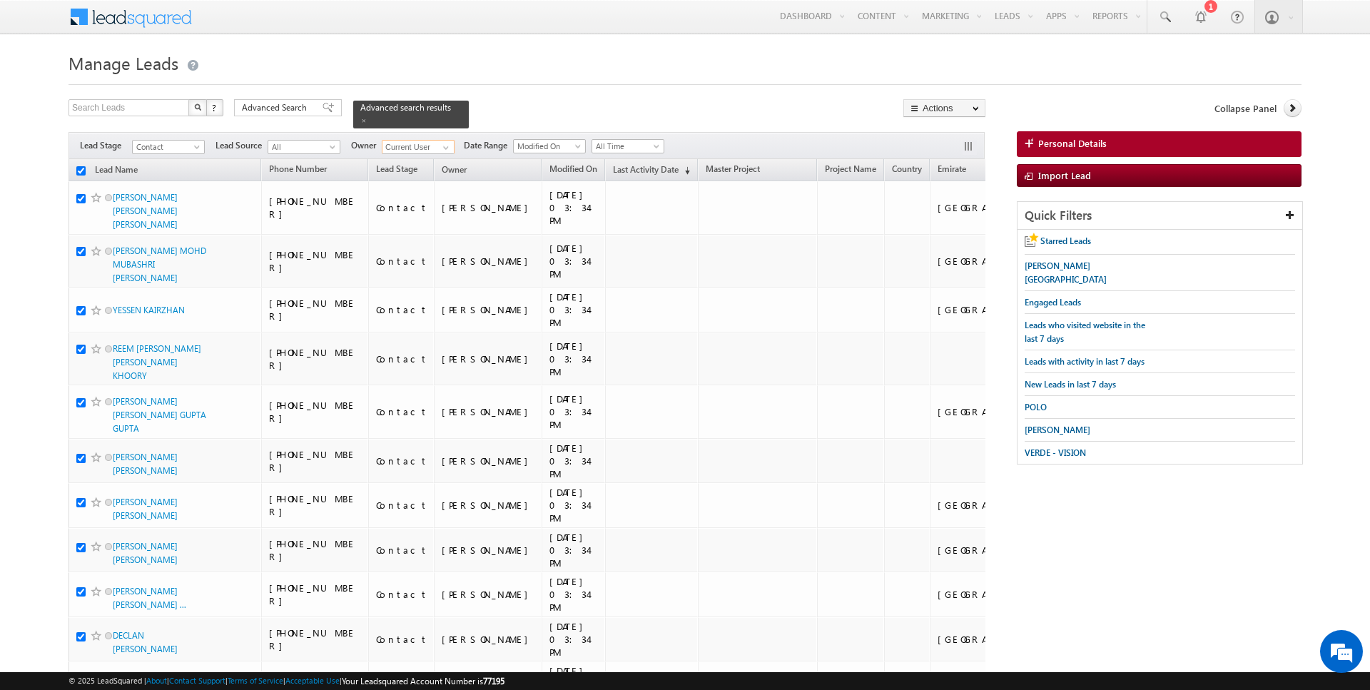
checkbox input "true"
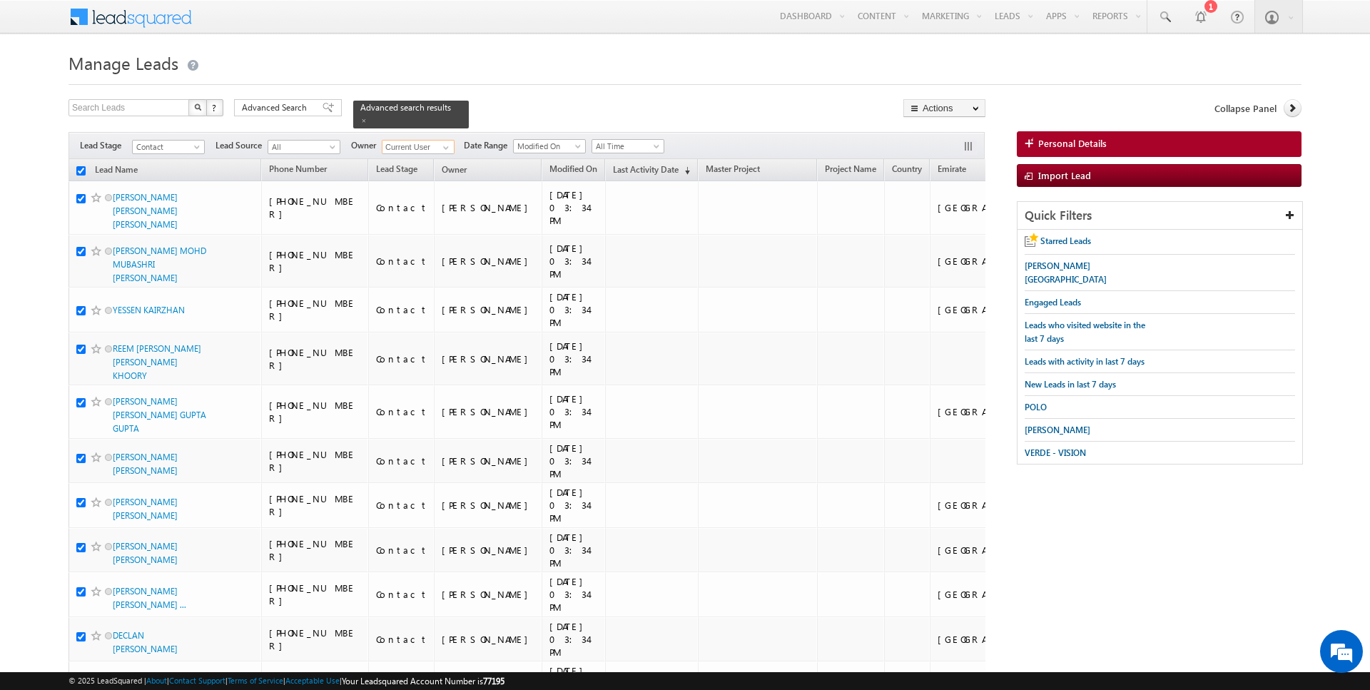
checkbox input "true"
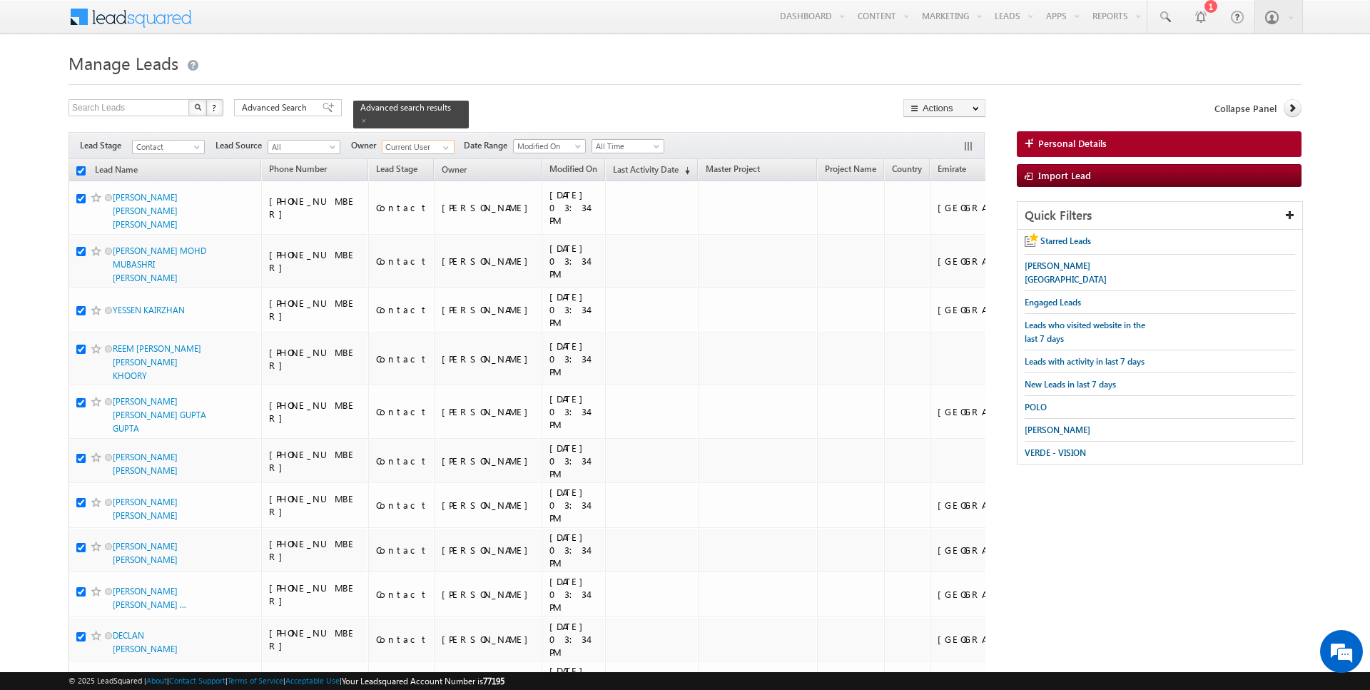
checkbox input "true"
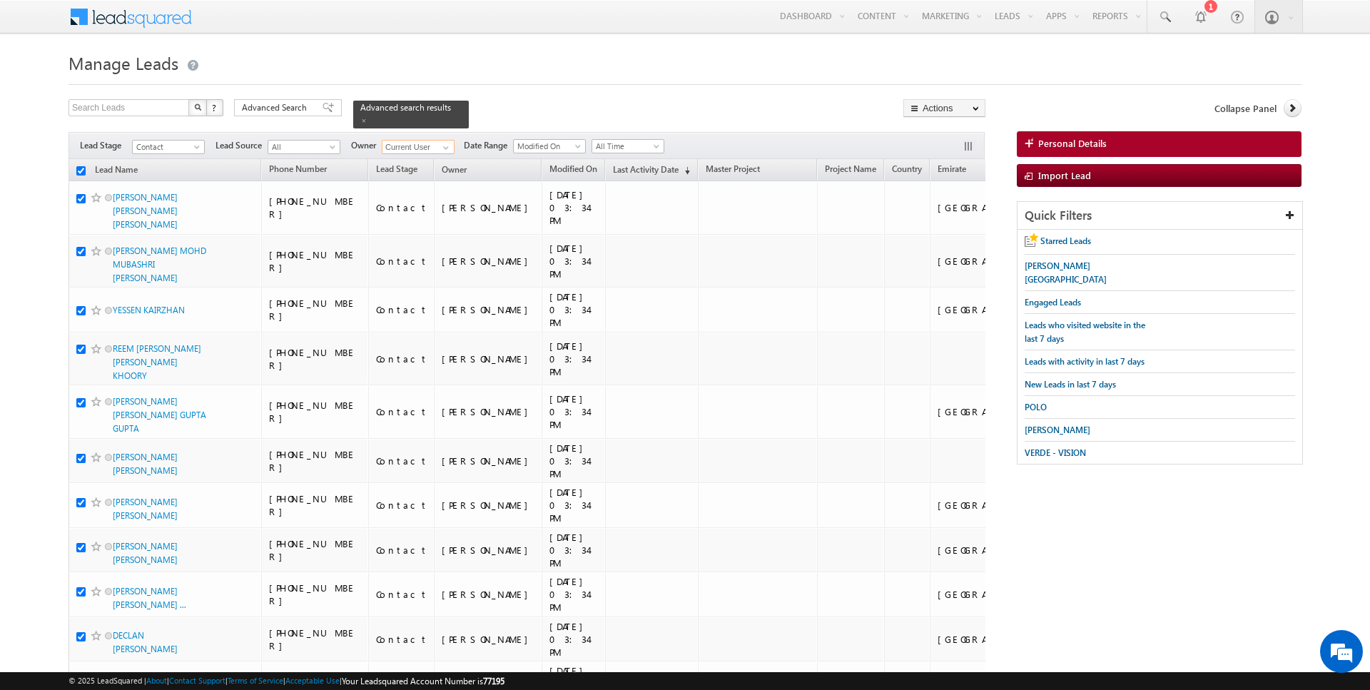
checkbox input "true"
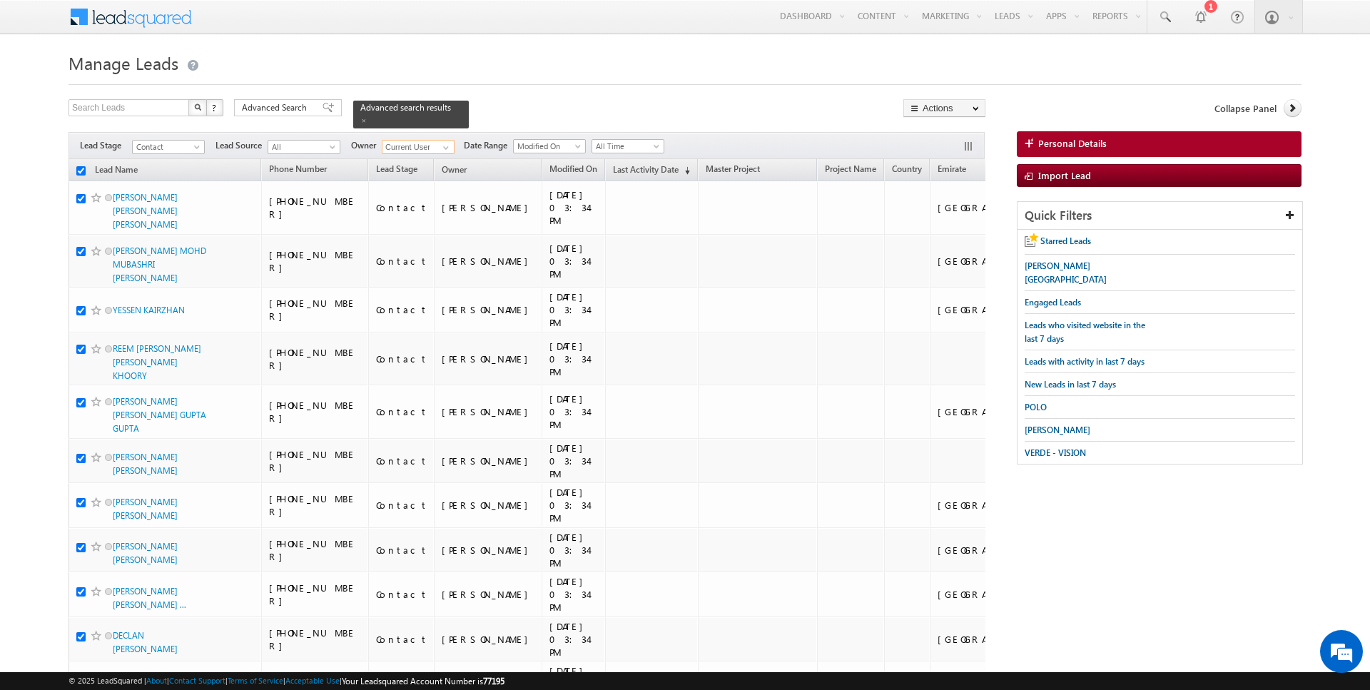
checkbox input "true"
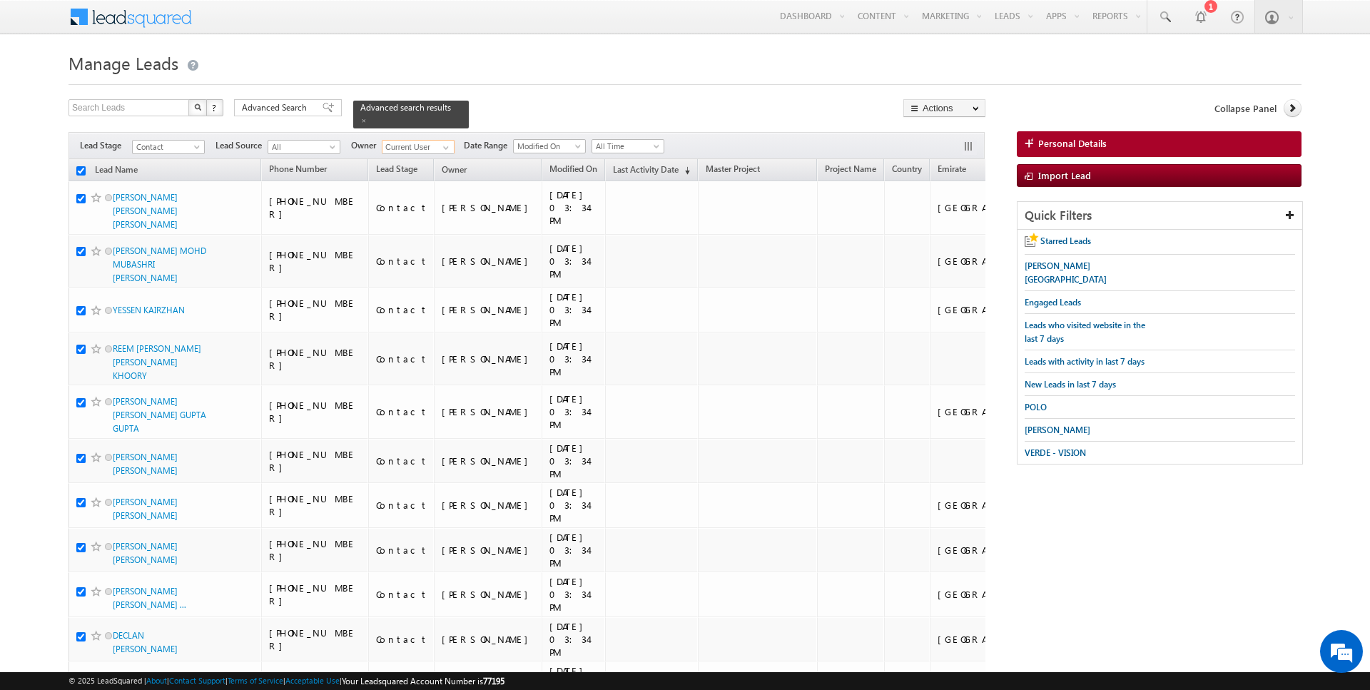
checkbox input "true"
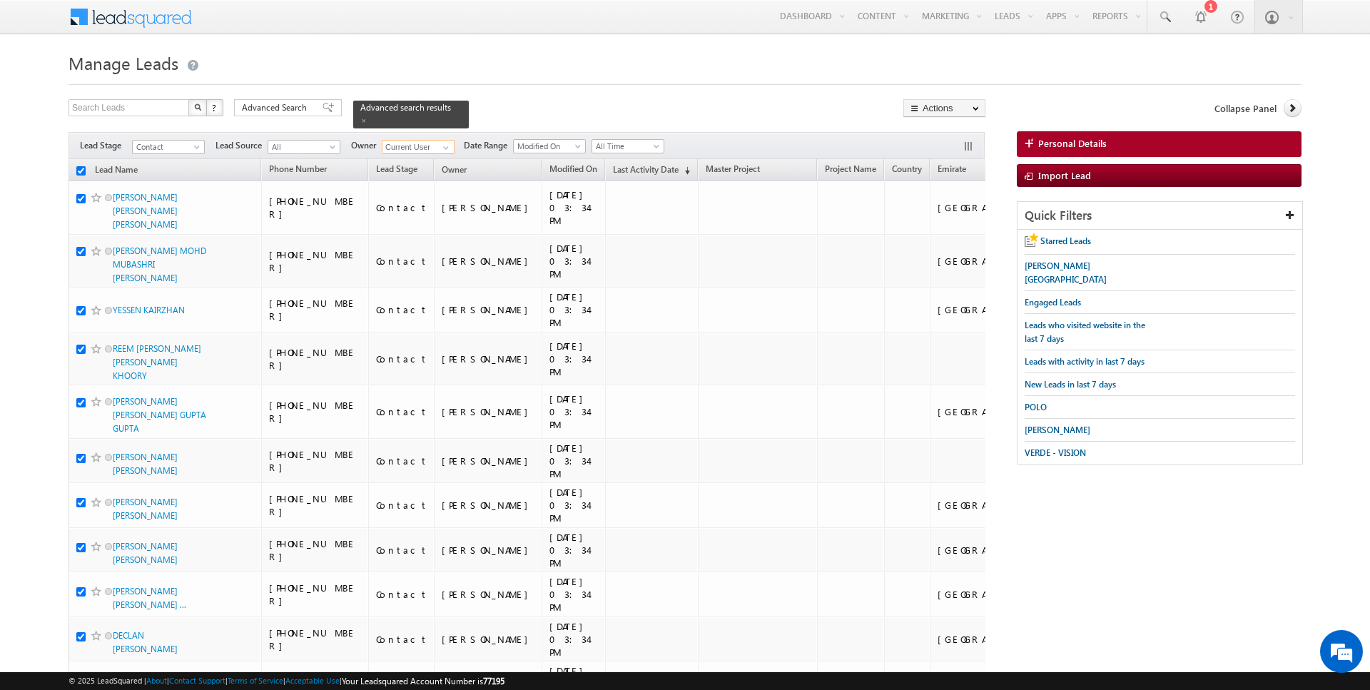
checkbox input "true"
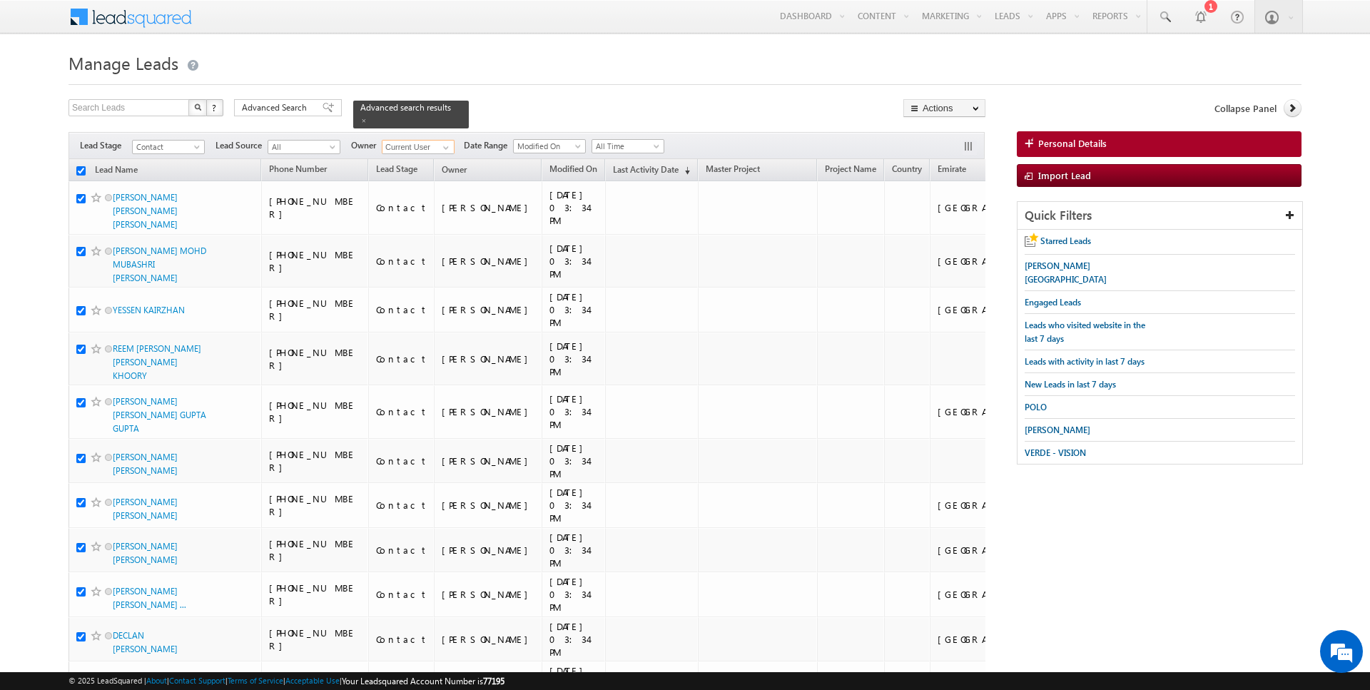
checkbox input "true"
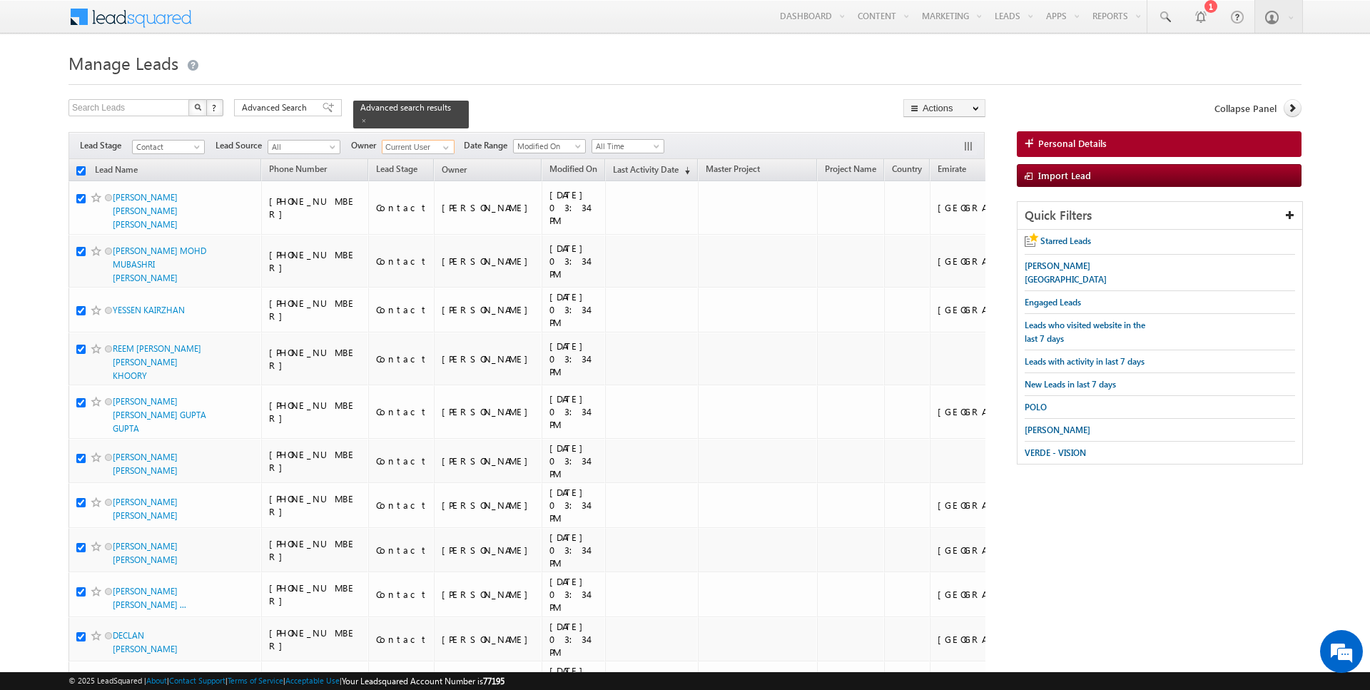
checkbox input "true"
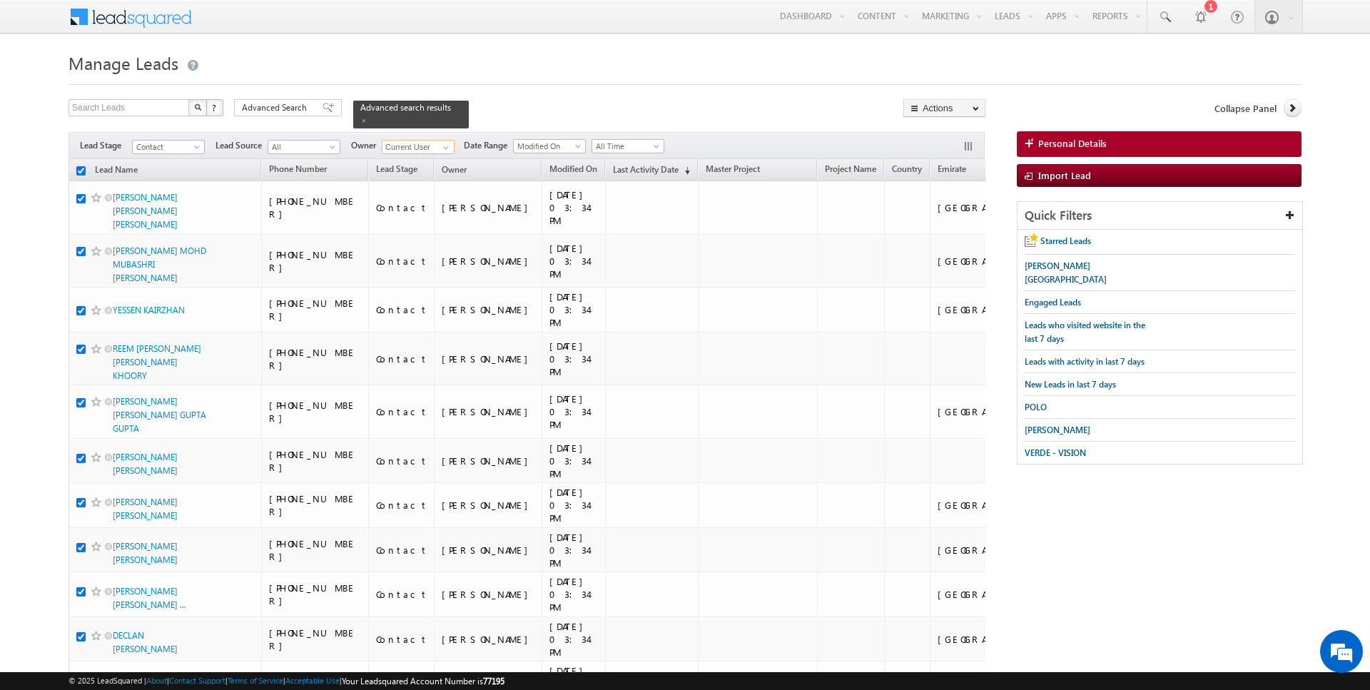
checkbox input "true"
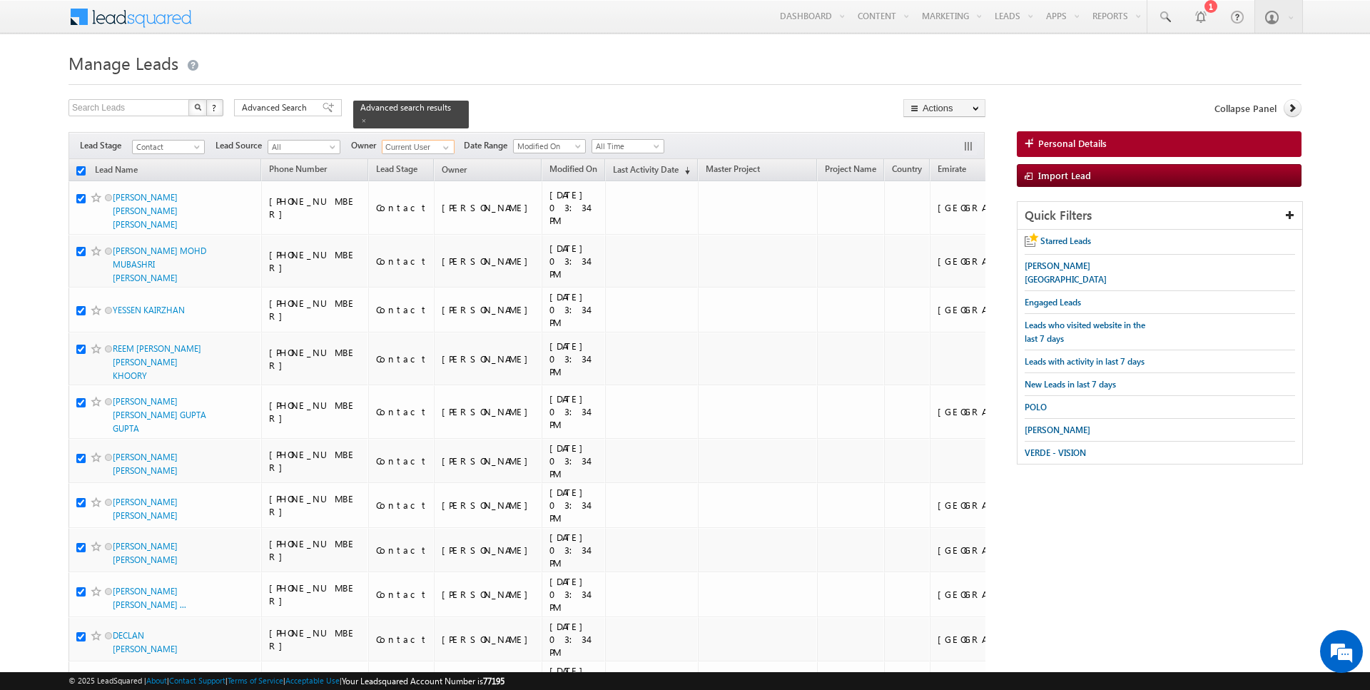
checkbox input "true"
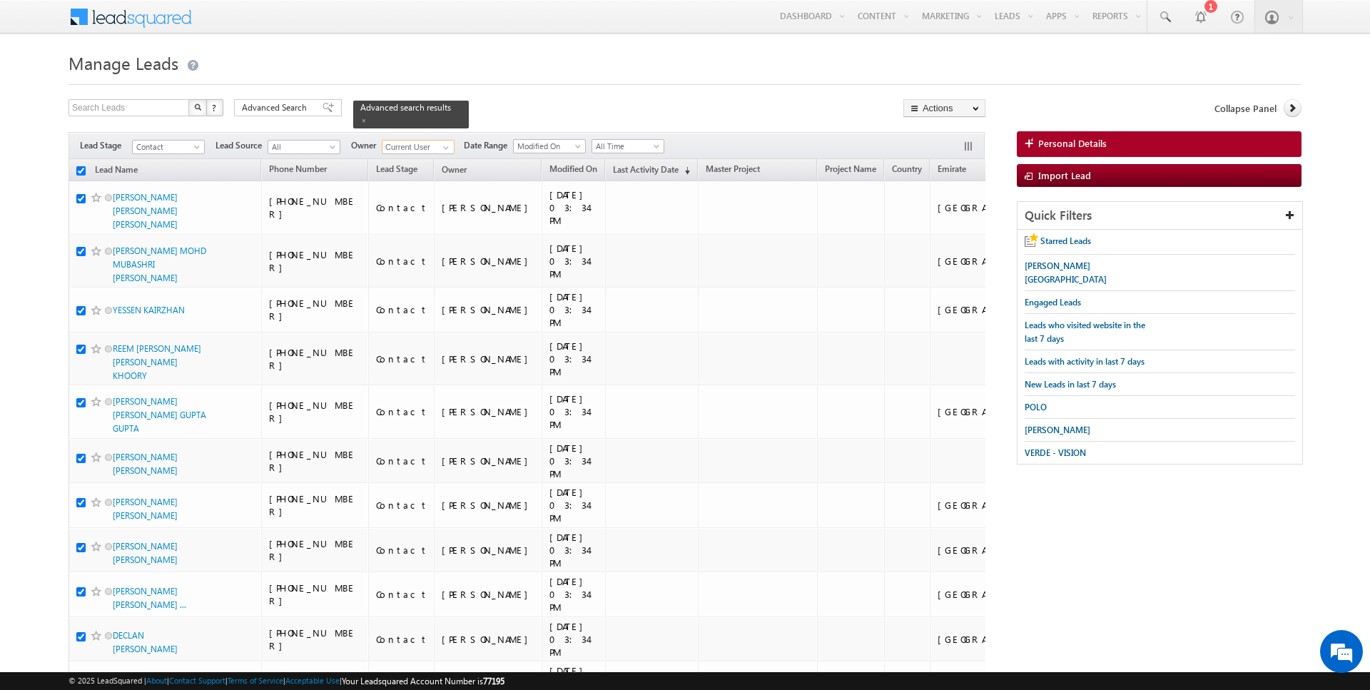
checkbox input "true"
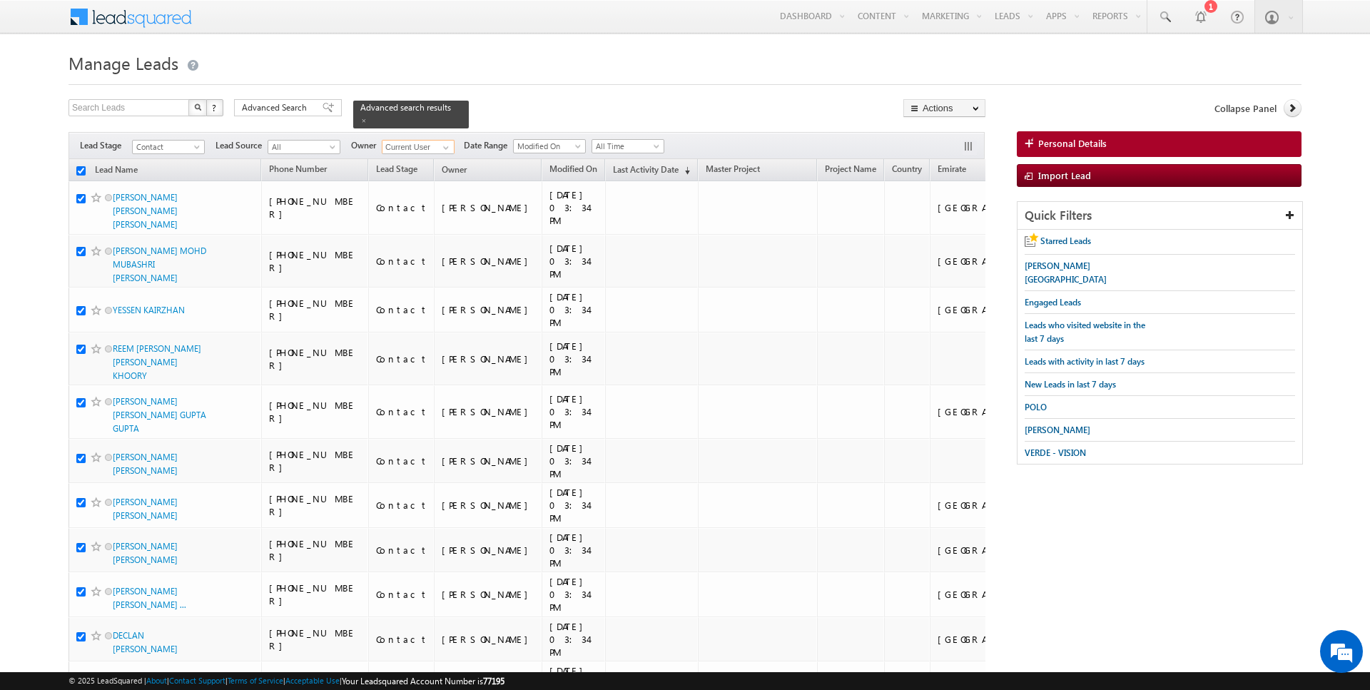
checkbox input "true"
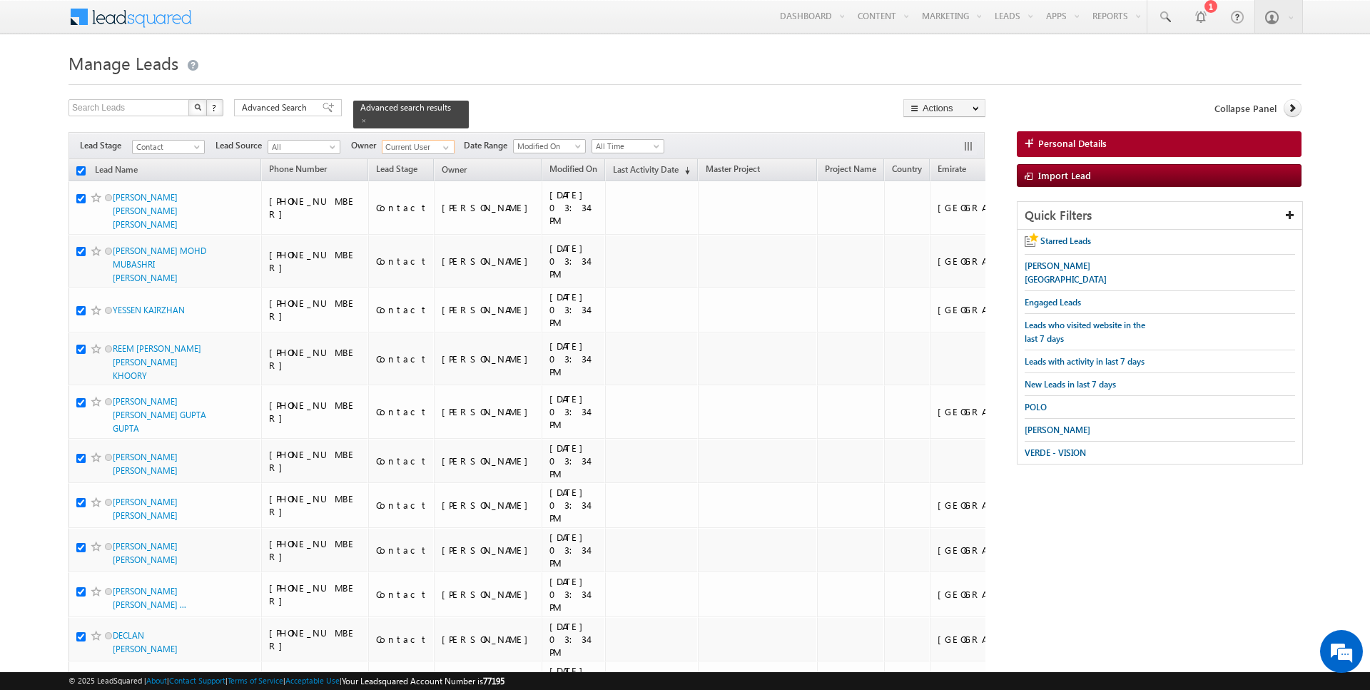
checkbox input "true"
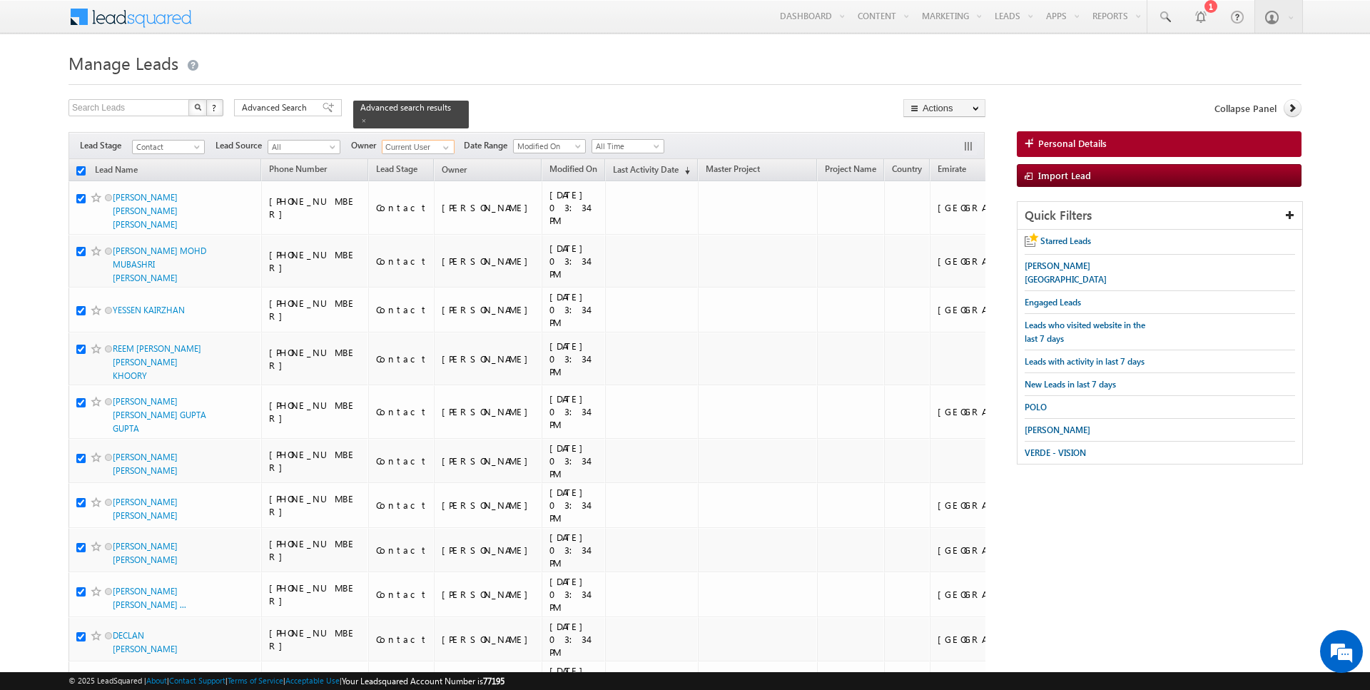
checkbox input "true"
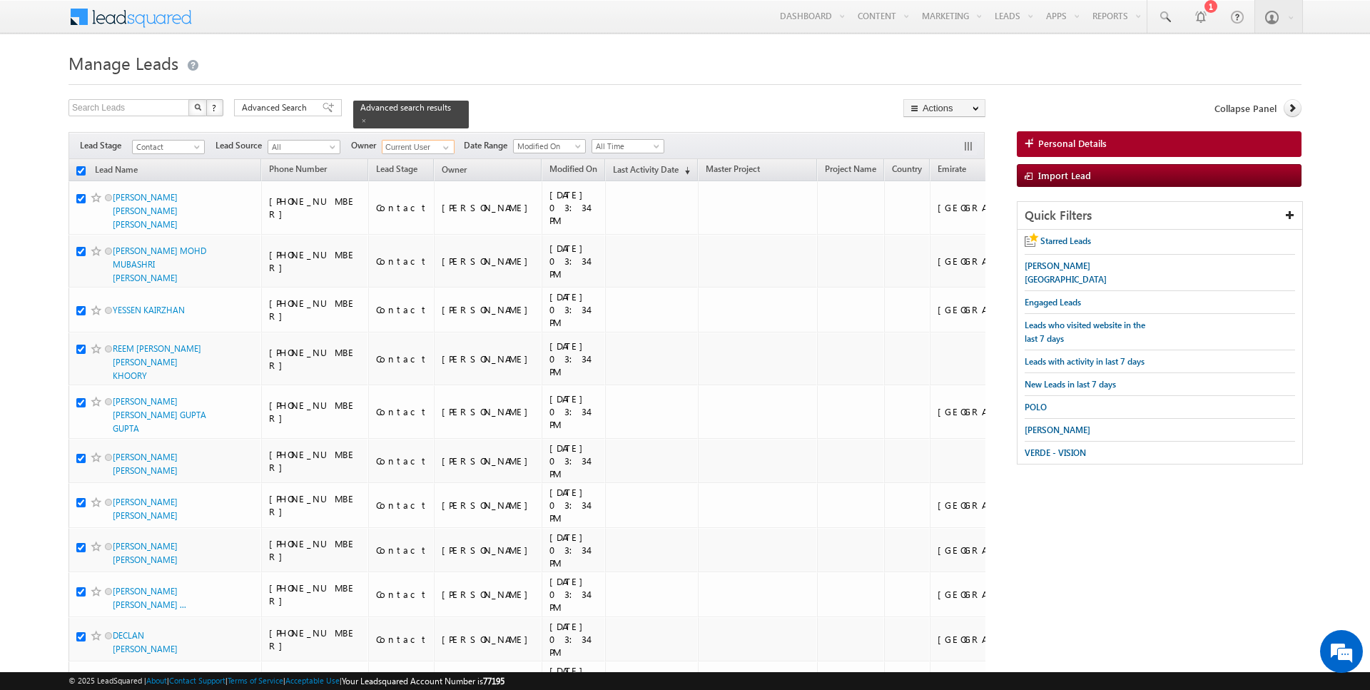
checkbox input "true"
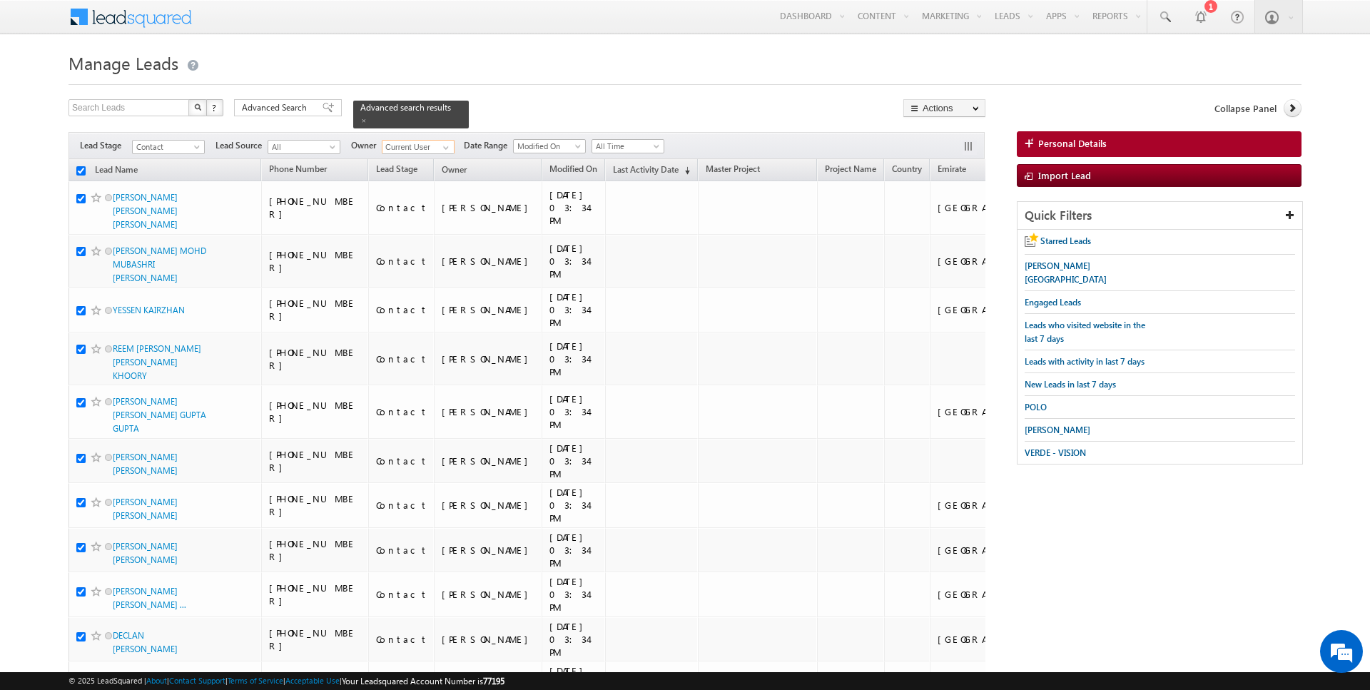
checkbox input "true"
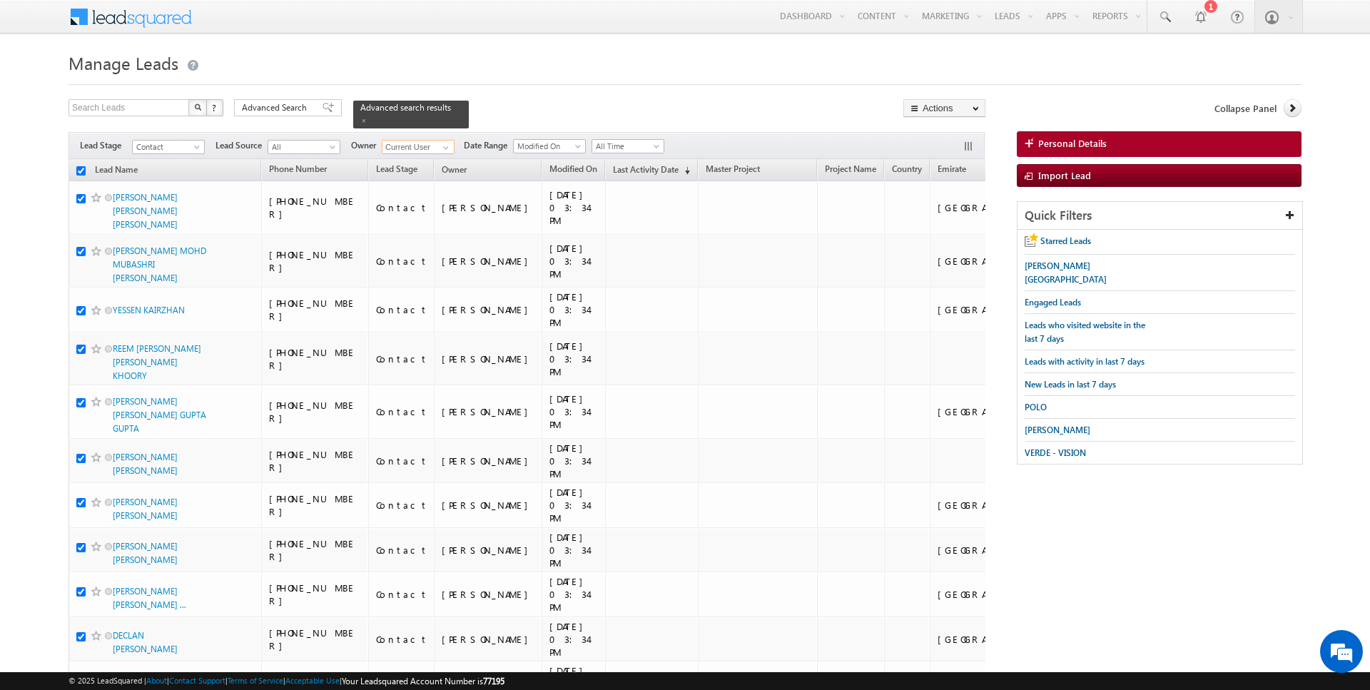
checkbox input "true"
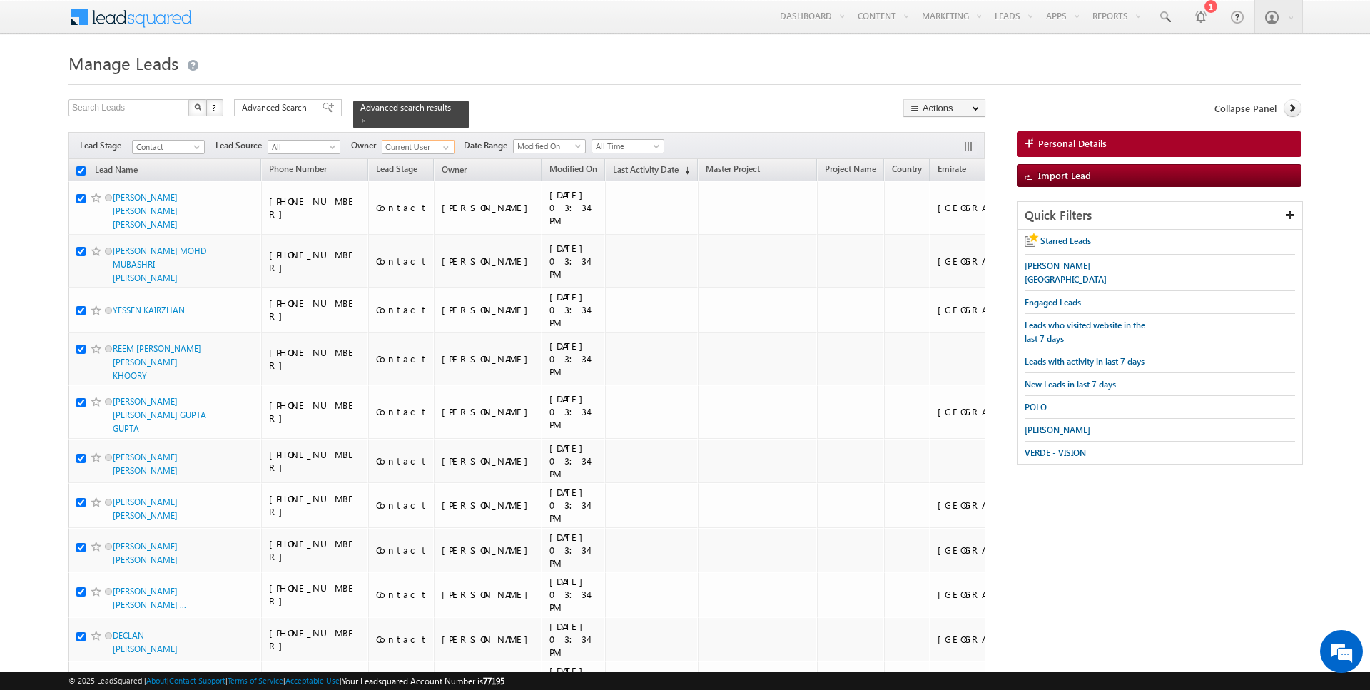
checkbox input "true"
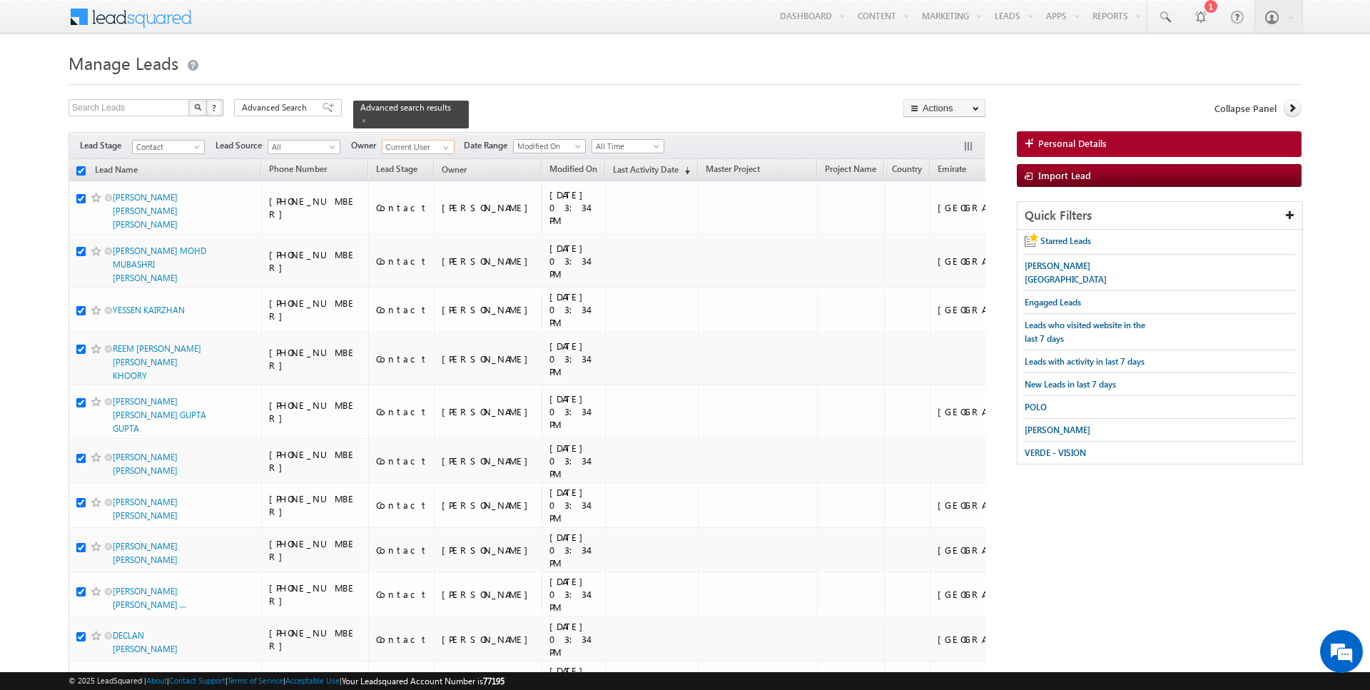
checkbox input "true"
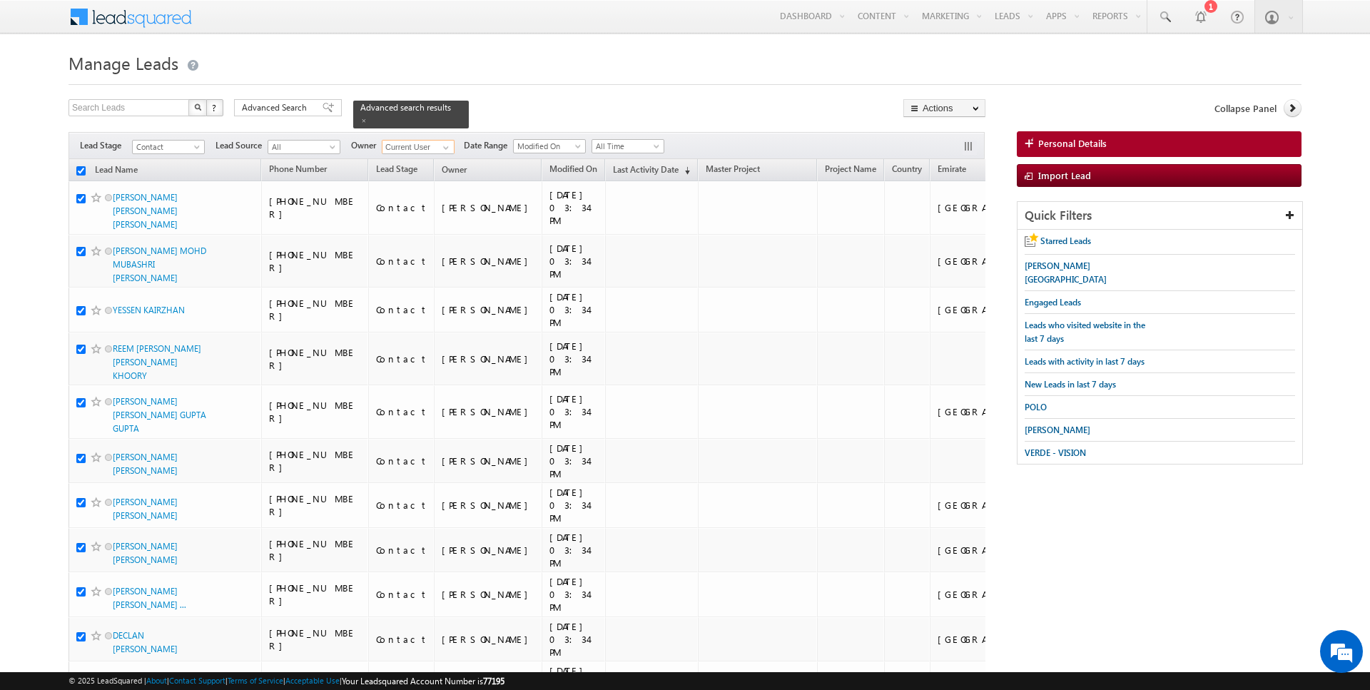
checkbox input "true"
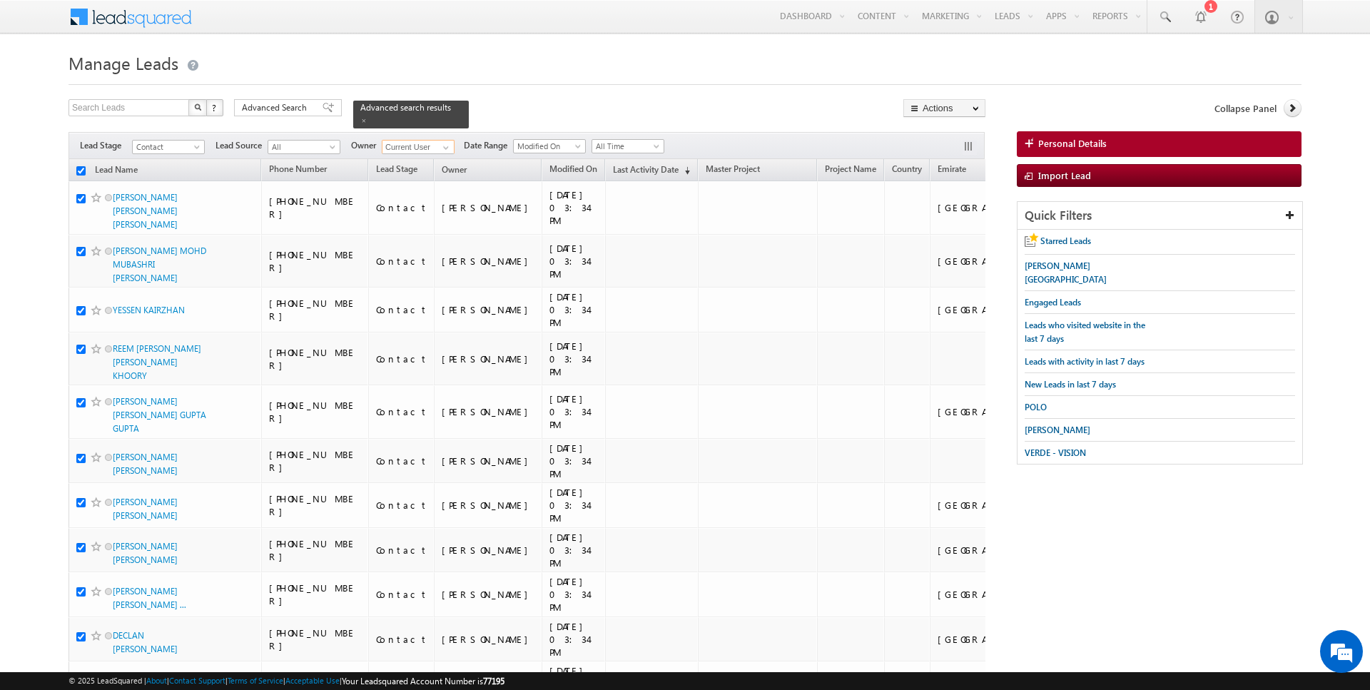
checkbox input "true"
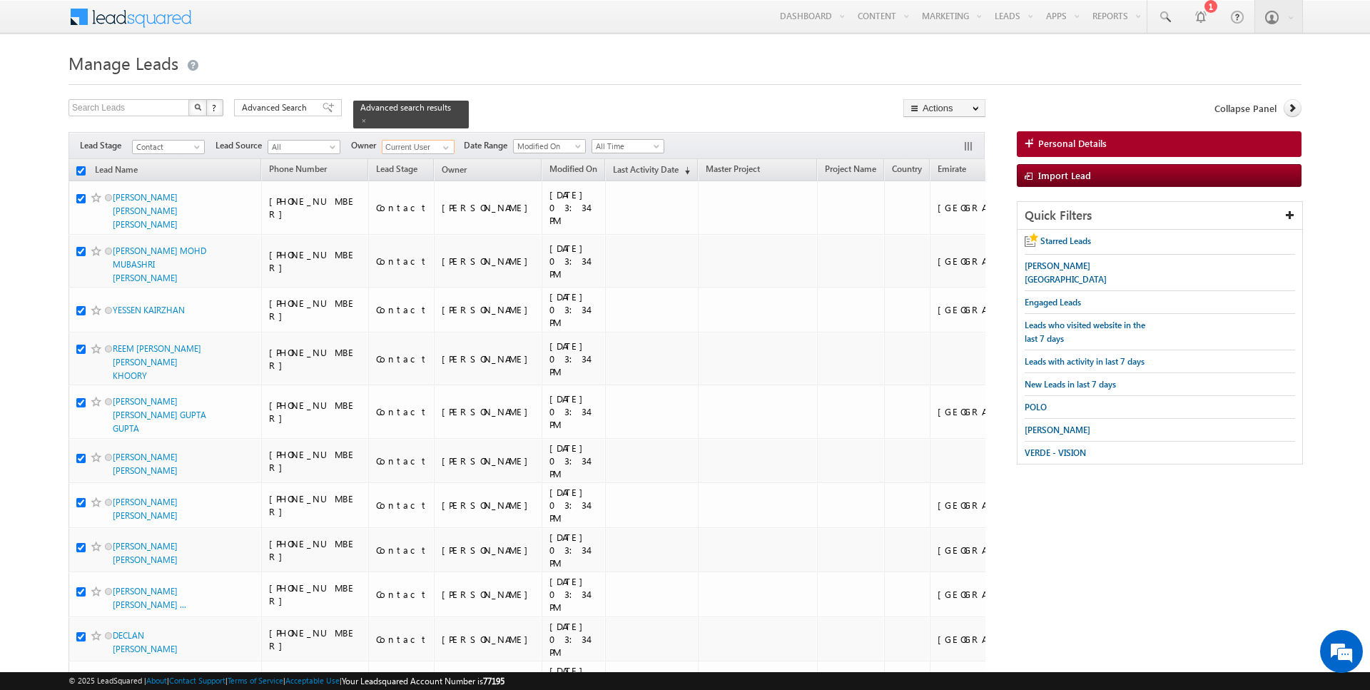
checkbox input "true"
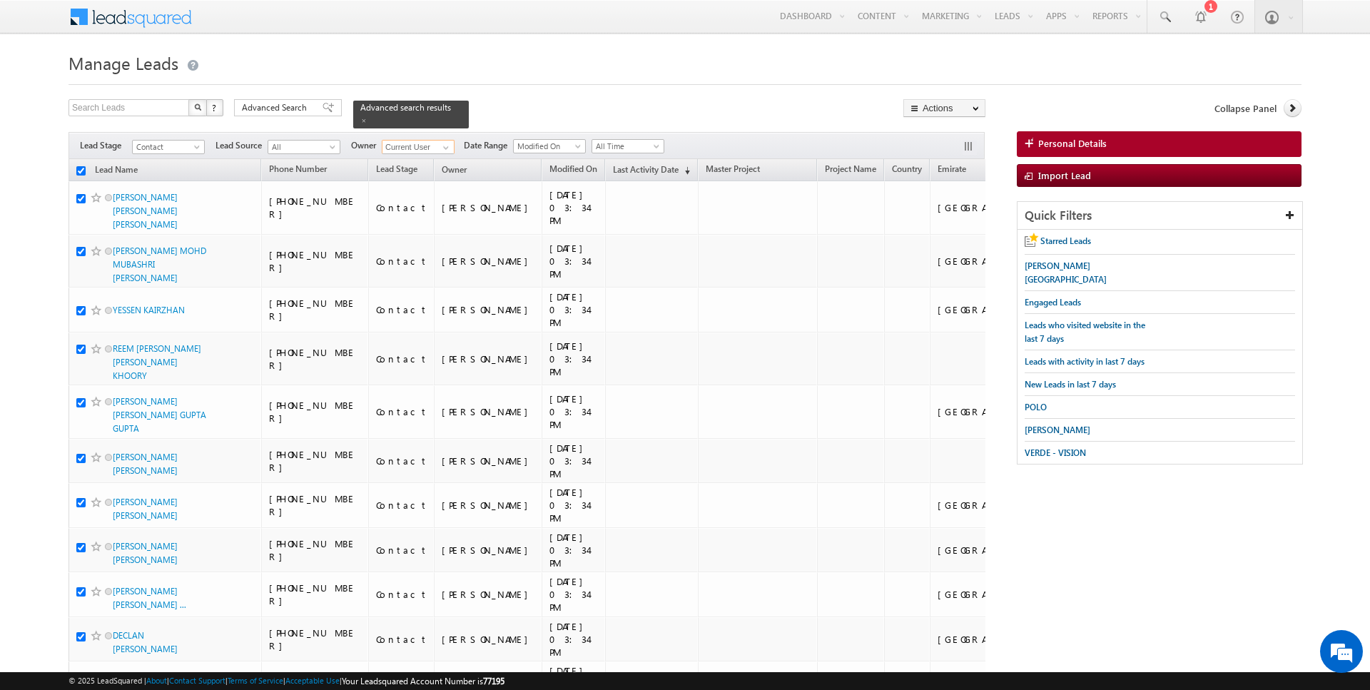
checkbox input "true"
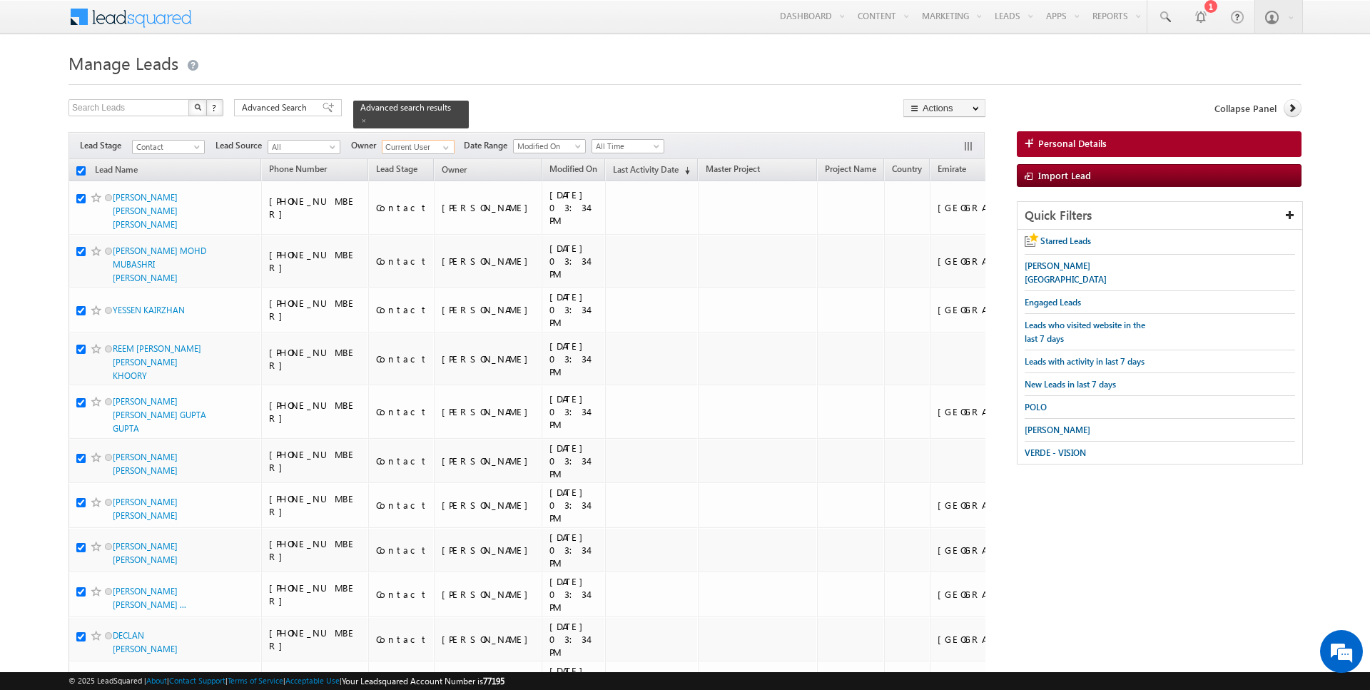
checkbox input "true"
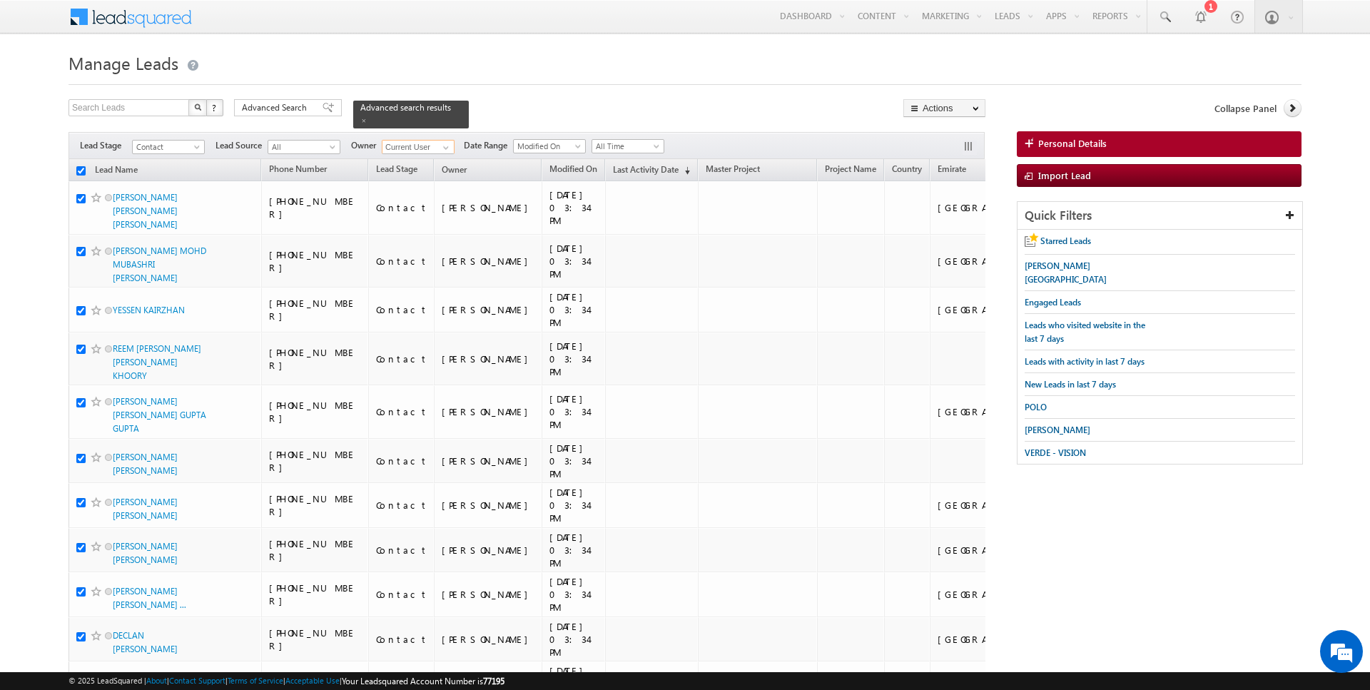
checkbox input "true"
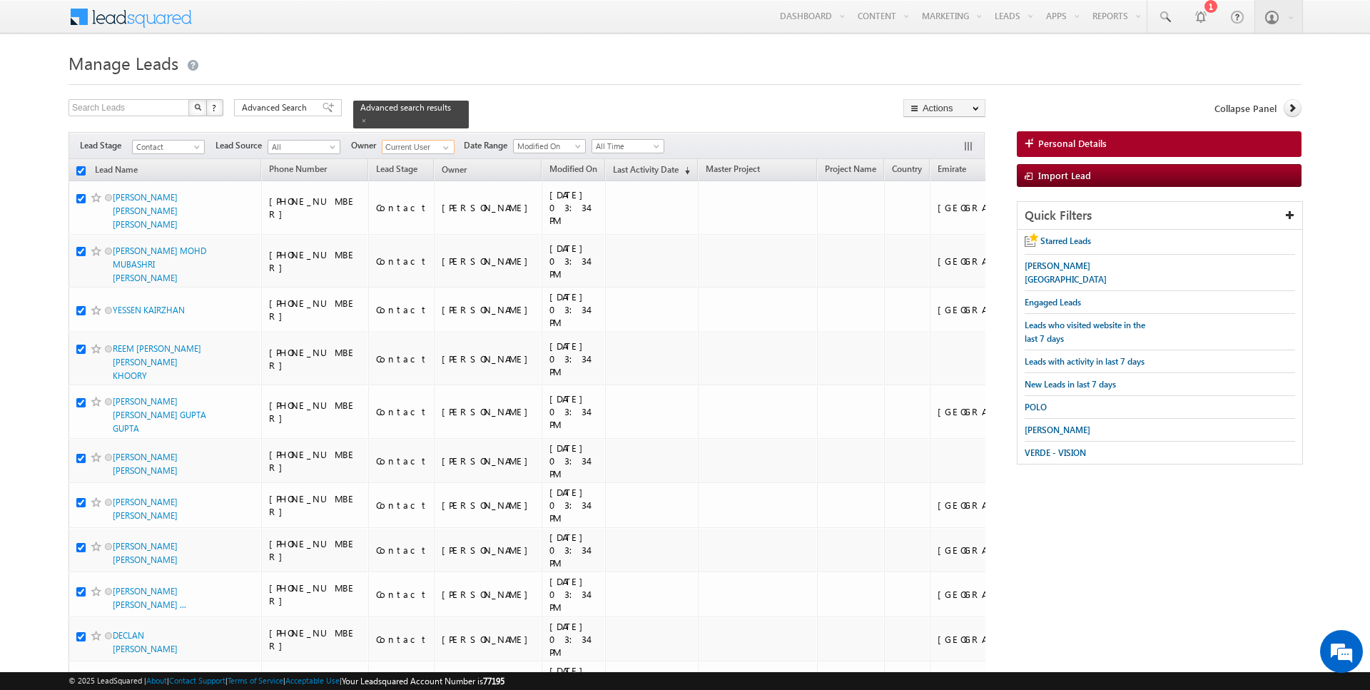
checkbox input "true"
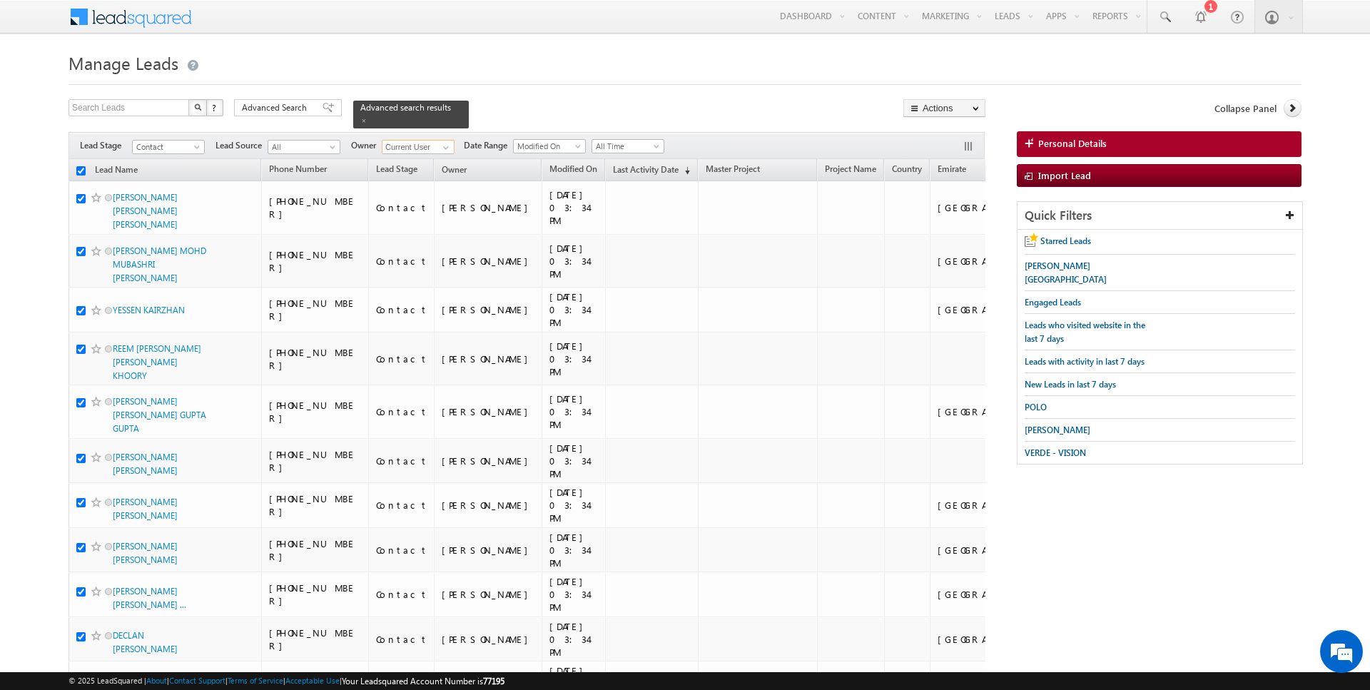
checkbox input "true"
click at [947, 228] on link "Change Owner" at bounding box center [944, 231] width 81 height 17
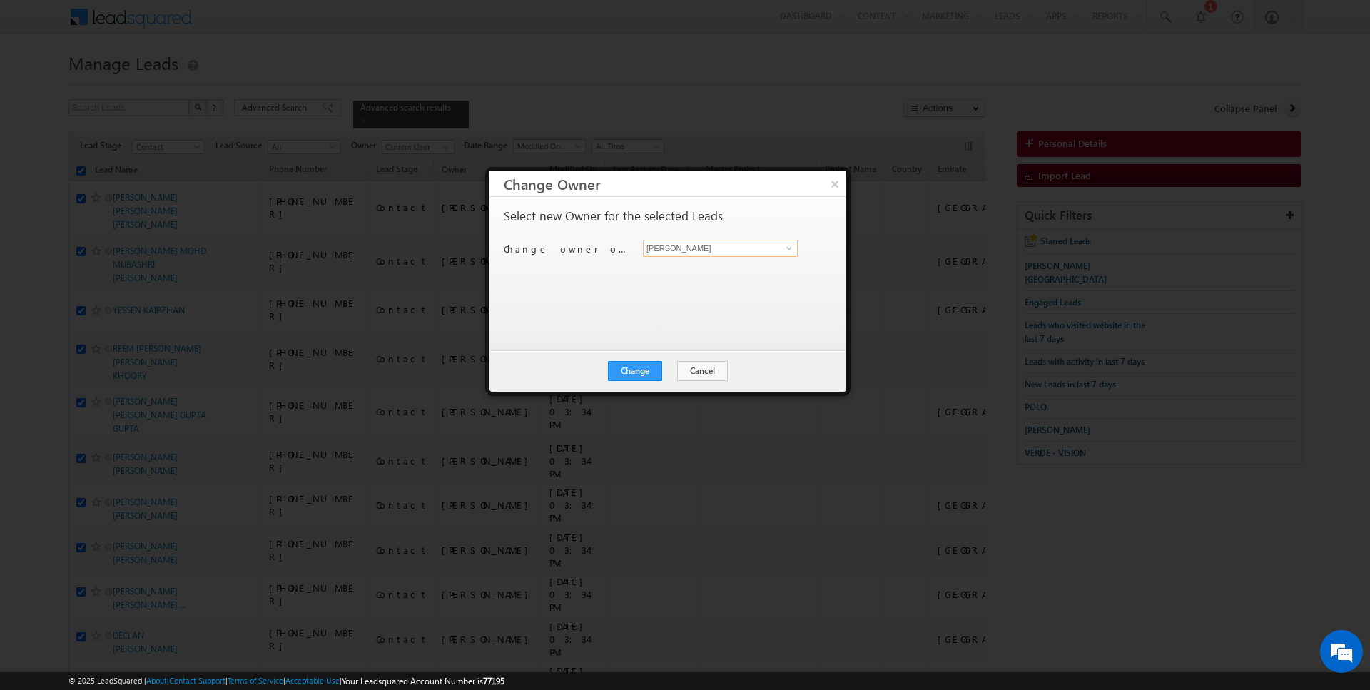
click at [711, 253] on input "[PERSON_NAME]" at bounding box center [720, 248] width 155 height 17
click at [637, 378] on button "Change" at bounding box center [635, 371] width 54 height 20
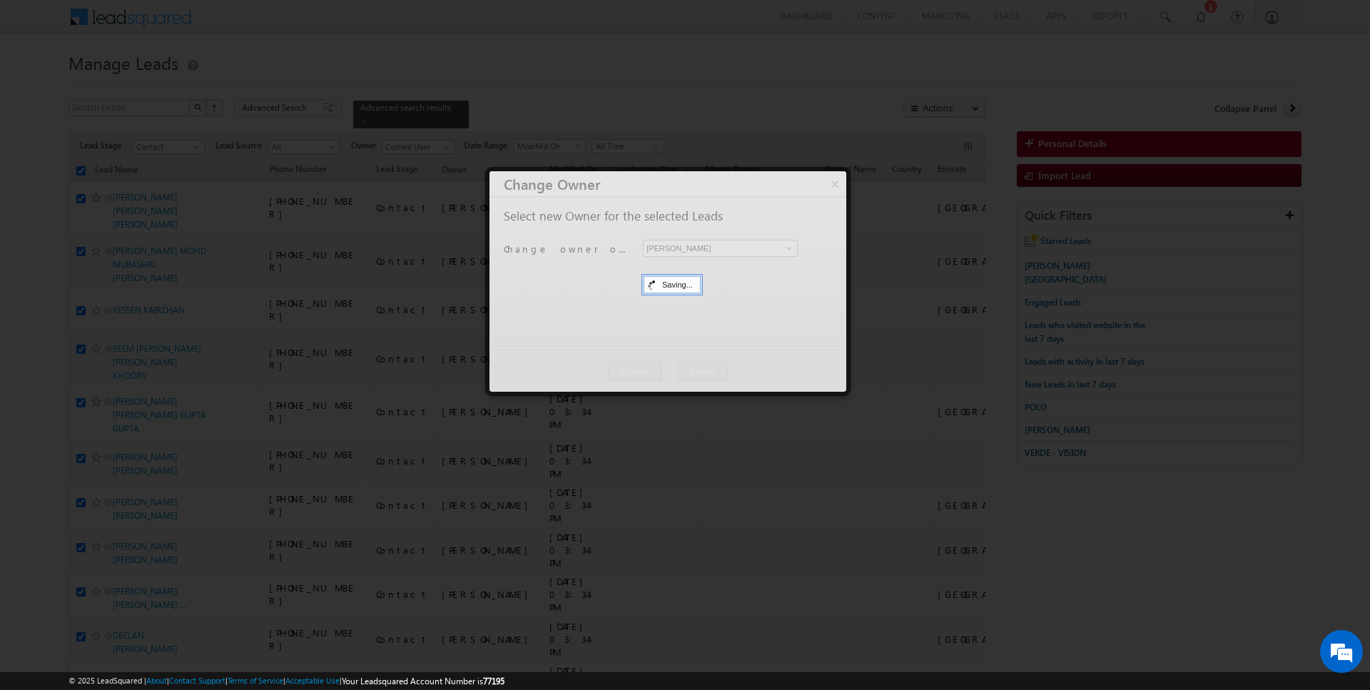
click at [0, 0] on button "Close" at bounding box center [0, 0] width 0 height 0
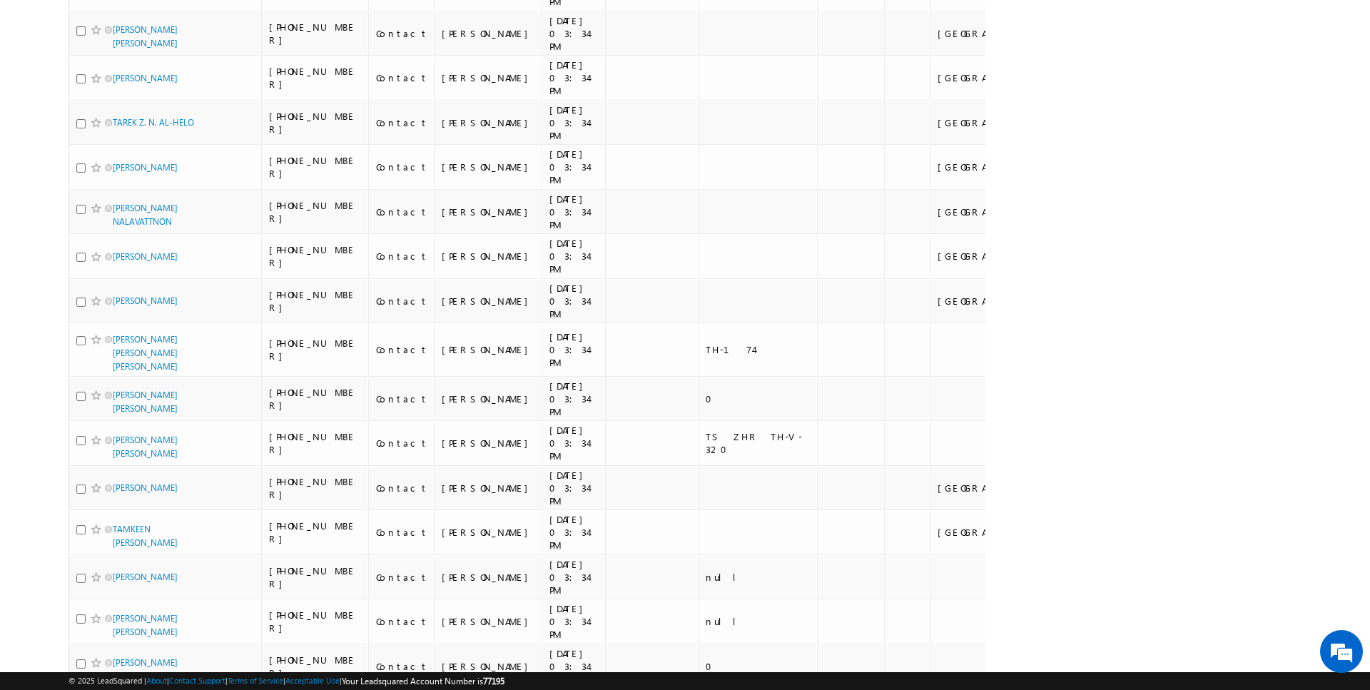
scroll to position [2474, 0]
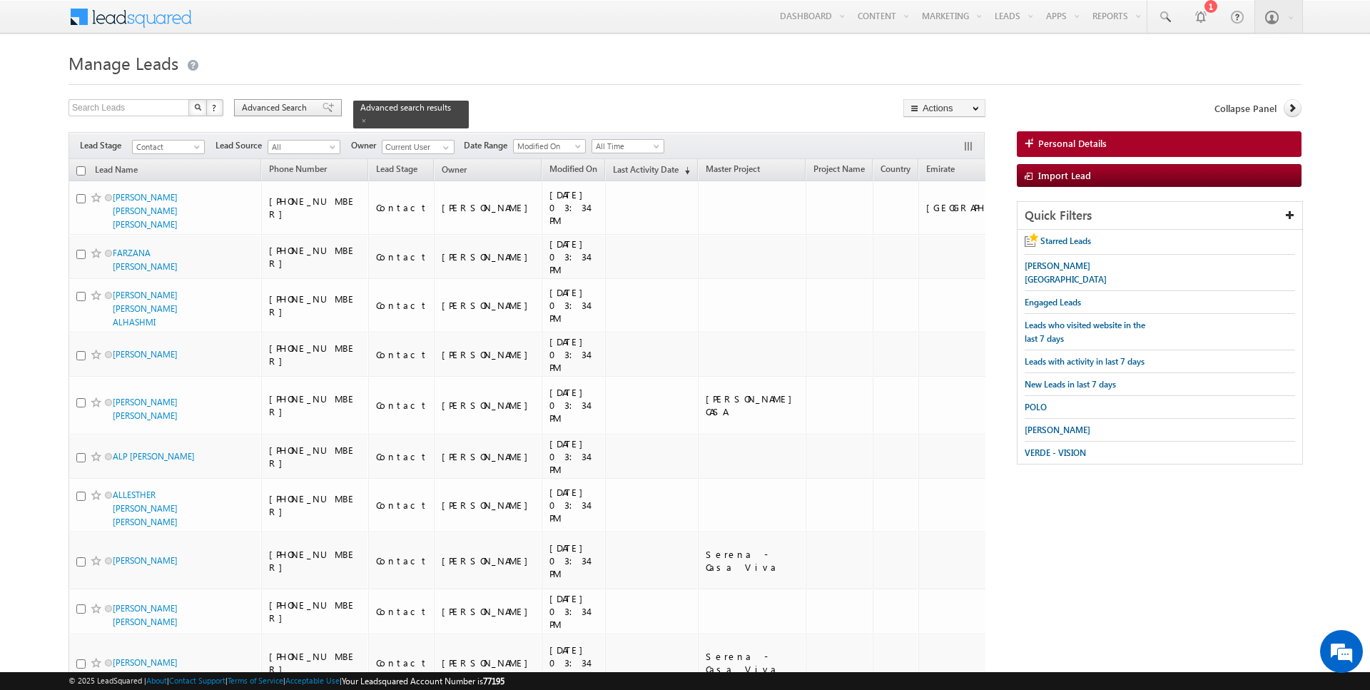
click at [274, 113] on span "Advanced Search" at bounding box center [276, 107] width 69 height 13
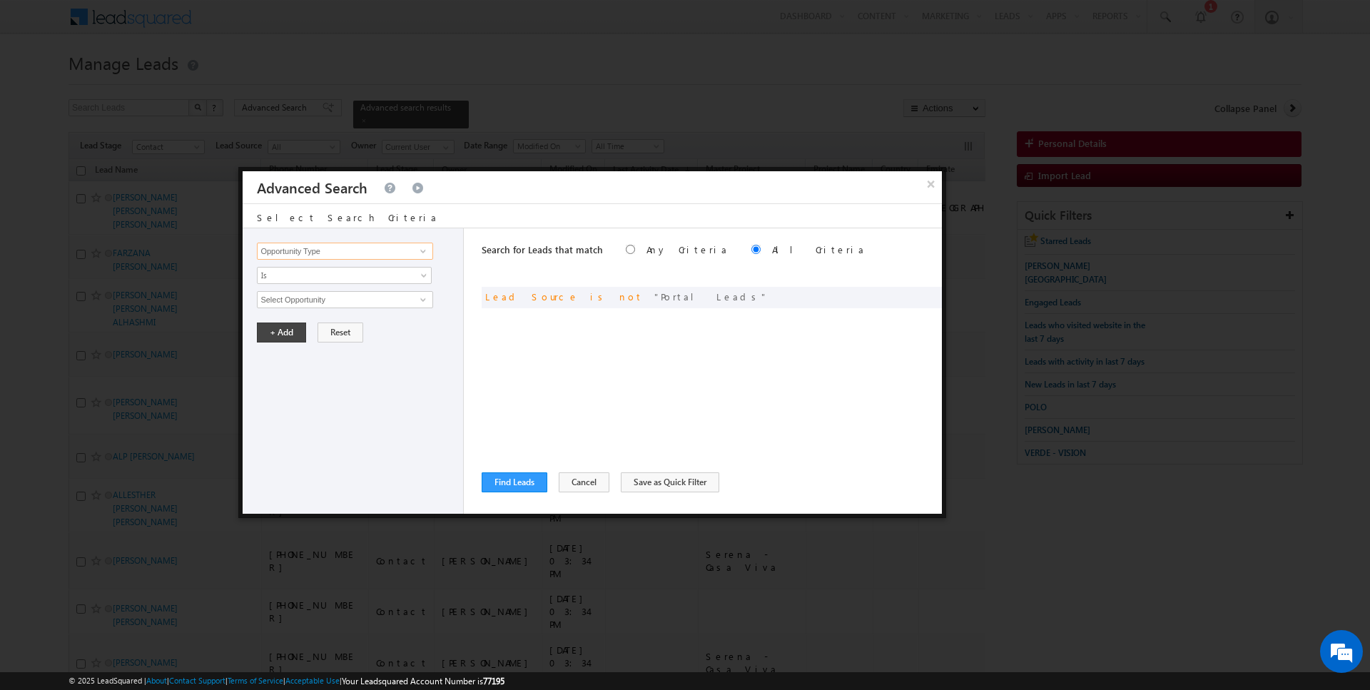
click at [333, 248] on input "Opportunity Type" at bounding box center [345, 251] width 176 height 17
type input "Lead Activity"
click at [305, 272] on span "Is" at bounding box center [335, 275] width 155 height 13
click at [303, 295] on link "Is" at bounding box center [345, 290] width 174 height 13
click at [310, 278] on span "Is" at bounding box center [335, 275] width 155 height 13
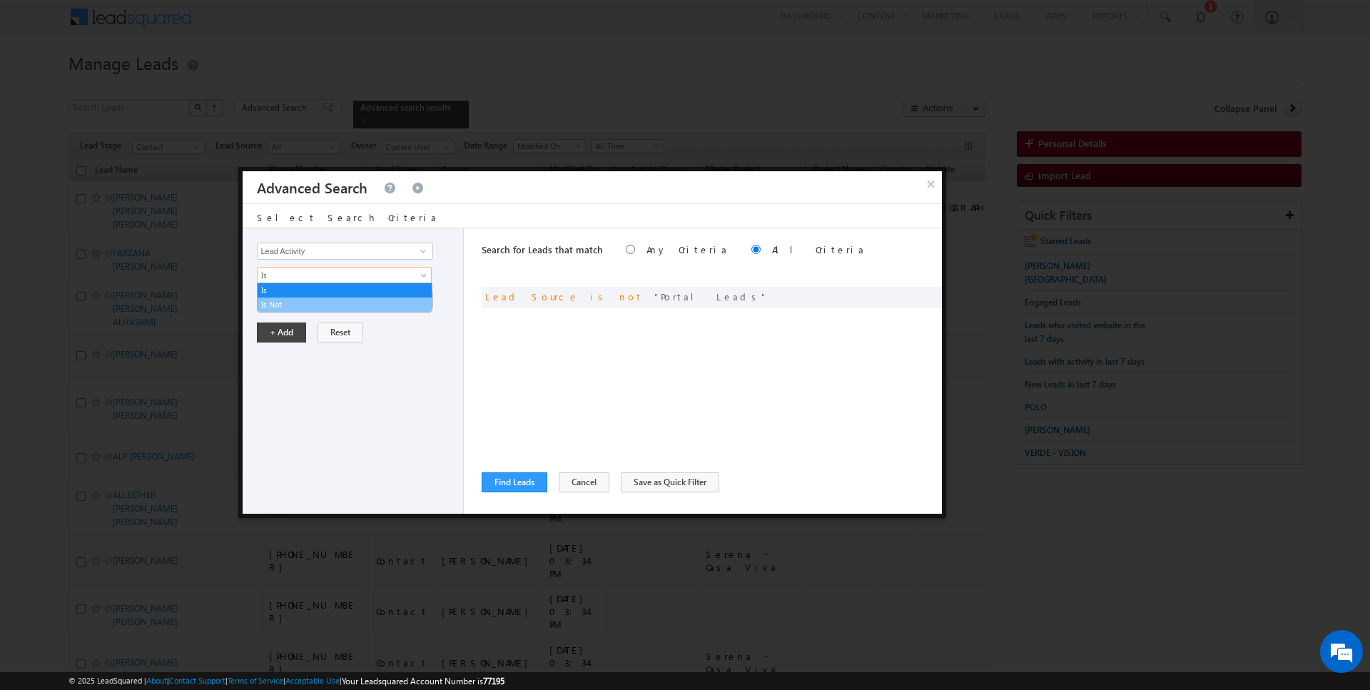
click at [301, 308] on link "Is Not" at bounding box center [345, 304] width 174 height 13
click at [313, 303] on input "Select Activity" at bounding box center [345, 299] width 176 height 17
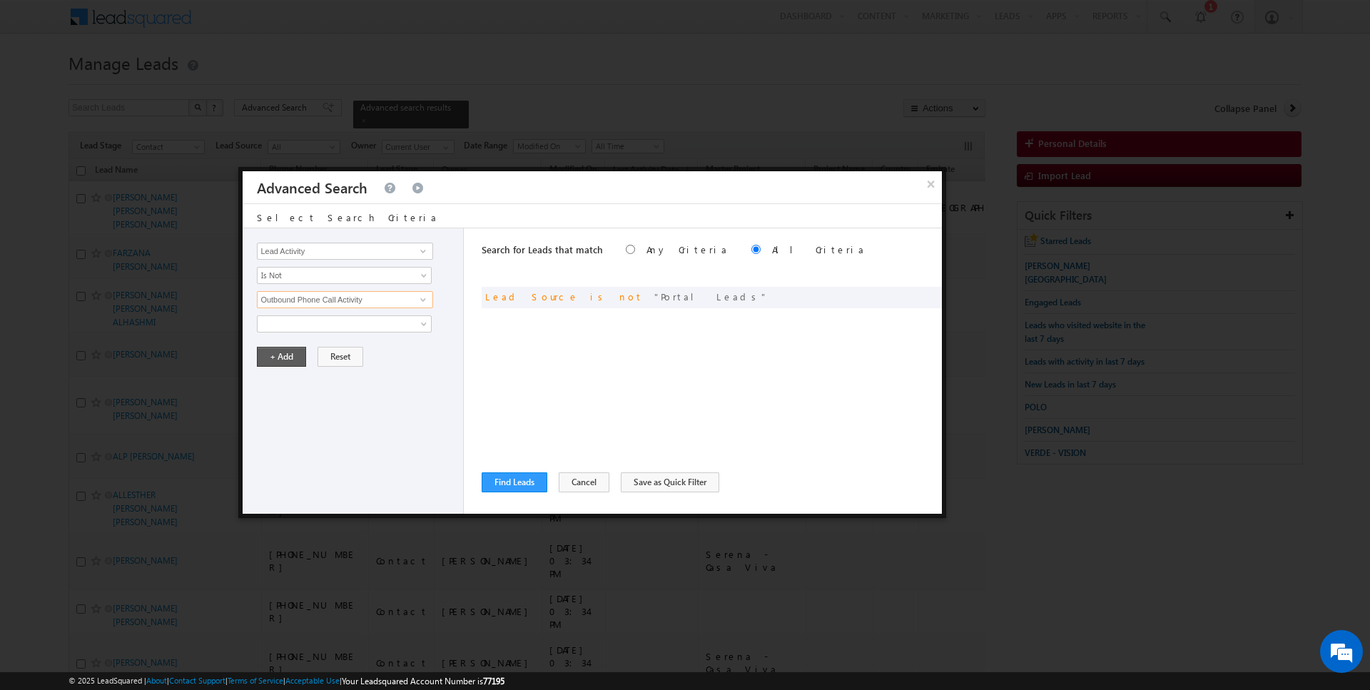
type input "Outbound Phone Call Activity"
click at [281, 348] on button "+ Add" at bounding box center [281, 357] width 49 height 20
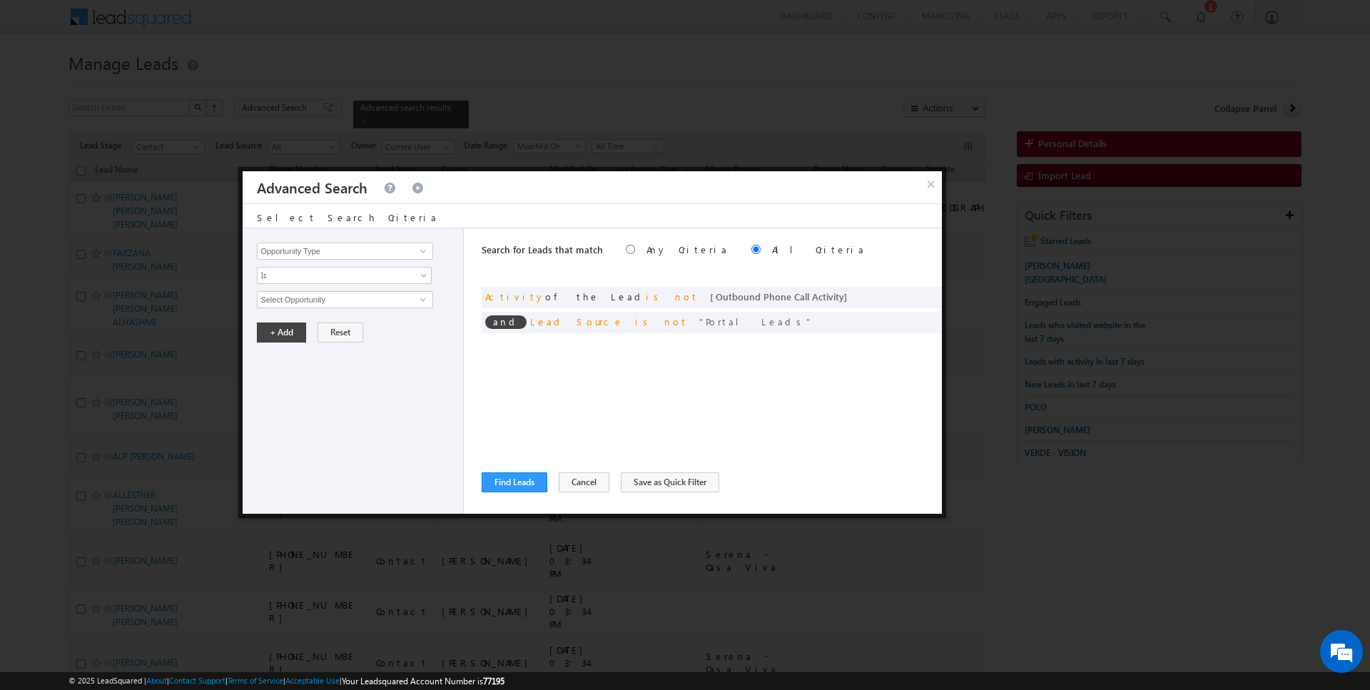
click at [533, 496] on div "Search for Leads that match Any Criteria All Criteria Note that the current tri…" at bounding box center [712, 370] width 460 height 285
click at [533, 489] on button "Find Leads" at bounding box center [515, 482] width 66 height 20
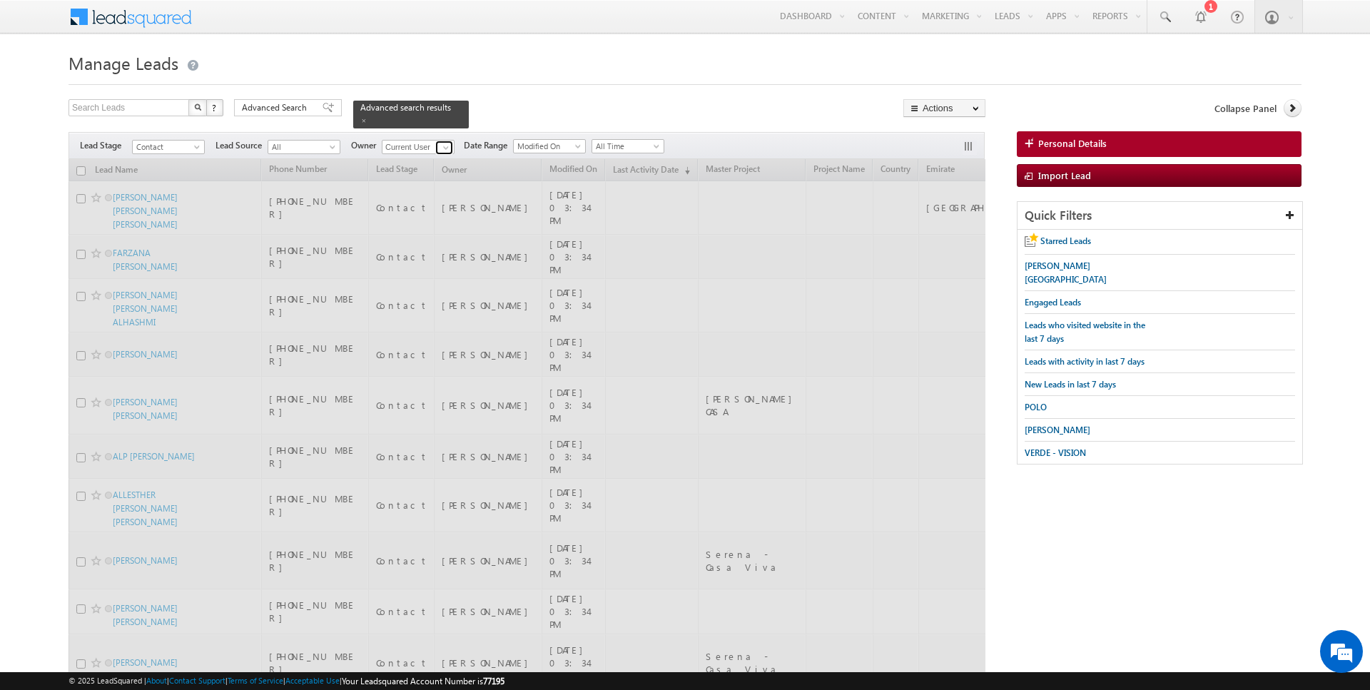
click at [443, 146] on span at bounding box center [445, 147] width 11 height 11
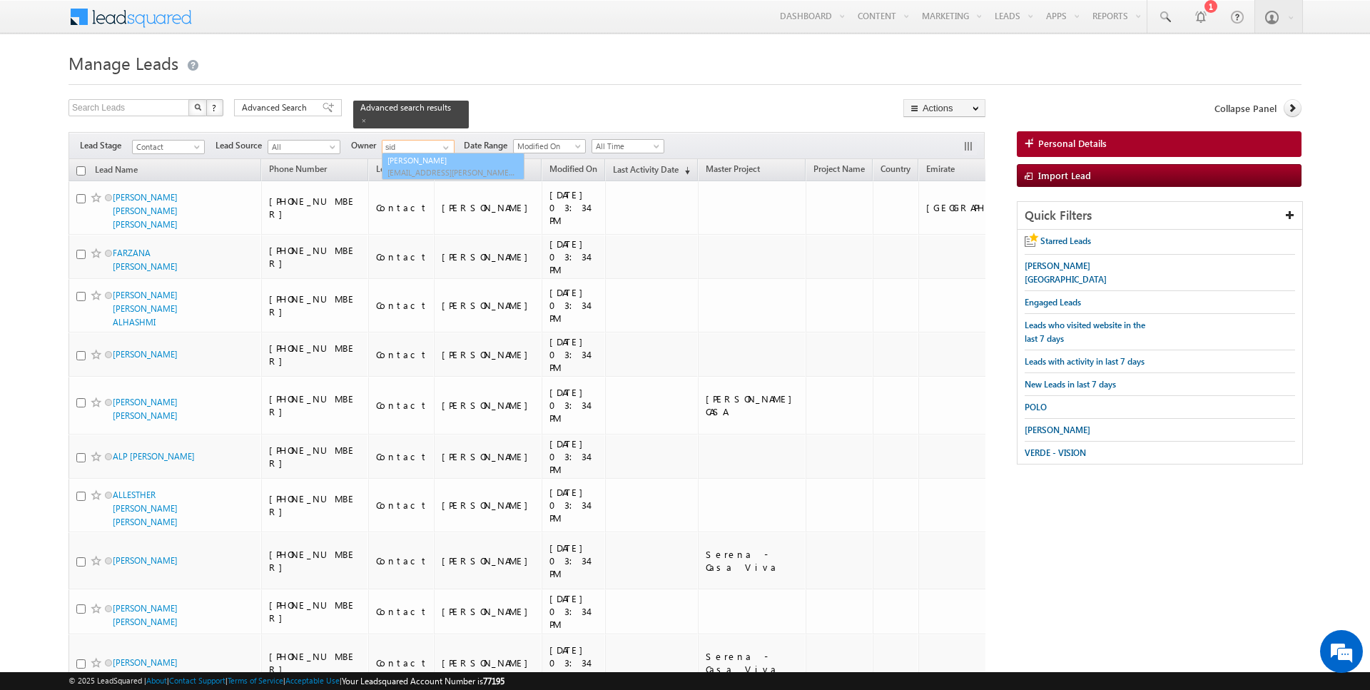
type input "[PERSON_NAME]"
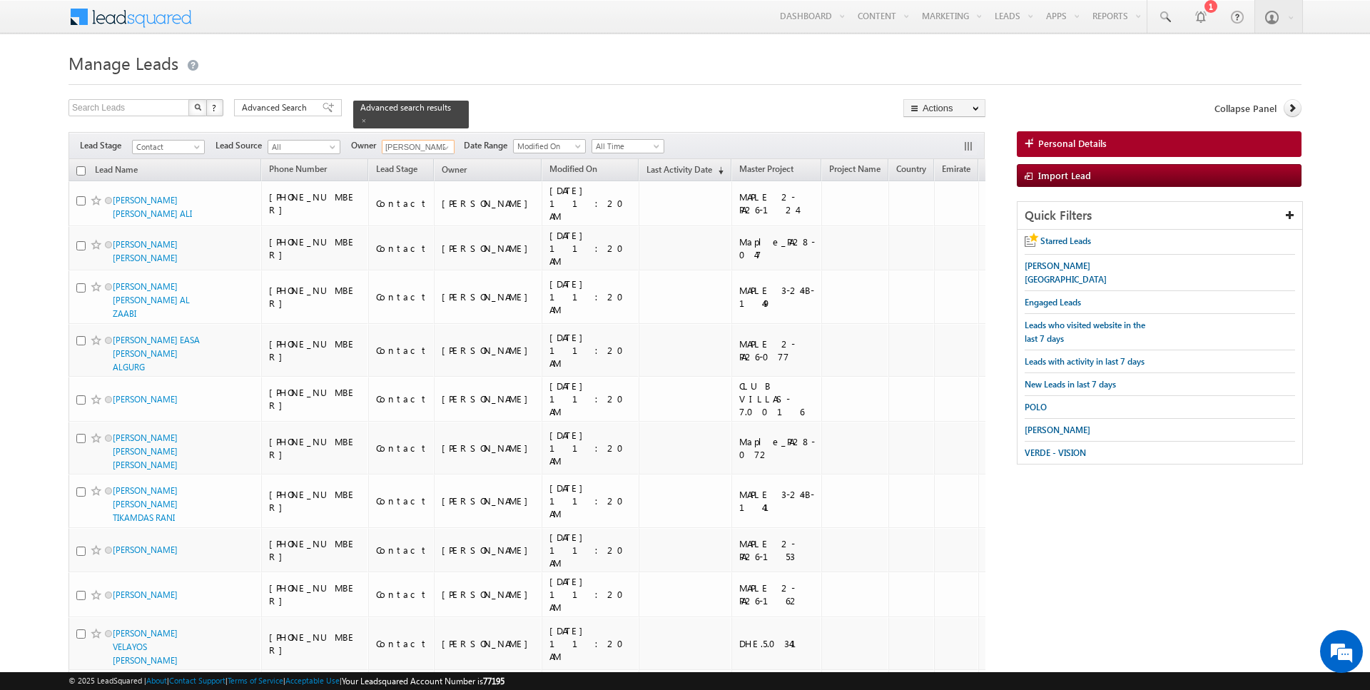
click at [80, 170] on input "checkbox" at bounding box center [80, 170] width 9 height 9
checkbox input "true"
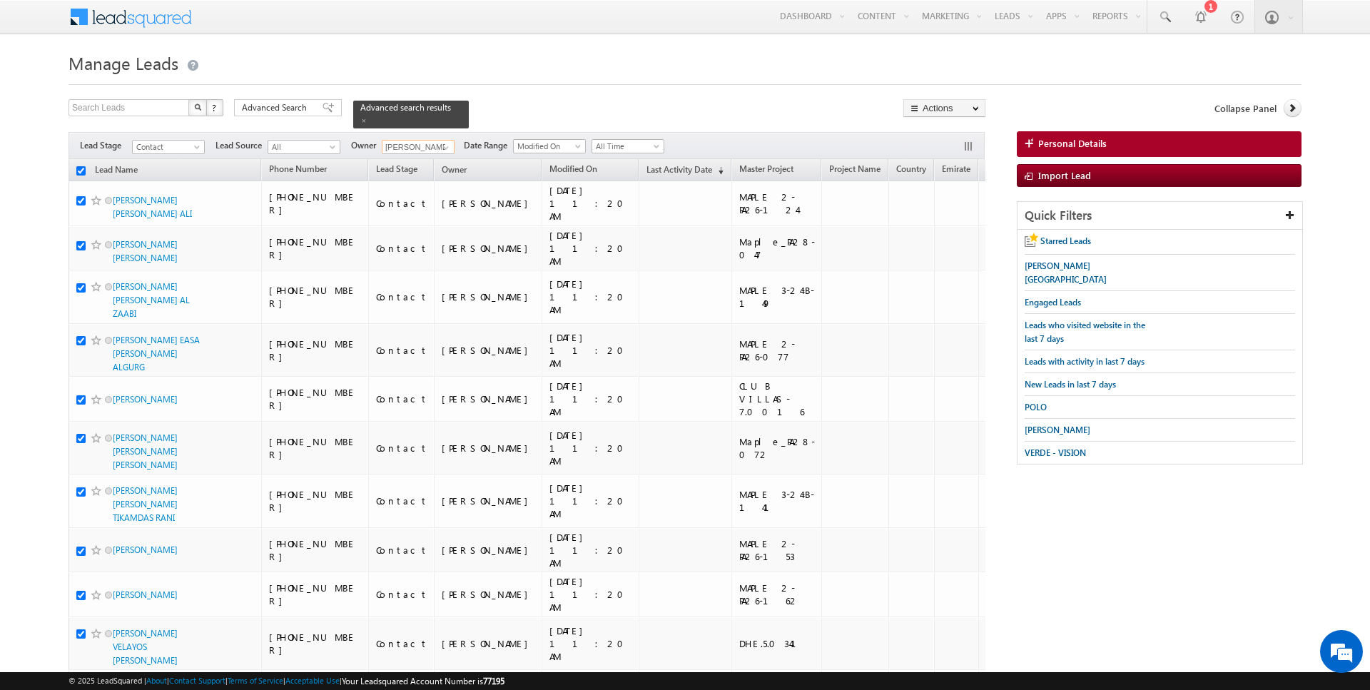
checkbox input "true"
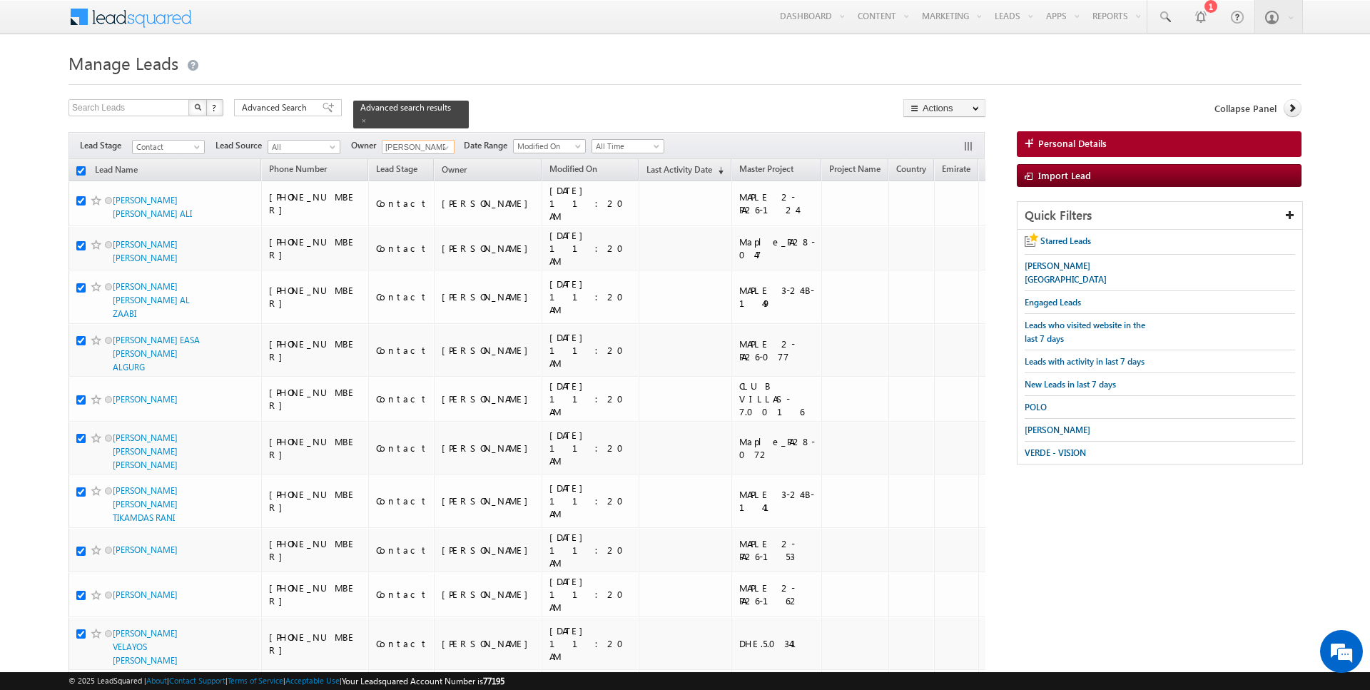
checkbox input "true"
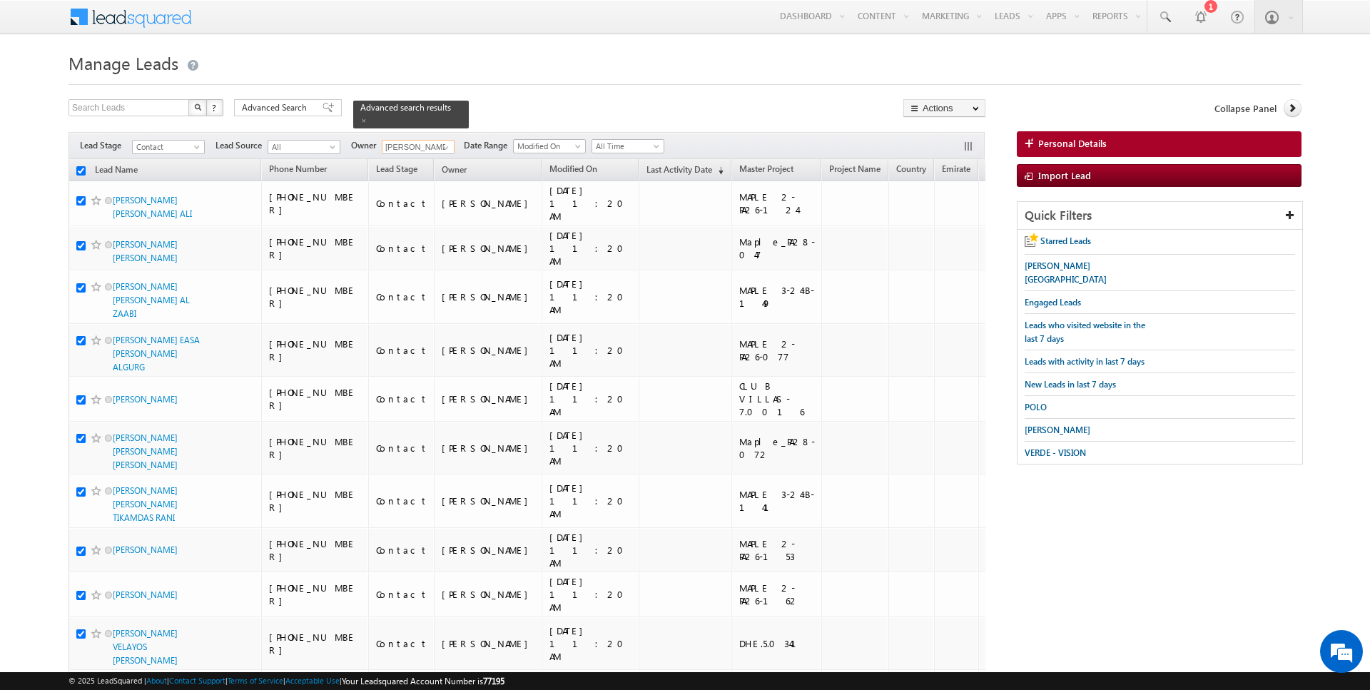
checkbox input "true"
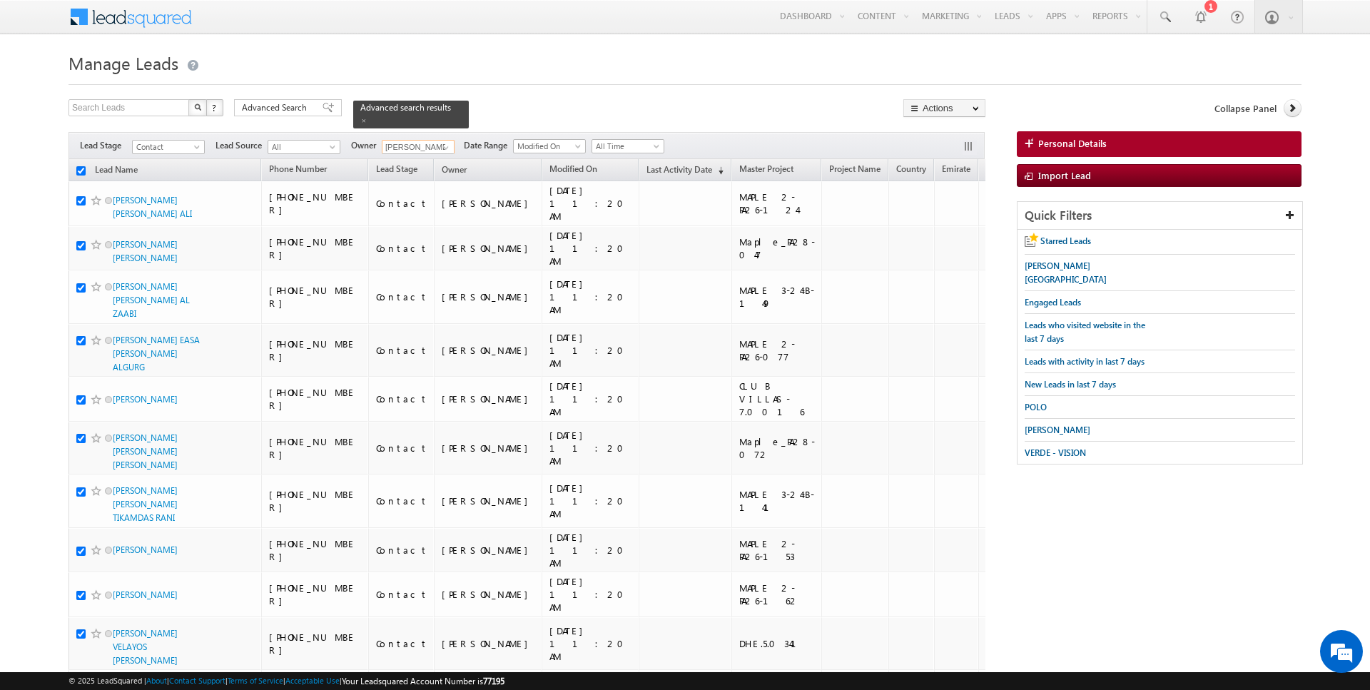
checkbox input "true"
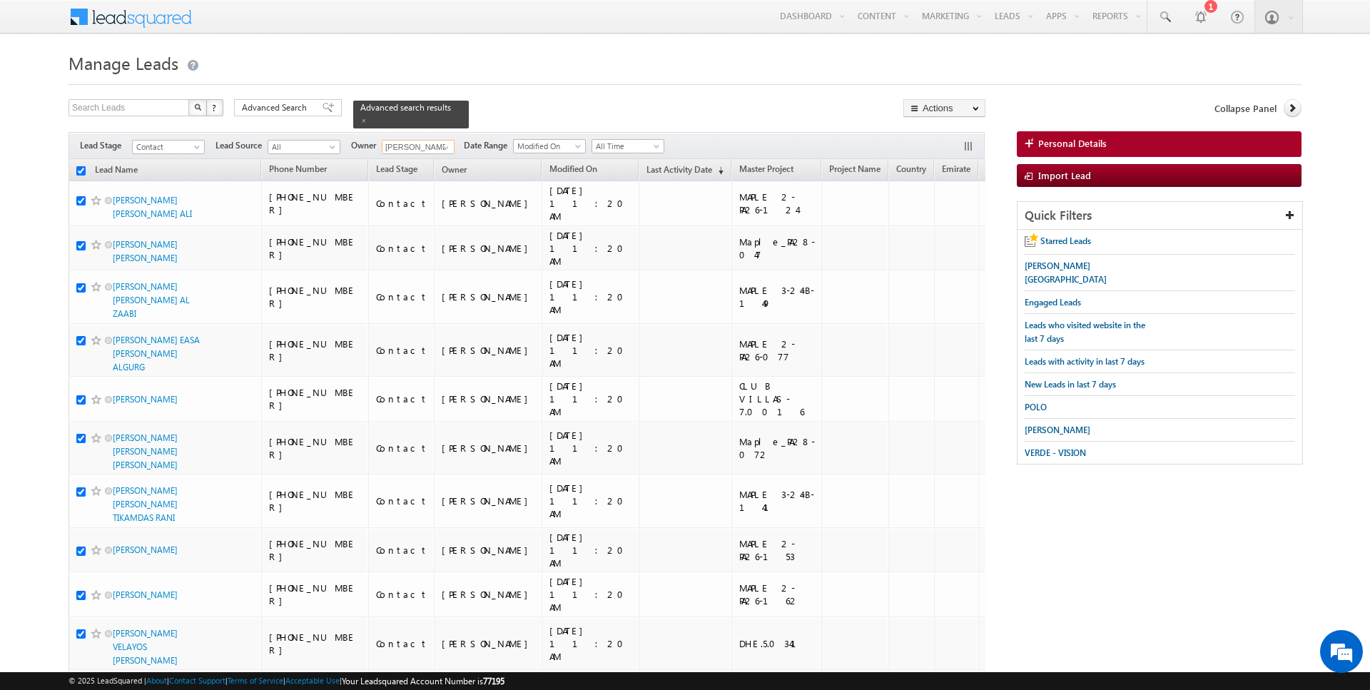
checkbox input "true"
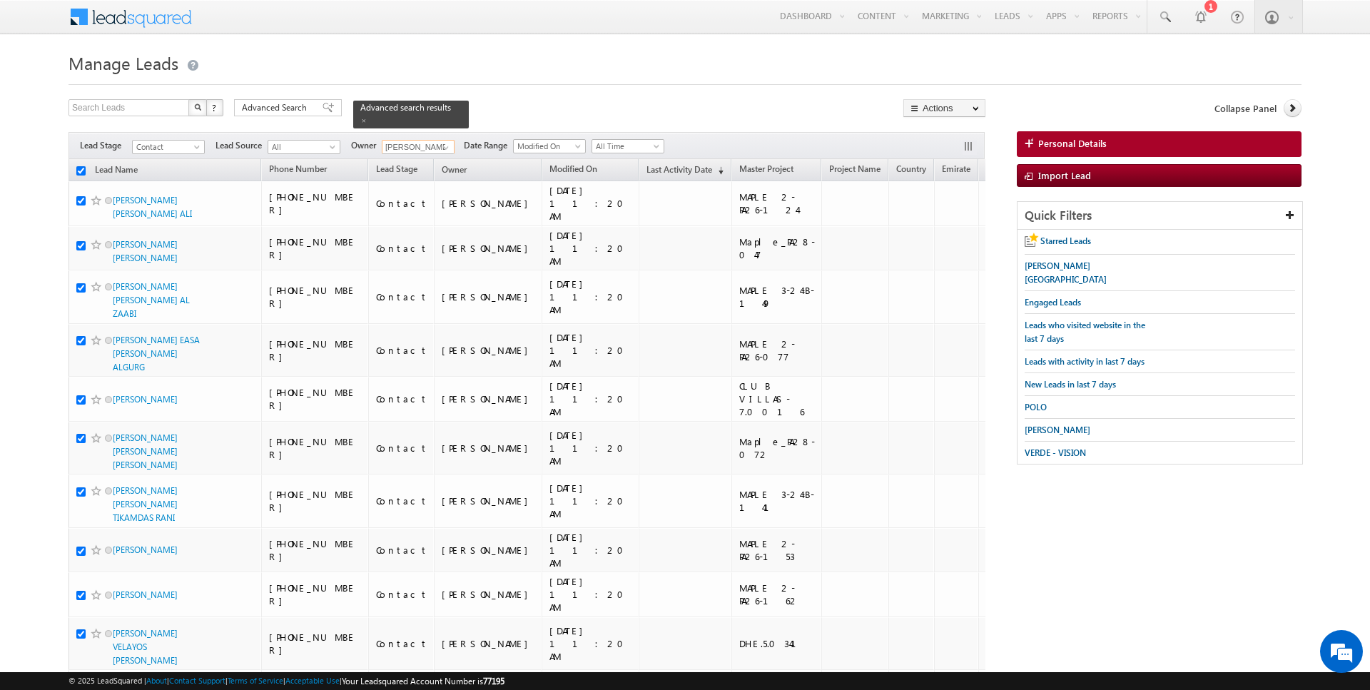
checkbox input "true"
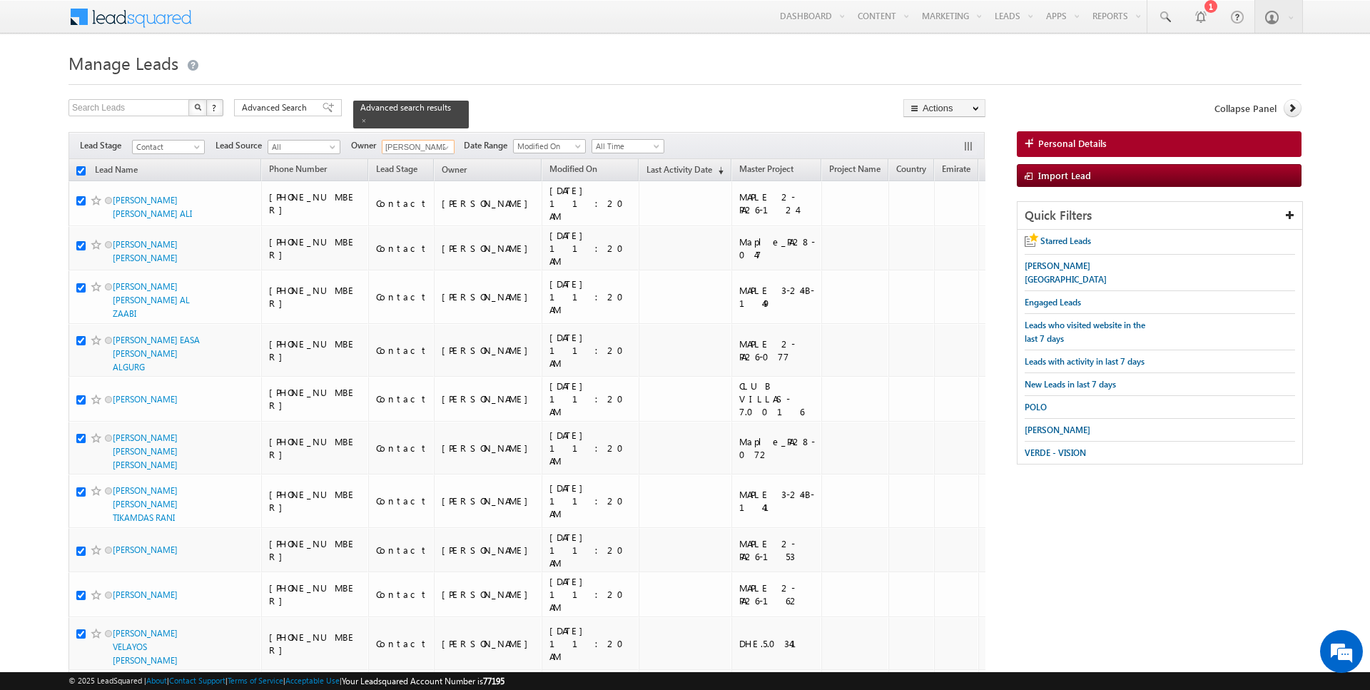
checkbox input "true"
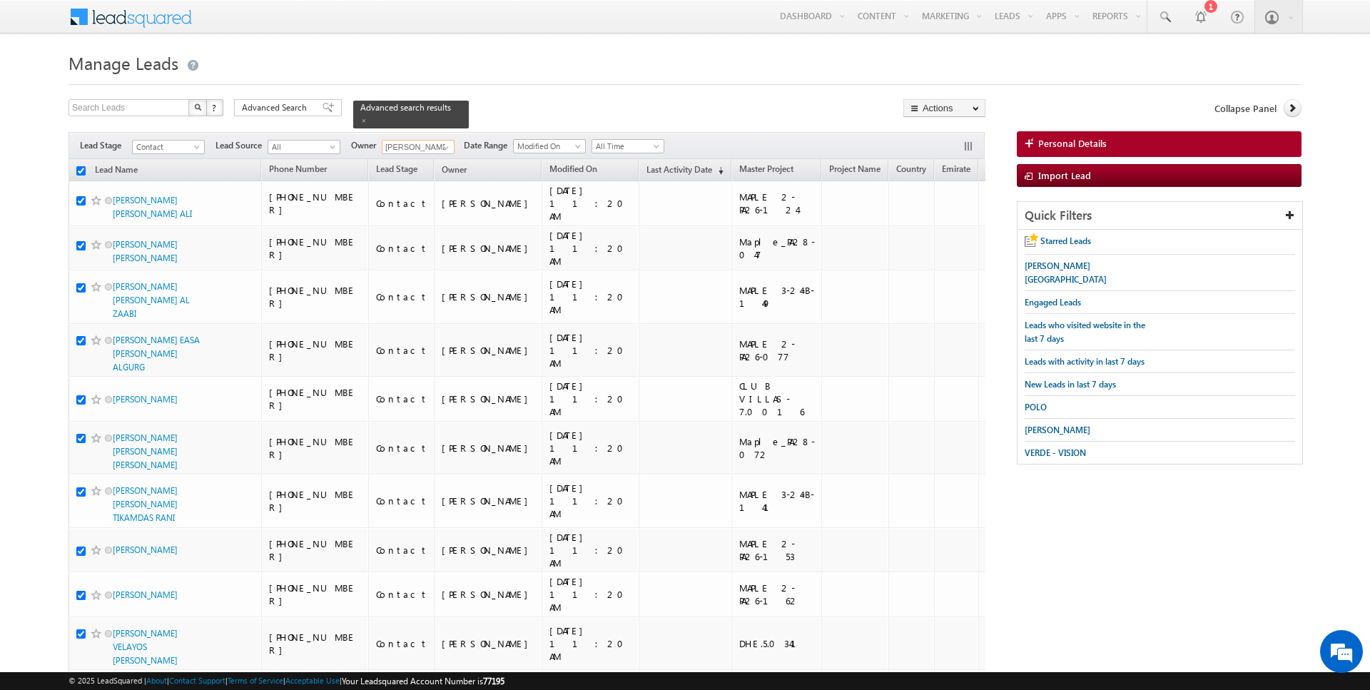
checkbox input "true"
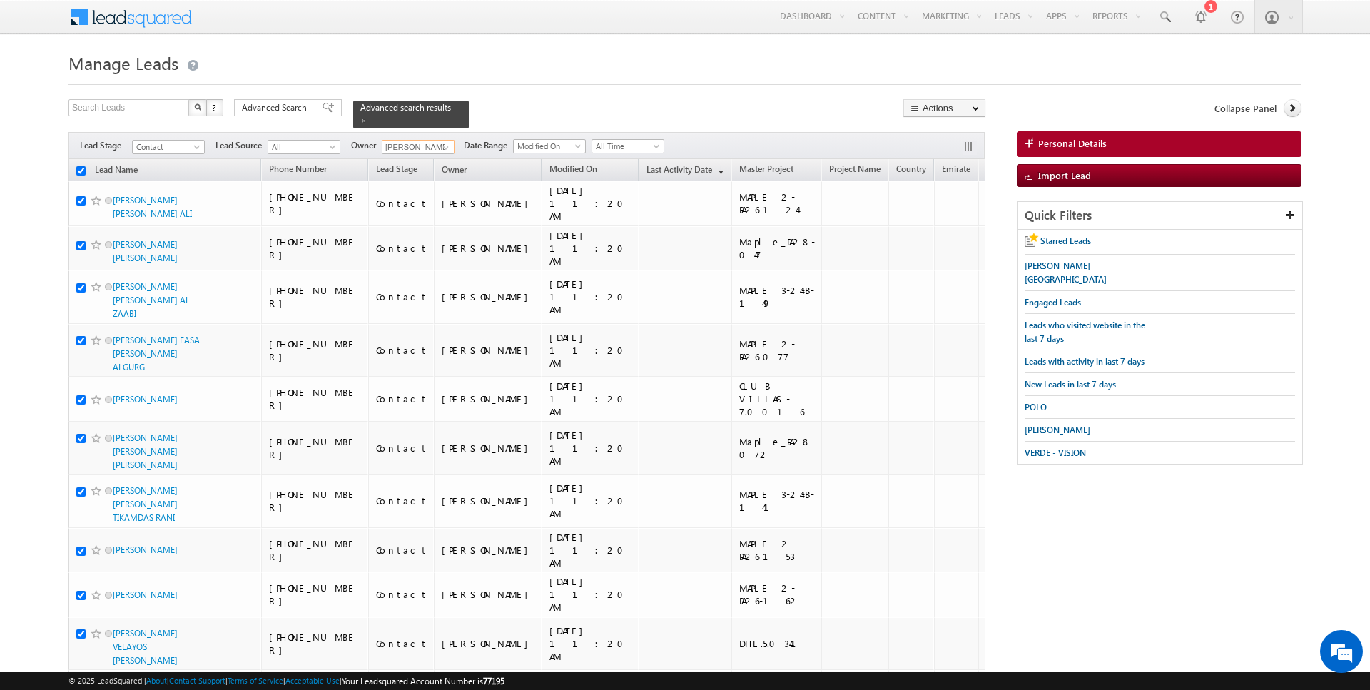
checkbox input "true"
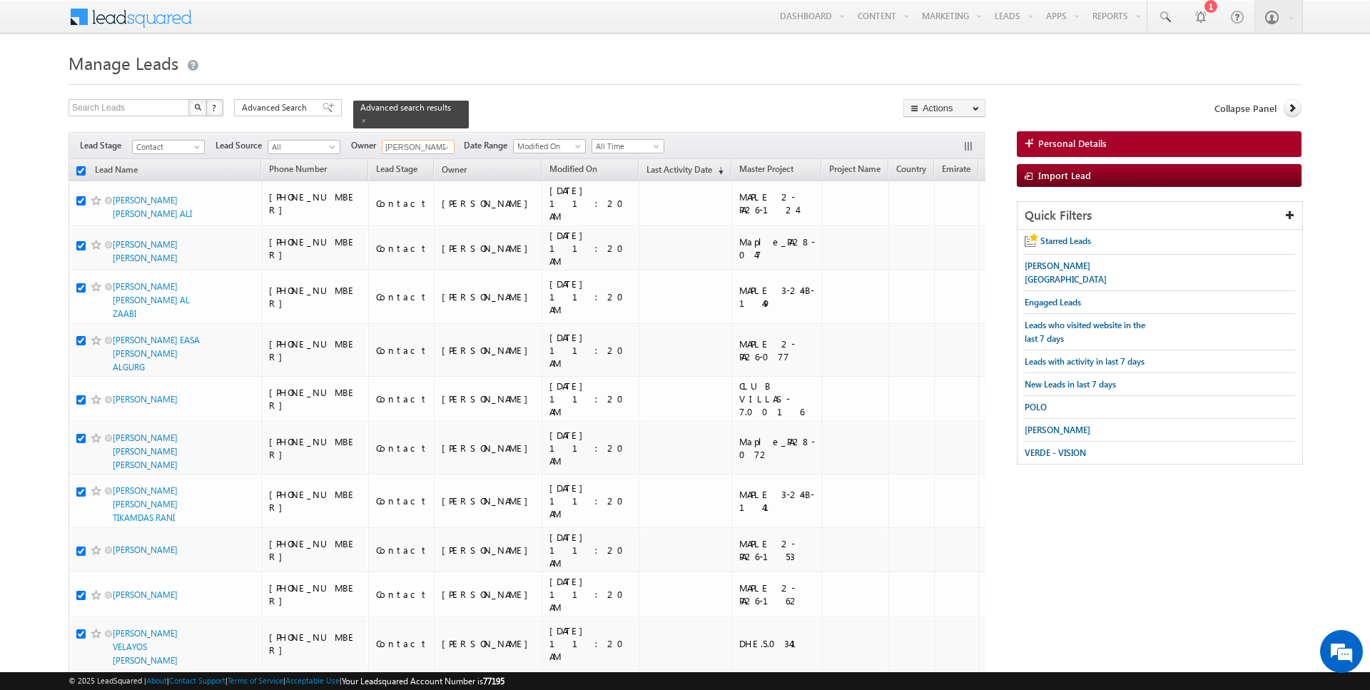
checkbox input "true"
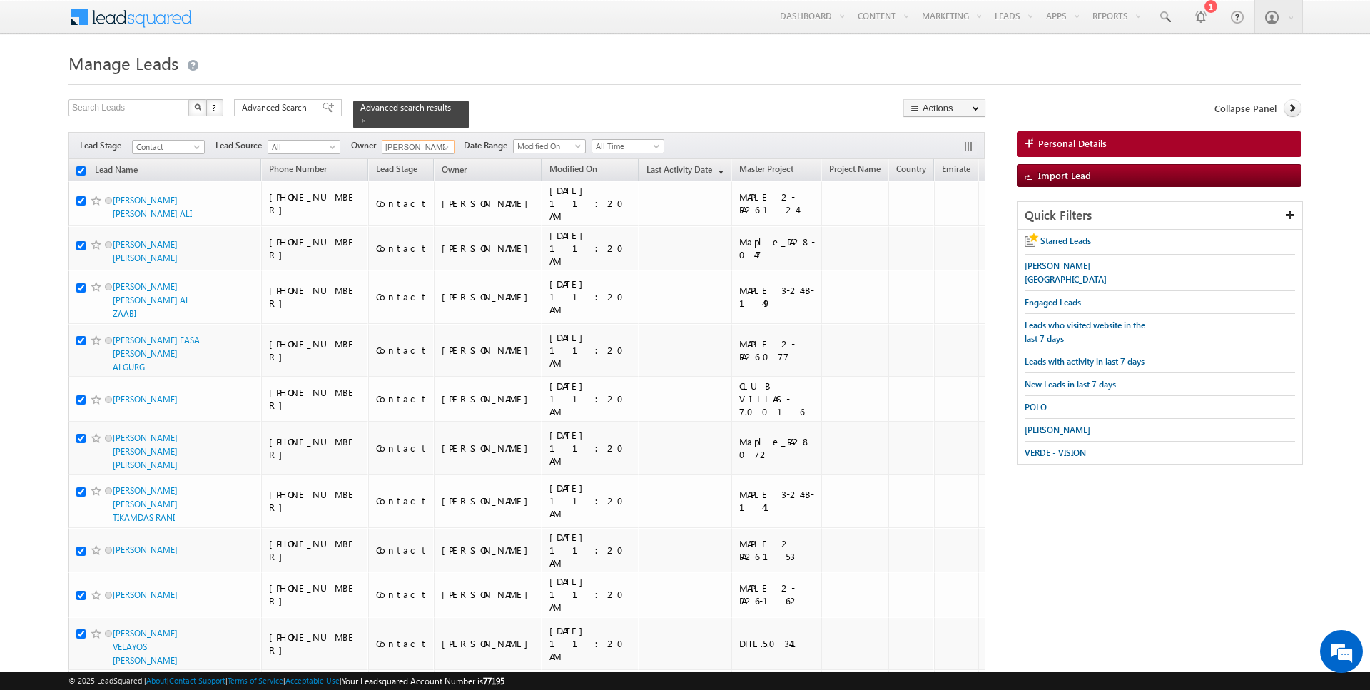
checkbox input "true"
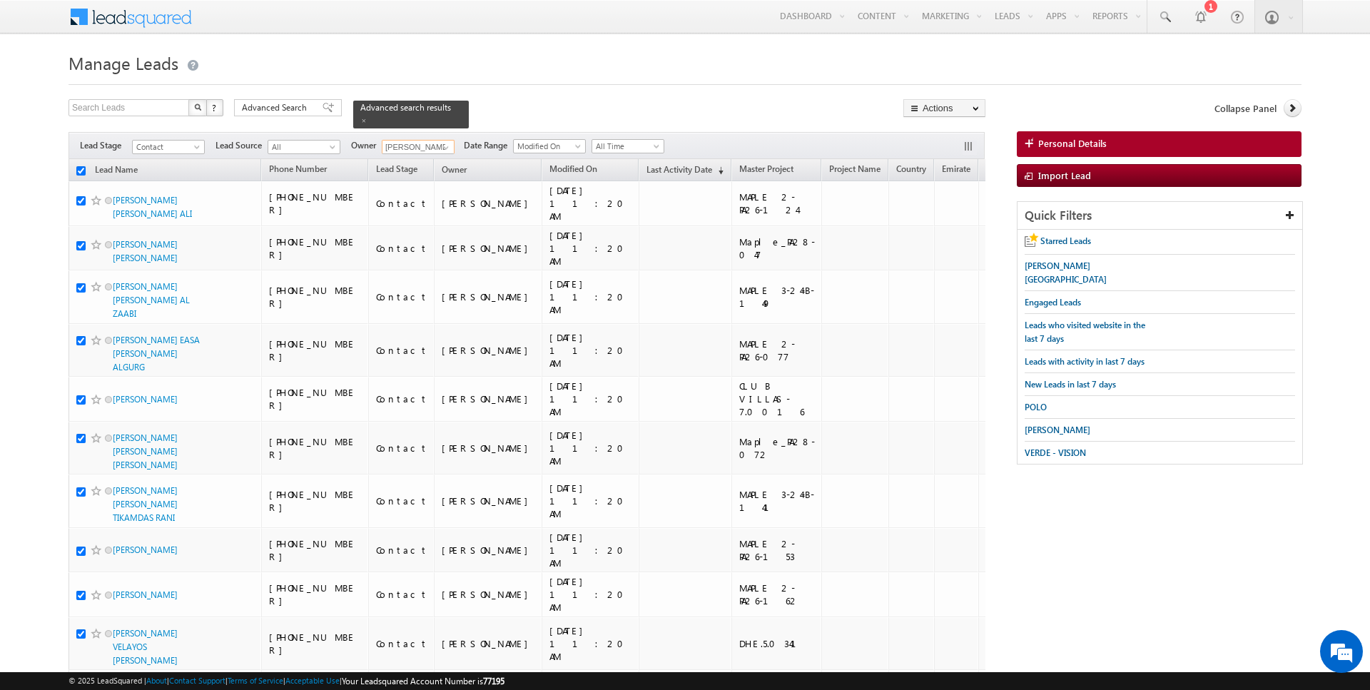
checkbox input "true"
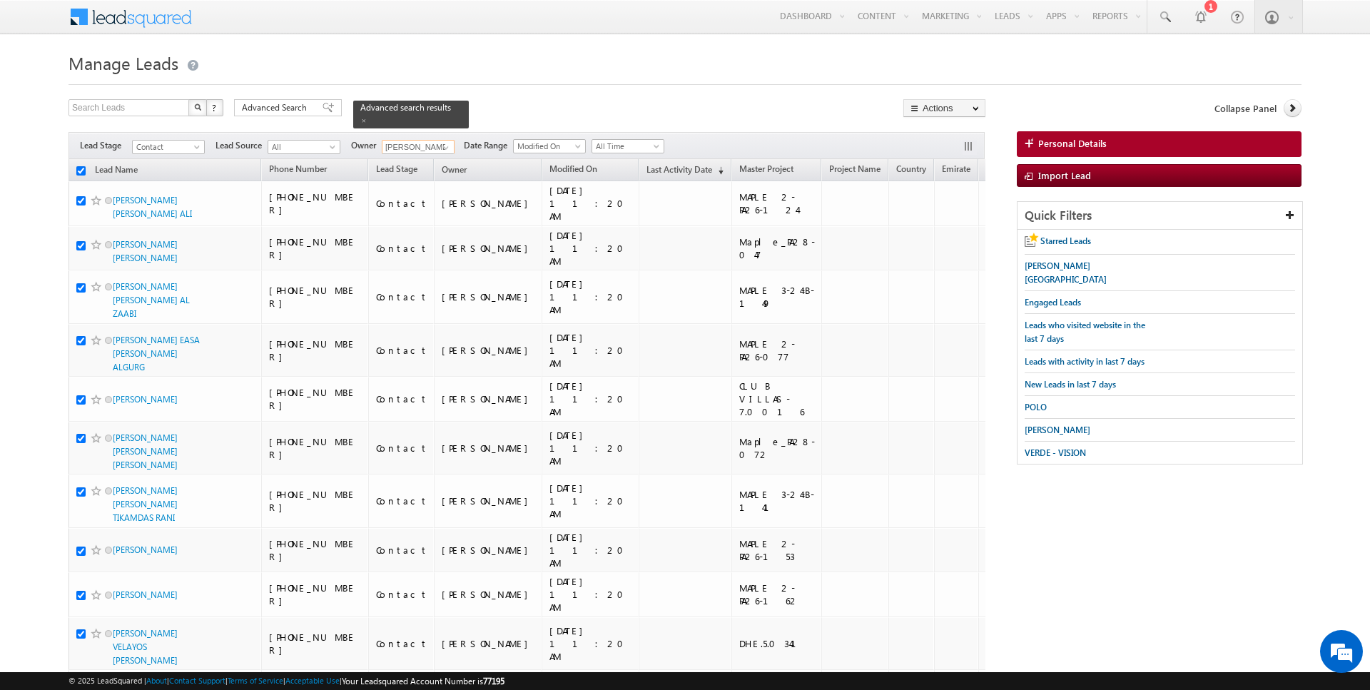
checkbox input "true"
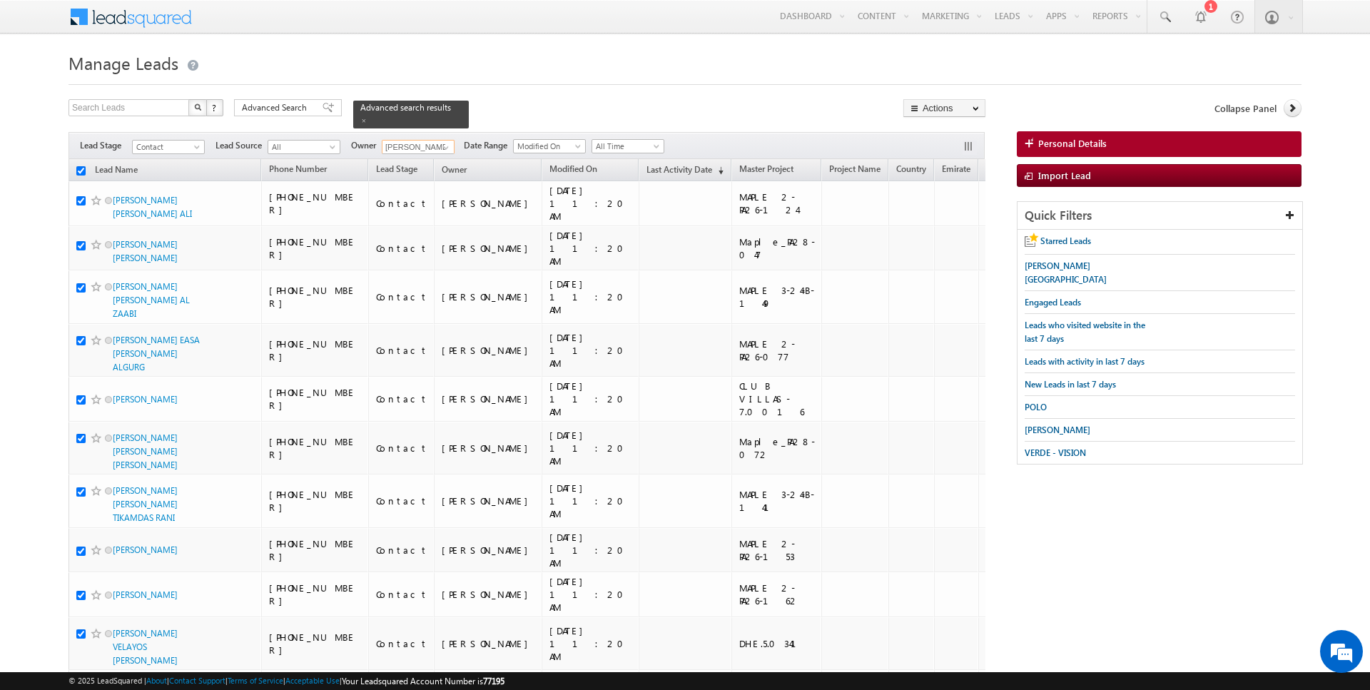
checkbox input "true"
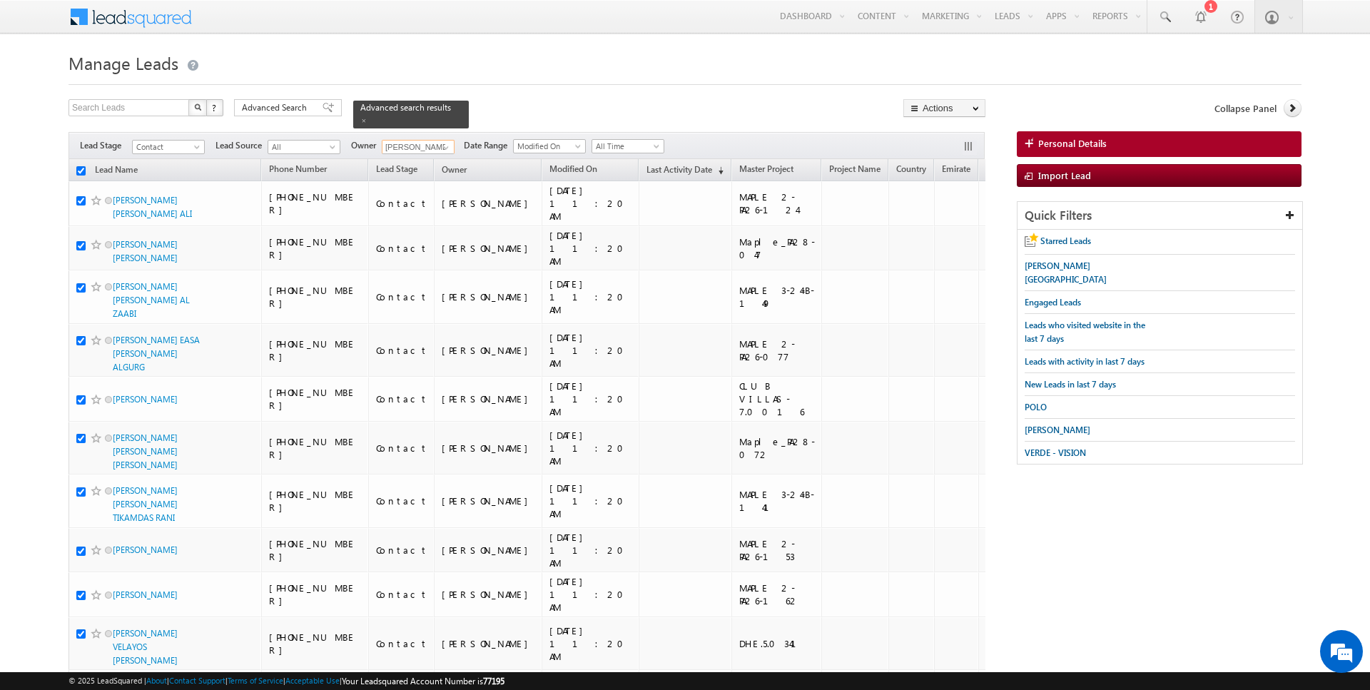
checkbox input "true"
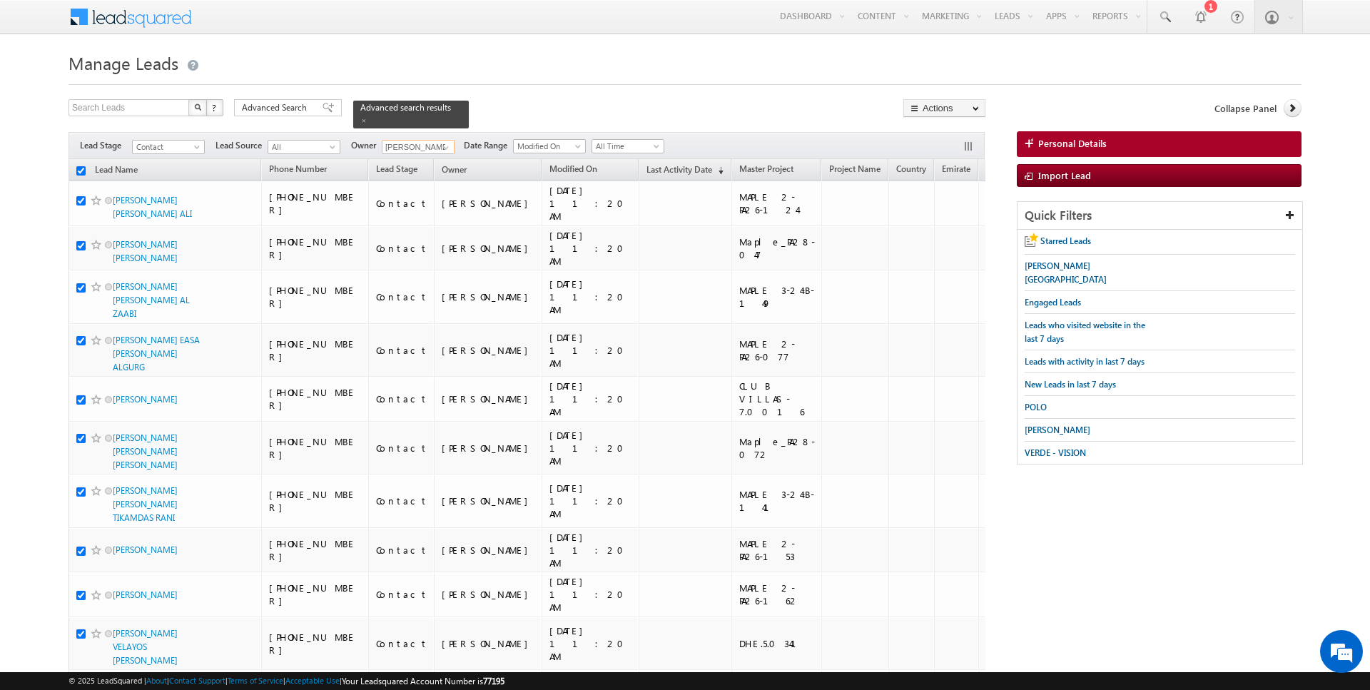
checkbox input "true"
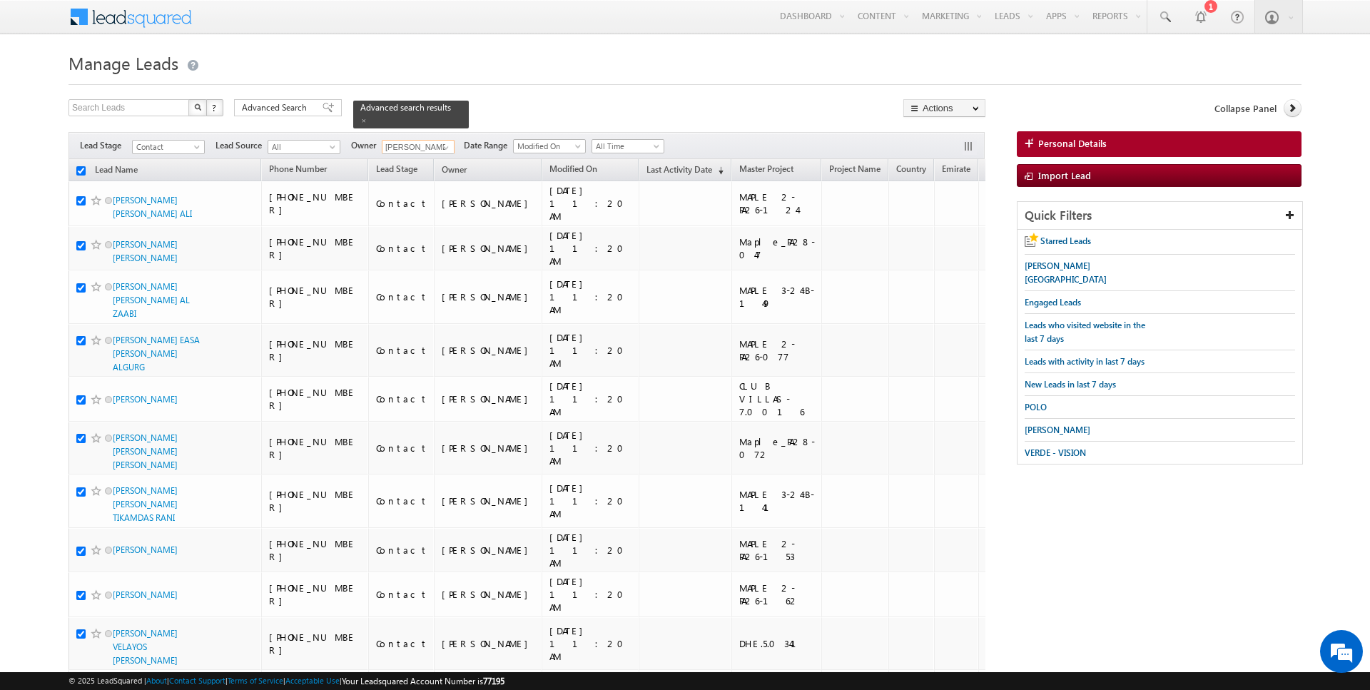
checkbox input "true"
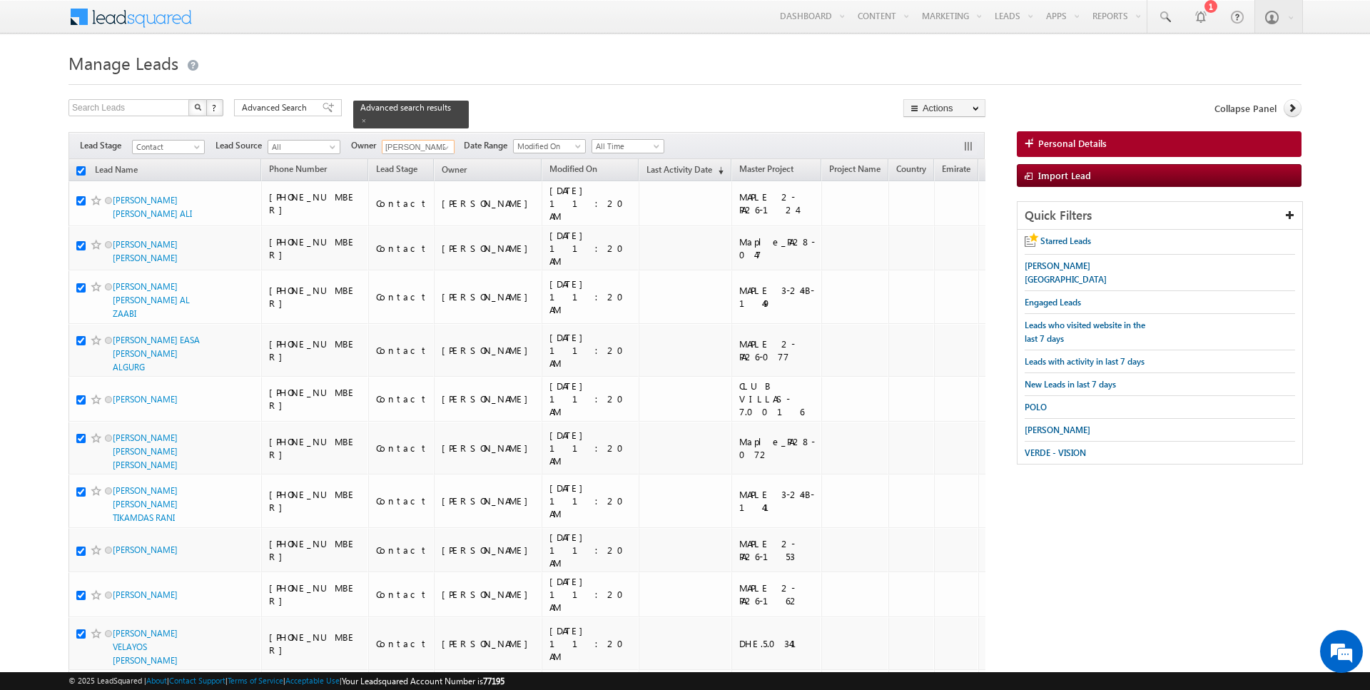
checkbox input "true"
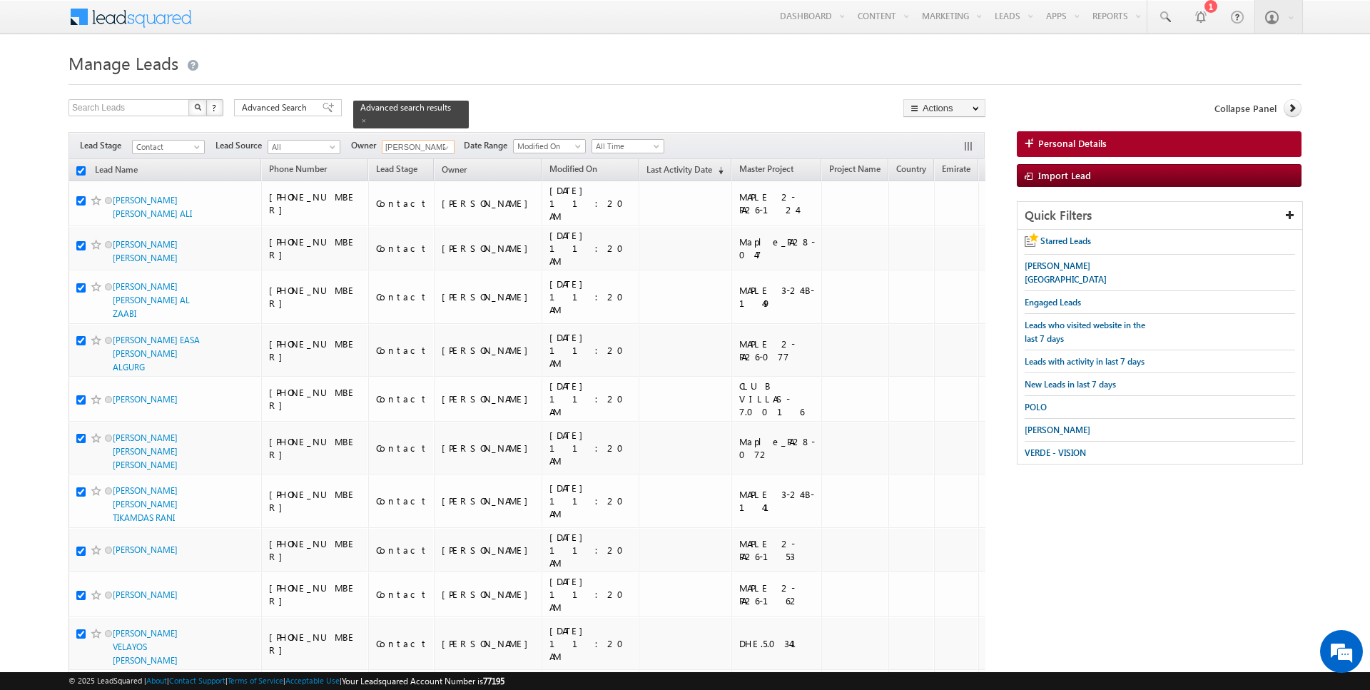
checkbox input "true"
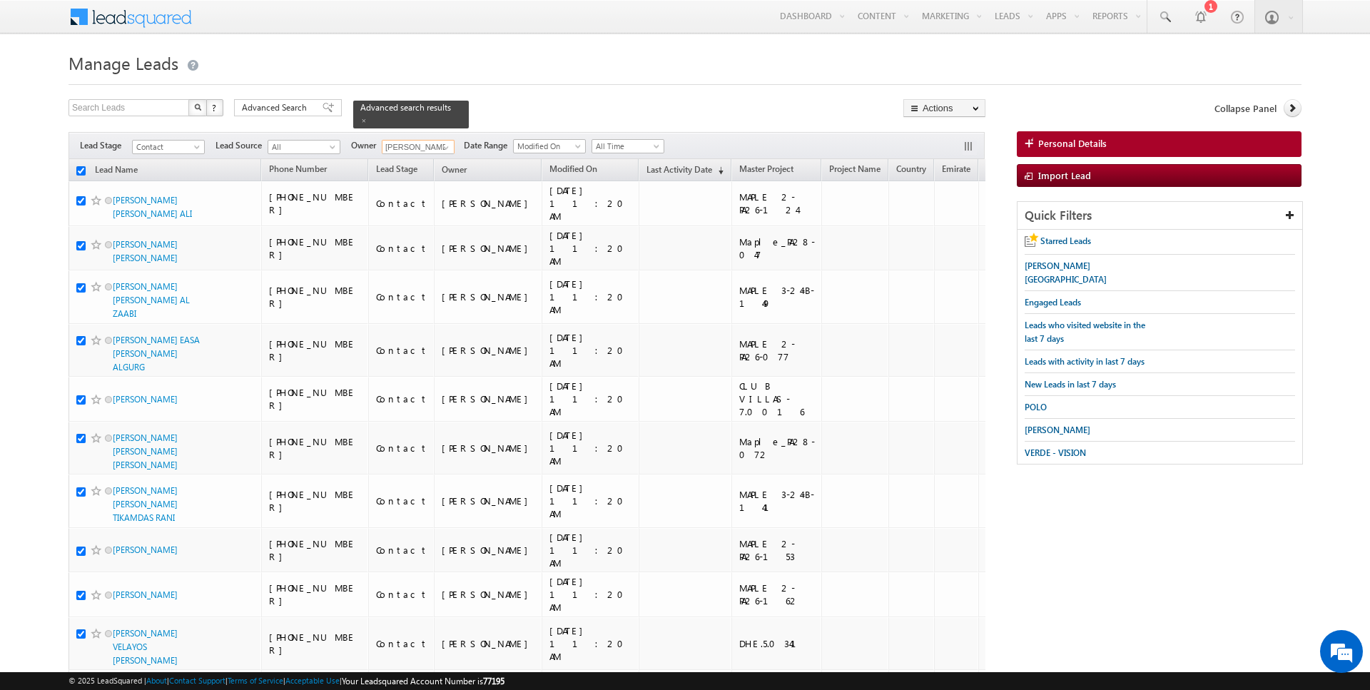
checkbox input "true"
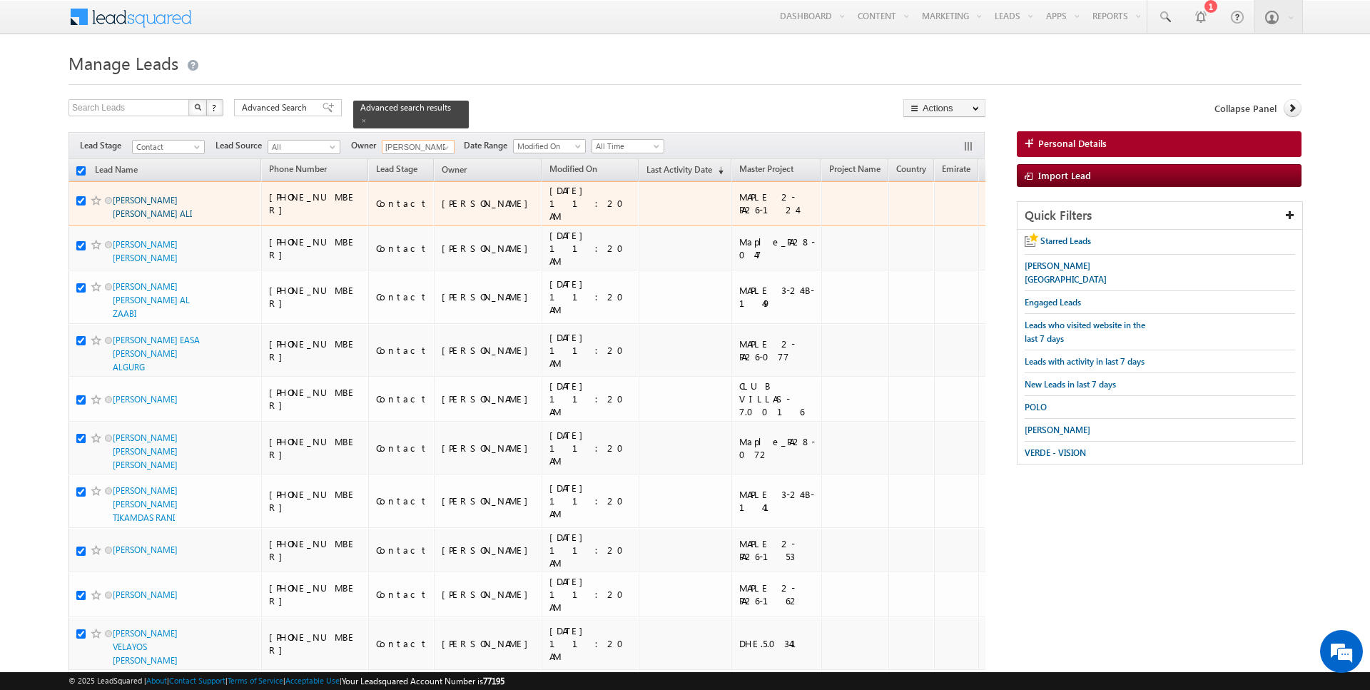
type input "[PERSON_NAME]"
click at [141, 210] on link "[PERSON_NAME] [PERSON_NAME] ALI" at bounding box center [152, 207] width 79 height 24
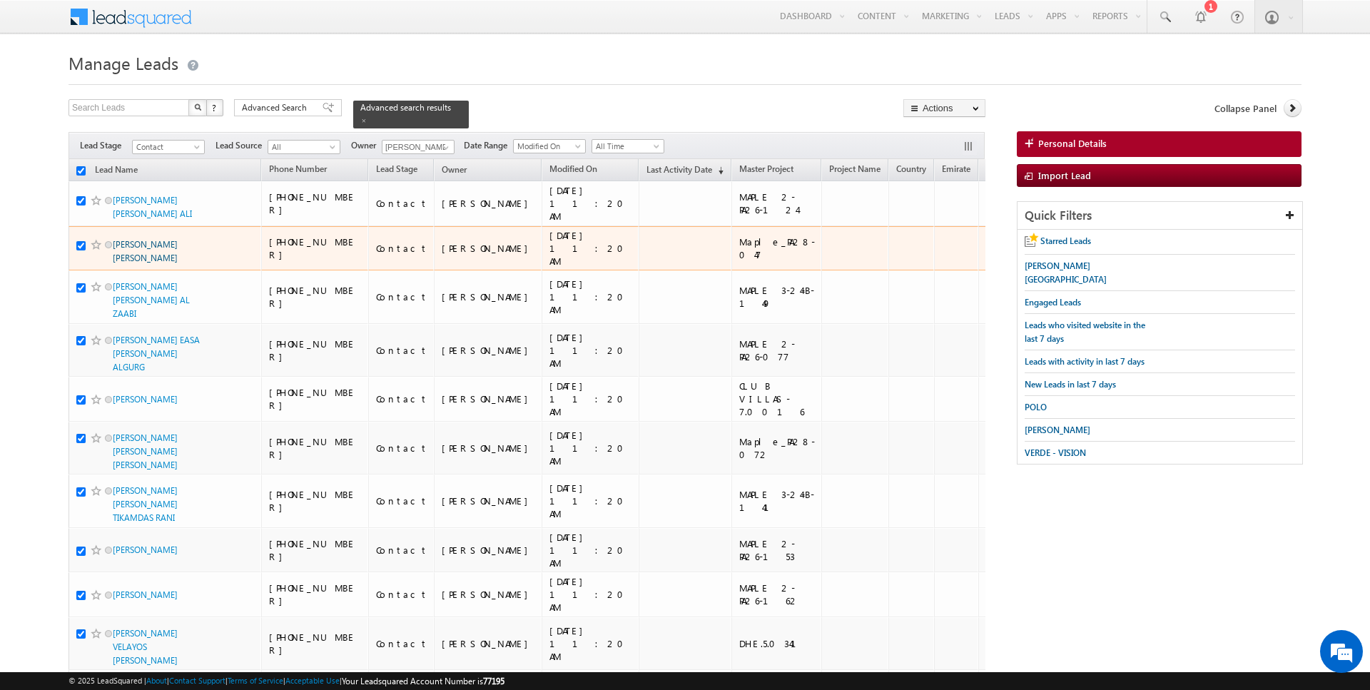
click at [142, 239] on link "[PERSON_NAME] [PERSON_NAME]" at bounding box center [145, 251] width 65 height 24
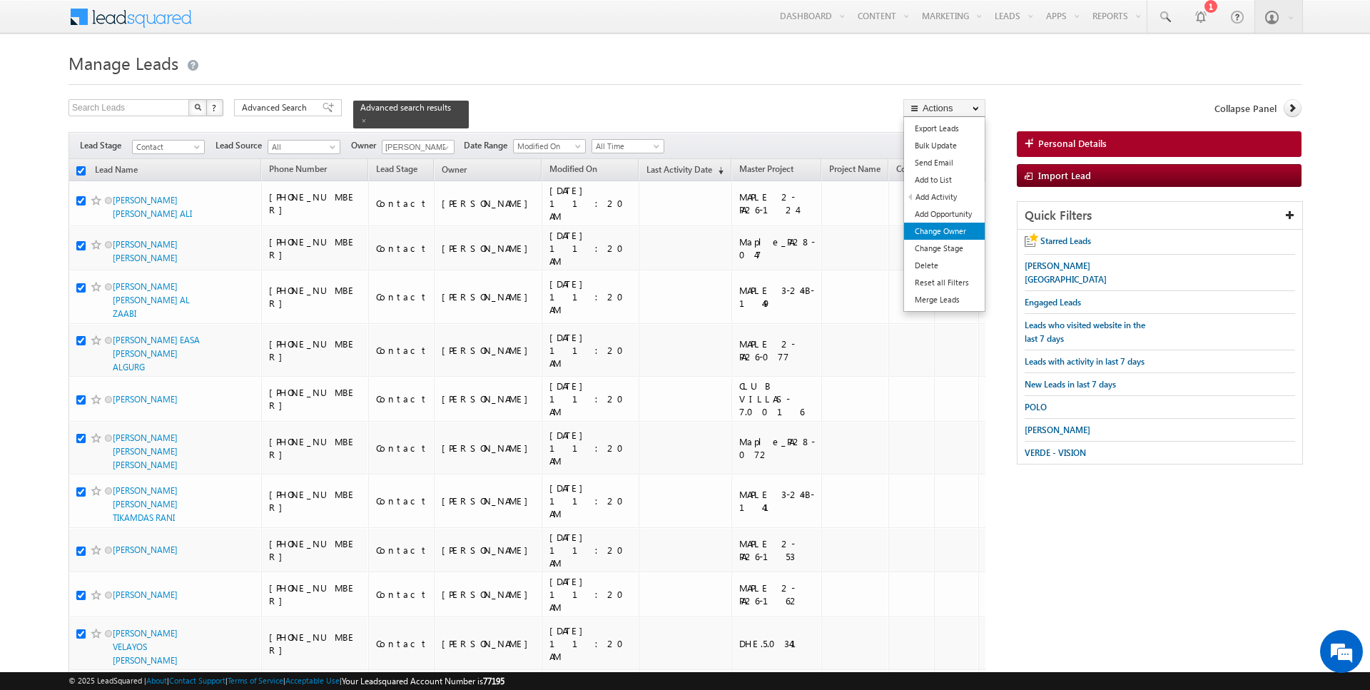
click at [947, 228] on link "Change Owner" at bounding box center [944, 231] width 81 height 17
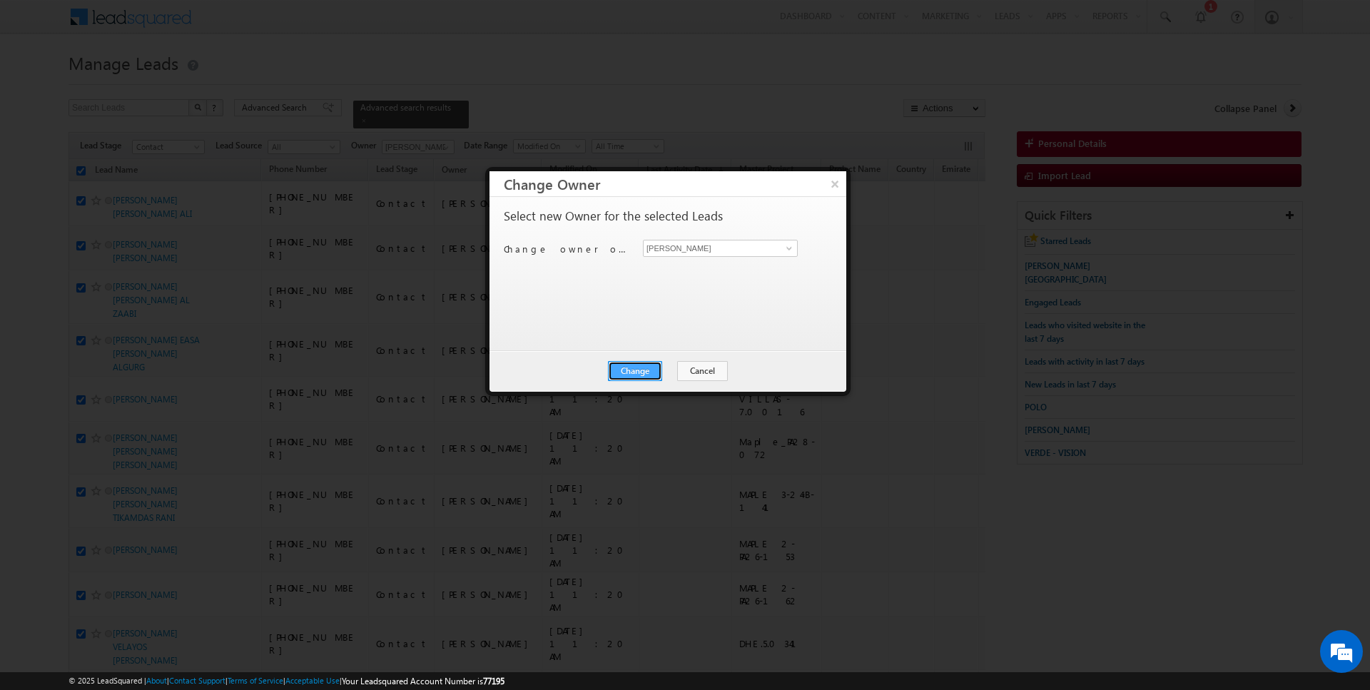
click at [633, 371] on button "Change" at bounding box center [635, 371] width 54 height 20
click at [667, 374] on button "Close" at bounding box center [670, 371] width 46 height 20
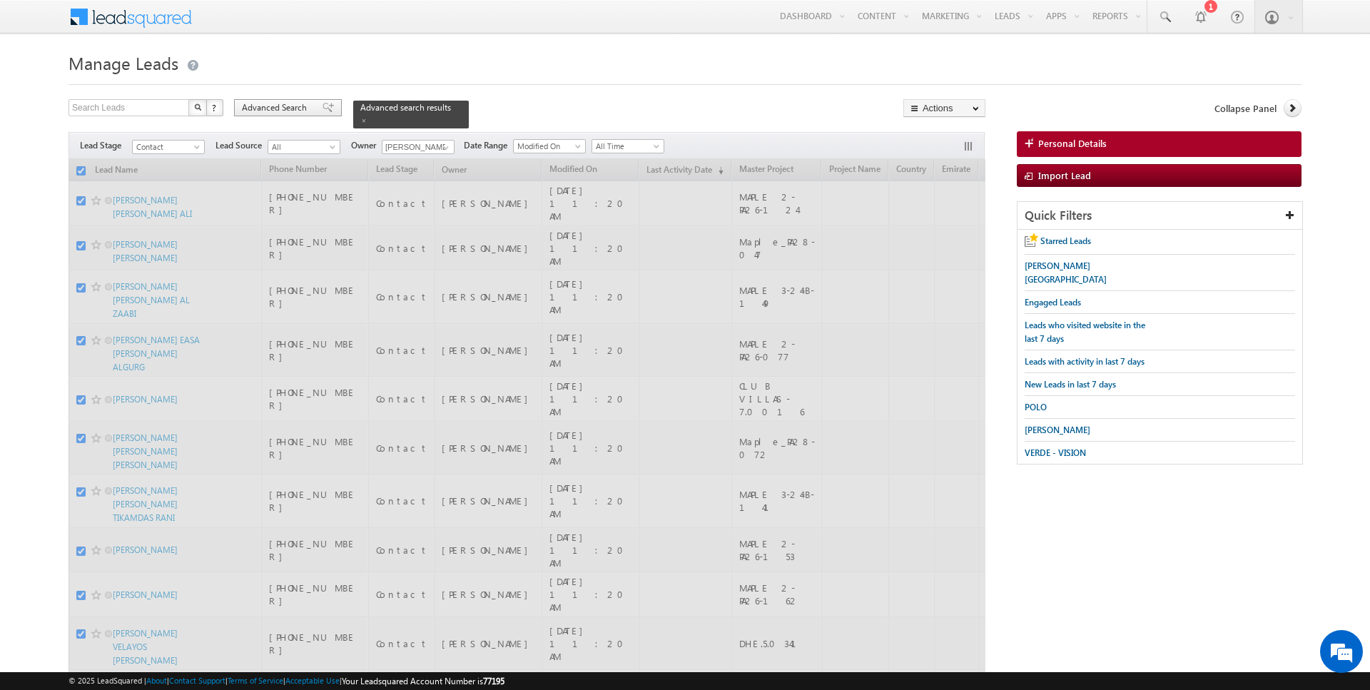
click at [297, 108] on span "Advanced Search" at bounding box center [276, 107] width 69 height 13
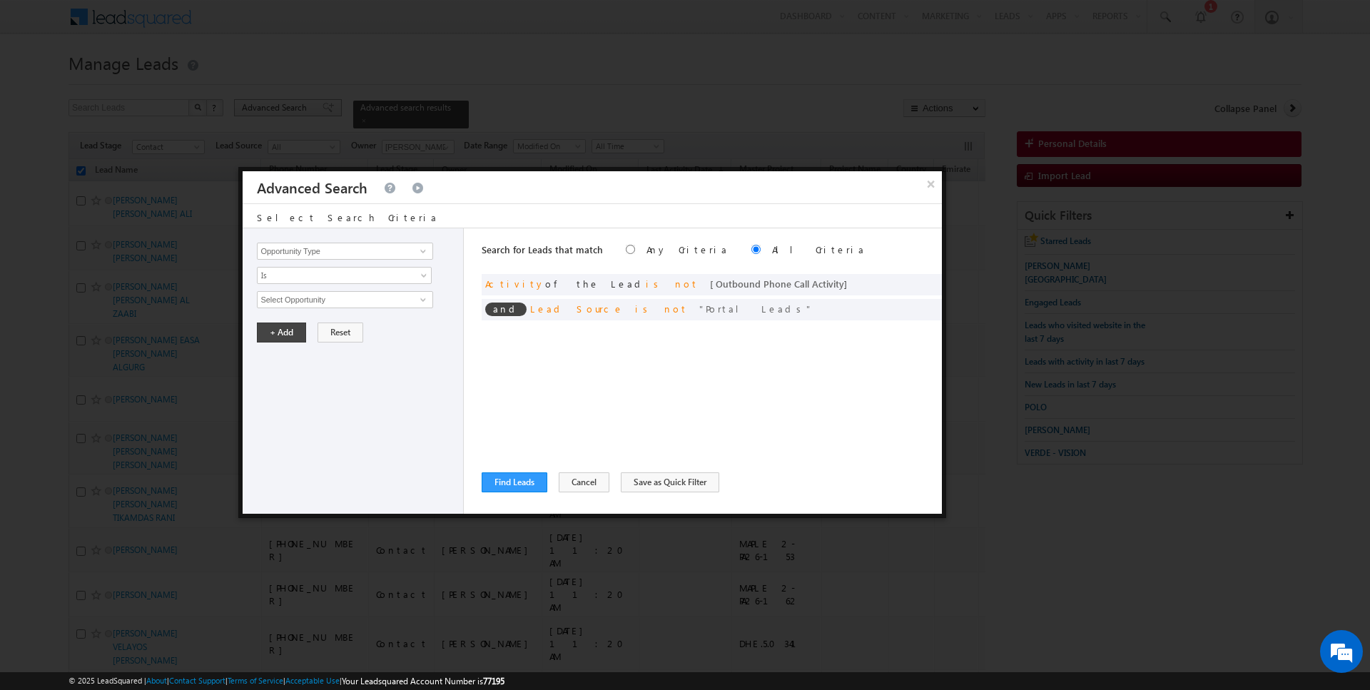
checkbox input "false"
click at [925, 280] on span at bounding box center [926, 283] width 10 height 10
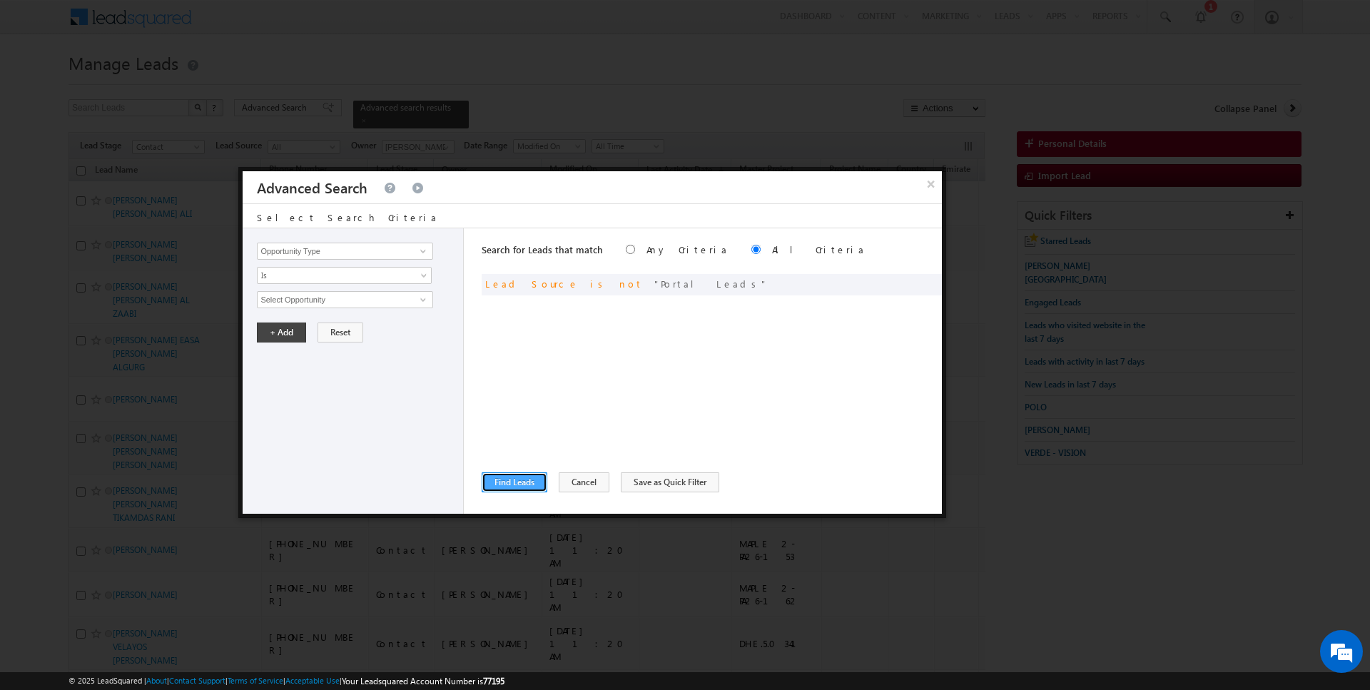
click at [515, 482] on button "Find Leads" at bounding box center [515, 482] width 66 height 20
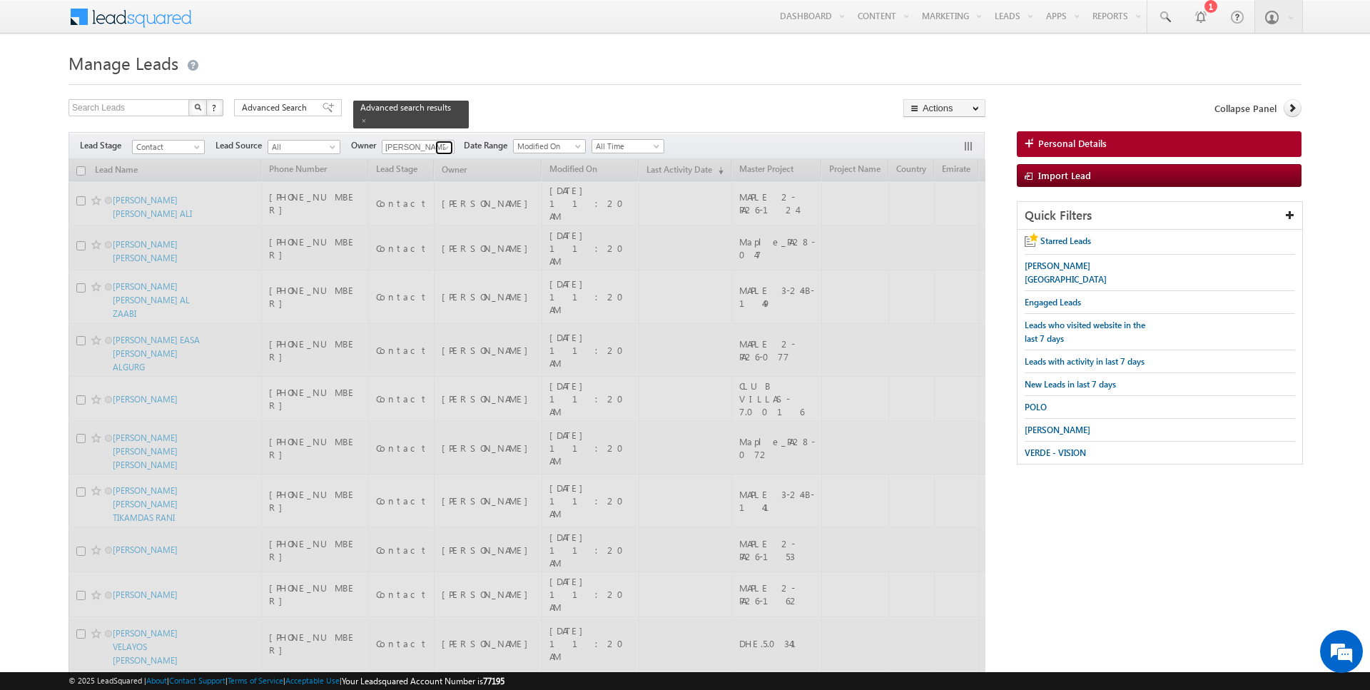
click at [443, 141] on link at bounding box center [444, 148] width 18 height 14
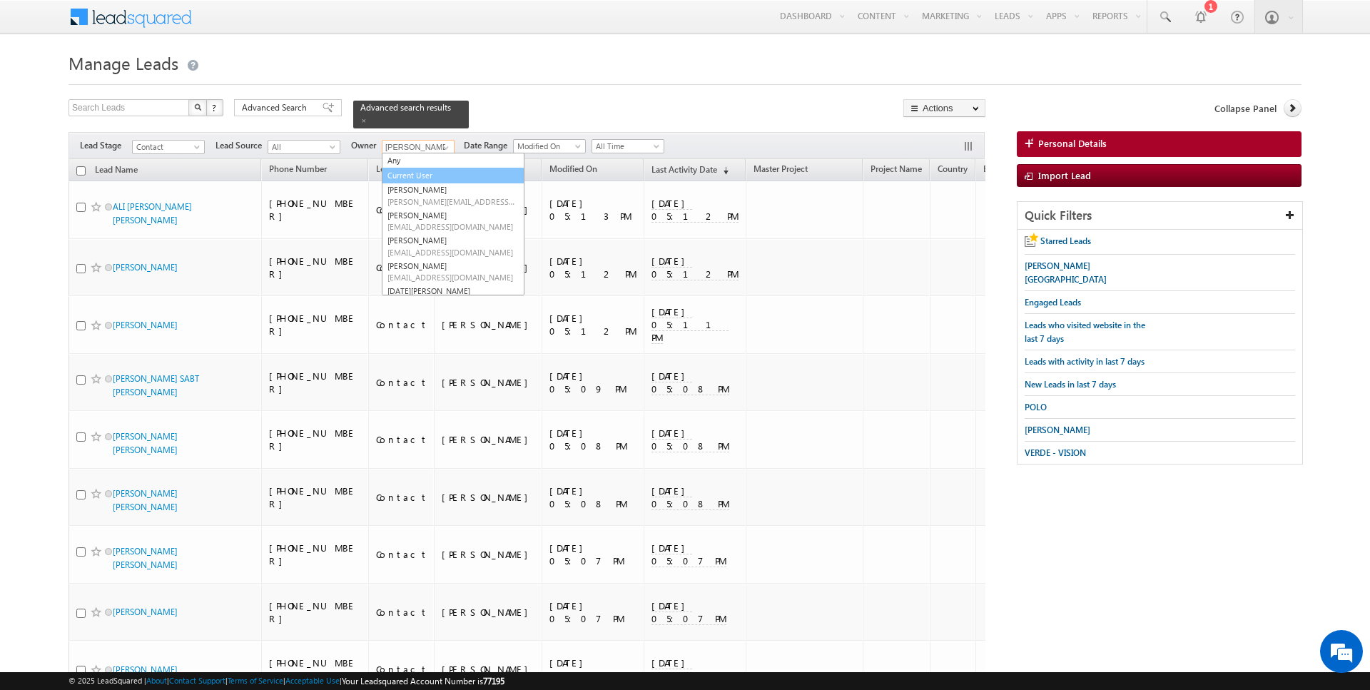
click at [429, 174] on link "Current User" at bounding box center [453, 176] width 143 height 16
type input "Current User"
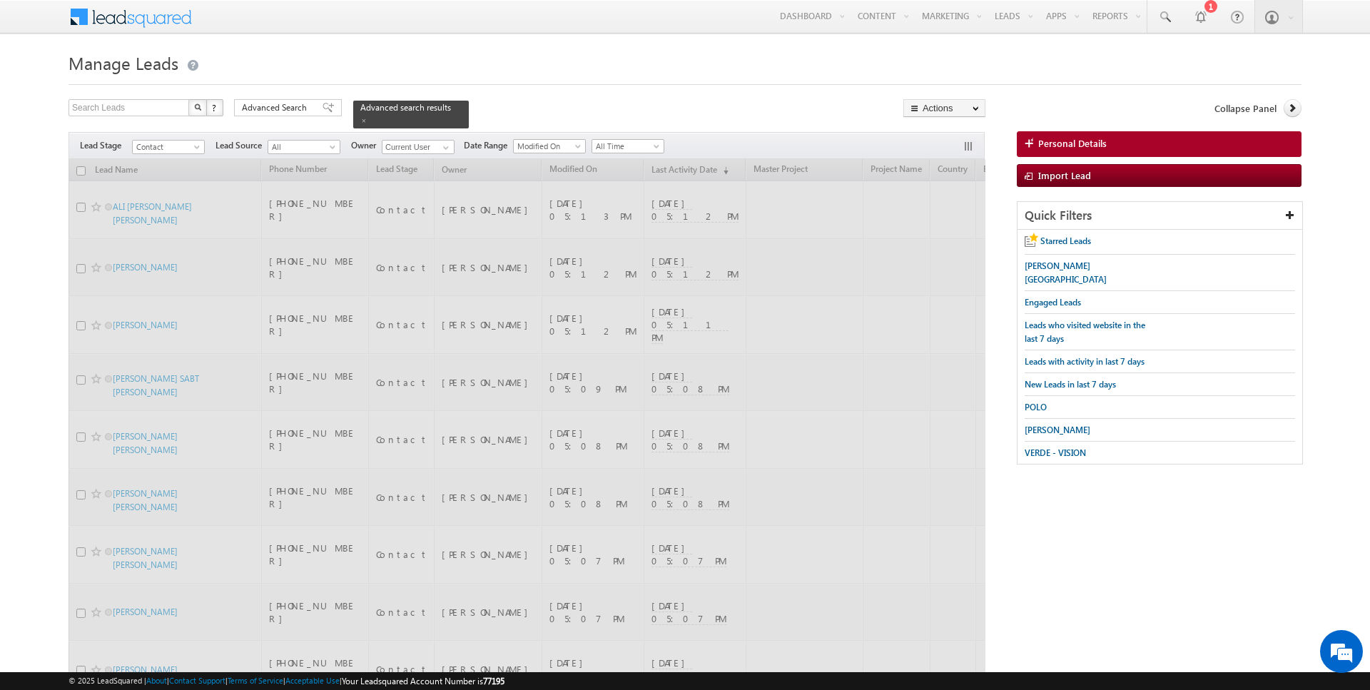
click at [491, 103] on div "Search Leads X ? 360 results found Advanced Search Advanced Search Advanced sea…" at bounding box center [527, 113] width 917 height 29
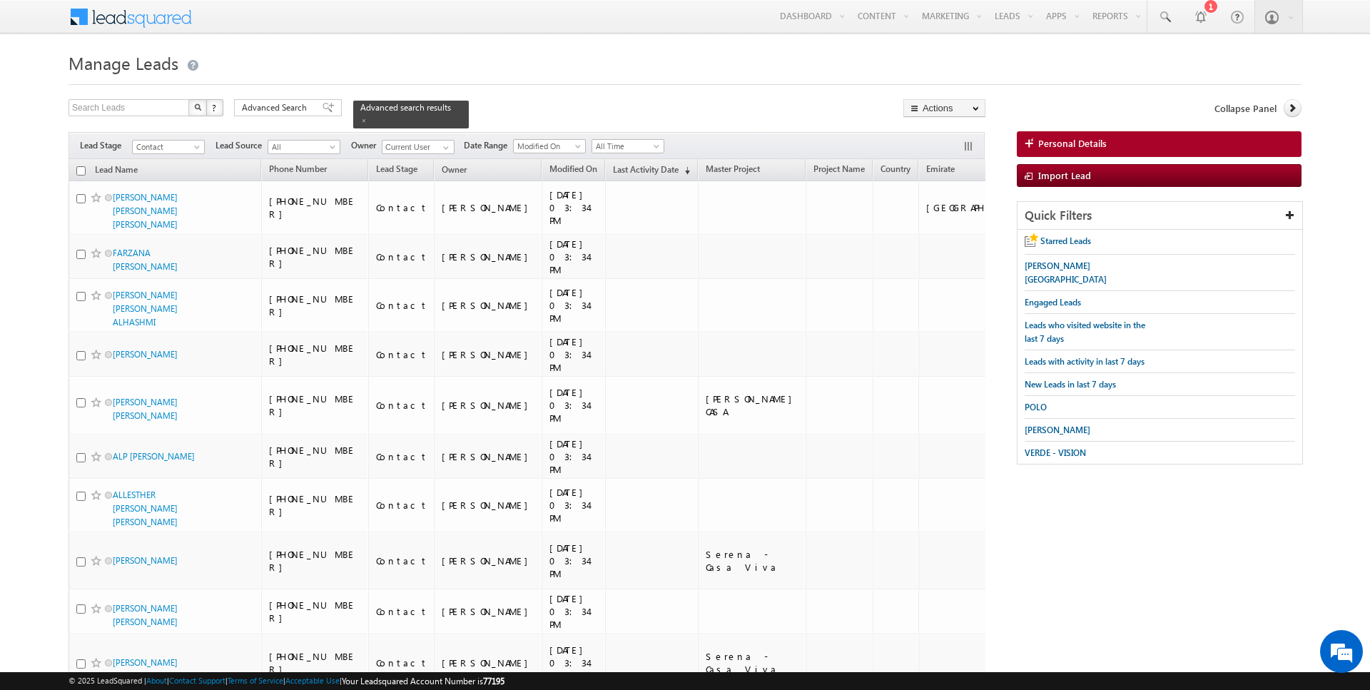
click at [78, 171] on input "checkbox" at bounding box center [80, 170] width 9 height 9
checkbox input "true"
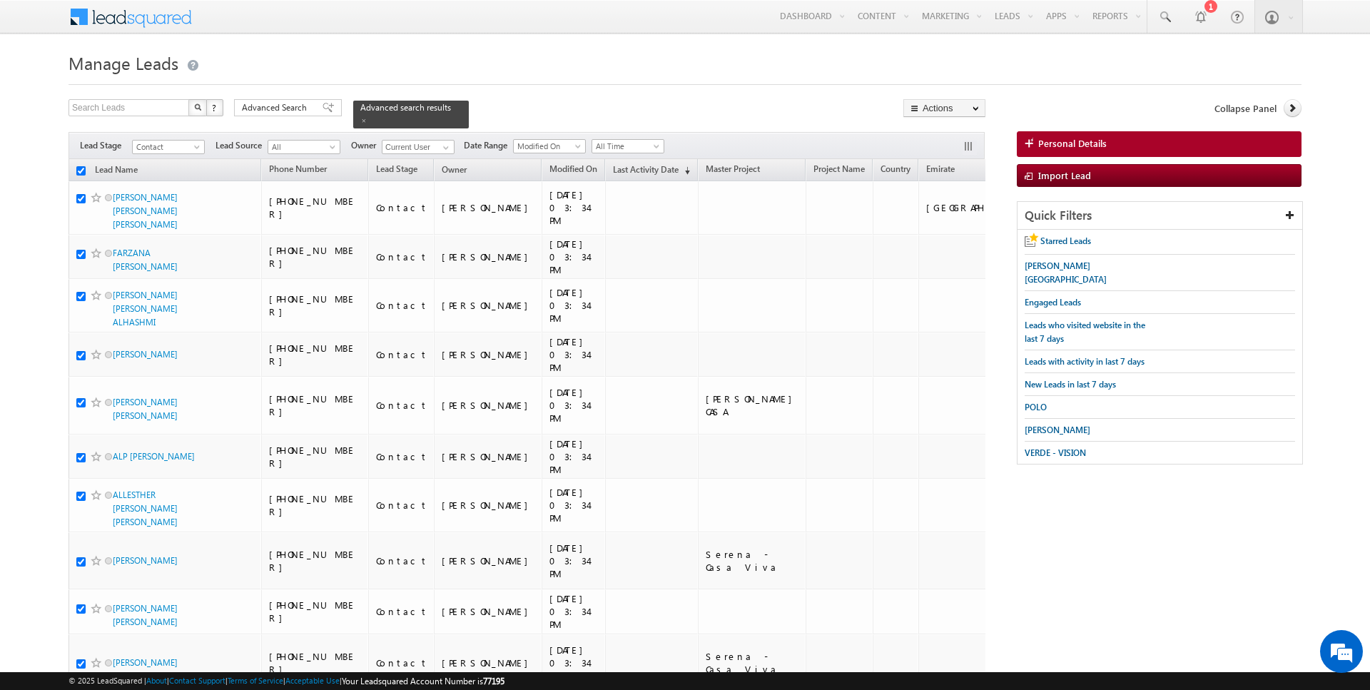
checkbox input "true"
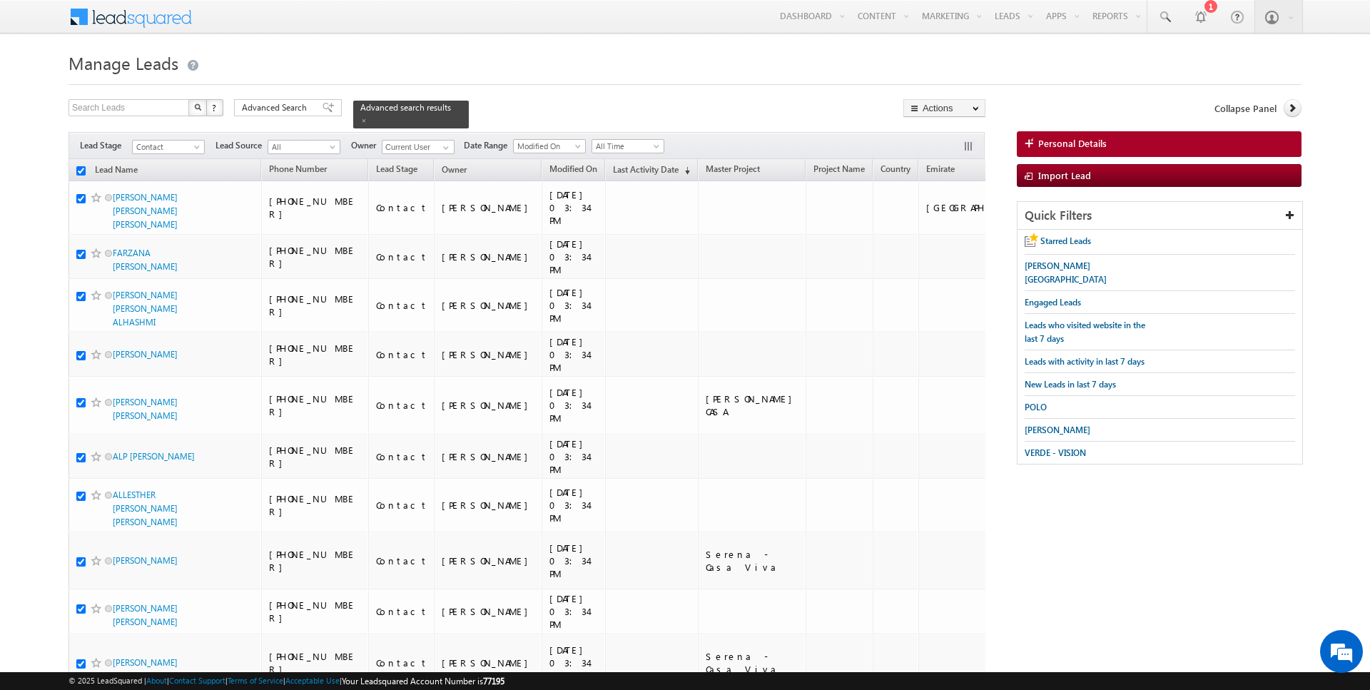
checkbox input "true"
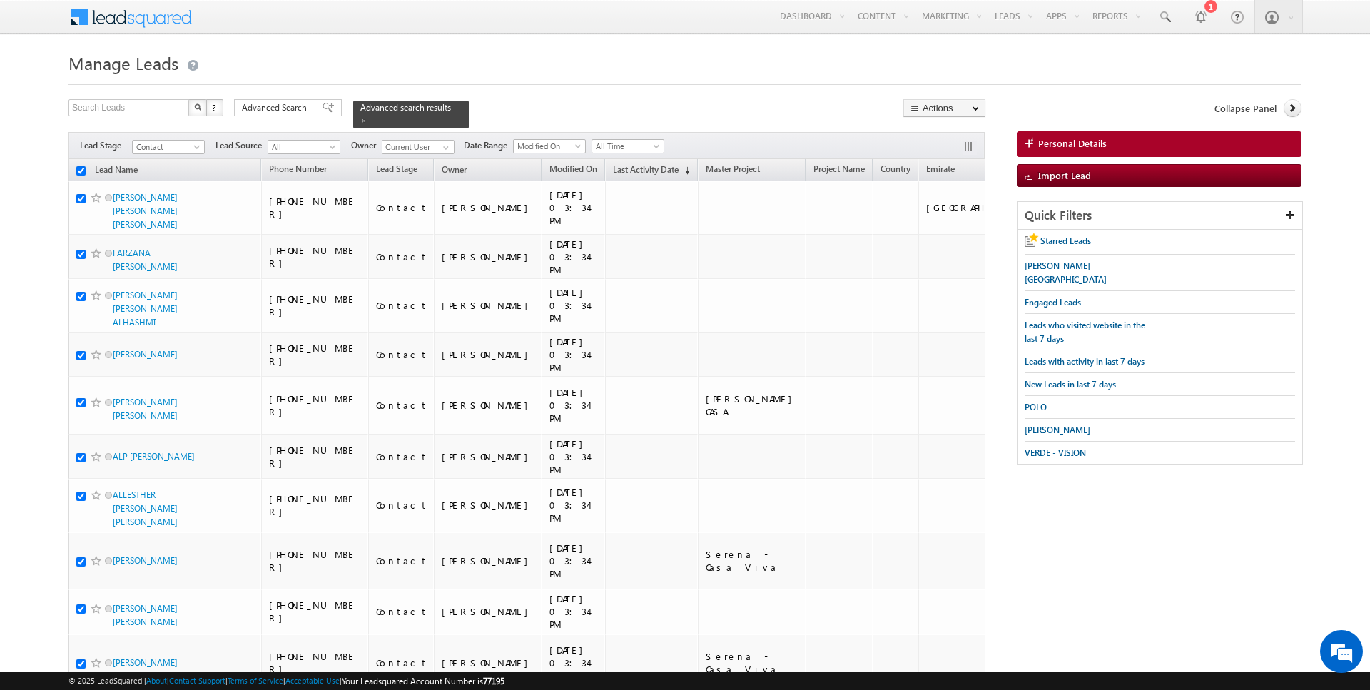
checkbox input "true"
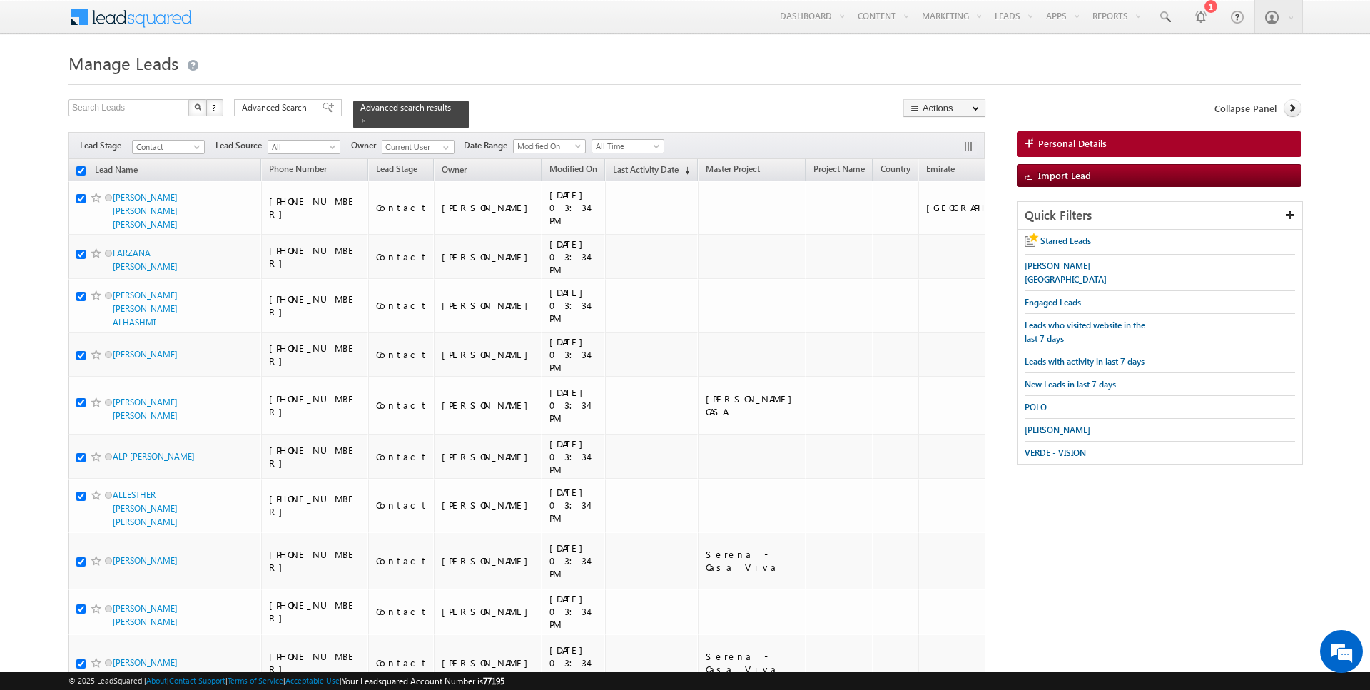
checkbox input "true"
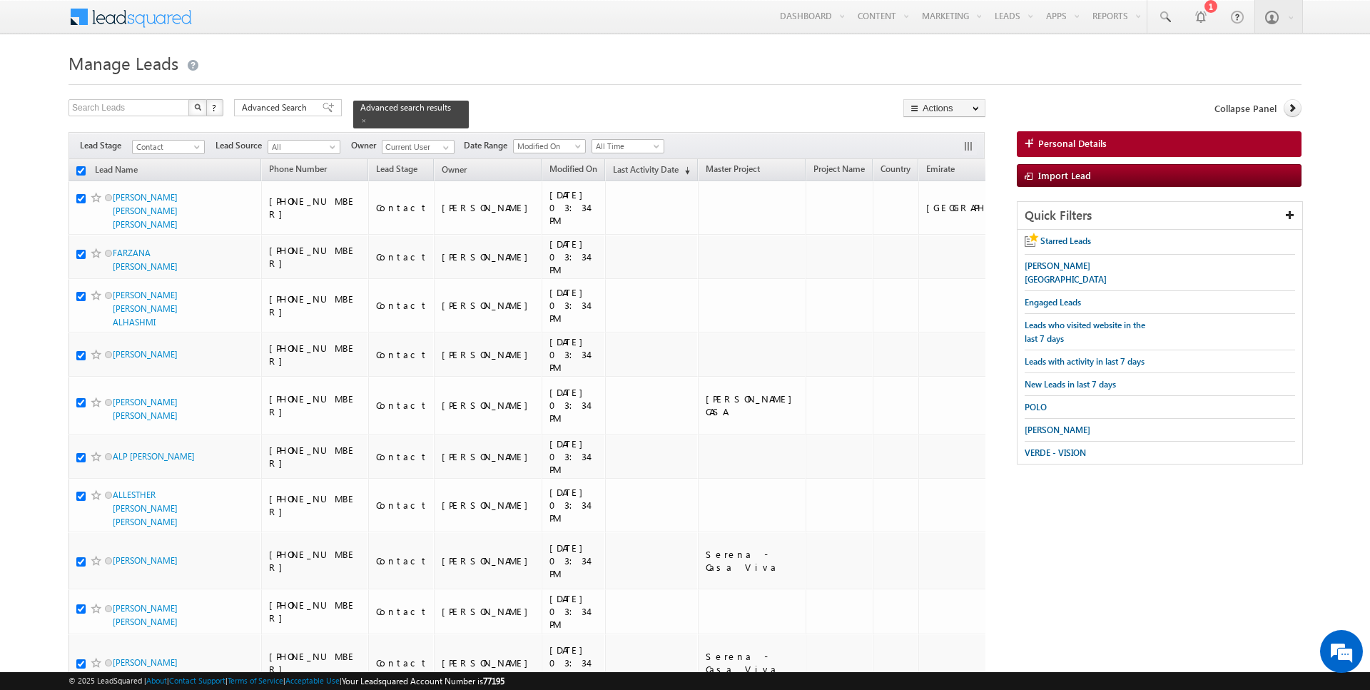
checkbox input "true"
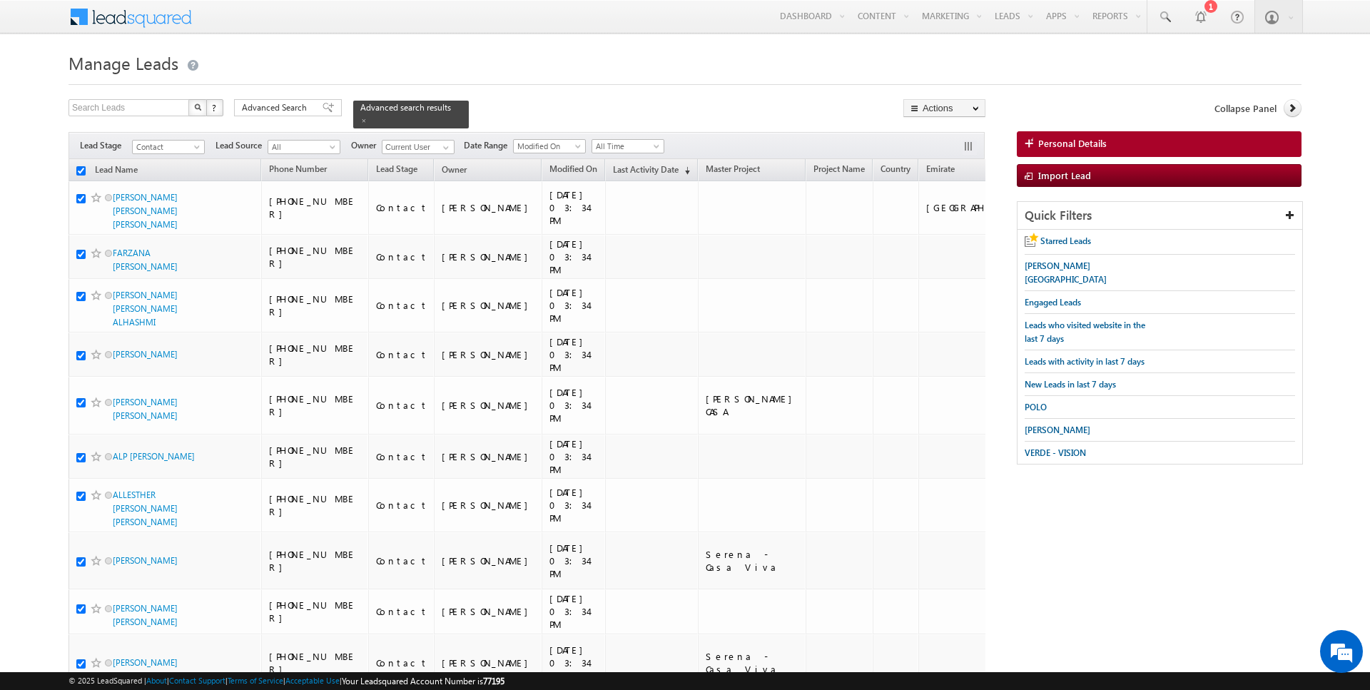
checkbox input "true"
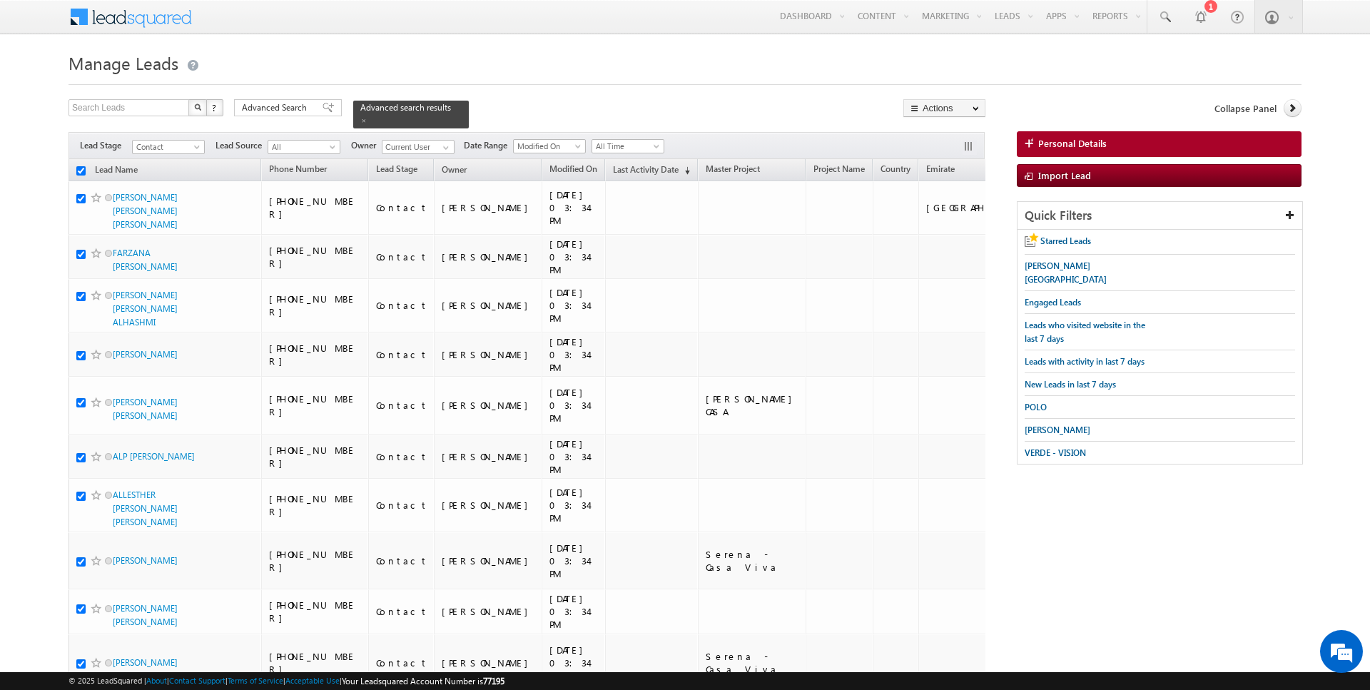
checkbox input "true"
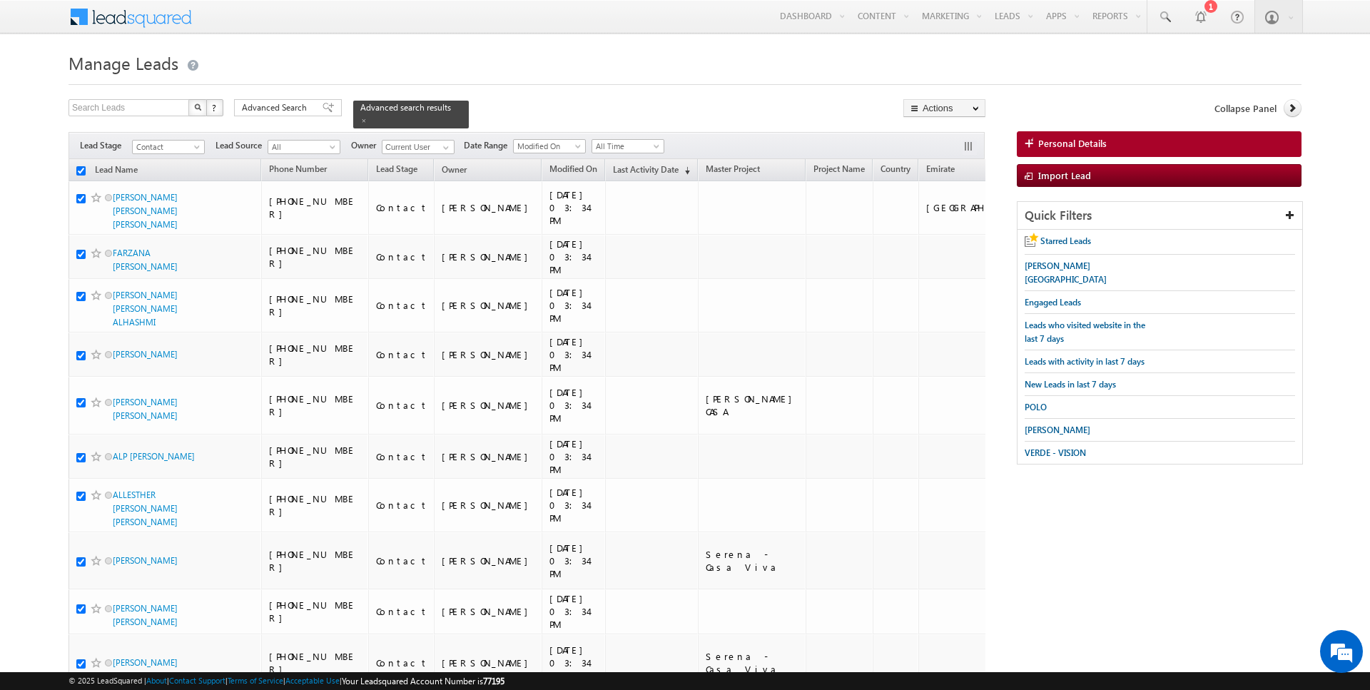
checkbox input "true"
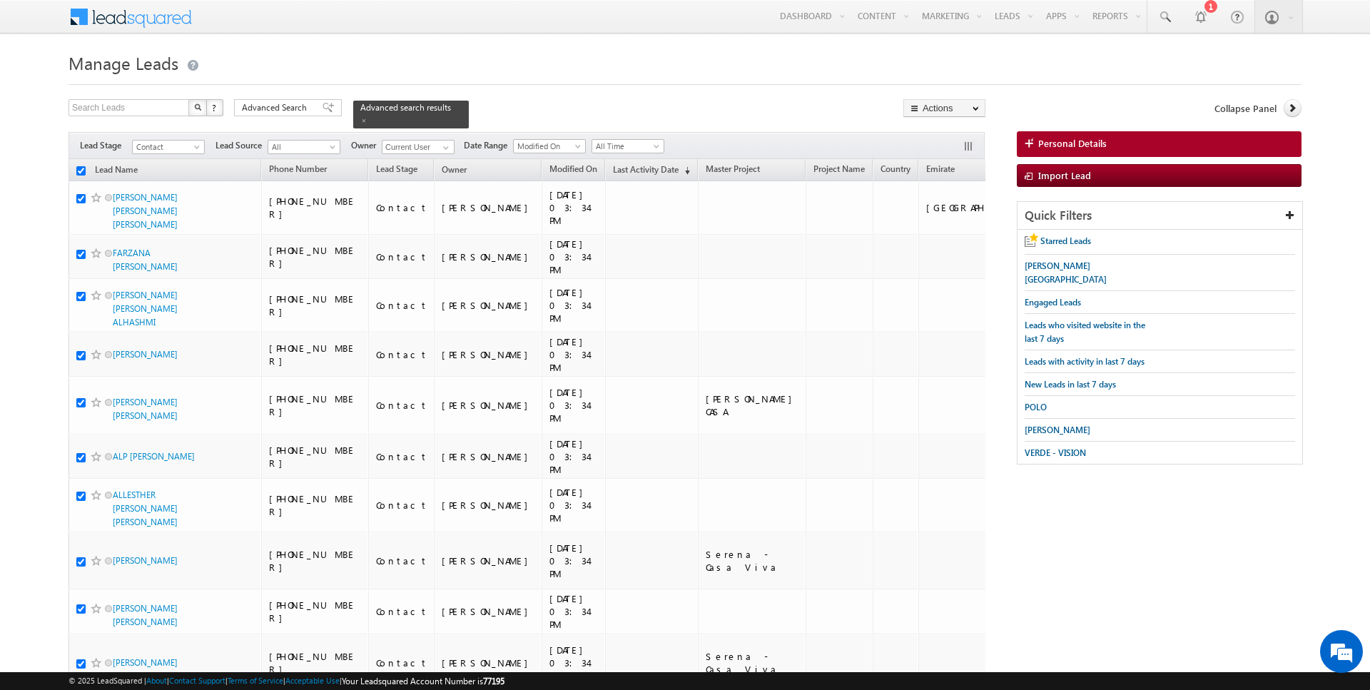
checkbox input "true"
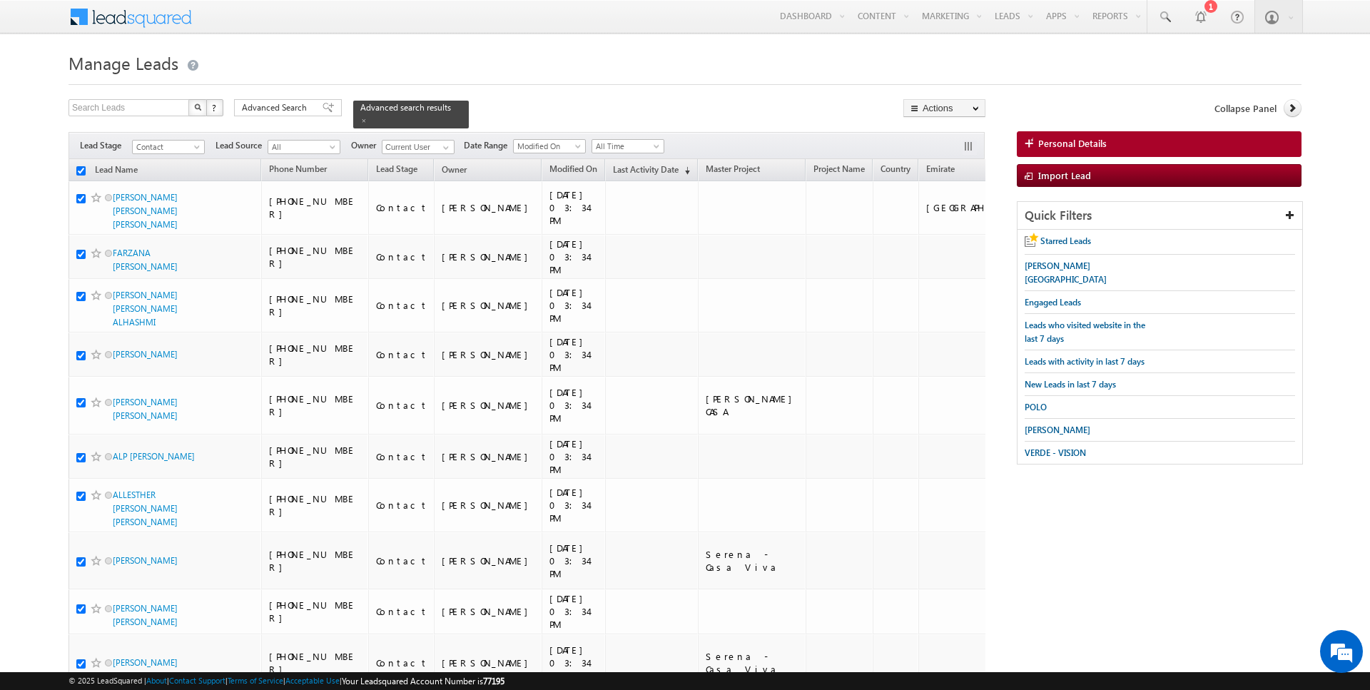
checkbox input "true"
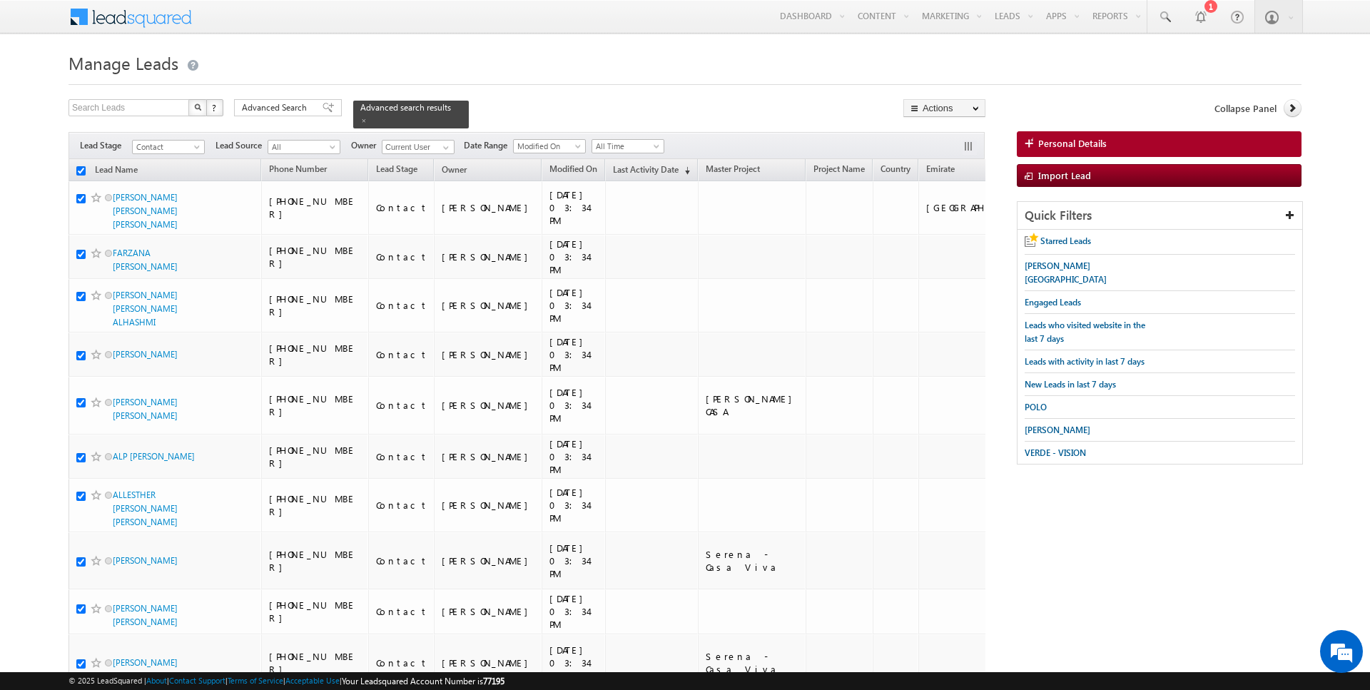
checkbox input "true"
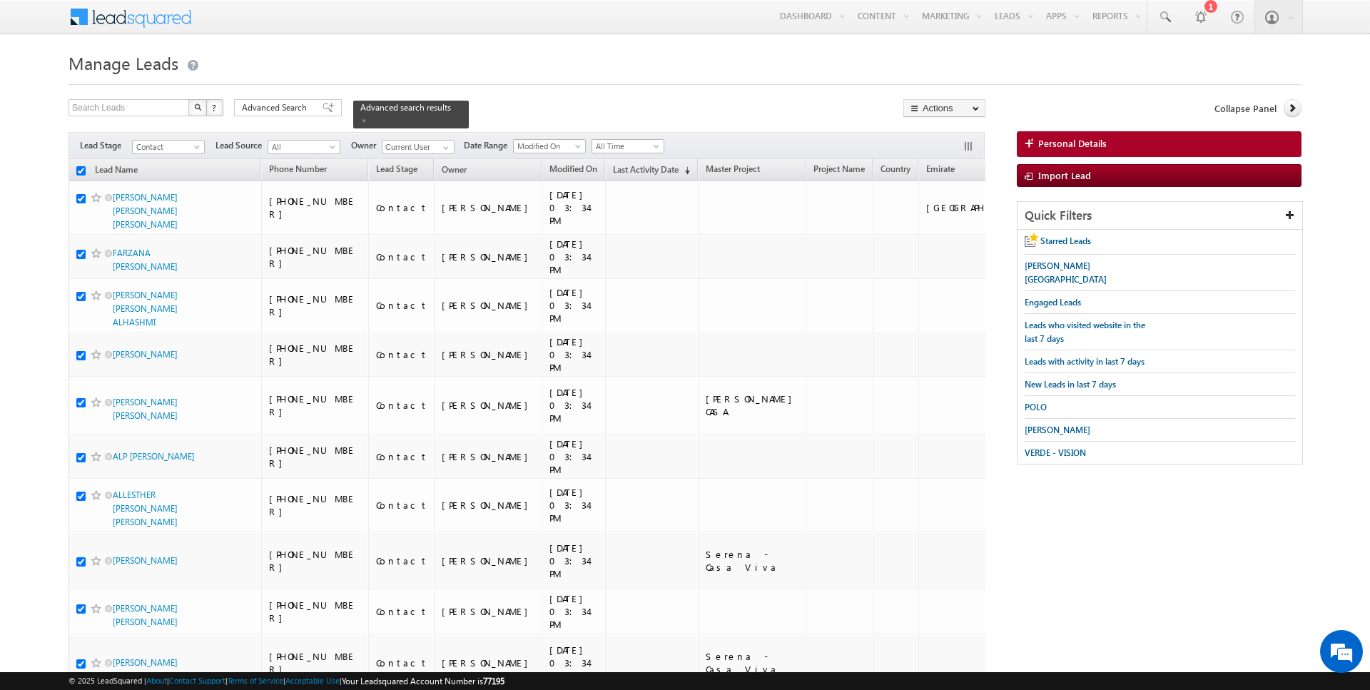
checkbox input "true"
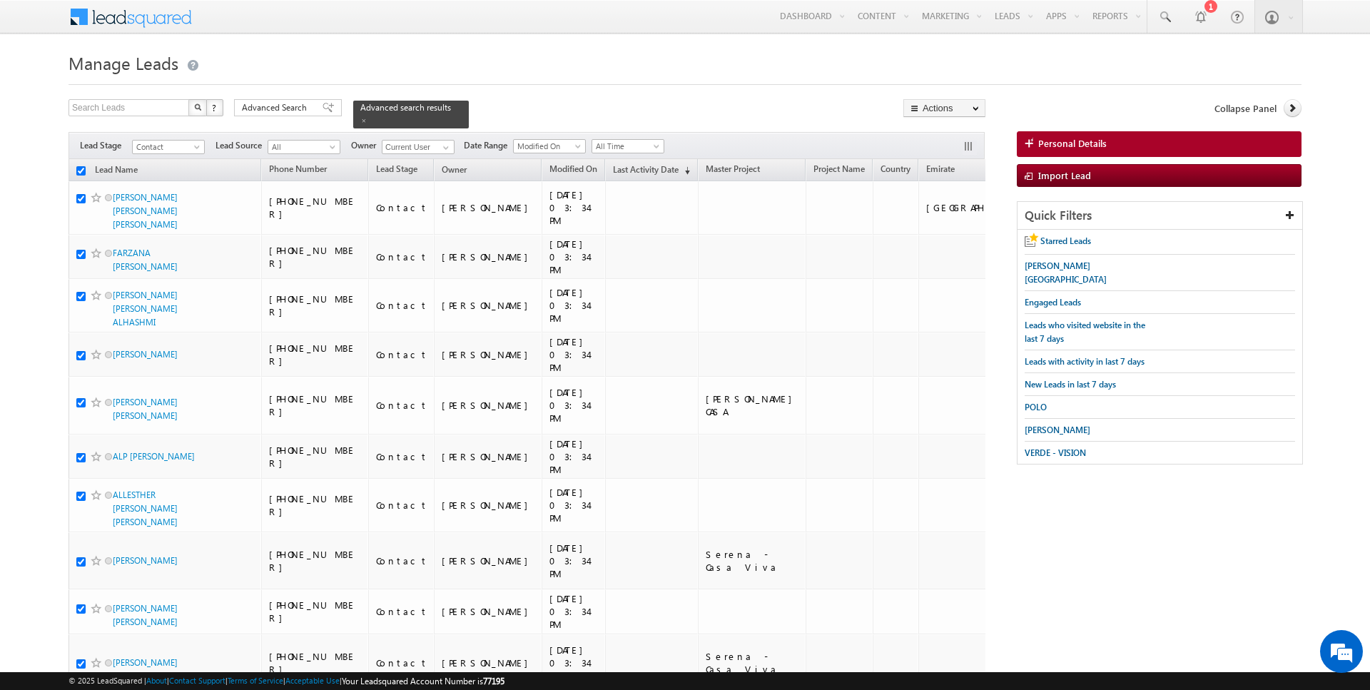
checkbox input "true"
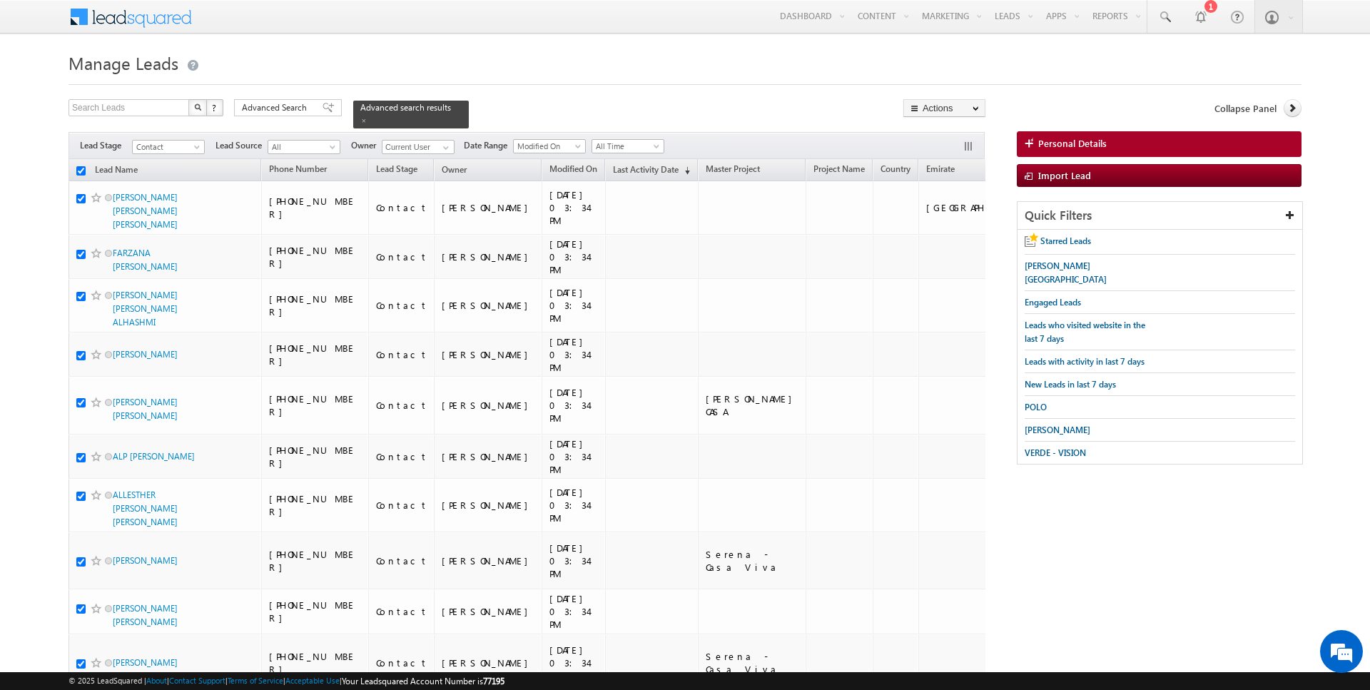
checkbox input "true"
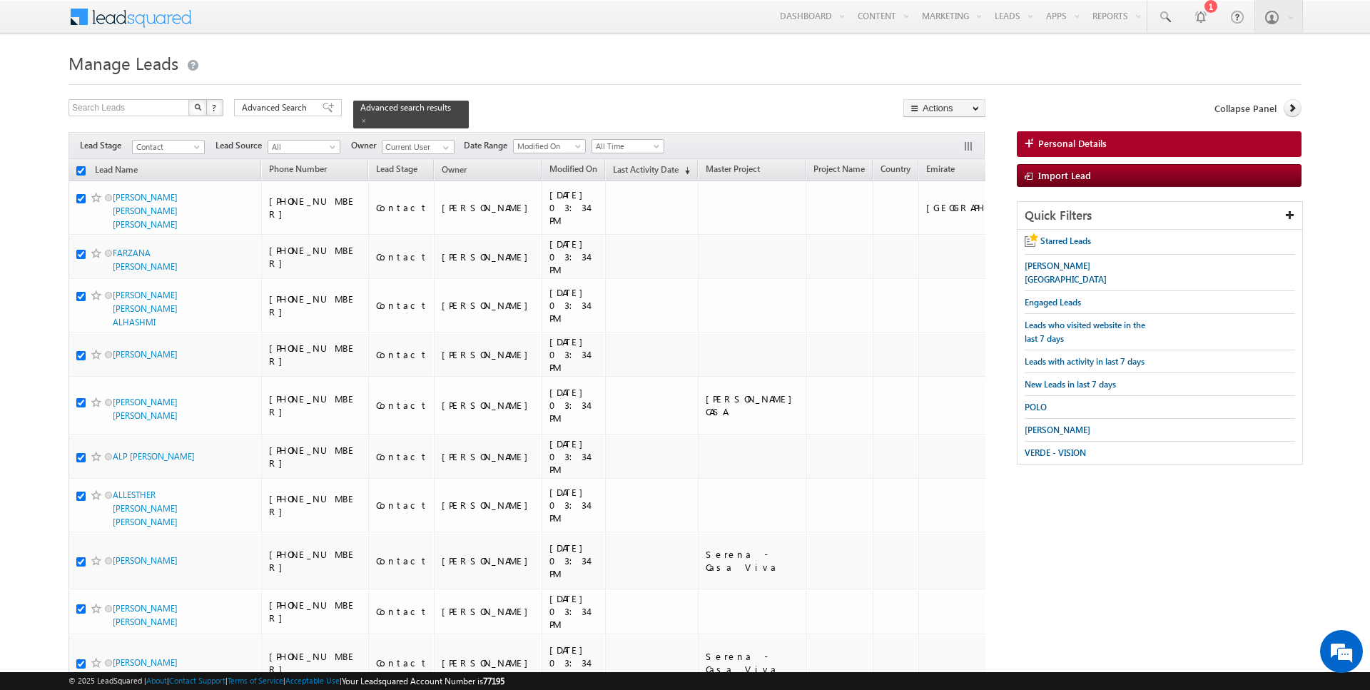
checkbox input "true"
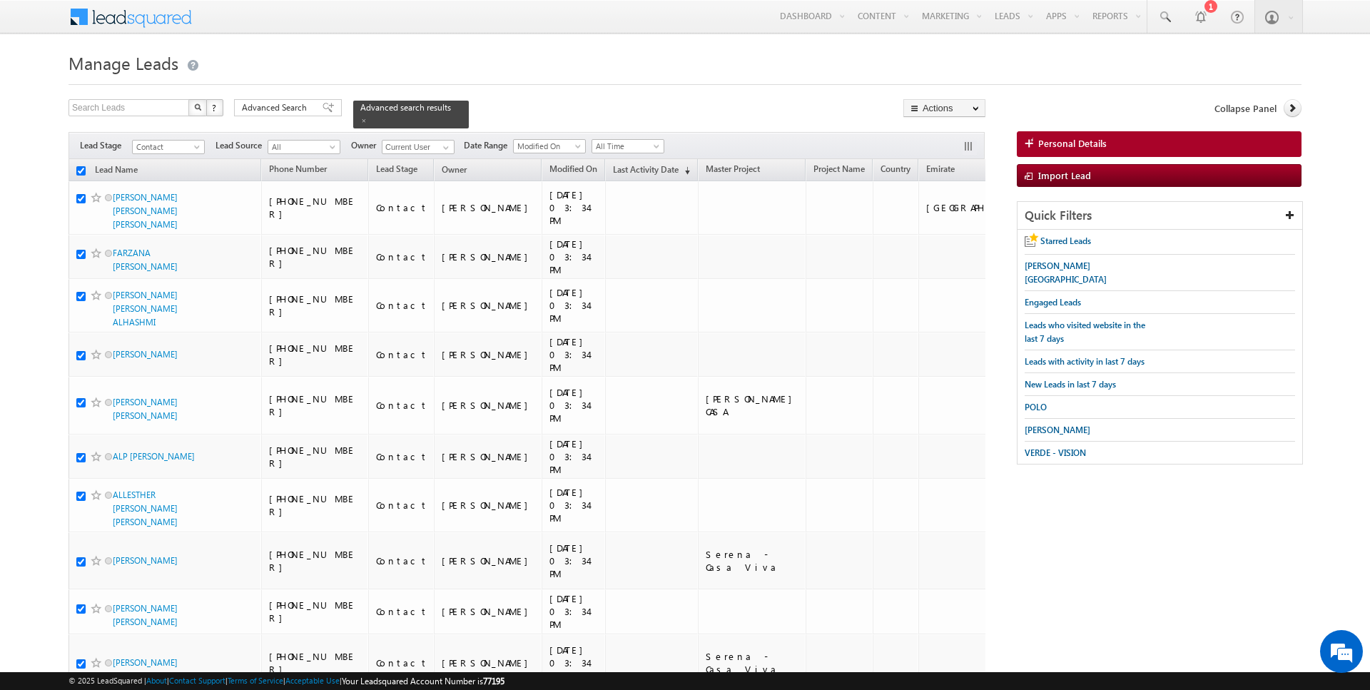
checkbox input "true"
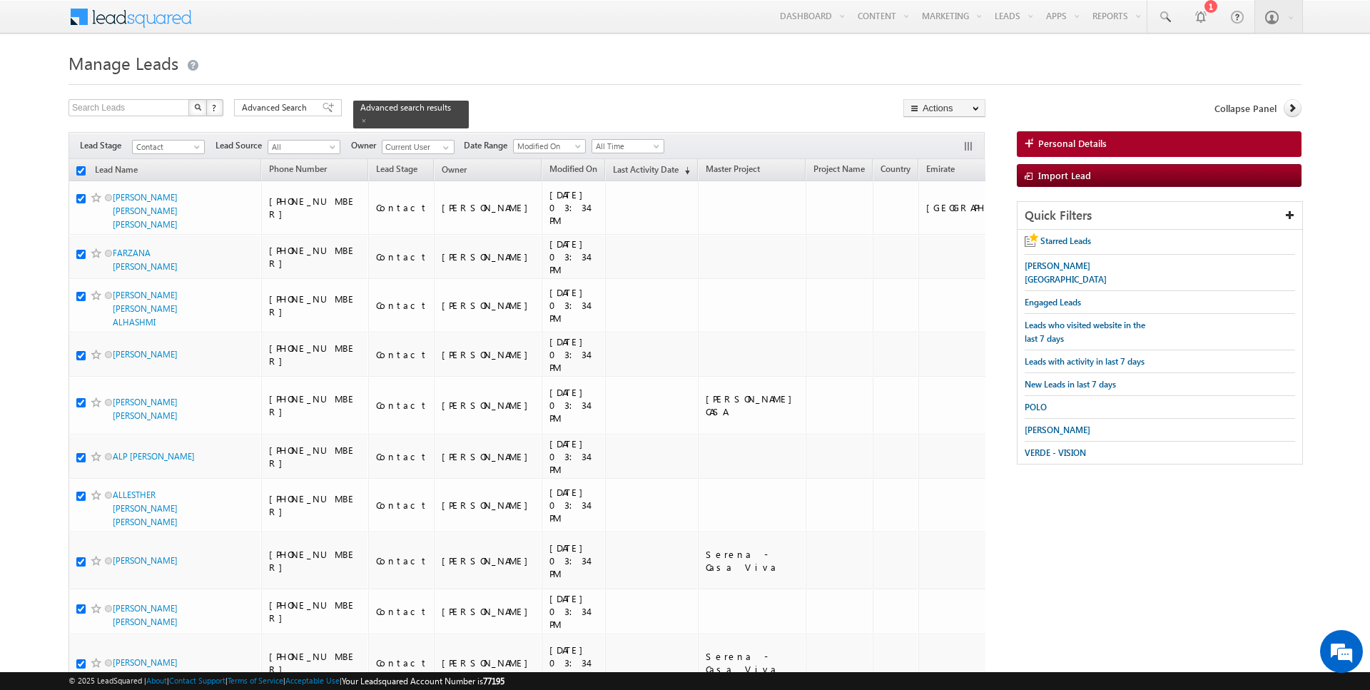
checkbox input "true"
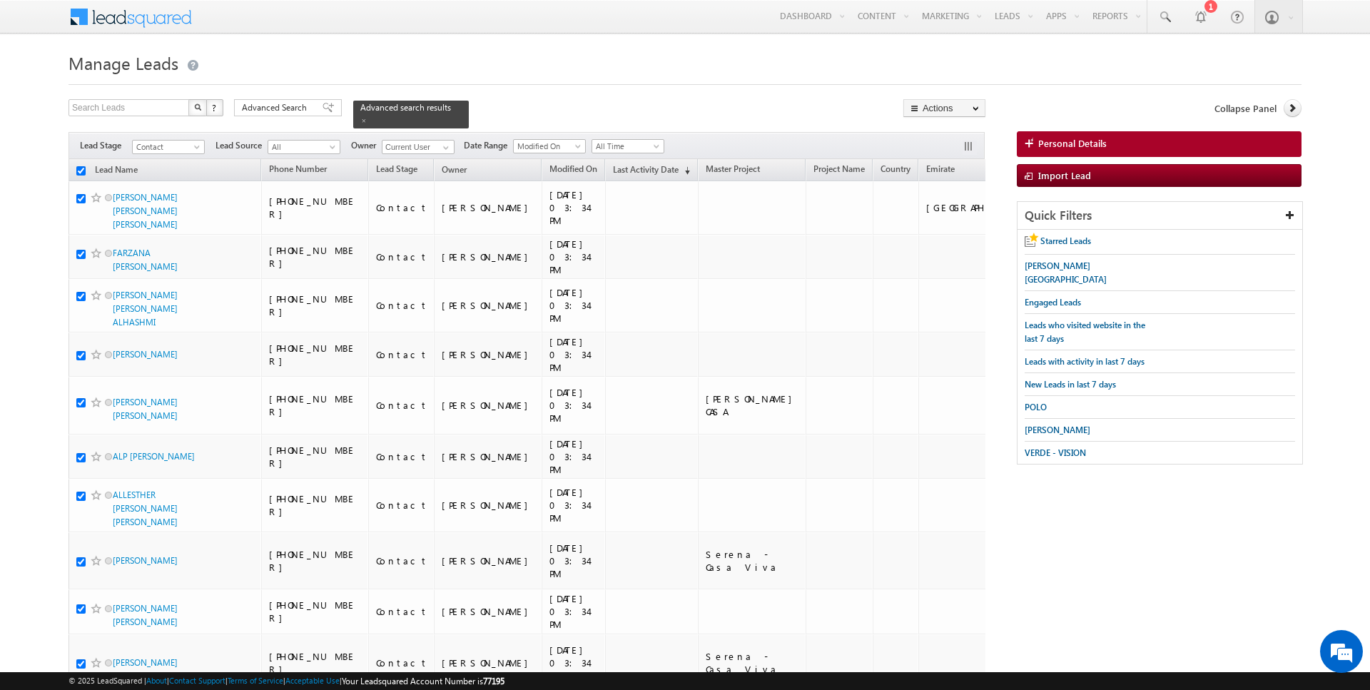
checkbox input "true"
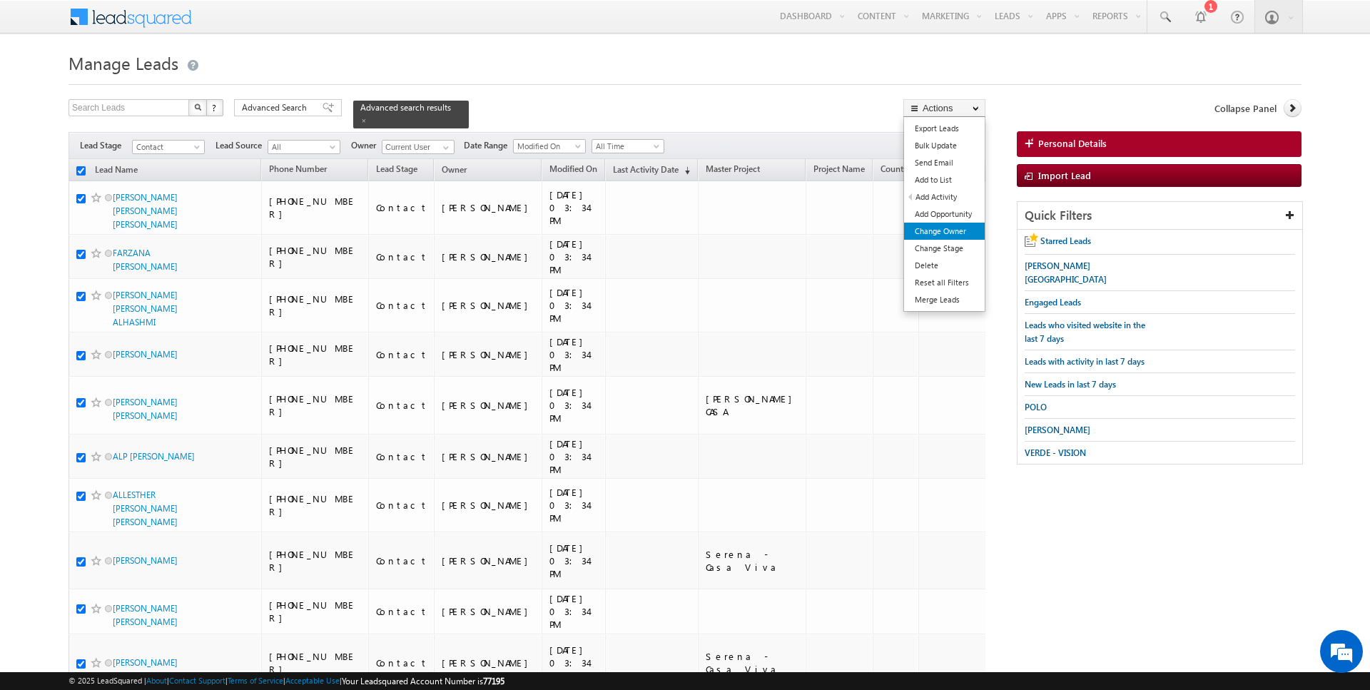
click at [945, 231] on link "Change Owner" at bounding box center [944, 231] width 81 height 17
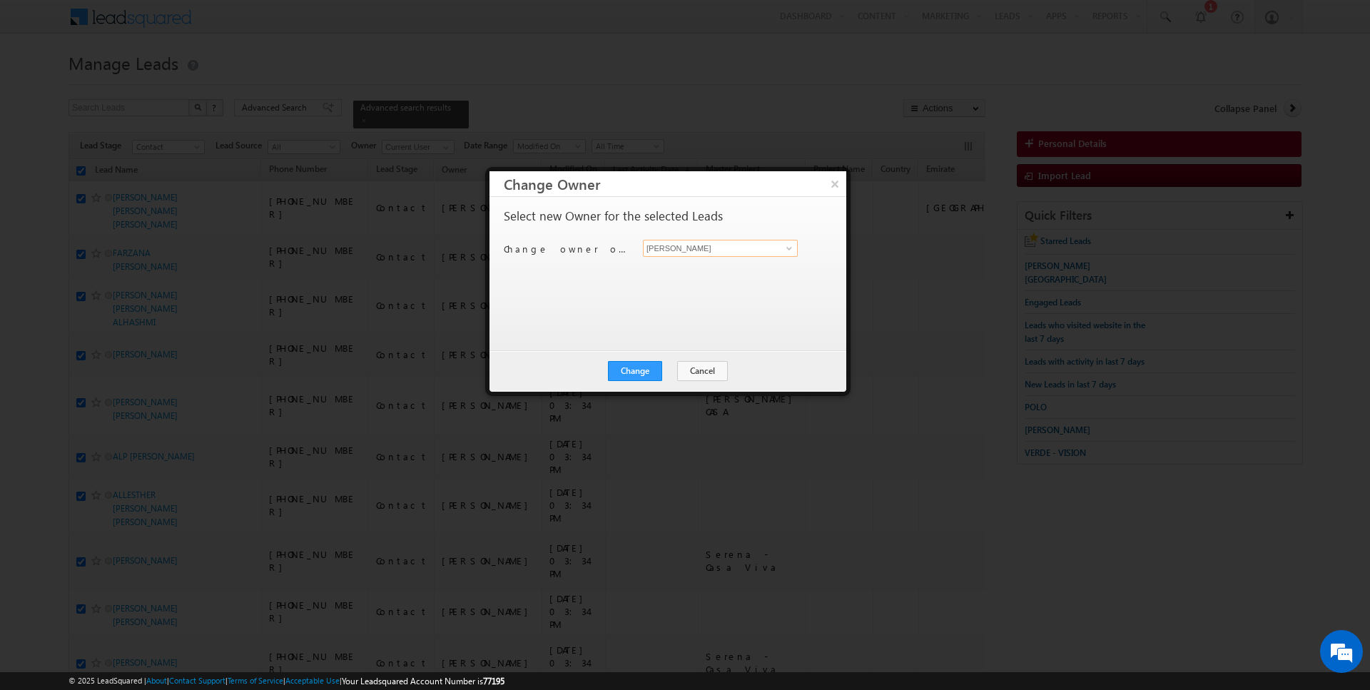
click at [719, 247] on input "[PERSON_NAME]" at bounding box center [720, 248] width 155 height 17
click at [647, 369] on button "Change" at bounding box center [635, 371] width 54 height 20
click at [674, 370] on button "Close" at bounding box center [670, 371] width 46 height 20
